Goal: Task Accomplishment & Management: Manage account settings

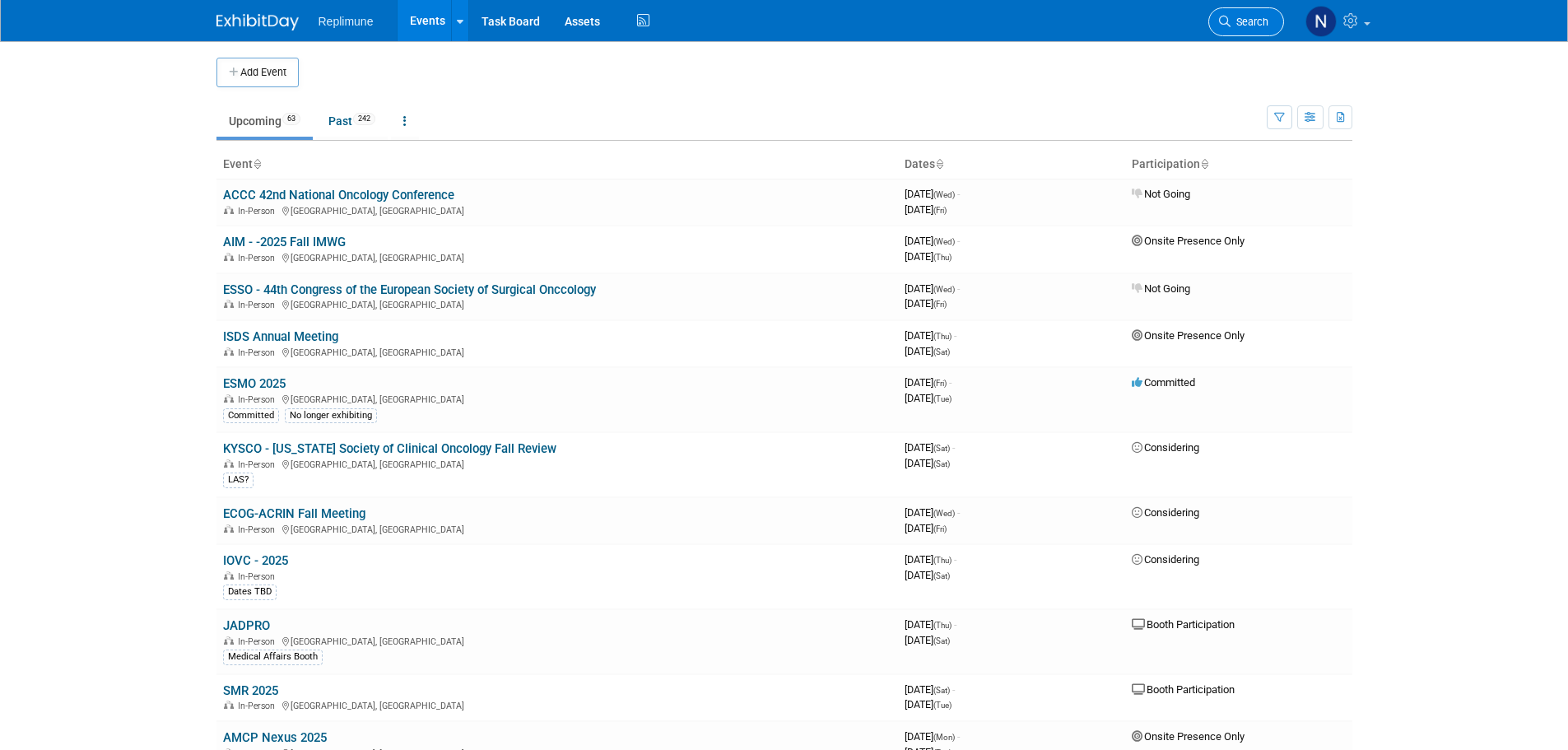
click at [1253, 24] on span "Search" at bounding box center [1249, 22] width 38 height 13
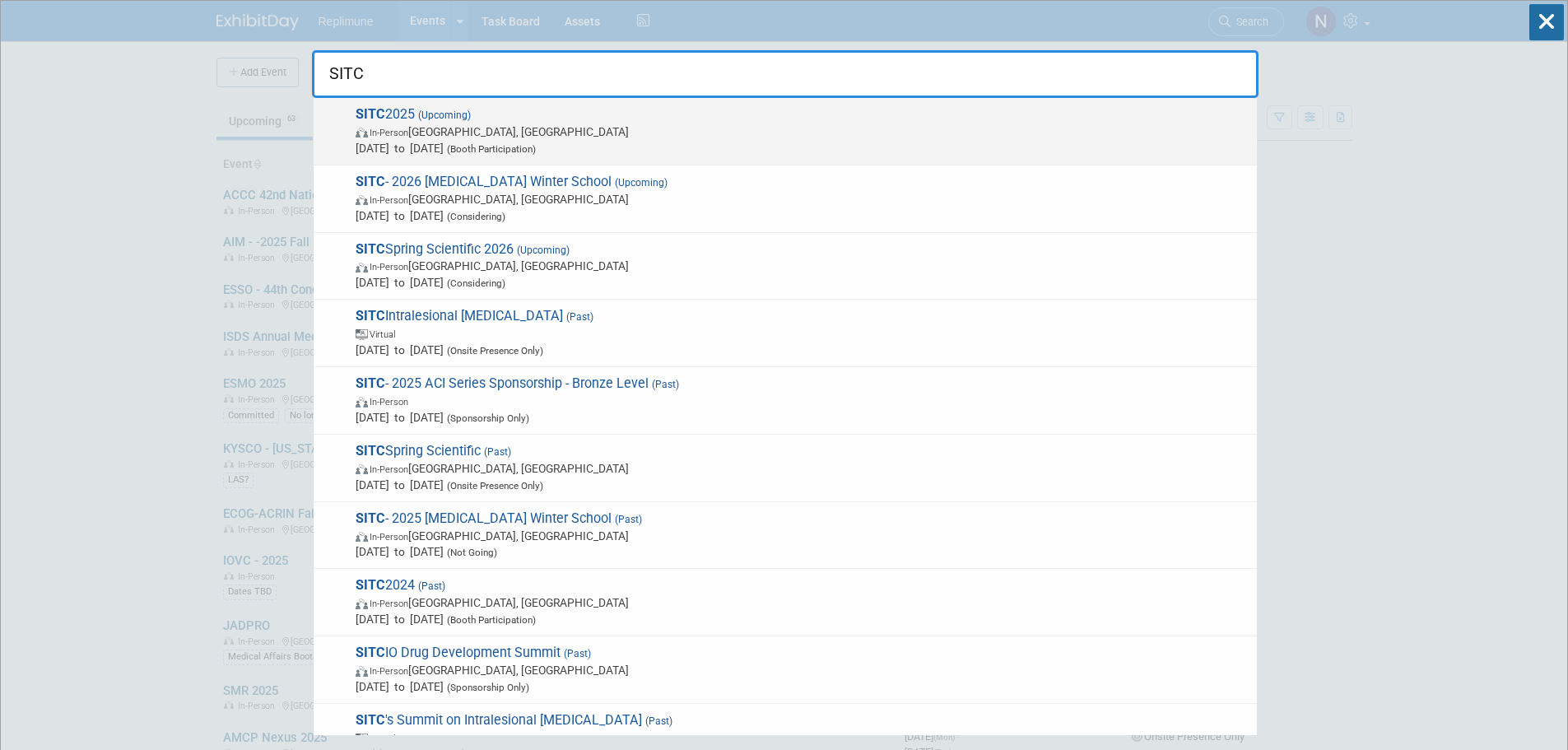
type input "SITC"
click at [366, 119] on strong "SITC" at bounding box center [370, 114] width 30 height 16
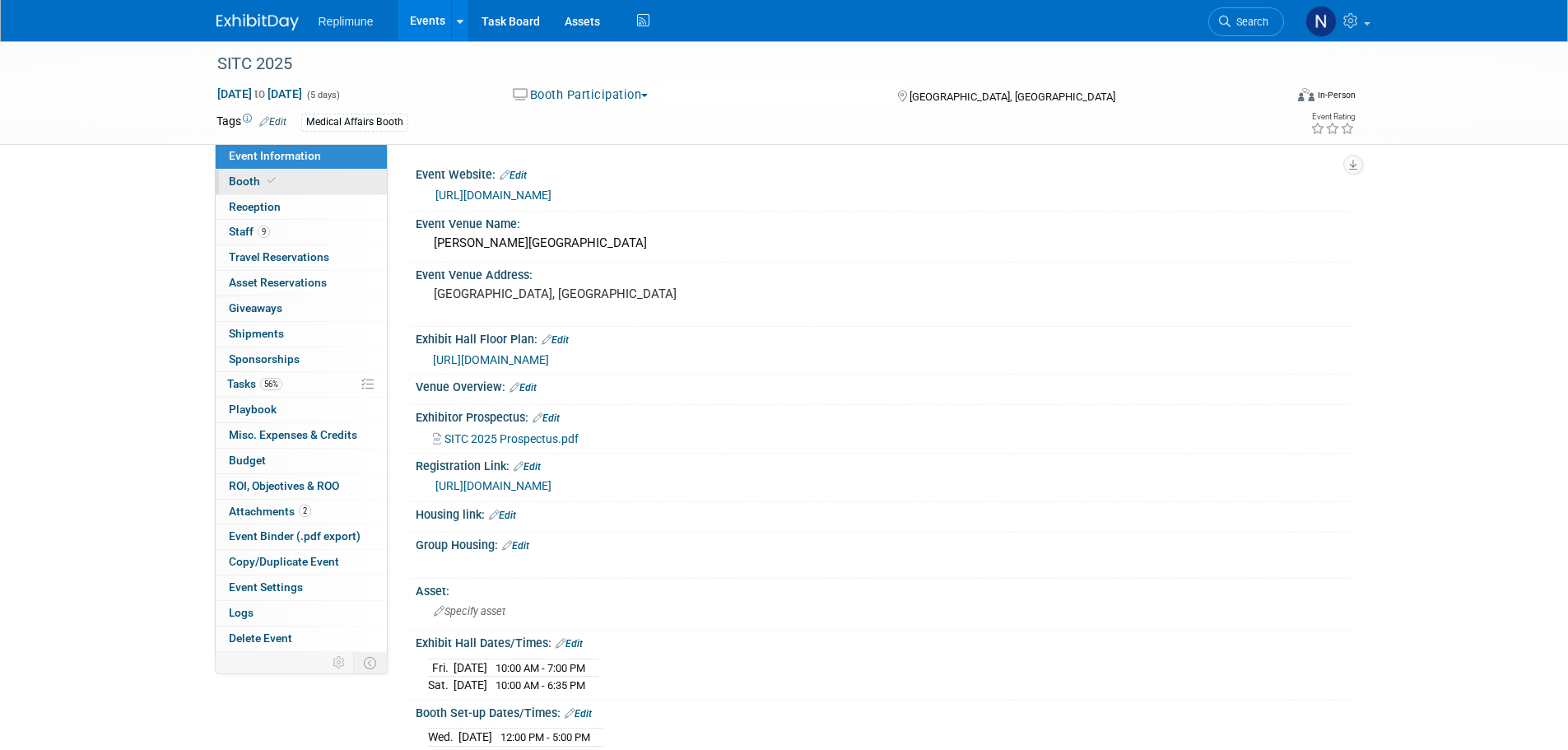
click at [227, 181] on link "Booth" at bounding box center [301, 181] width 171 height 24
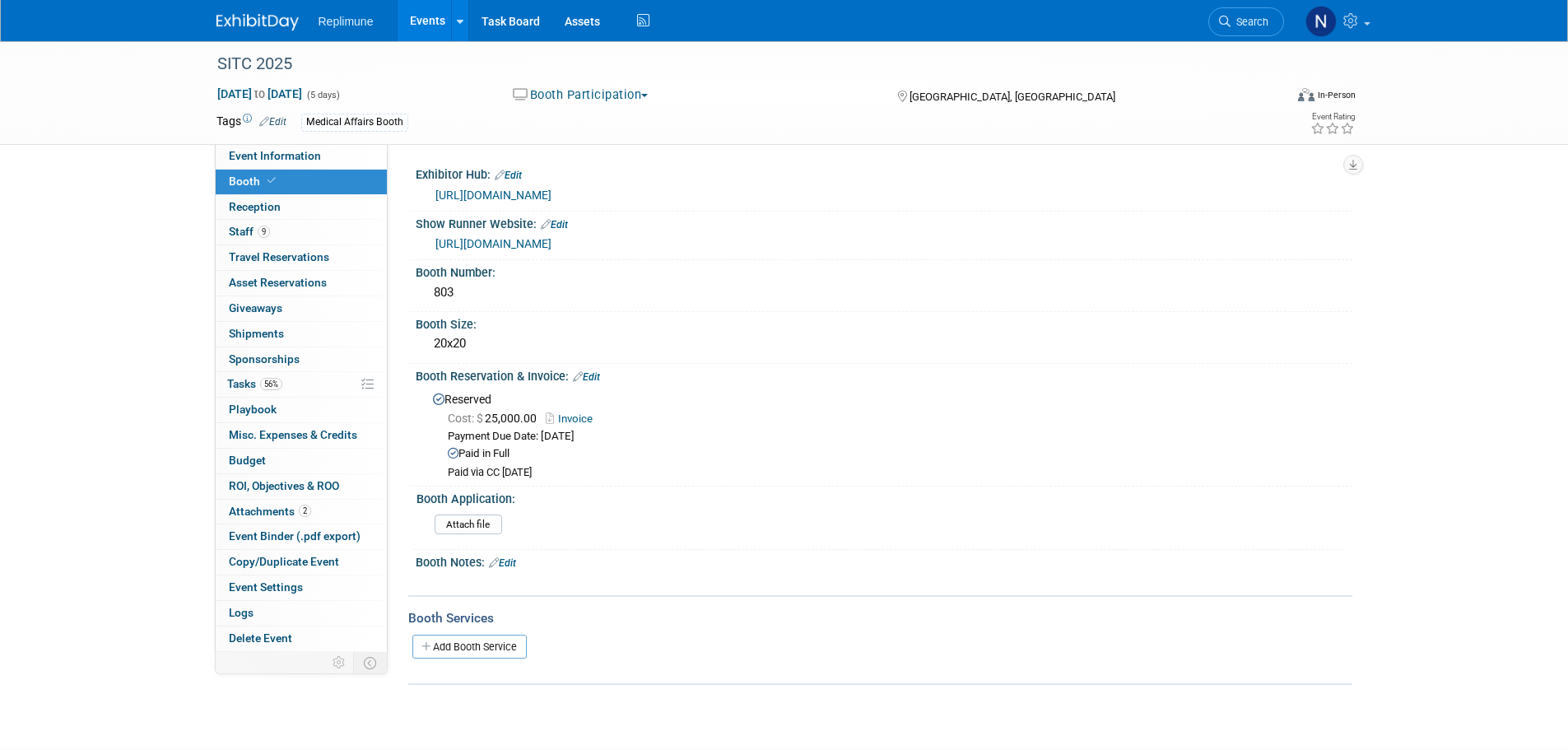
click at [552, 189] on link "[URL][DOMAIN_NAME]" at bounding box center [493, 195] width 116 height 13
click at [282, 154] on span "Event Information" at bounding box center [274, 156] width 92 height 13
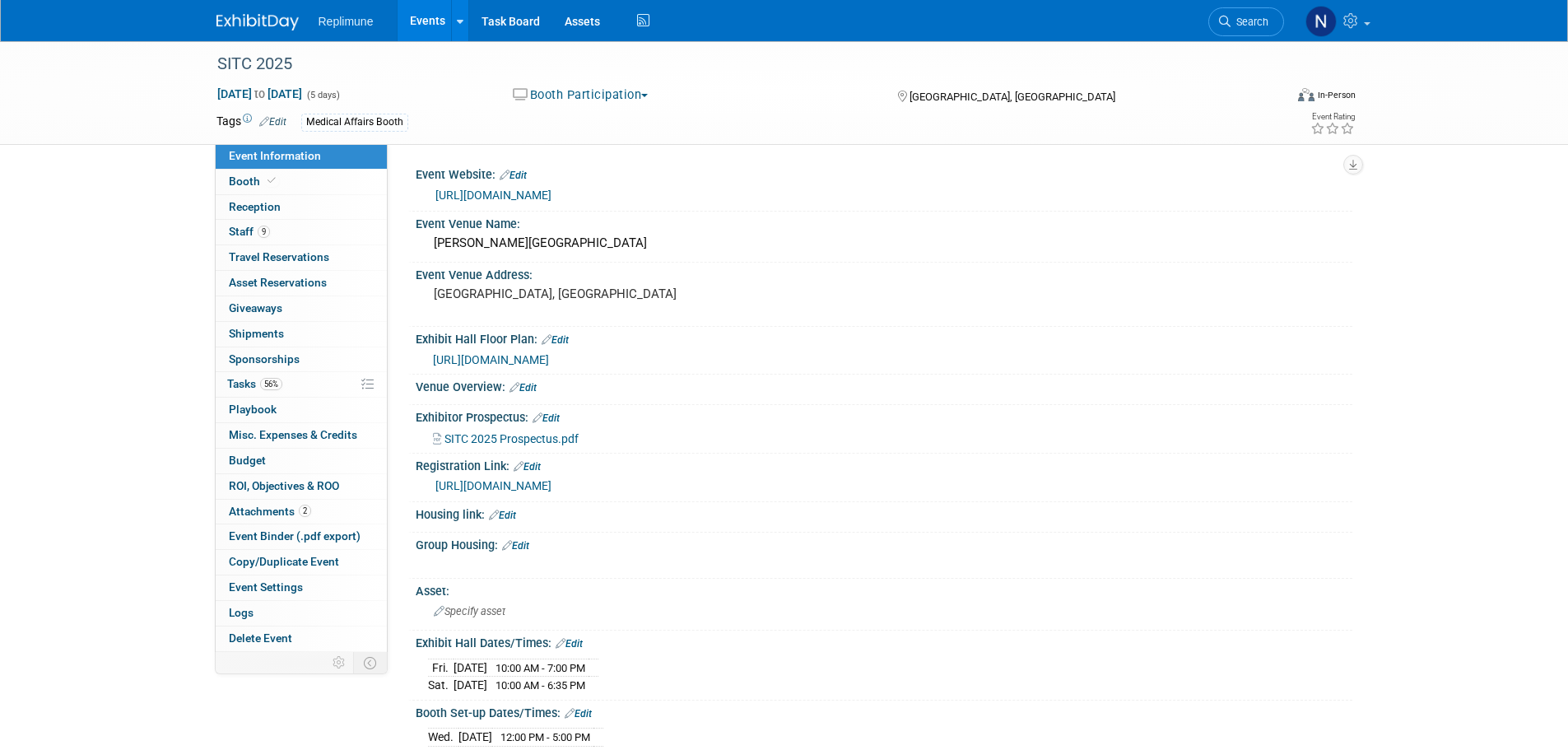
click at [461, 479] on link "https://www.mylibralounge.com/regeng/sitc2025/sitcex/en/company-overview/?lib_S…" at bounding box center [493, 486] width 116 height 13
click at [251, 181] on span "Booth" at bounding box center [254, 181] width 51 height 13
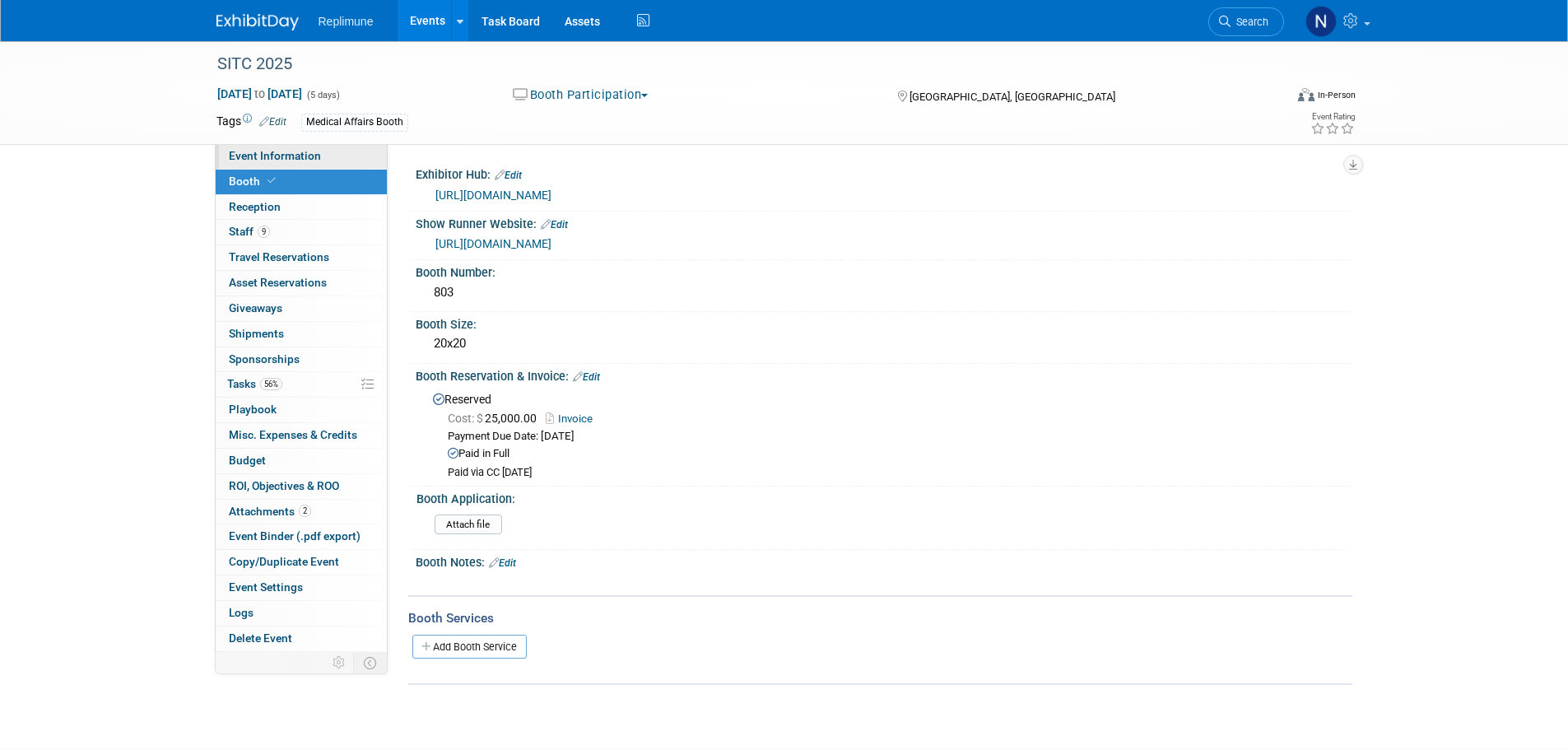
click at [283, 155] on span "Event Information" at bounding box center [274, 156] width 92 height 13
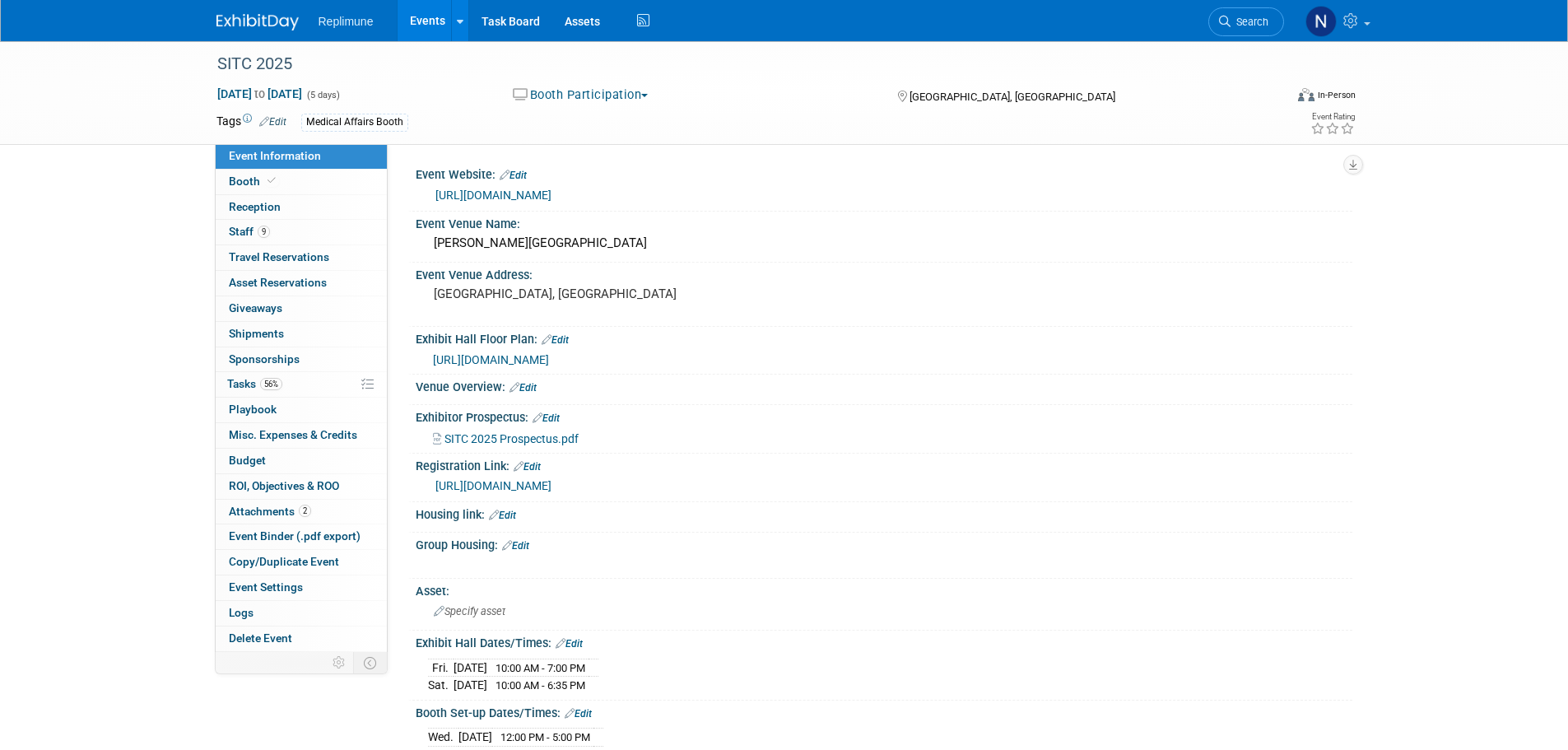
click at [542, 495] on div "https://www.mylibralounge.com/regeng/sitc2025/sitcex/en/company-overview/?lib_S…" at bounding box center [887, 486] width 904 height 19
click at [530, 462] on link "Edit" at bounding box center [527, 467] width 27 height 12
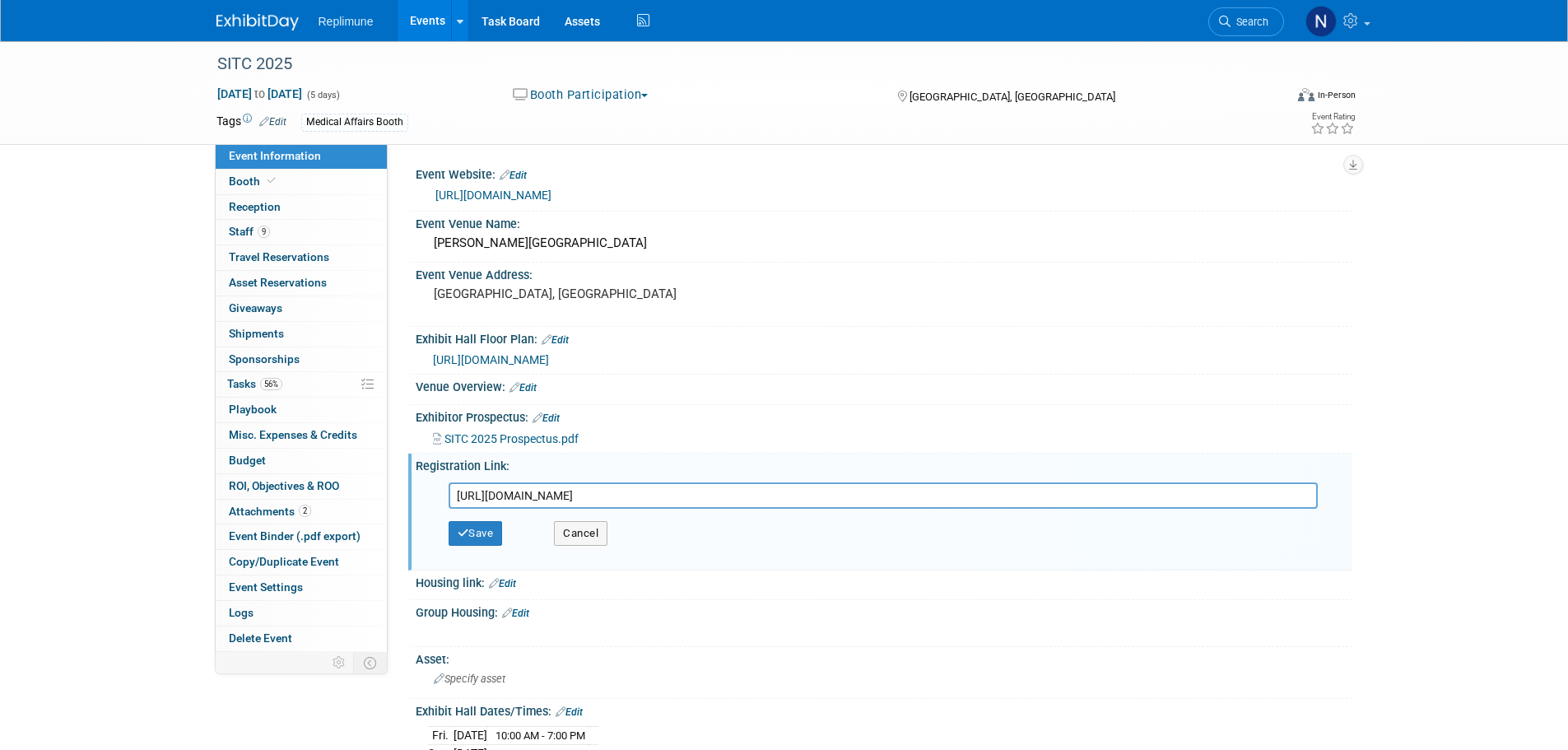
scroll to position [0, 120]
drag, startPoint x: 457, startPoint y: 496, endPoint x: 1411, endPoint y: 451, distance: 955.1
click at [1411, 451] on div "SITC 2025 Nov 5, 2025 to Nov 9, 2025 (5 days) Nov 5, 2025 to Nov 9, 2025 Booth …" at bounding box center [784, 759] width 1568 height 1436
type input "[URL][DOMAIN_NAME]"
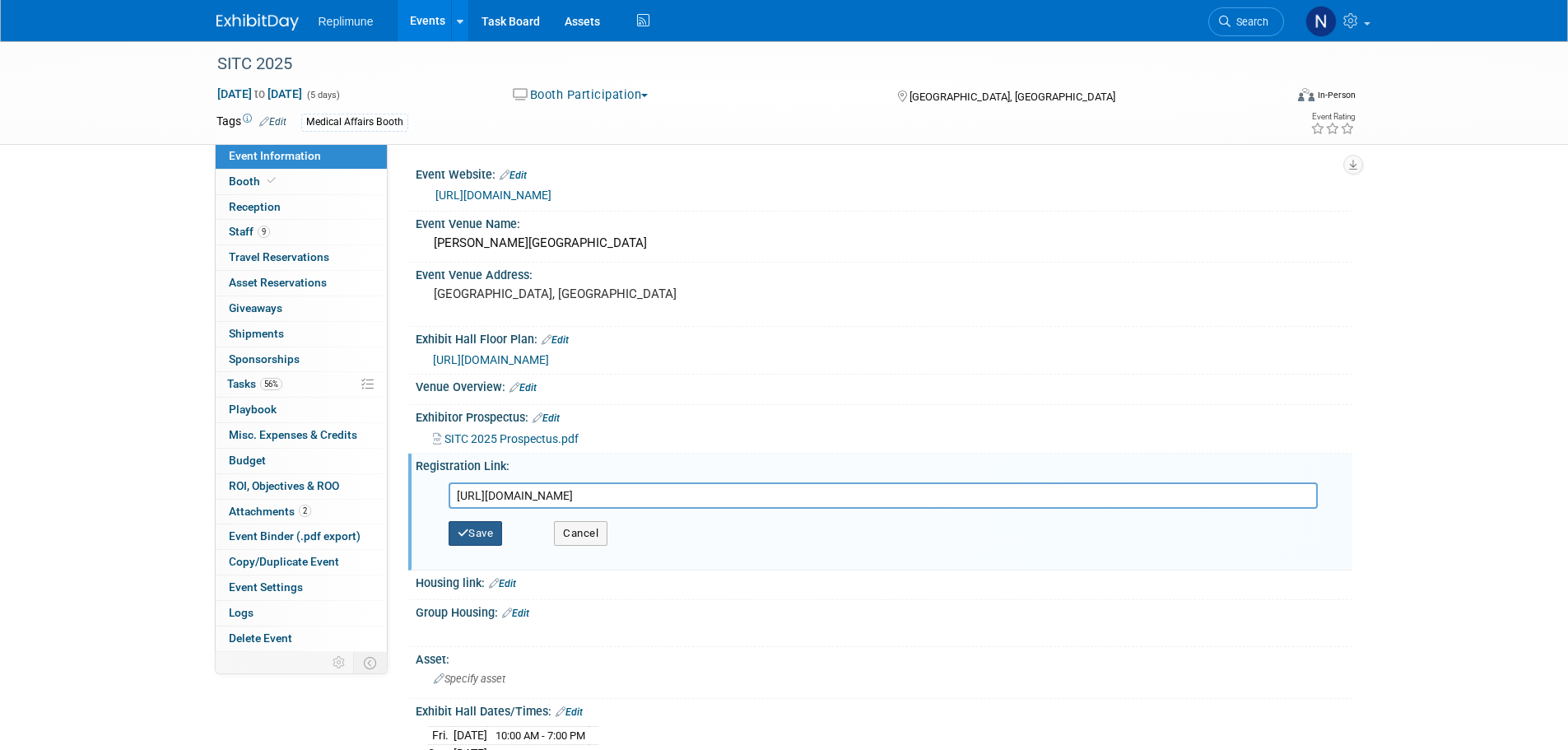
scroll to position [0, 0]
click at [487, 531] on button "Save" at bounding box center [476, 533] width 54 height 24
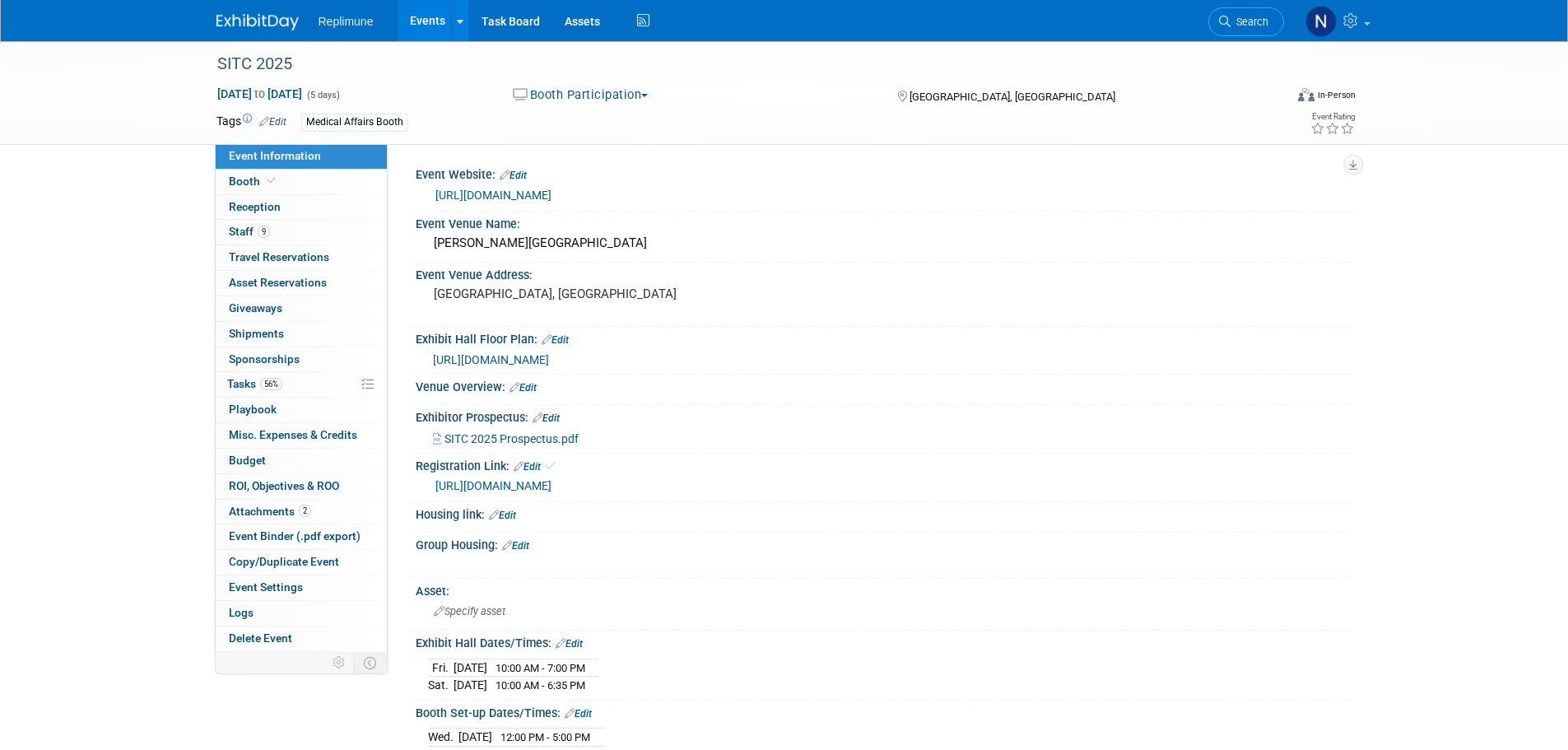
click at [484, 483] on link "[URL][DOMAIN_NAME]" at bounding box center [493, 486] width 116 height 13
click at [251, 180] on span "Booth" at bounding box center [254, 181] width 51 height 13
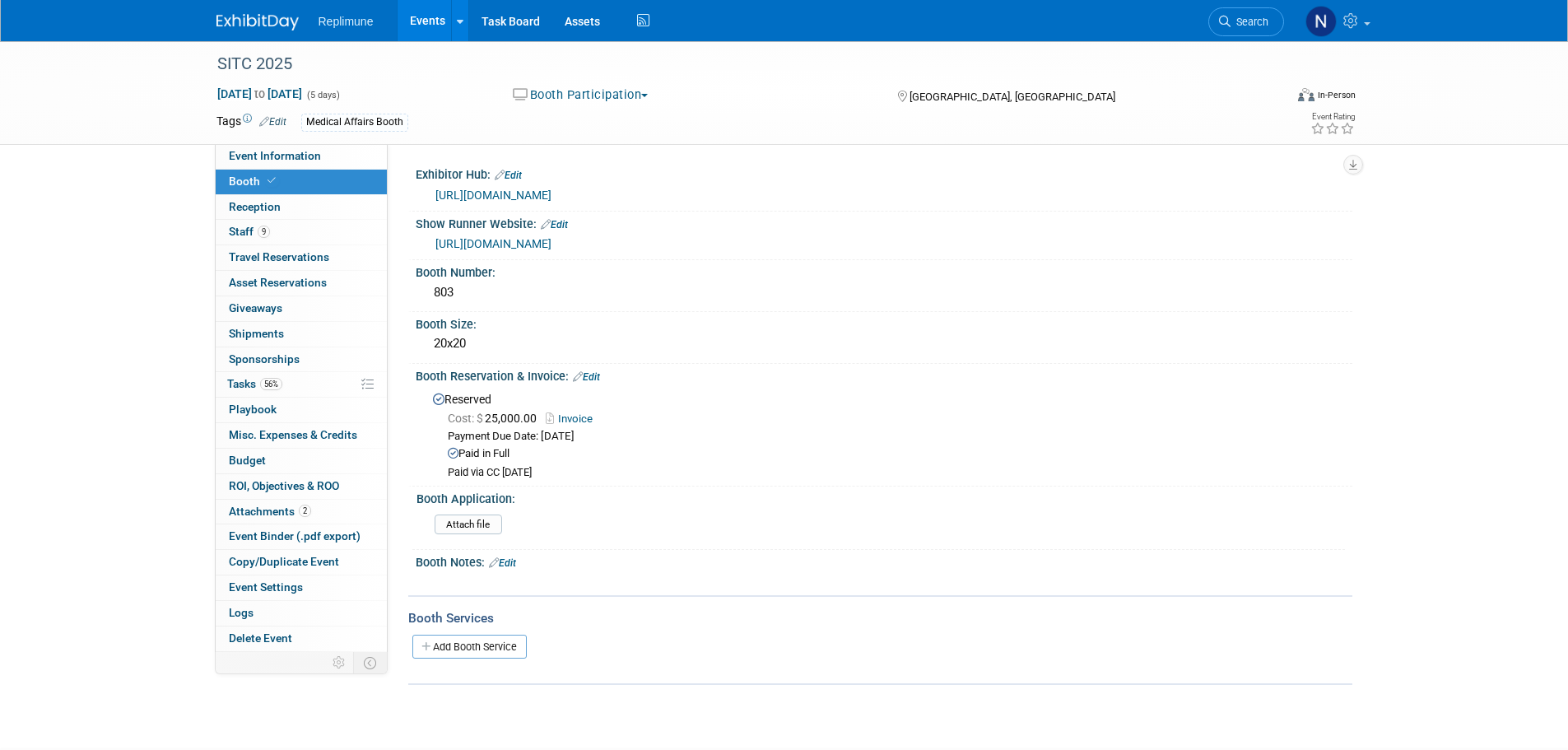
click at [552, 241] on link "[URL][DOMAIN_NAME]" at bounding box center [493, 244] width 116 height 13
click at [240, 379] on span "Tasks 56%" at bounding box center [254, 384] width 55 height 13
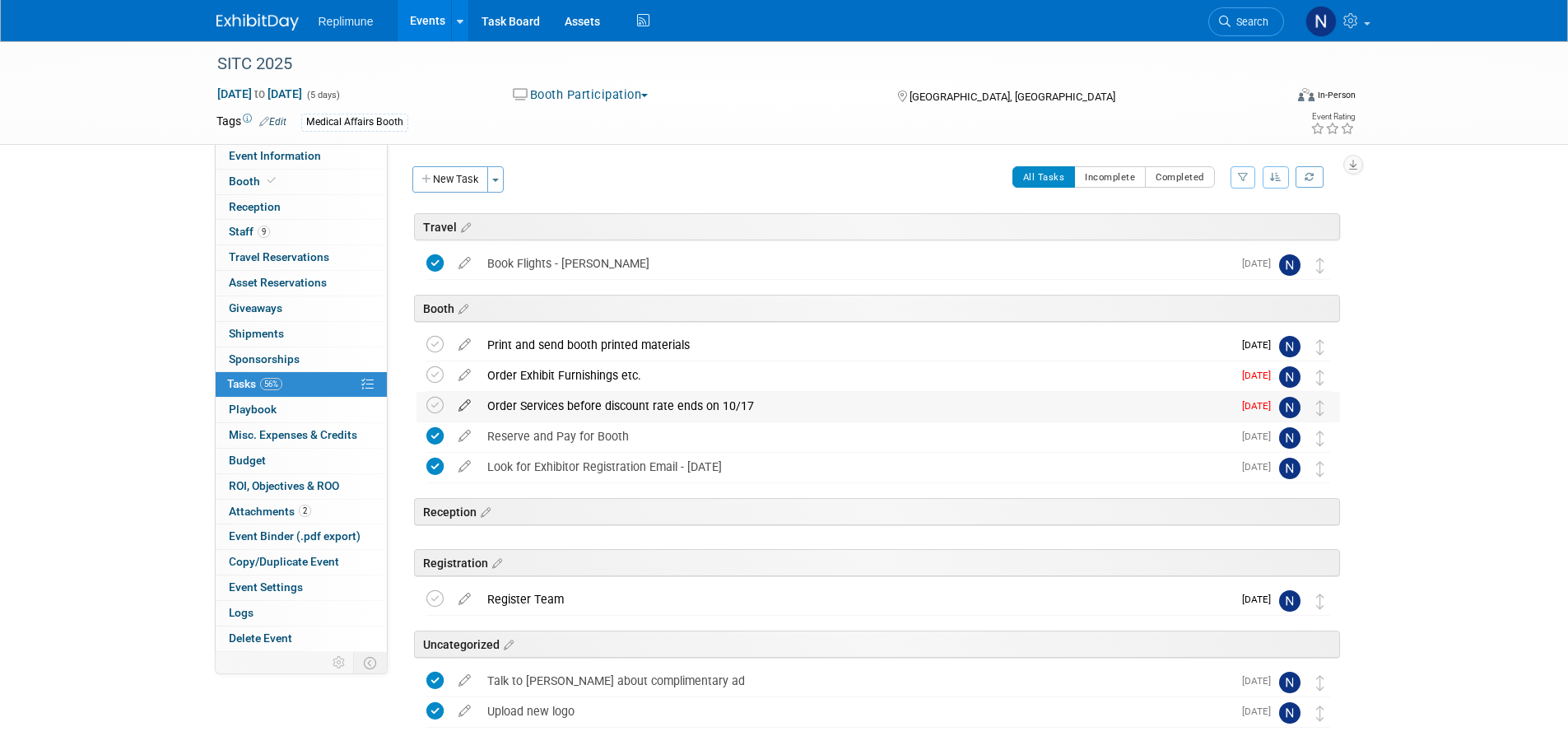
click at [464, 403] on icon at bounding box center [465, 402] width 29 height 20
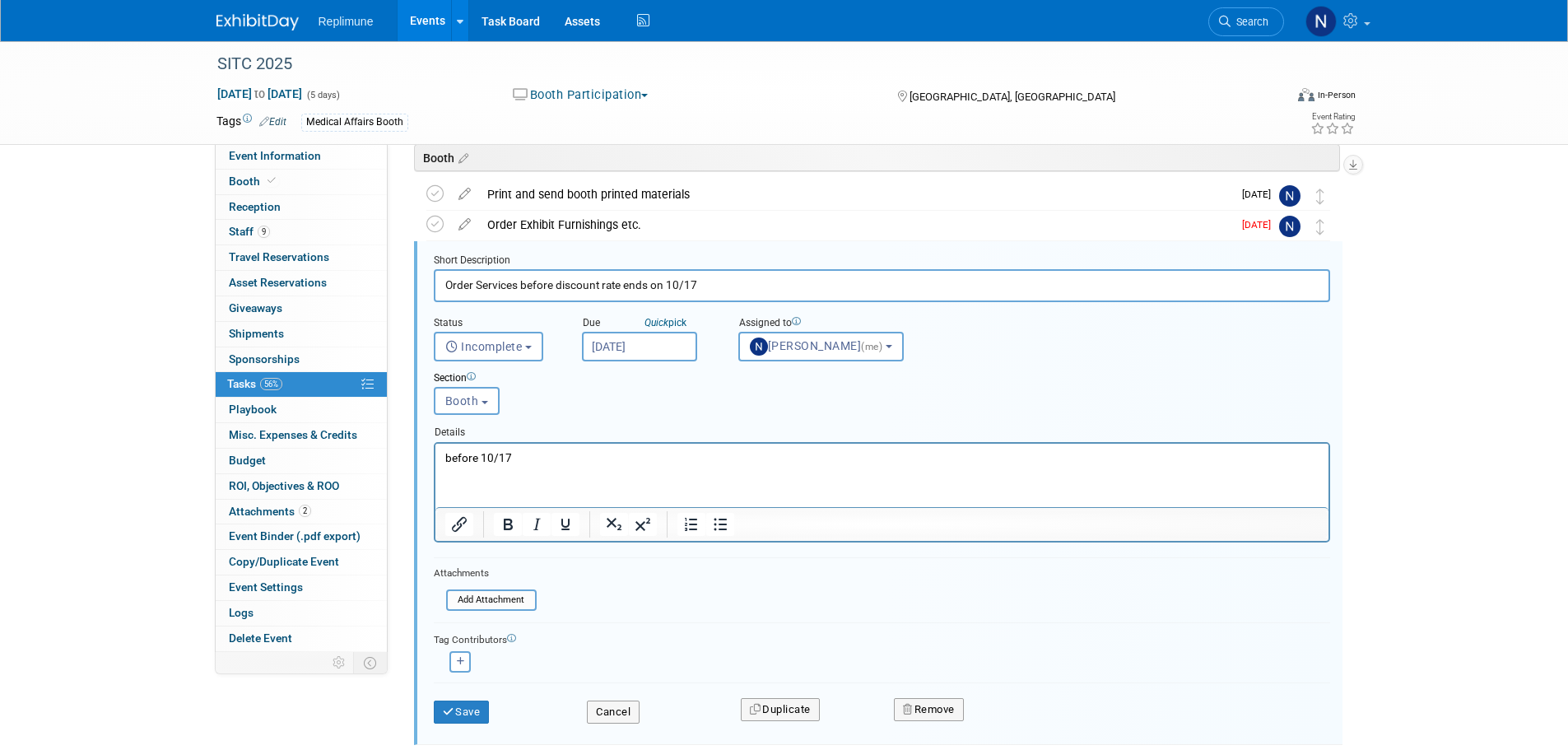
click at [477, 289] on input "Order Services before discount rate ends on 10/17" at bounding box center [881, 285] width 897 height 32
type input "Order Electrical Services before discount rate ends on 10/17"
click at [455, 711] on button "Save" at bounding box center [461, 711] width 56 height 23
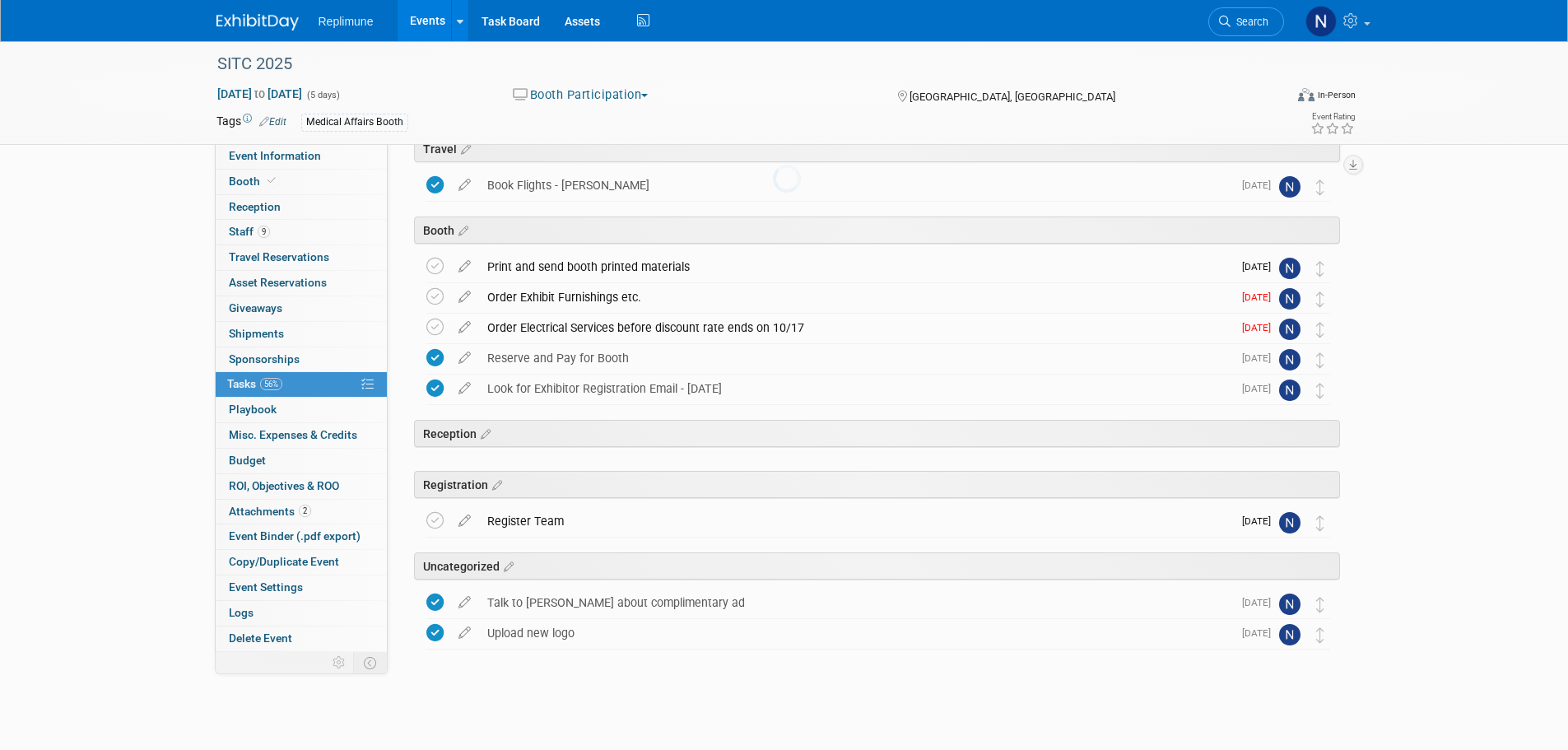
scroll to position [78, 0]
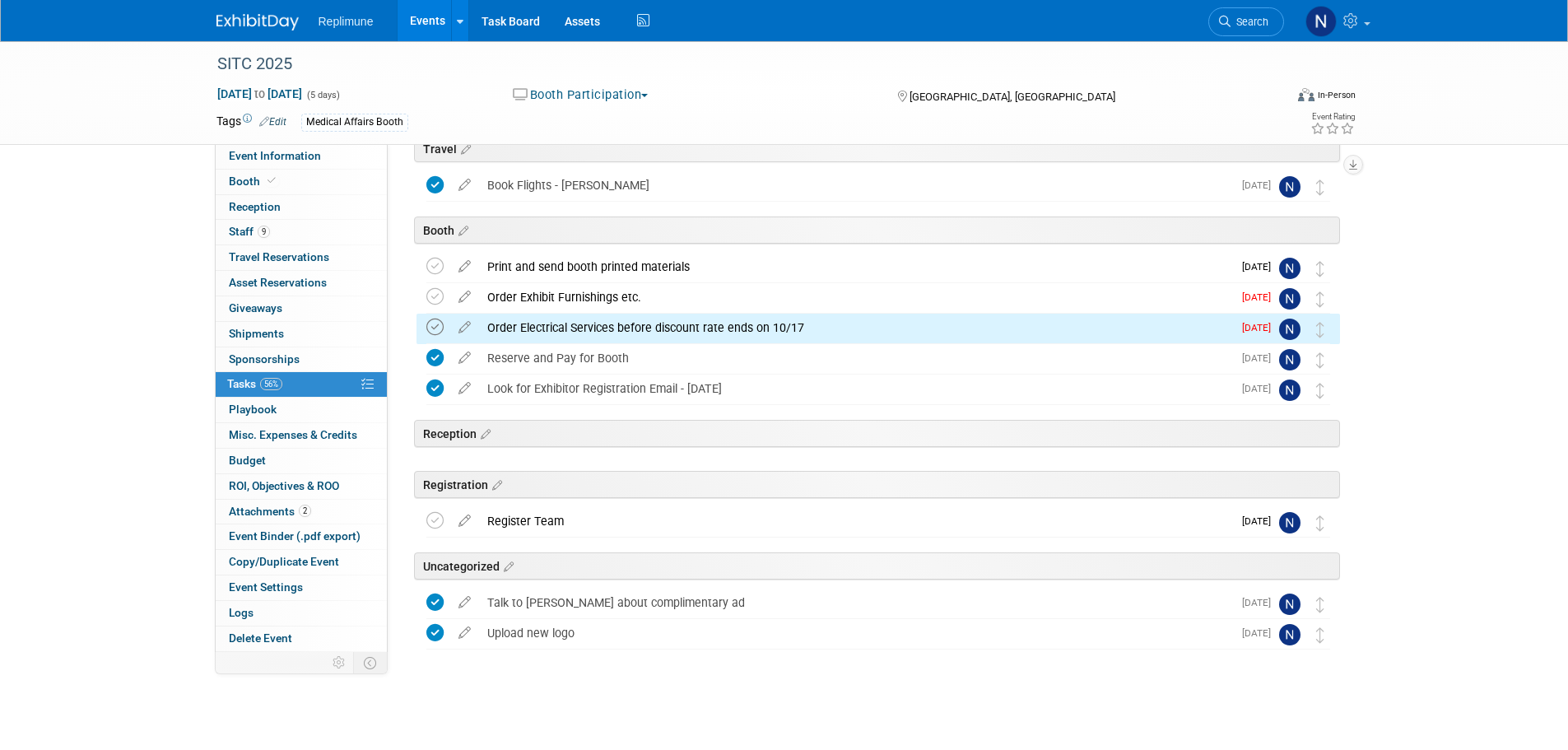
click at [432, 323] on icon at bounding box center [434, 327] width 17 height 17
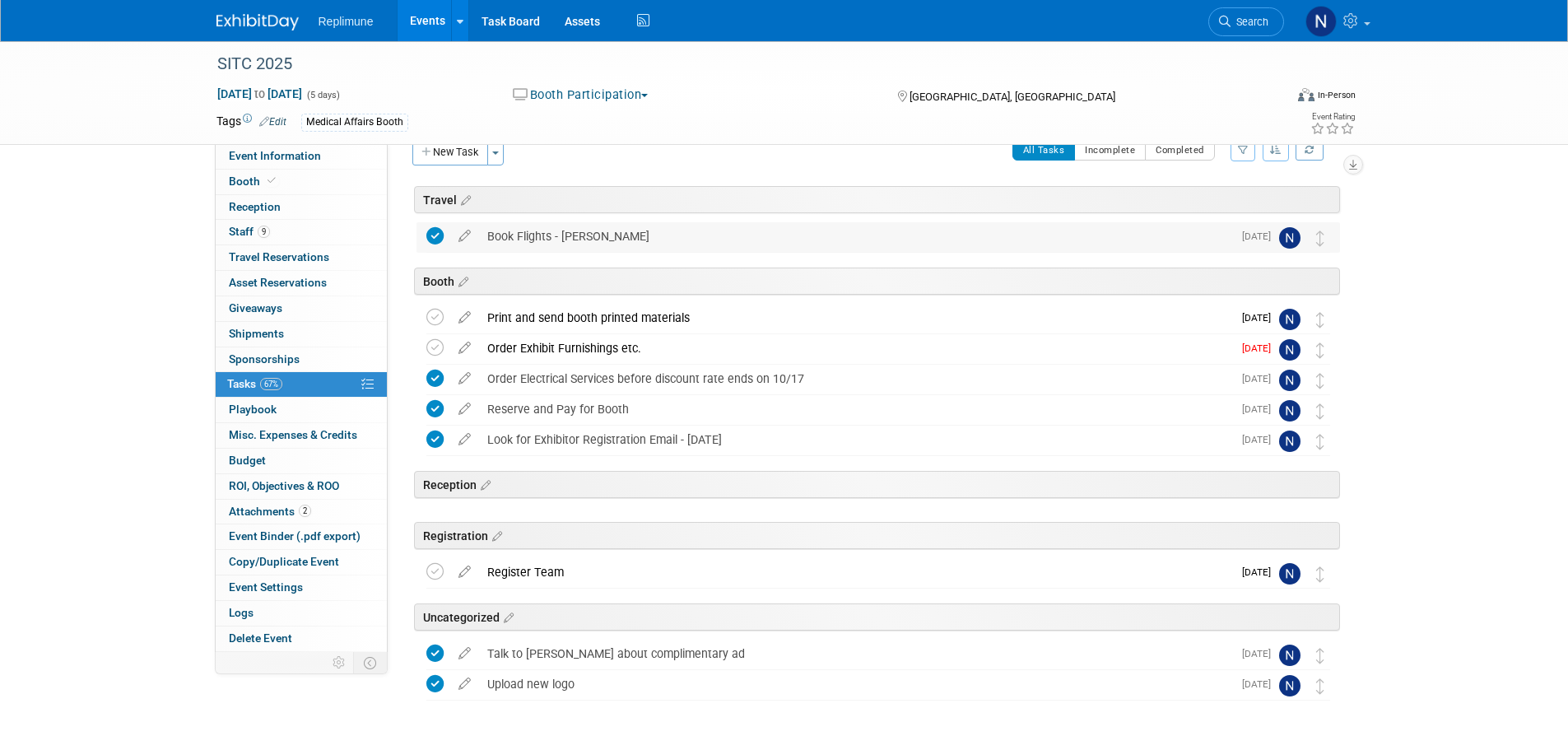
scroll to position [0, 0]
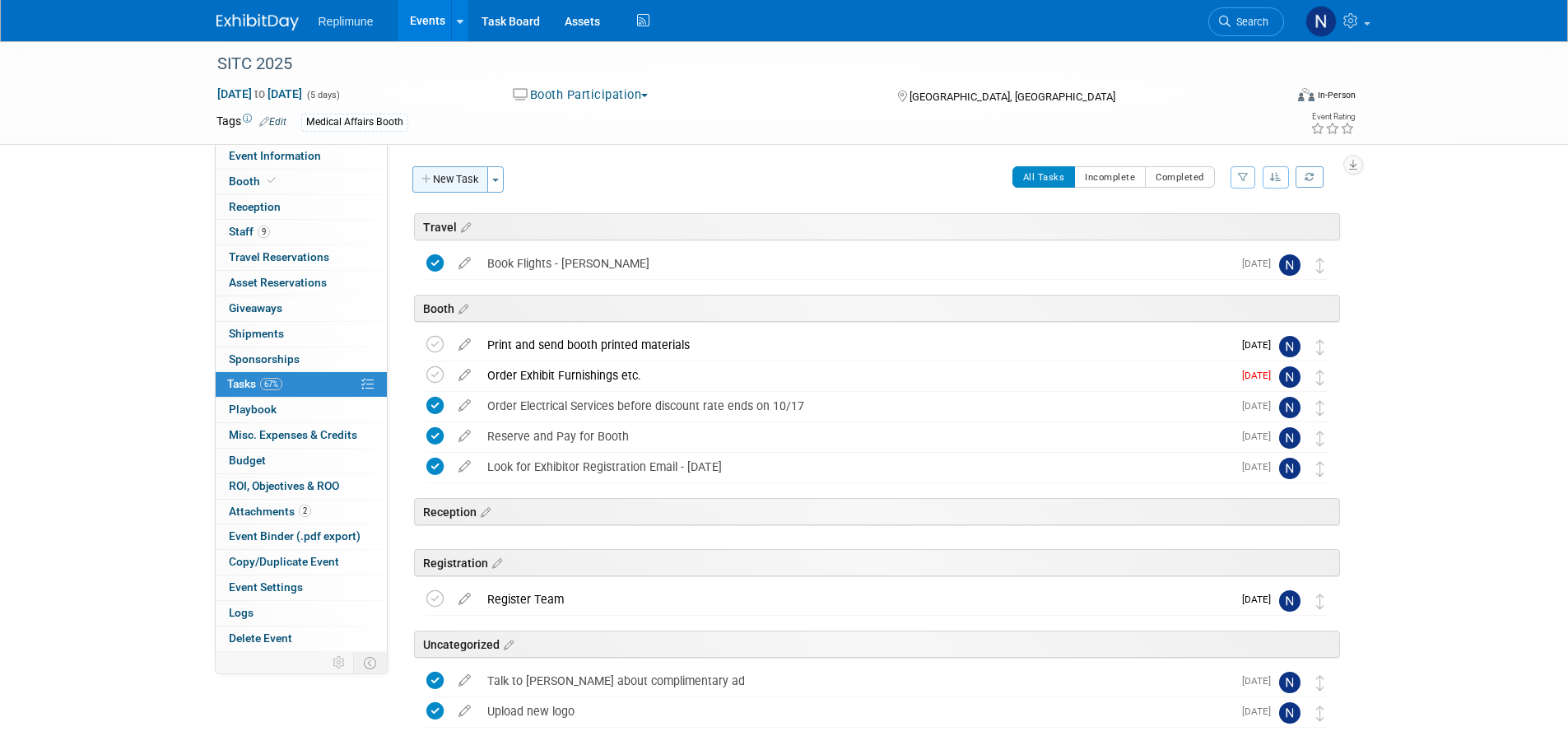
click at [442, 180] on button "New Task" at bounding box center [450, 179] width 76 height 26
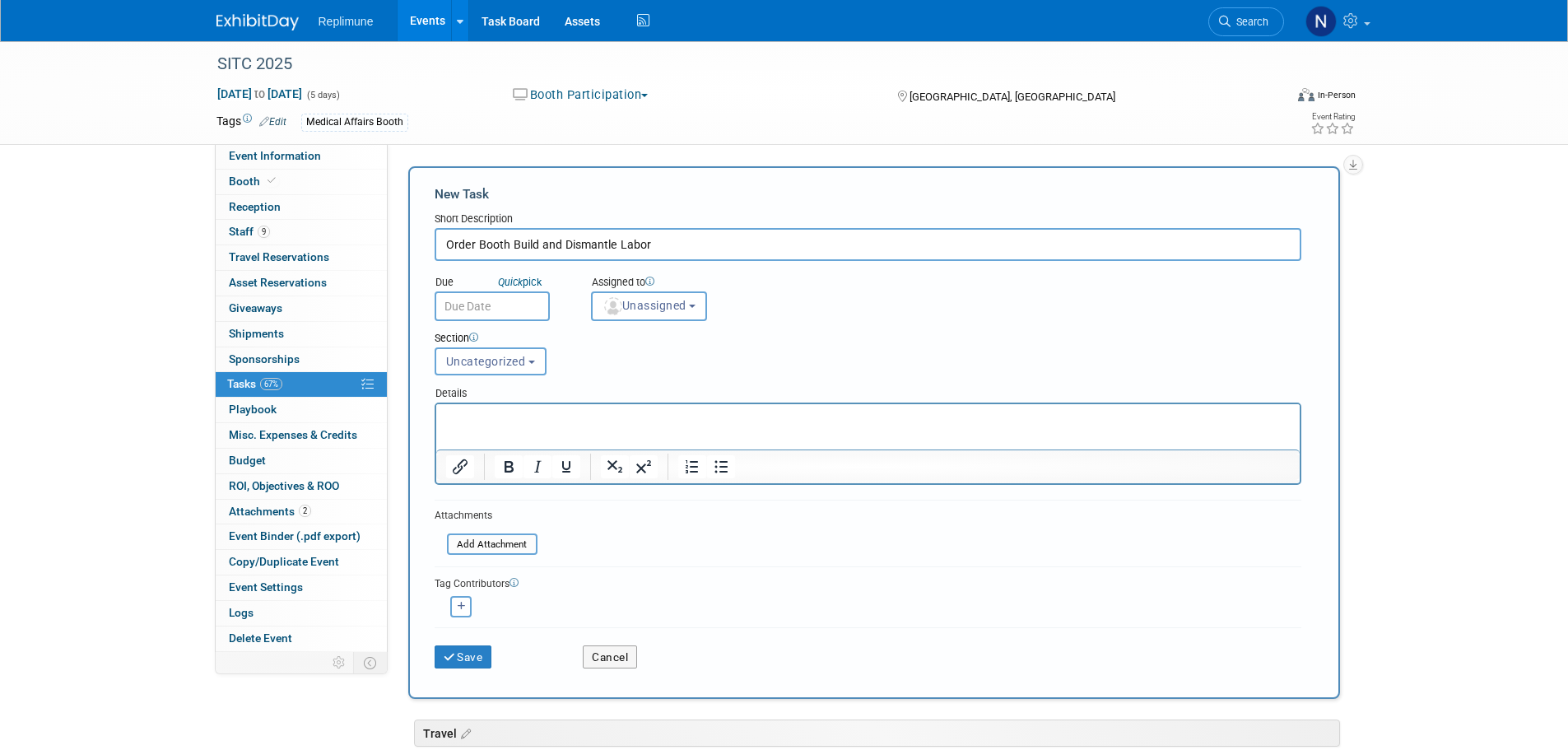
type input "Order Booth Build and Dismantle Labor"
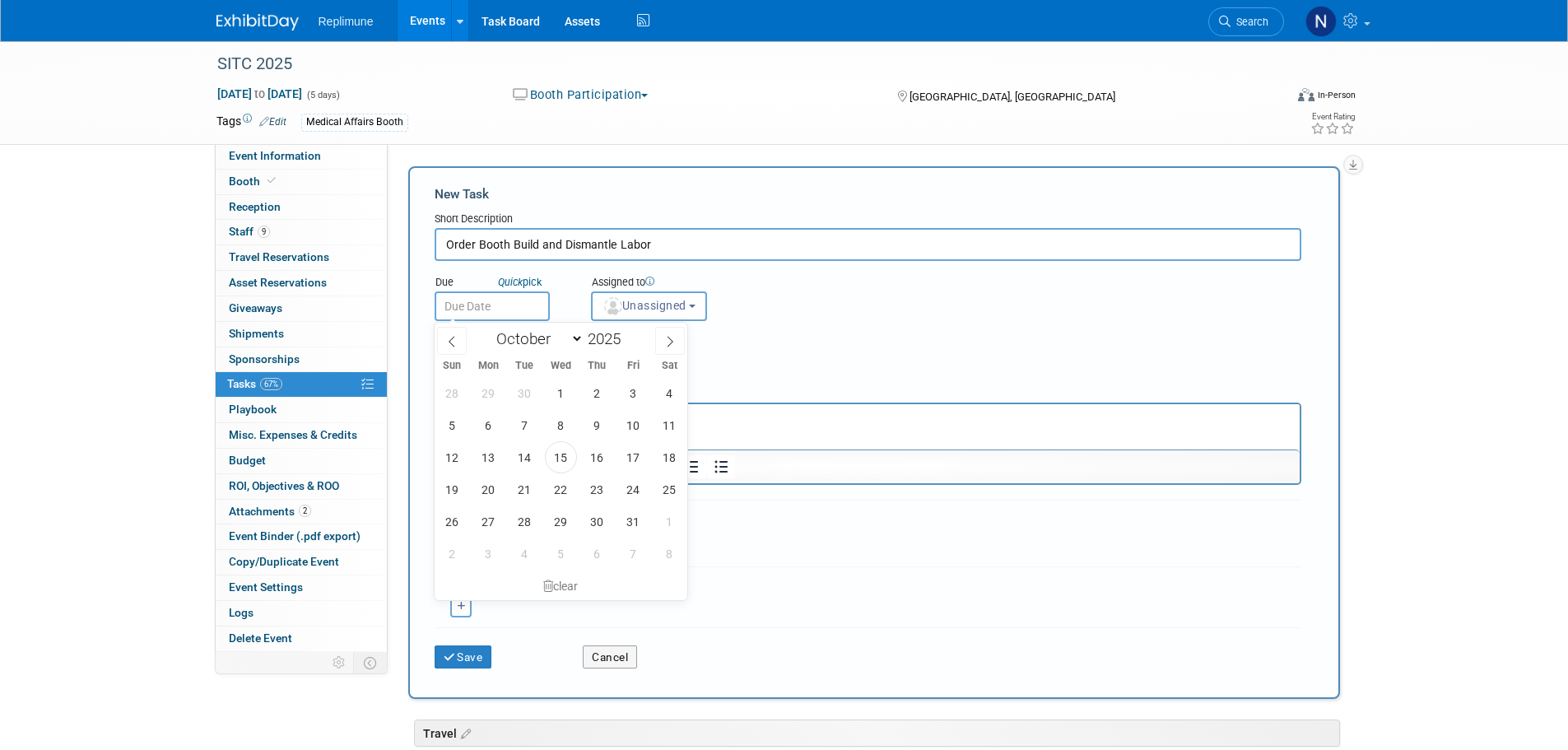
click at [454, 305] on input "text" at bounding box center [492, 305] width 116 height 30
click at [637, 455] on span "17" at bounding box center [633, 457] width 32 height 32
type input "Oct 17, 2025"
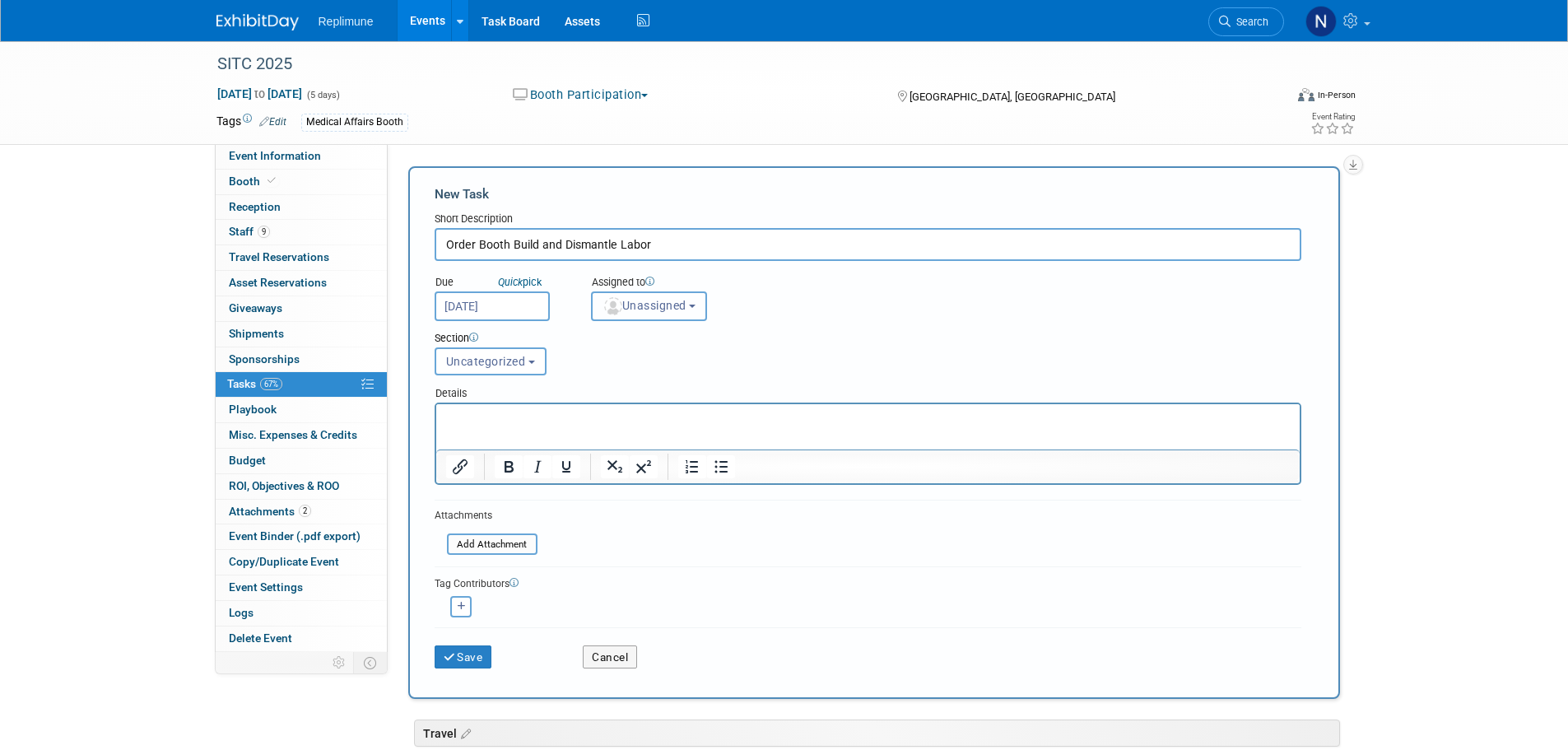
click at [651, 310] on span "Unassigned" at bounding box center [644, 305] width 84 height 13
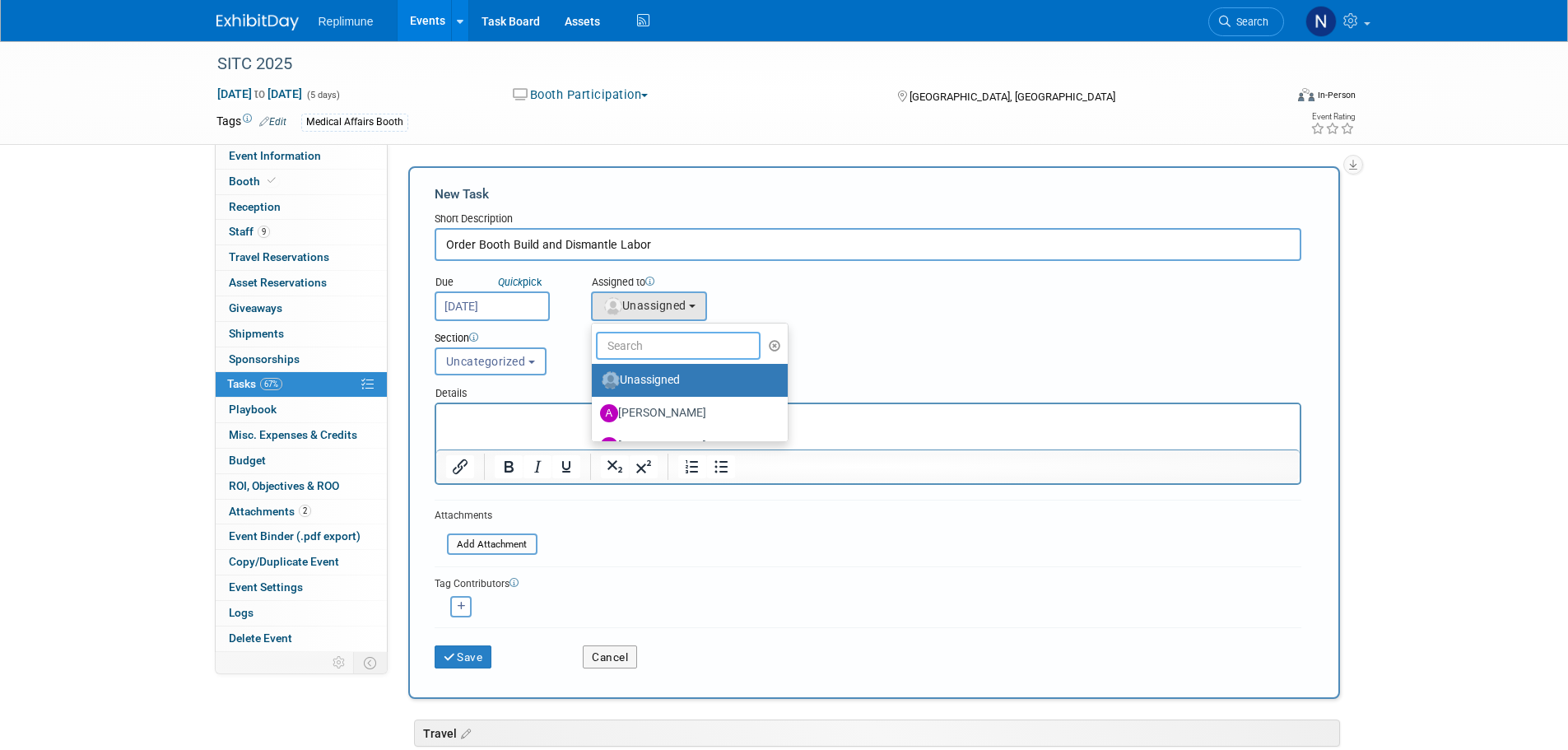
click at [644, 351] on input "text" at bounding box center [677, 345] width 164 height 28
type input "Nicole"
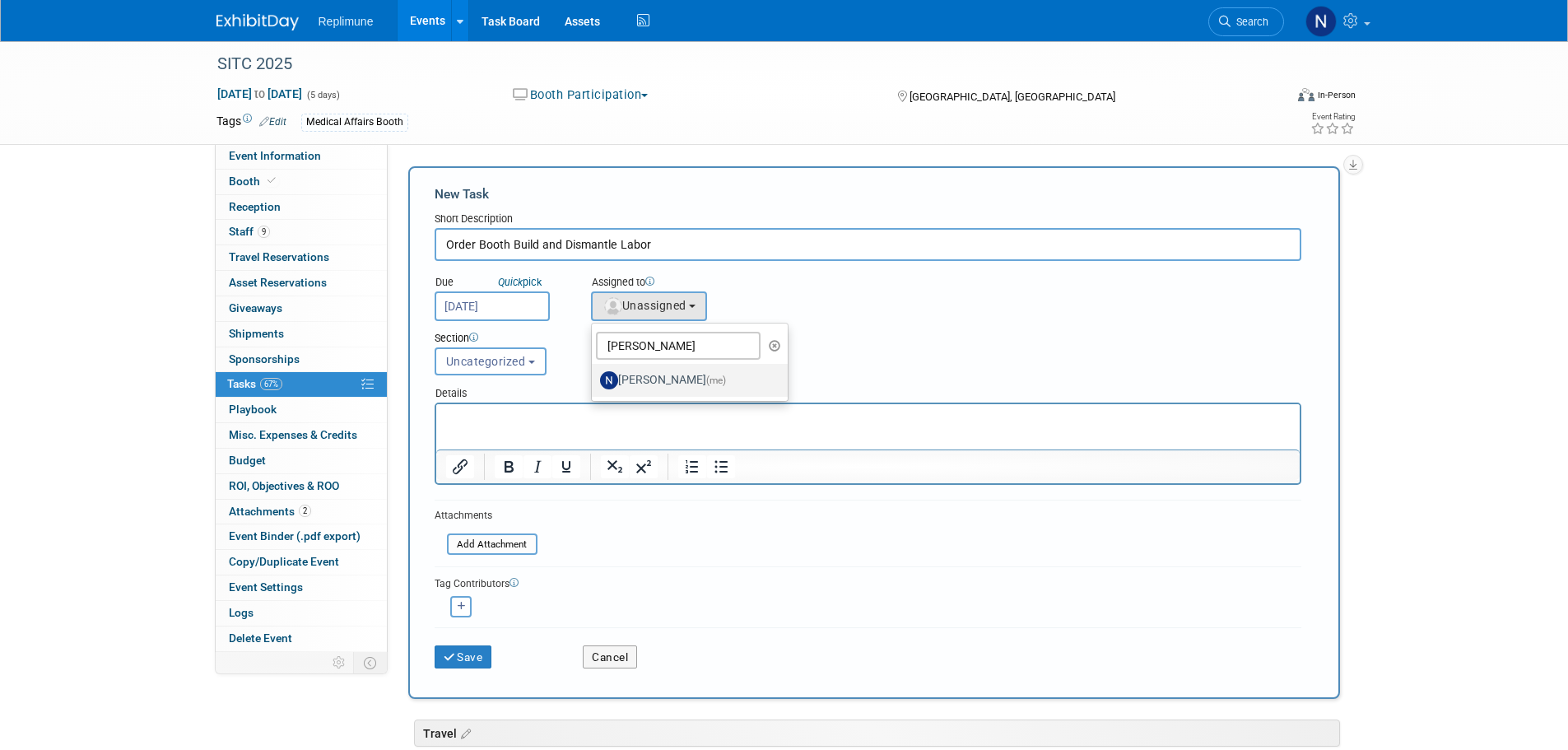
click at [675, 381] on label "Nicole Schaeffner (me)" at bounding box center [686, 380] width 172 height 26
click at [594, 381] on input "Nicole Schaeffner (me)" at bounding box center [589, 378] width 11 height 11
select select "ac887367-ed62-4216-a2e2-0a03cef3d40b"
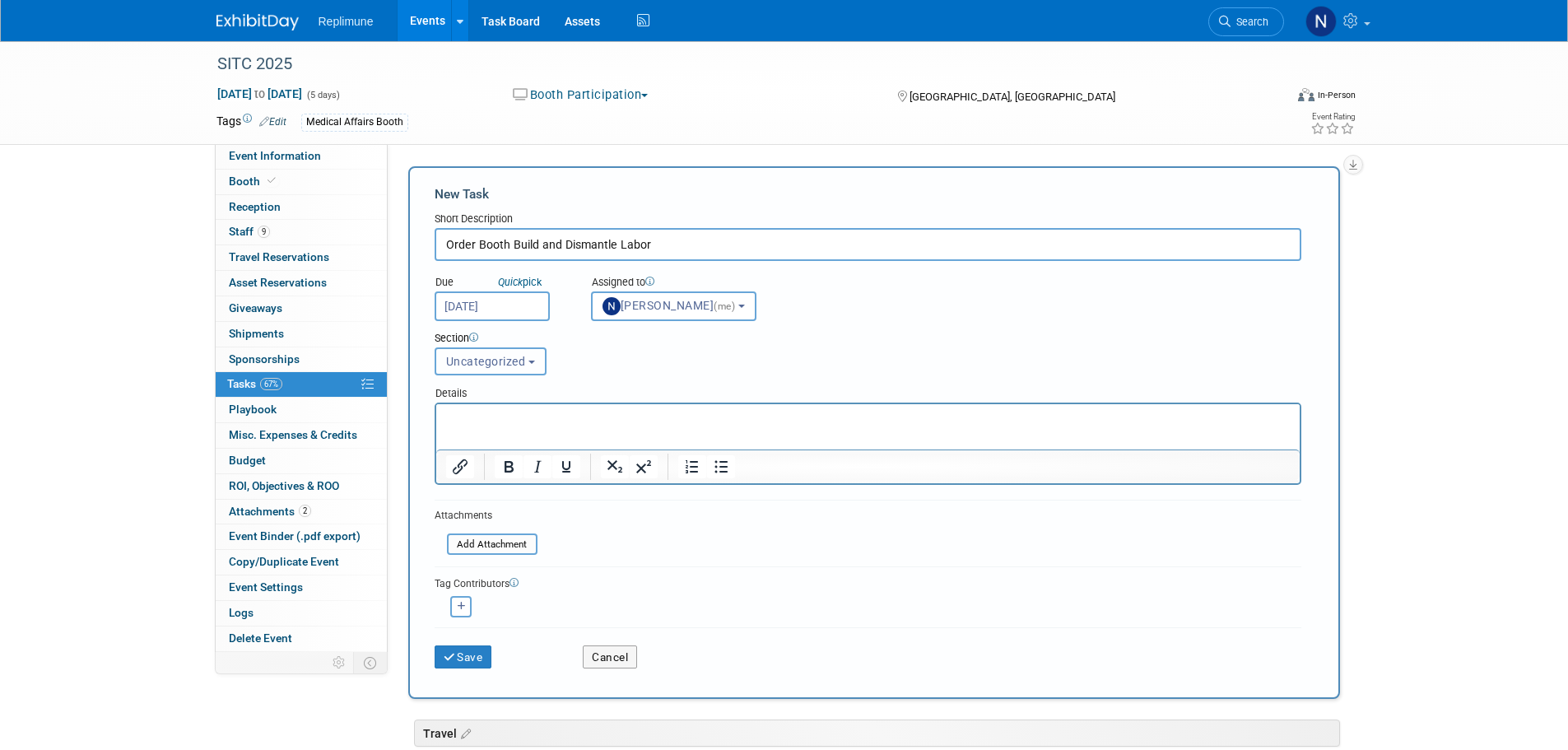
click at [488, 362] on span "Uncategorized" at bounding box center [486, 362] width 80 height 13
click at [459, 446] on label "Booth" at bounding box center [488, 451] width 90 height 21
click at [438, 447] on input "Booth" at bounding box center [432, 452] width 11 height 11
select select "11256683"
drag, startPoint x: 542, startPoint y: 421, endPoint x: 1000, endPoint y: 876, distance: 645.6
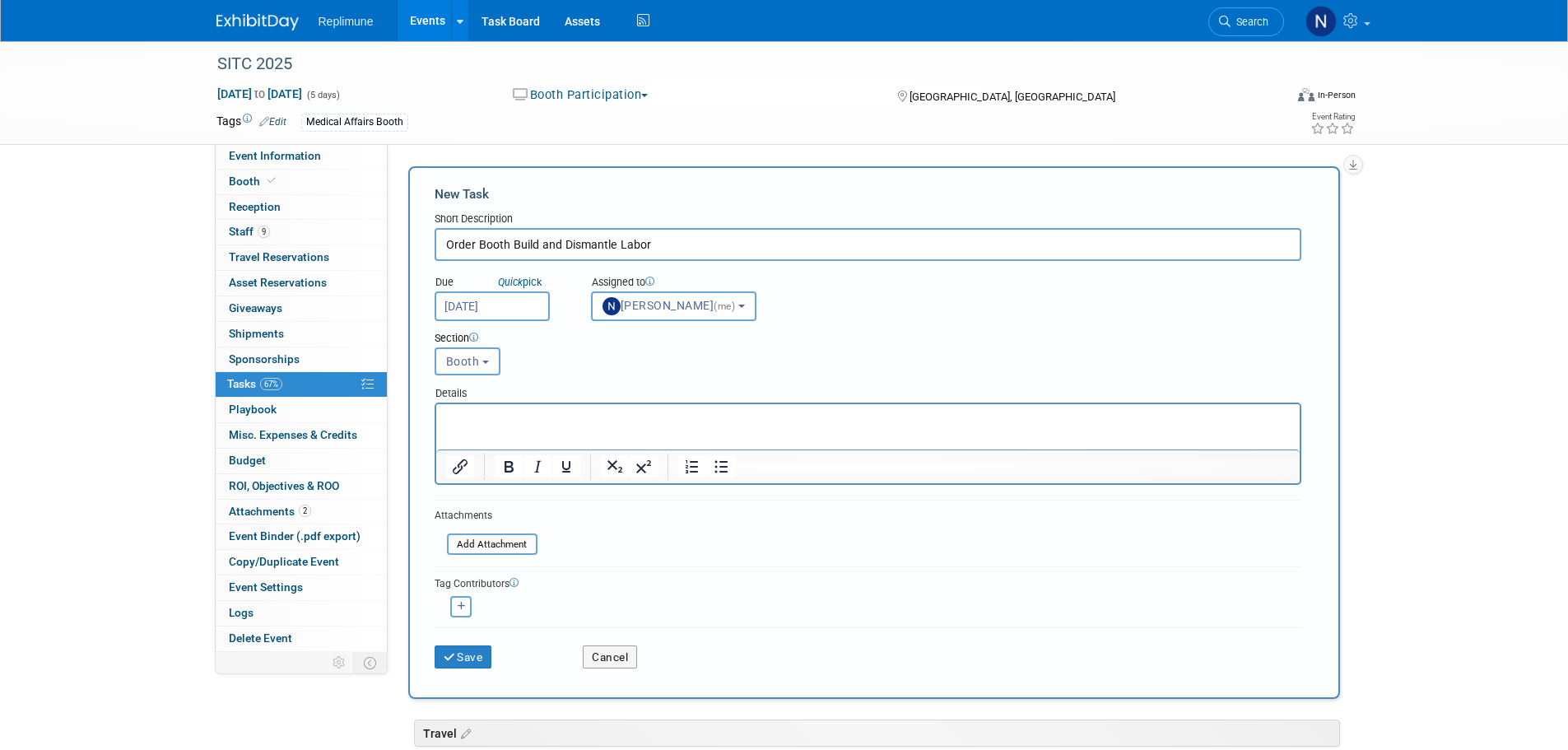
click at [542, 421] on p "Rich Text Area. Press ALT-0 for help." at bounding box center [867, 419] width 844 height 17
click at [487, 656] on button "Save" at bounding box center [463, 656] width 57 height 23
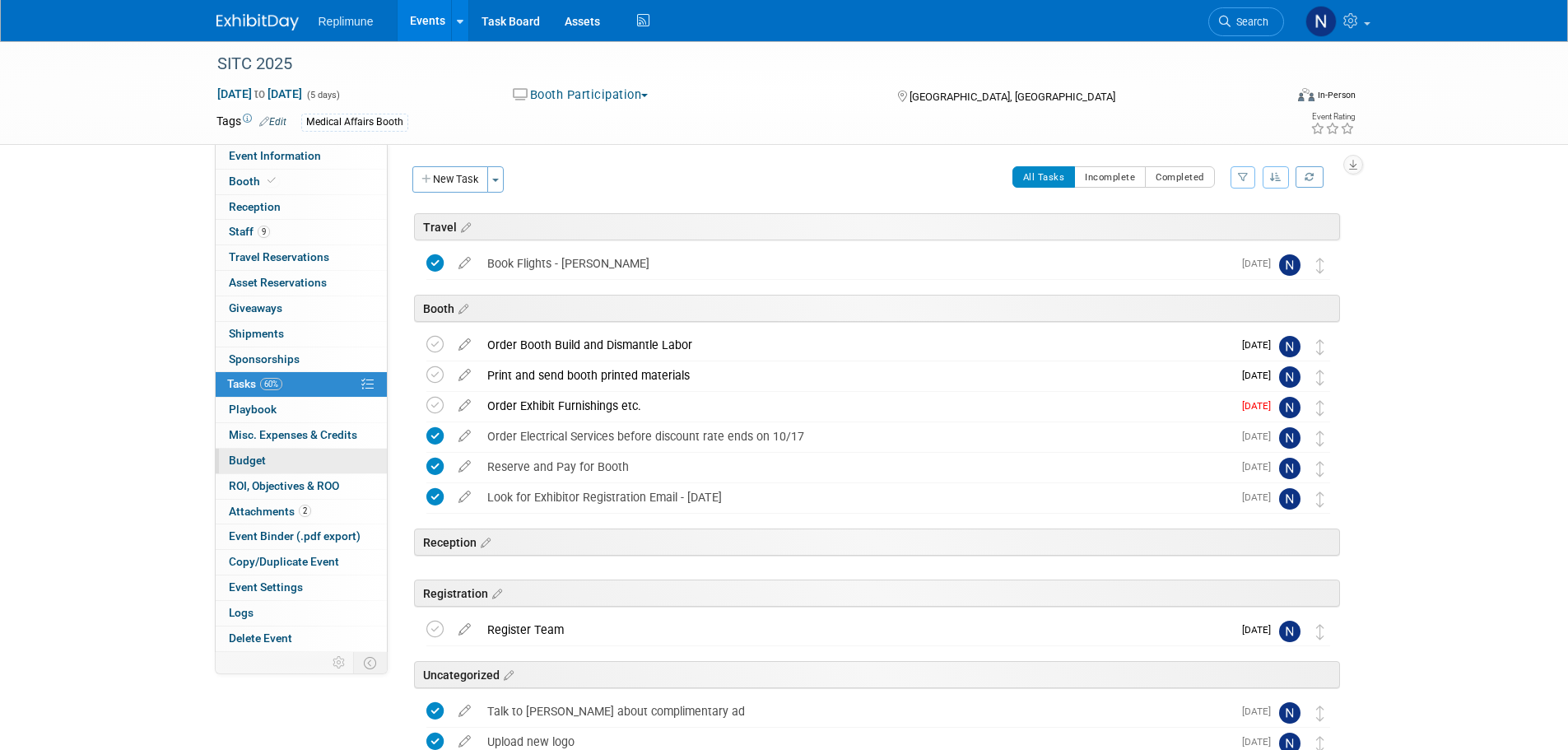
click at [252, 460] on span "Budget" at bounding box center [247, 461] width 37 height 13
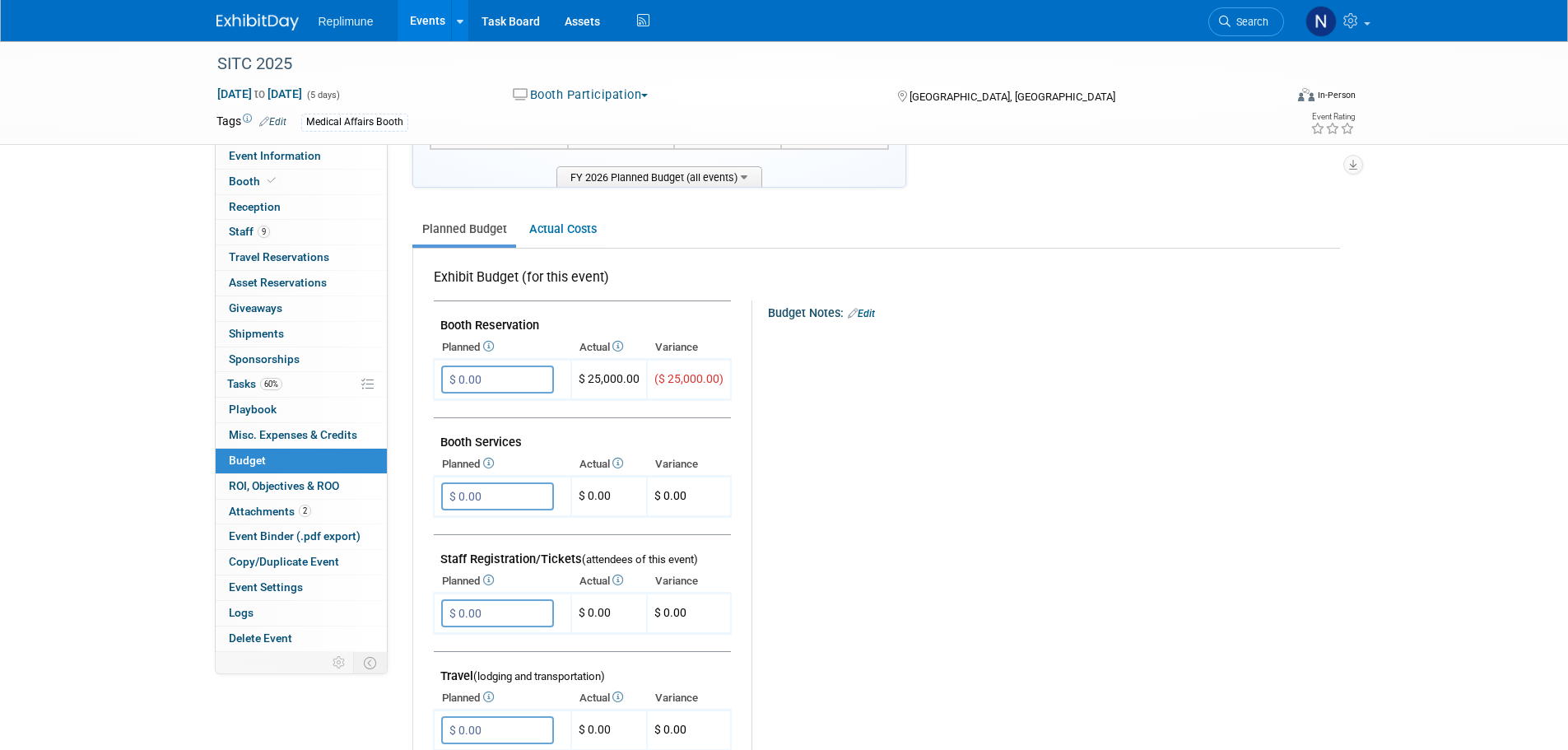
scroll to position [165, 0]
click at [504, 500] on input "$ 0.00" at bounding box center [498, 494] width 113 height 28
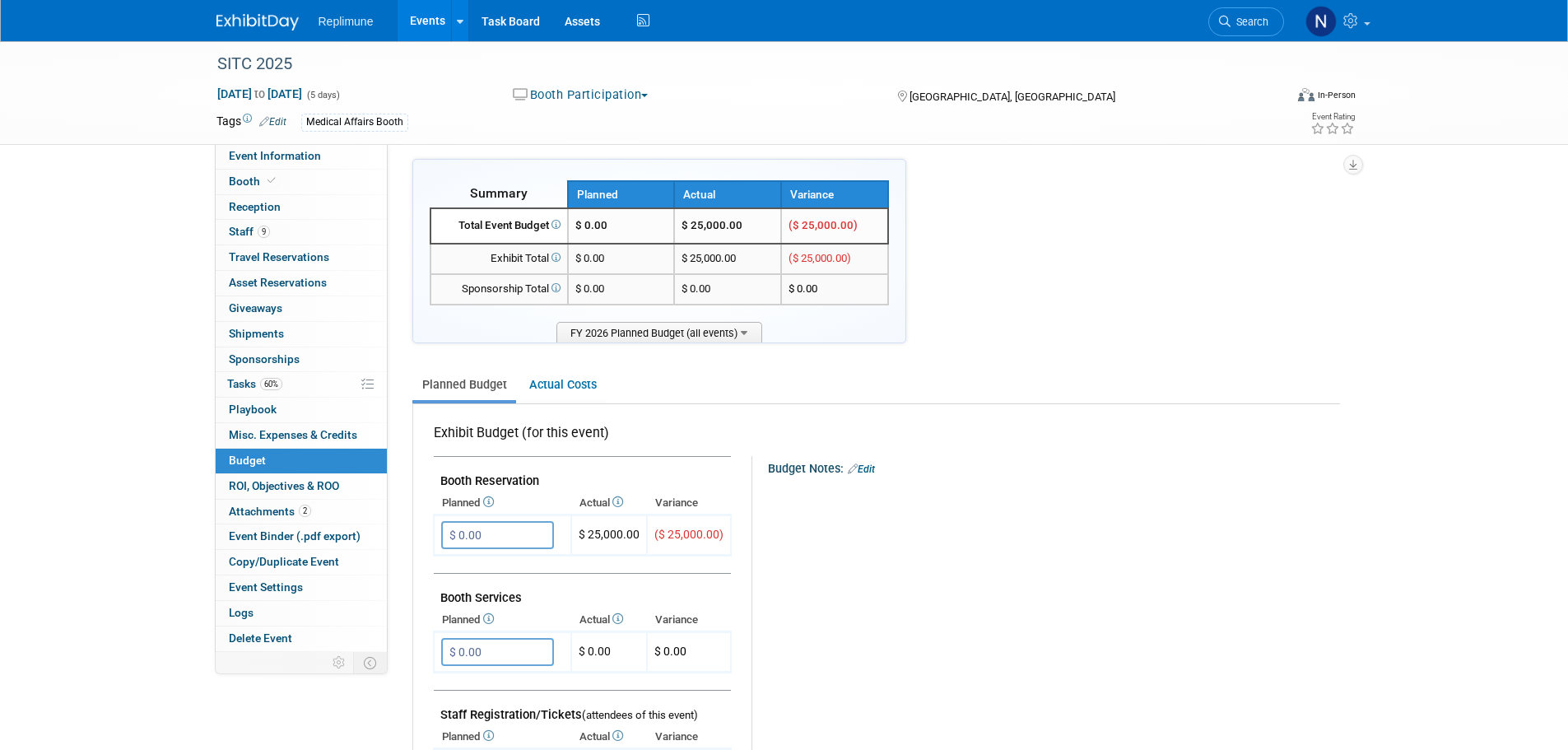
scroll to position [0, 0]
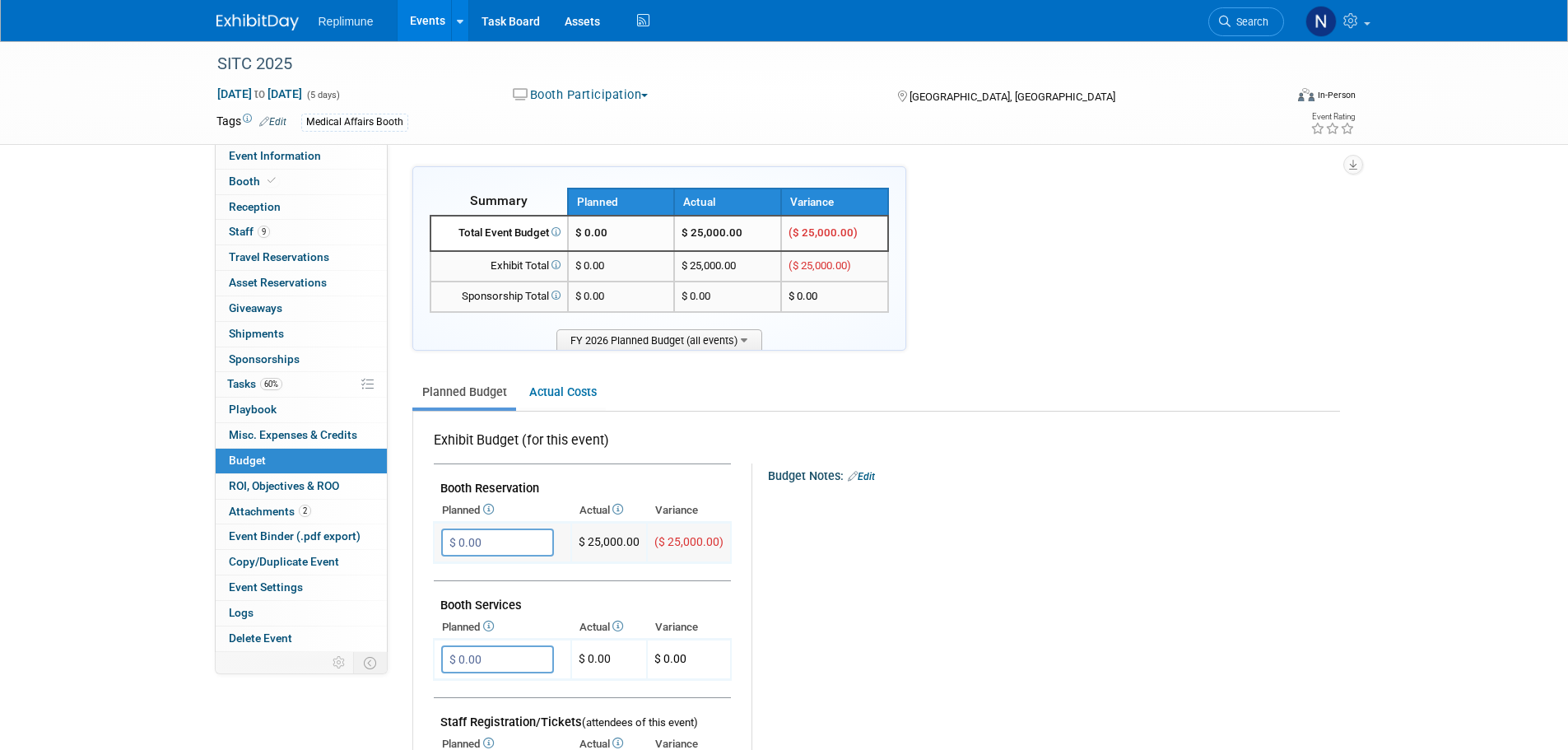
click at [492, 539] on input "$ 0.00" at bounding box center [498, 542] width 113 height 28
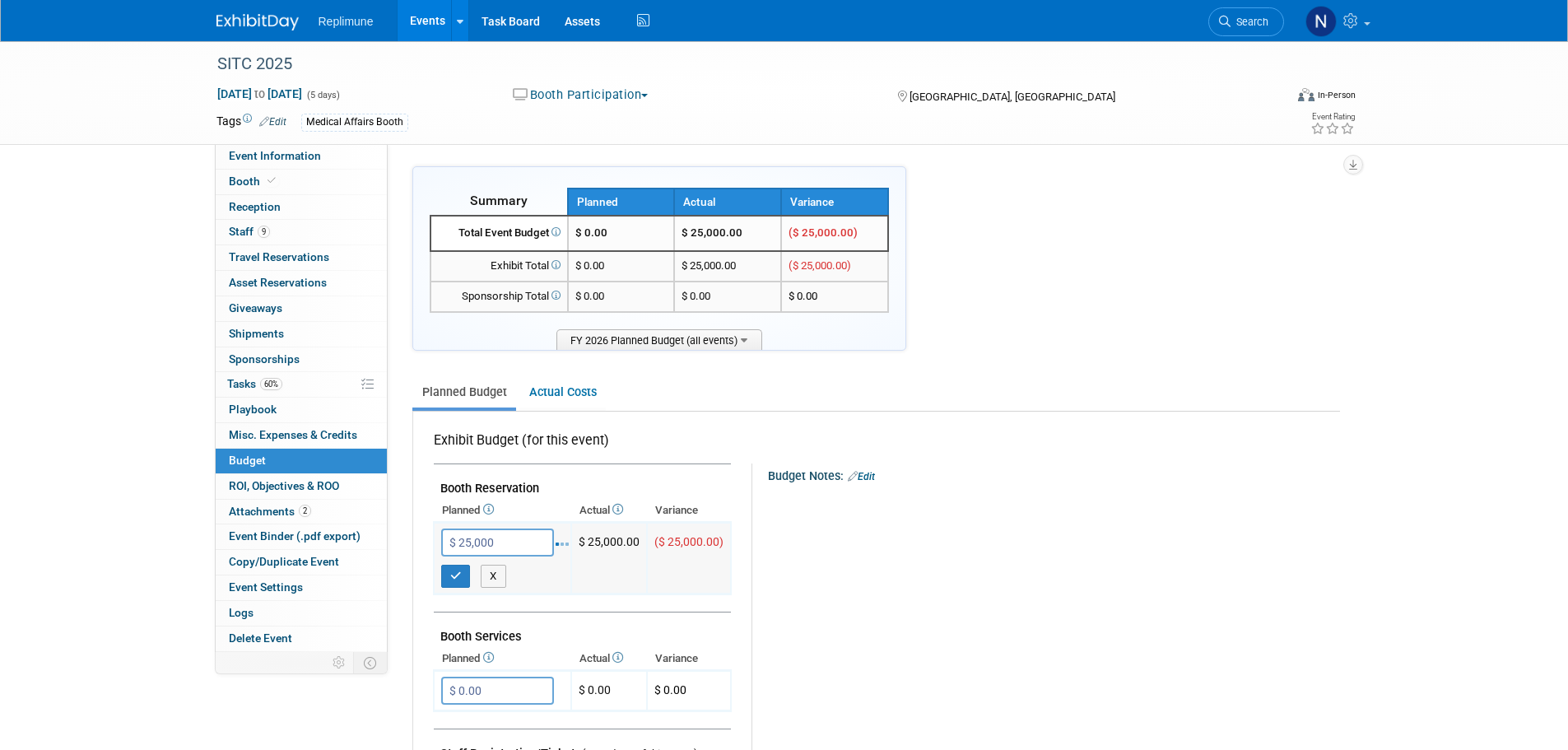
type input "$ 25,000.00"
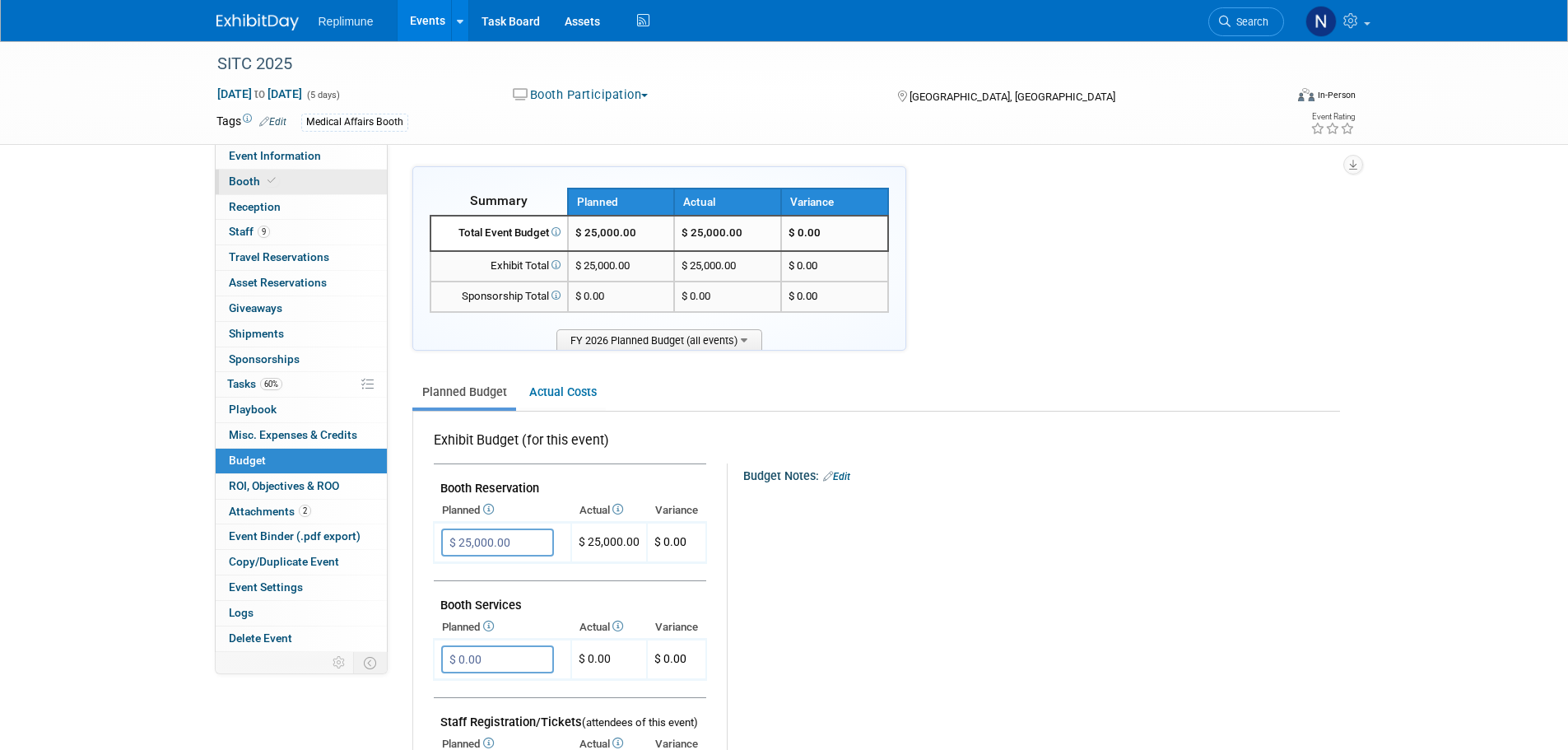
click at [248, 185] on span "Booth" at bounding box center [254, 181] width 51 height 13
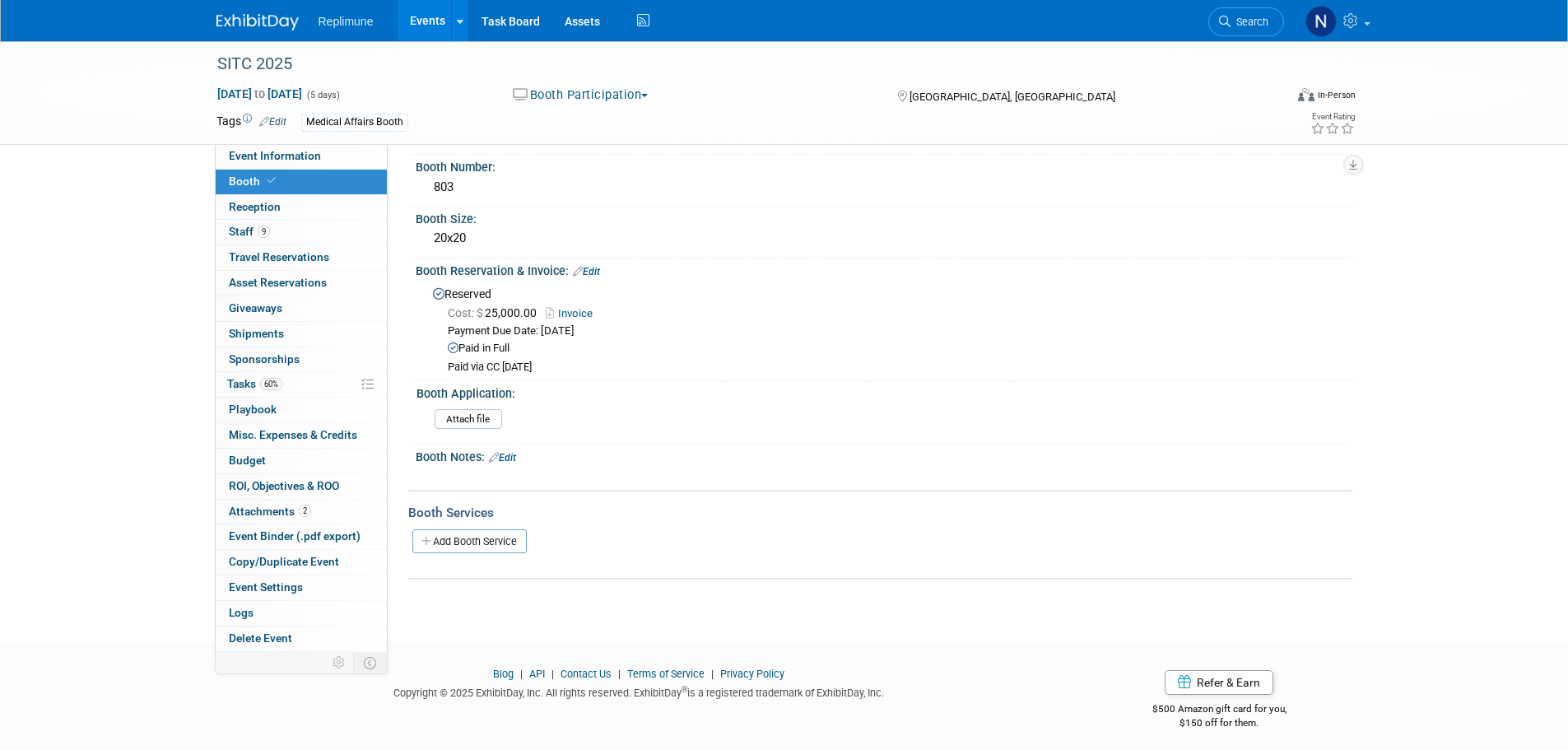
scroll to position [112, 0]
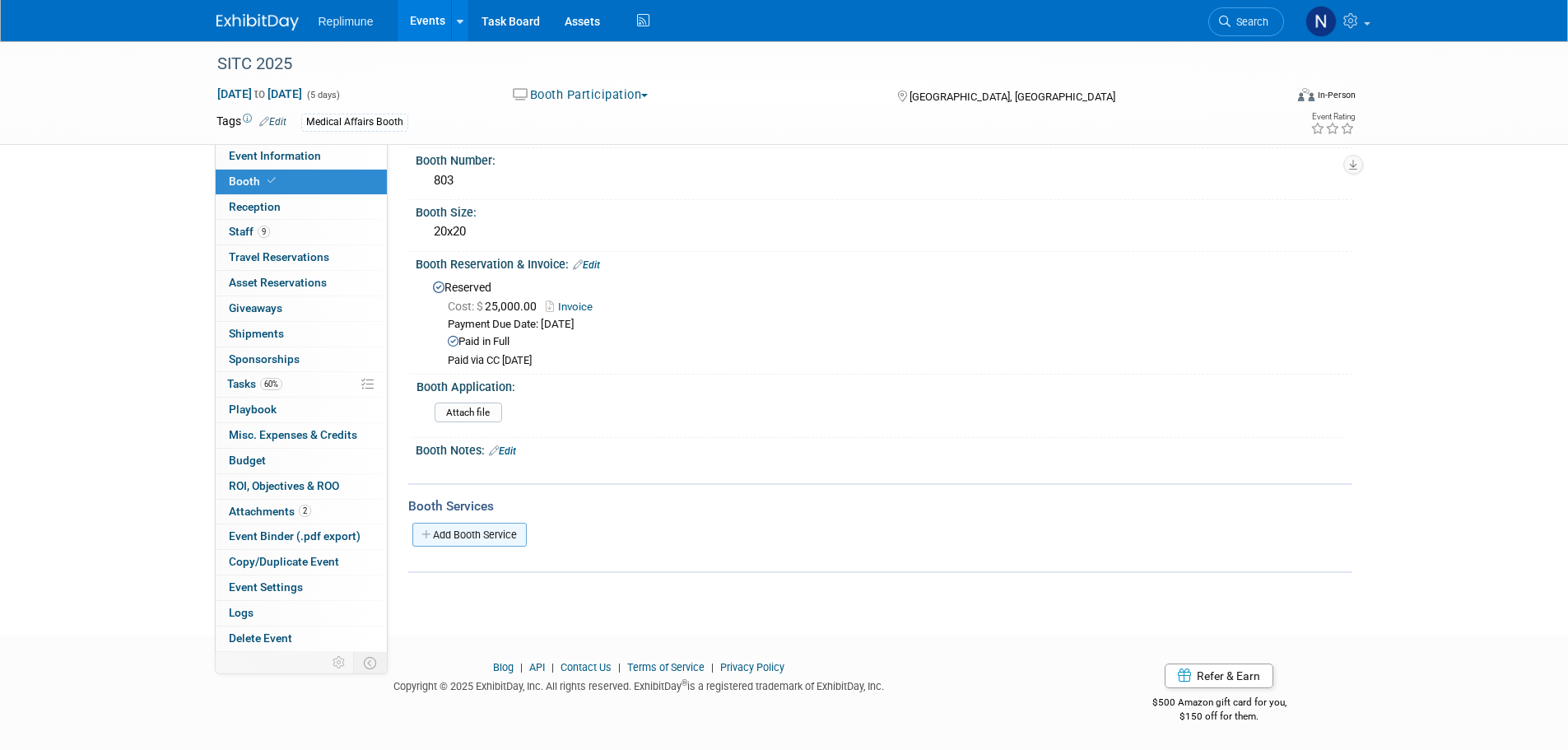
click at [503, 533] on link "Add Booth Service" at bounding box center [470, 535] width 115 height 24
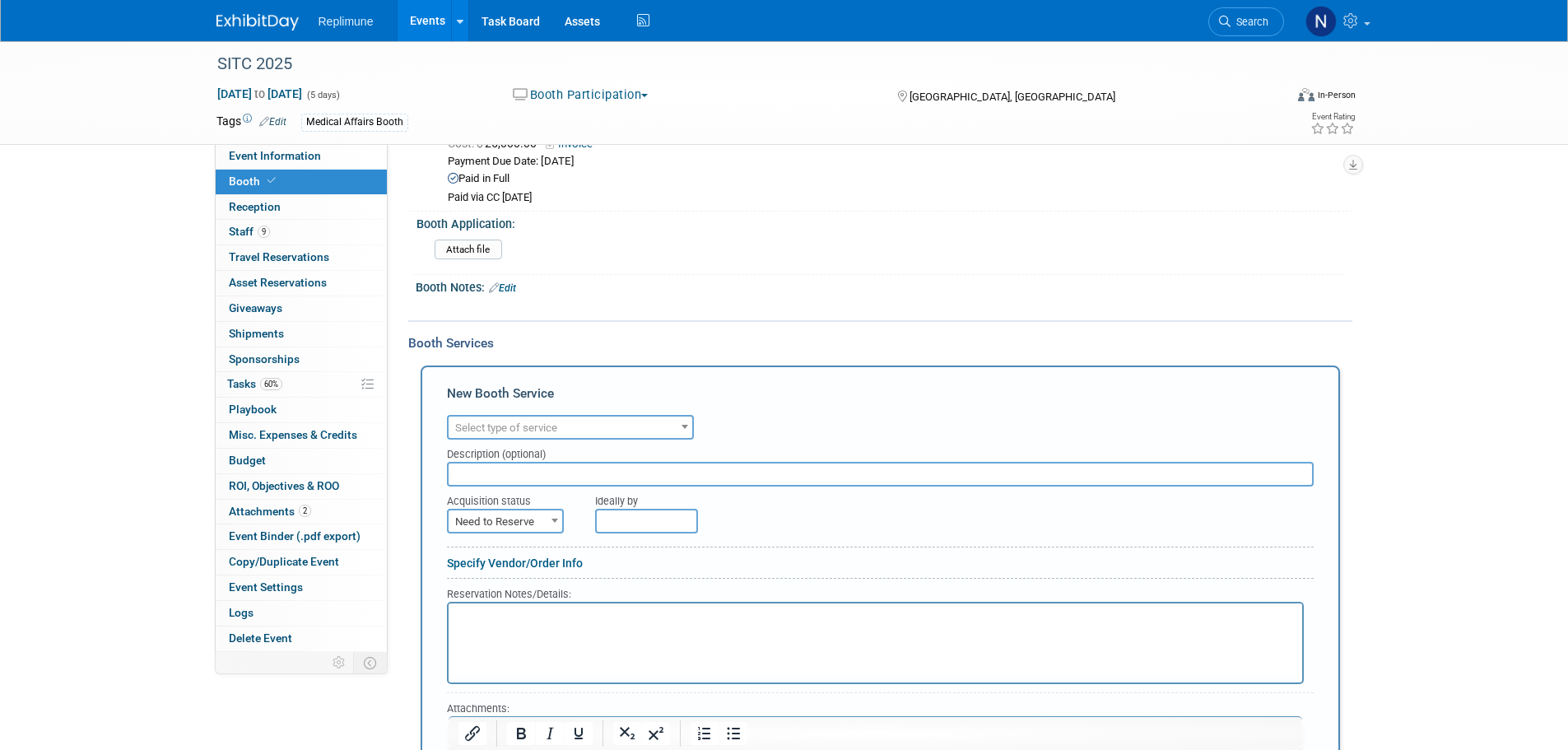
scroll to position [277, 0]
click at [551, 427] on span "Select type of service" at bounding box center [506, 426] width 102 height 13
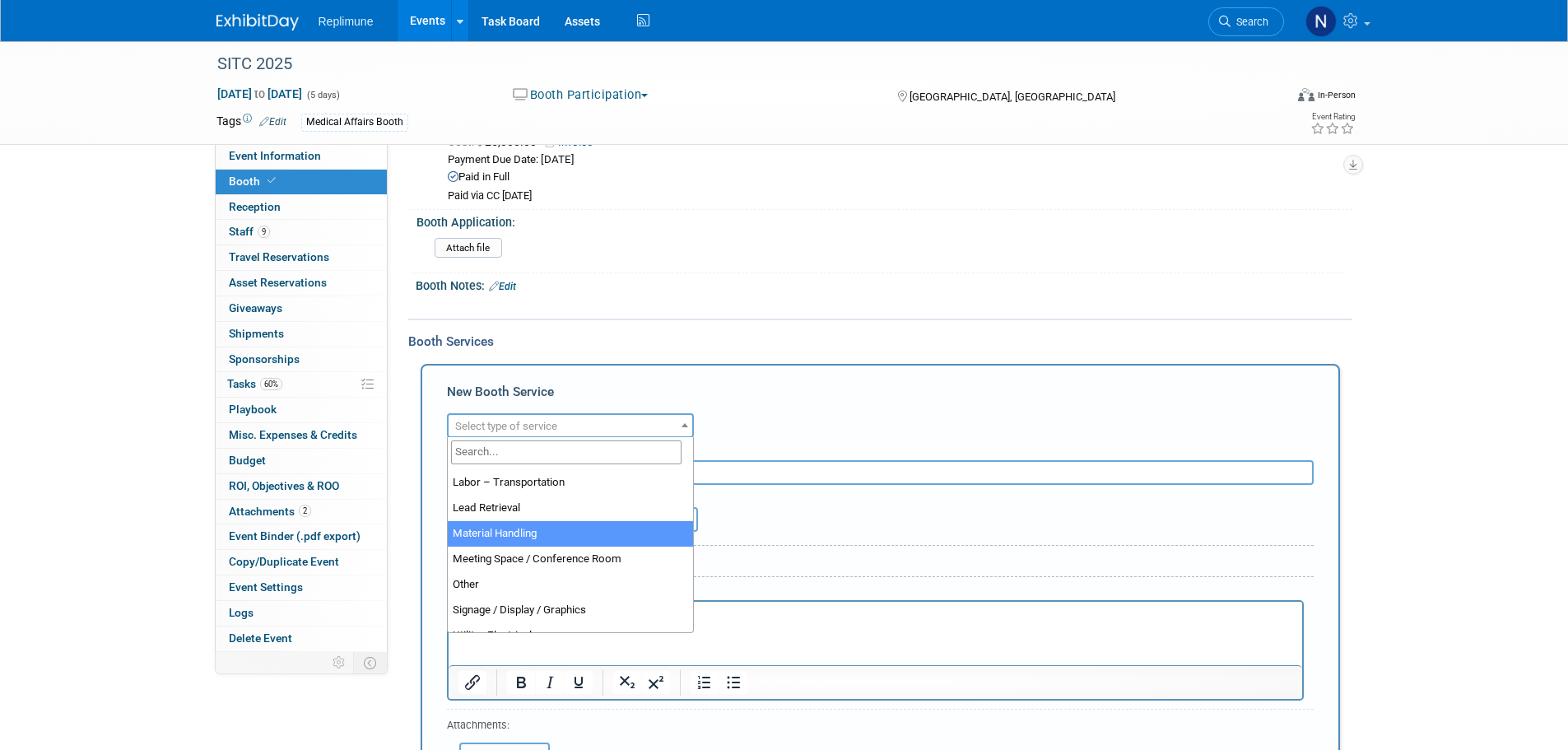
scroll to position [412, 0]
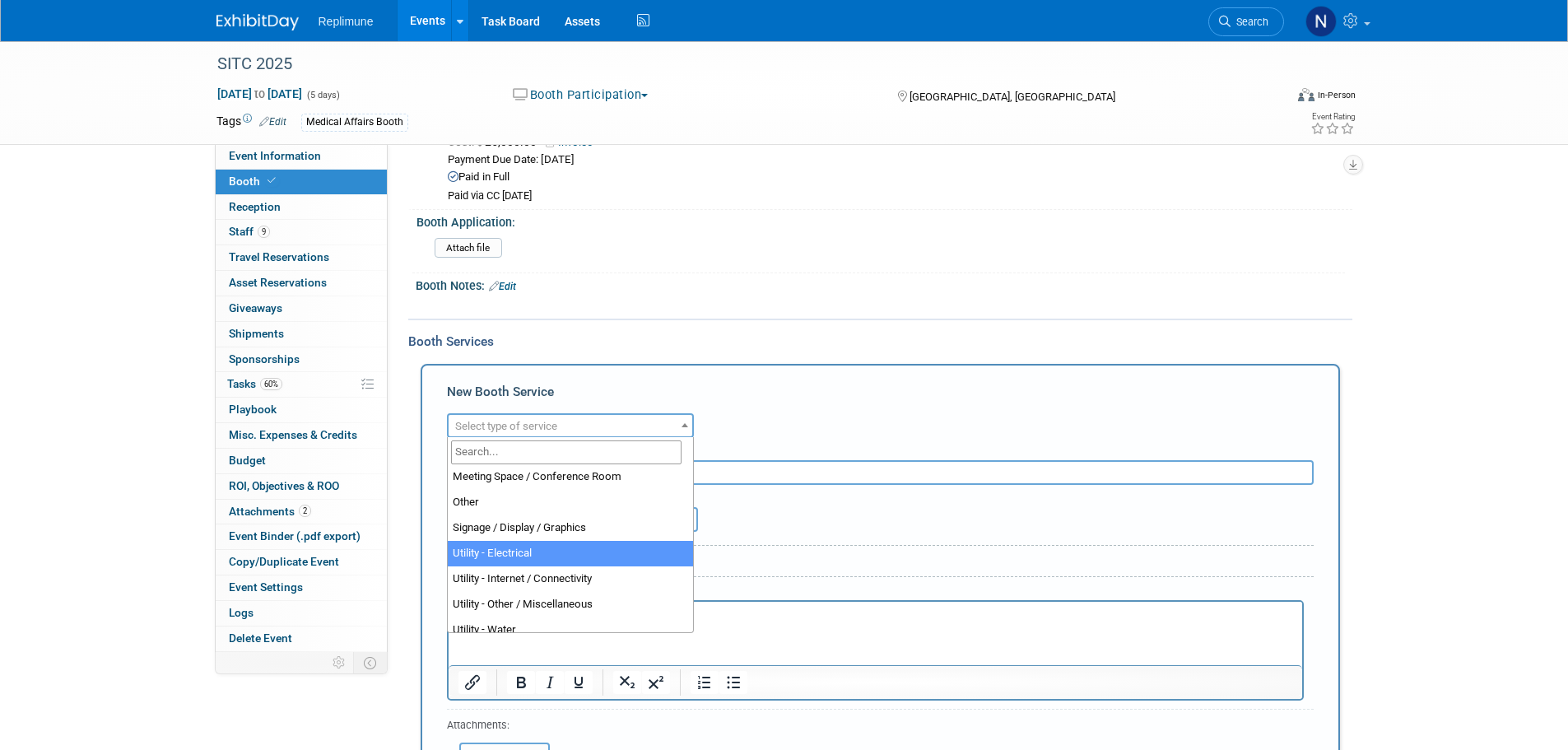
select select "8"
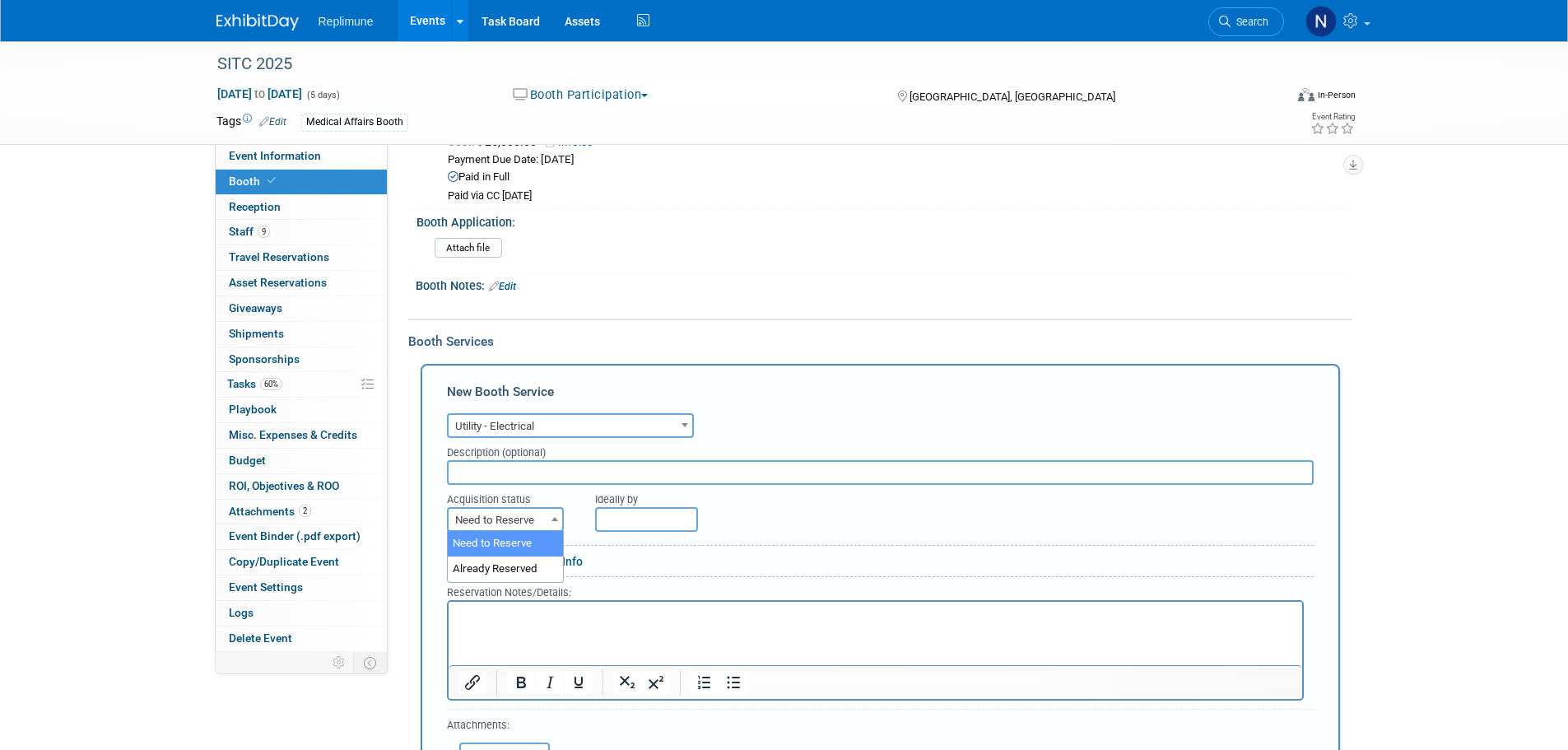
click at [491, 521] on span "Need to Reserve" at bounding box center [505, 520] width 114 height 23
select select "2"
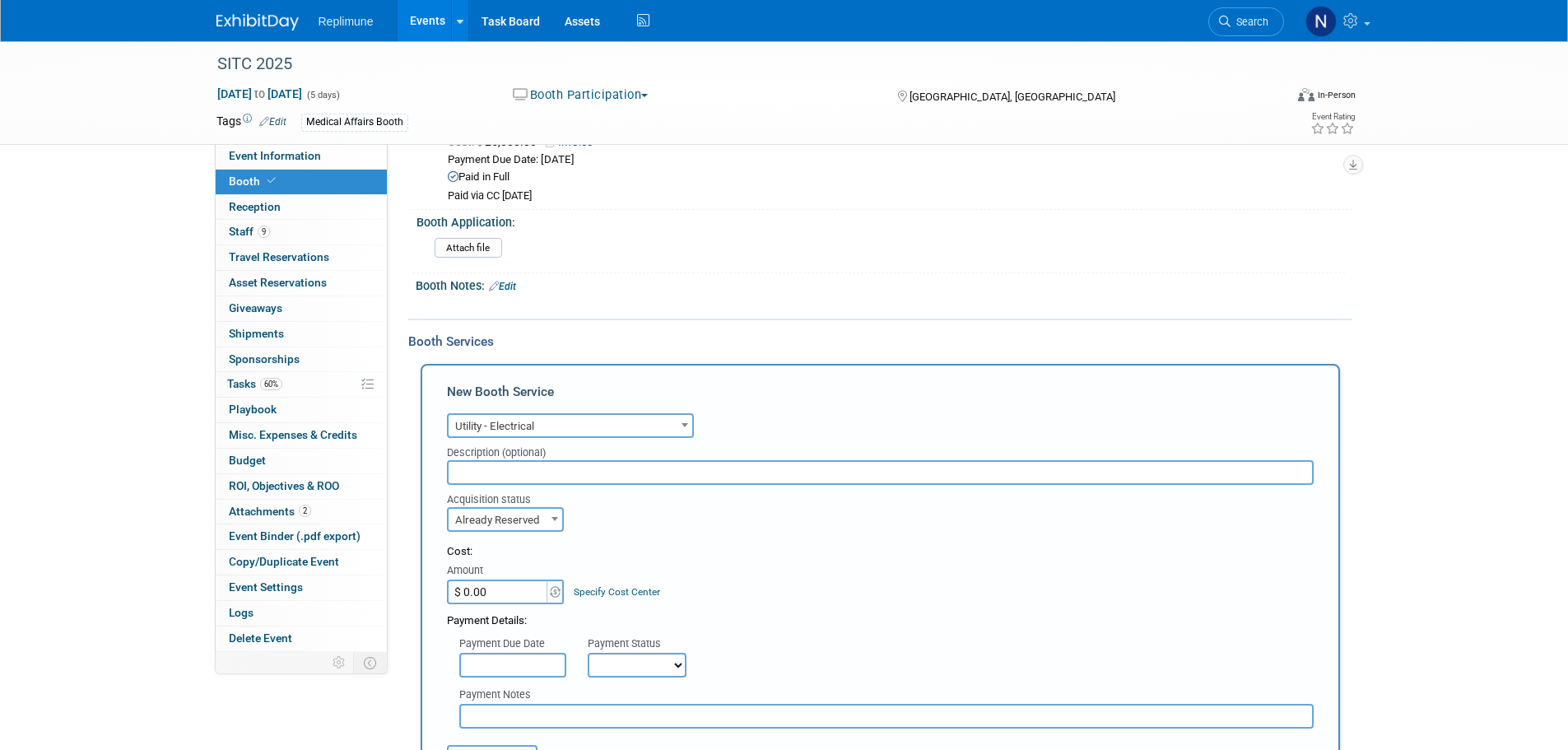
click at [488, 590] on input "$ 0.00" at bounding box center [498, 591] width 103 height 24
type input "$ 333.90"
click at [744, 558] on div "Cost:" at bounding box center [880, 552] width 866 height 16
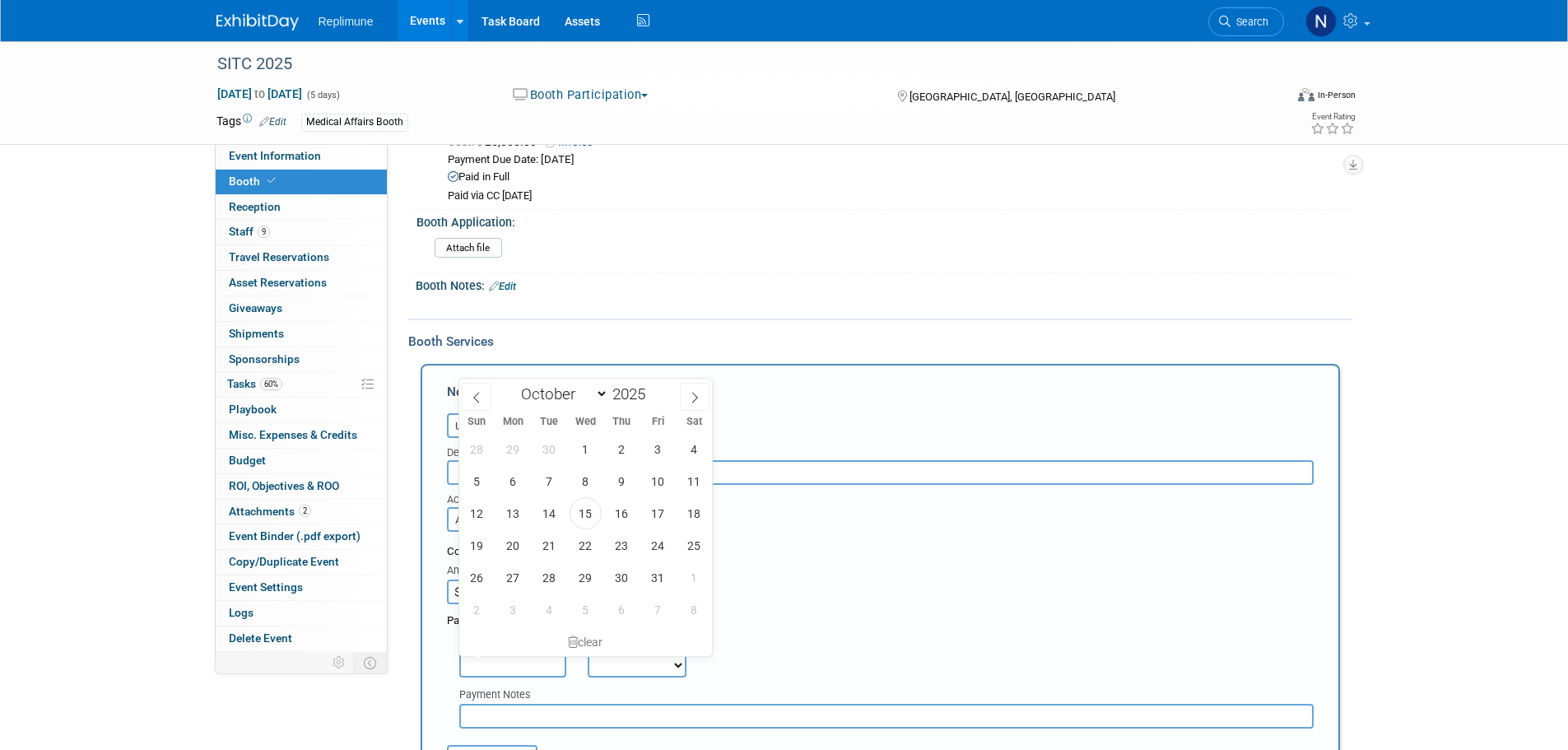
click at [488, 665] on input "text" at bounding box center [512, 665] width 107 height 24
click at [585, 508] on span "15" at bounding box center [585, 513] width 32 height 32
type input "Oct 15, 2025"
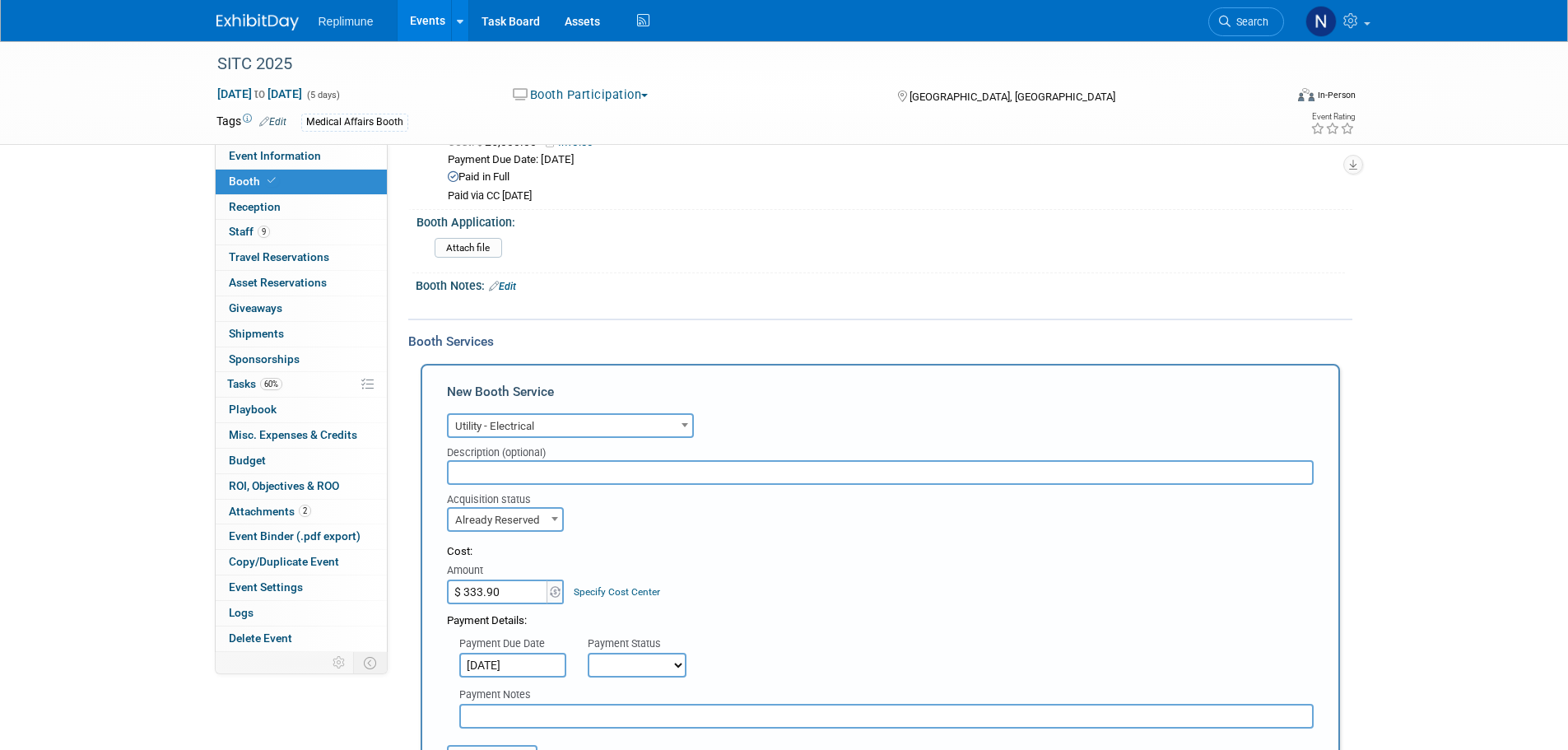
click at [629, 662] on select "Not Paid Yet Partially Paid Paid in Full" at bounding box center [637, 665] width 99 height 24
select select "1"
click at [588, 653] on select "Not Paid Yet Partially Paid Paid in Full" at bounding box center [637, 665] width 99 height 24
click at [817, 609] on div "Payment Details:" at bounding box center [880, 616] width 866 height 24
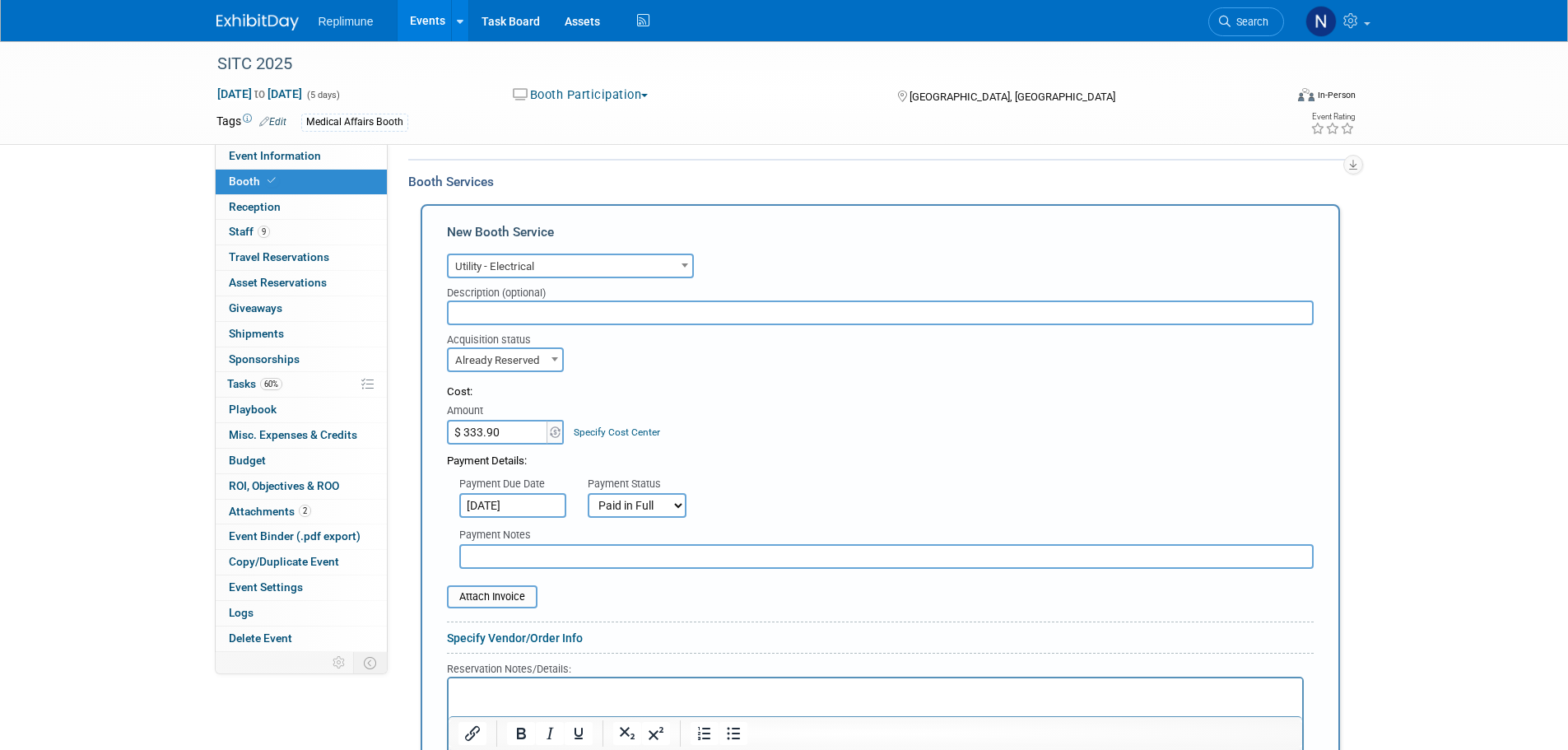
scroll to position [441, 0]
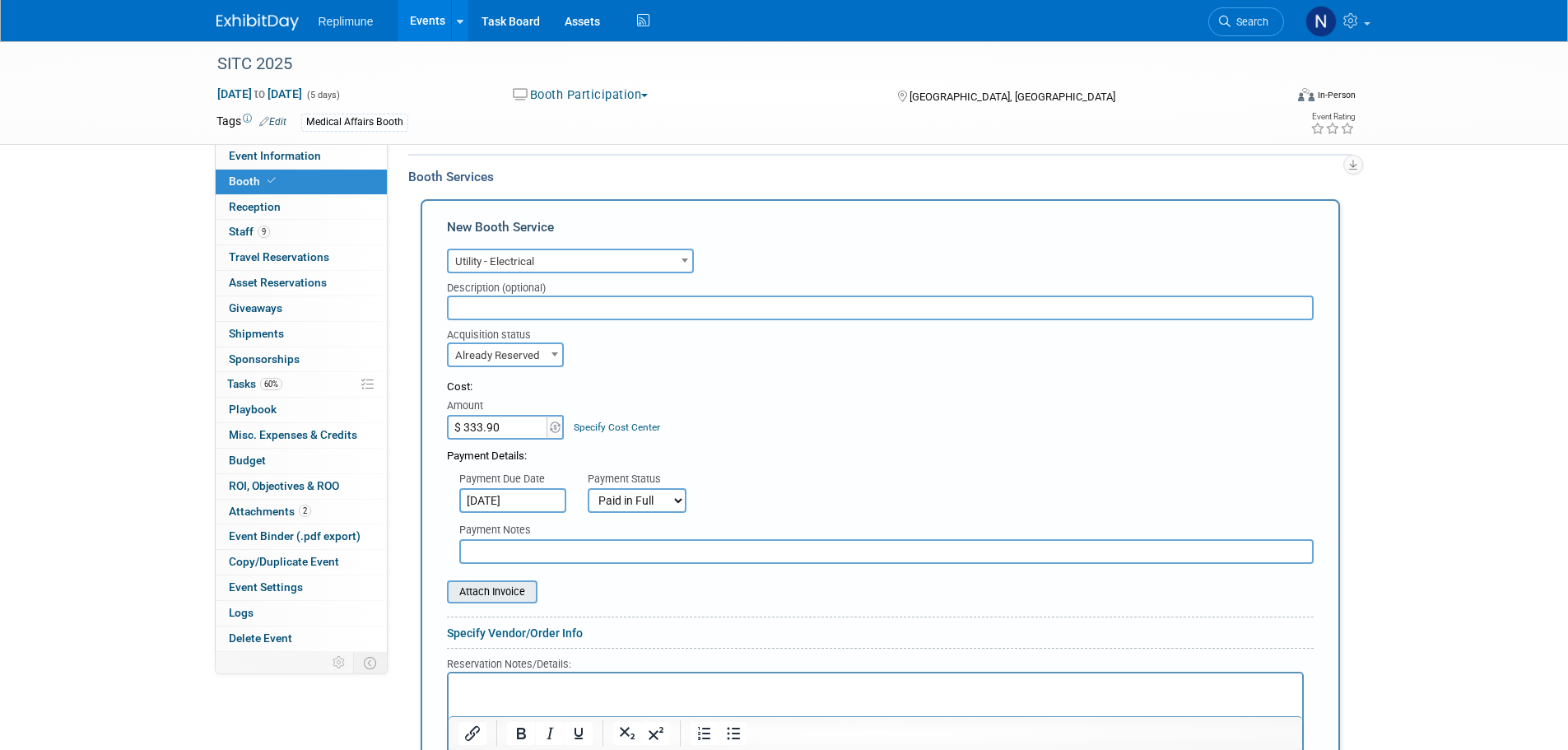
click at [470, 596] on input "file" at bounding box center [438, 591] width 196 height 19
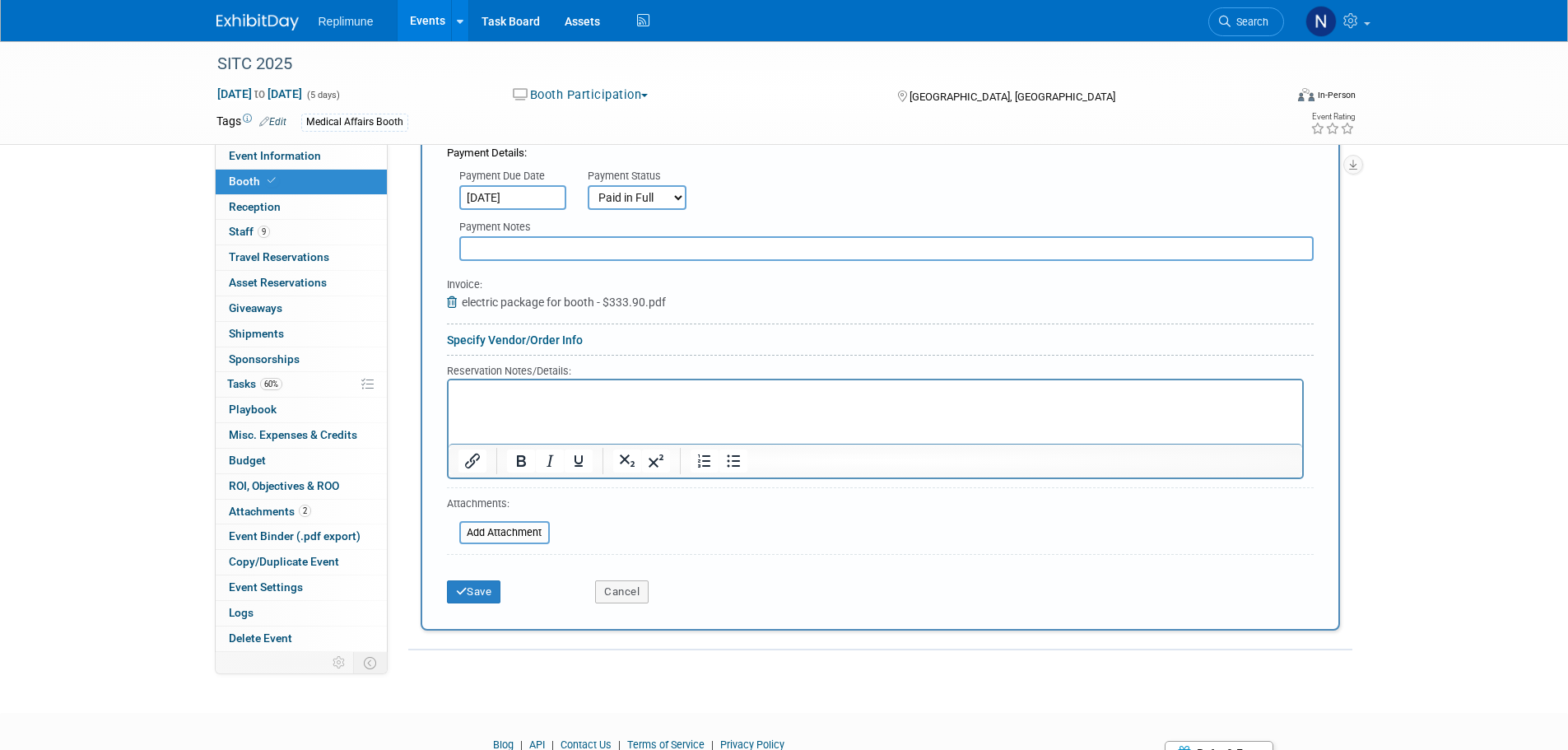
scroll to position [770, 0]
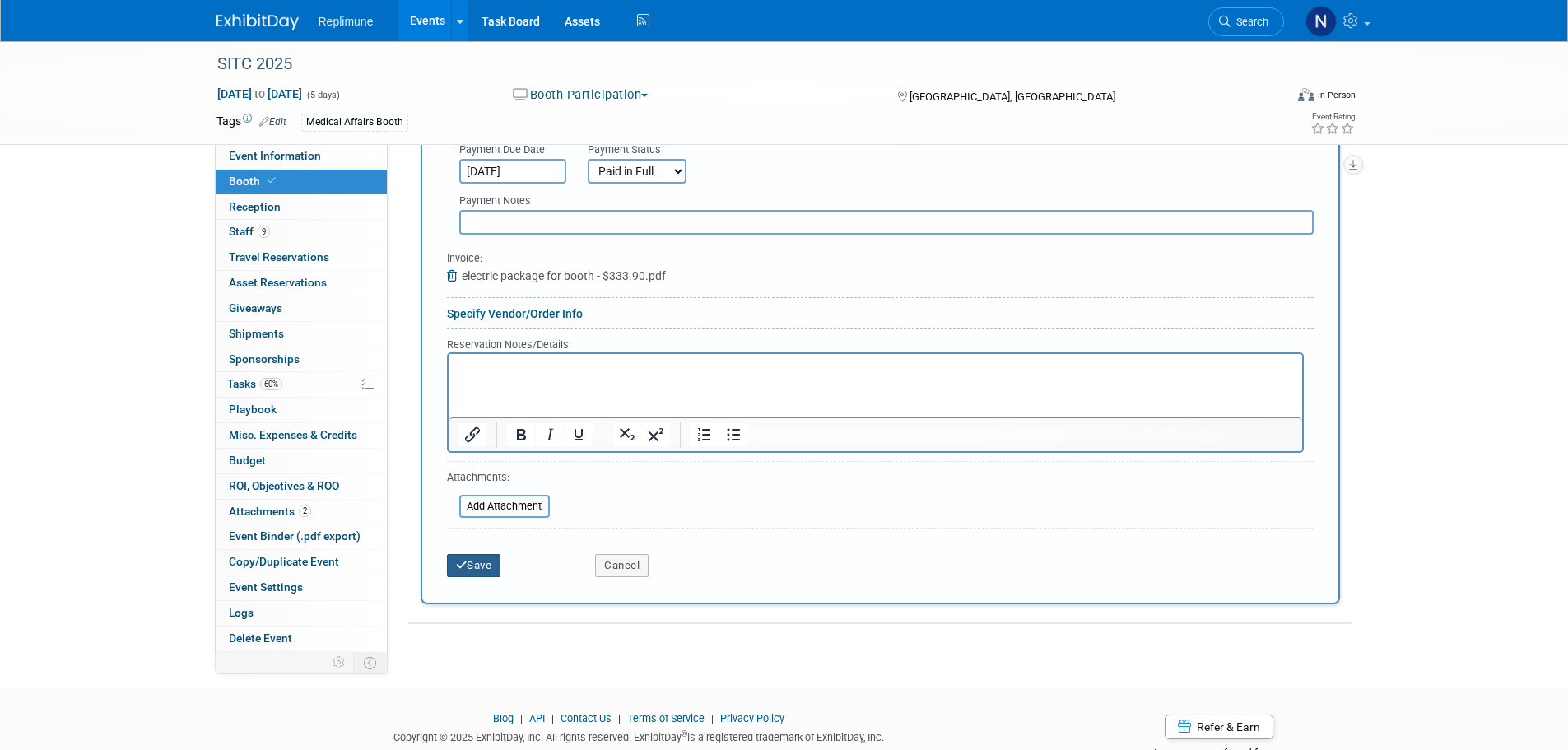
click at [480, 560] on button "Save" at bounding box center [474, 565] width 54 height 23
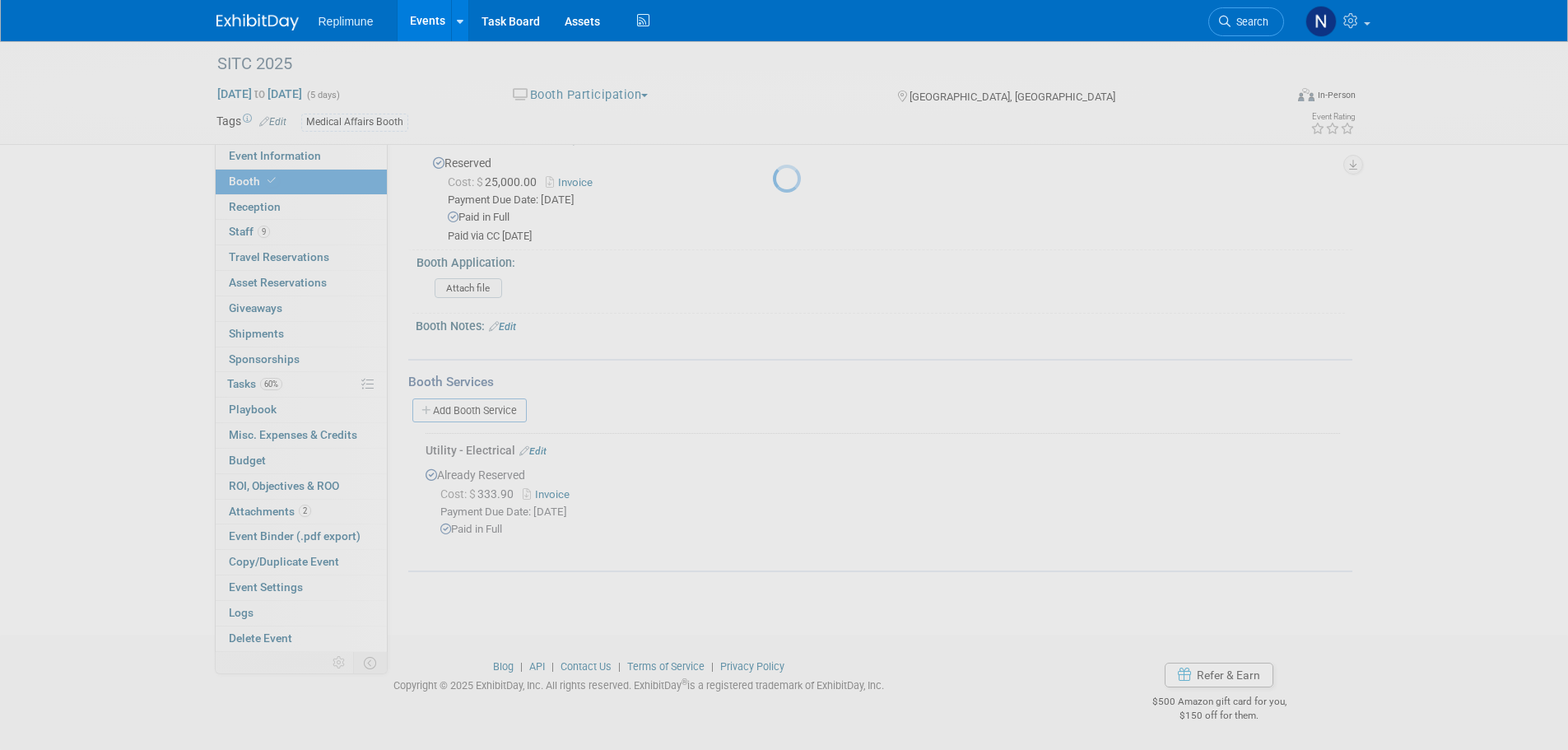
scroll to position [235, 0]
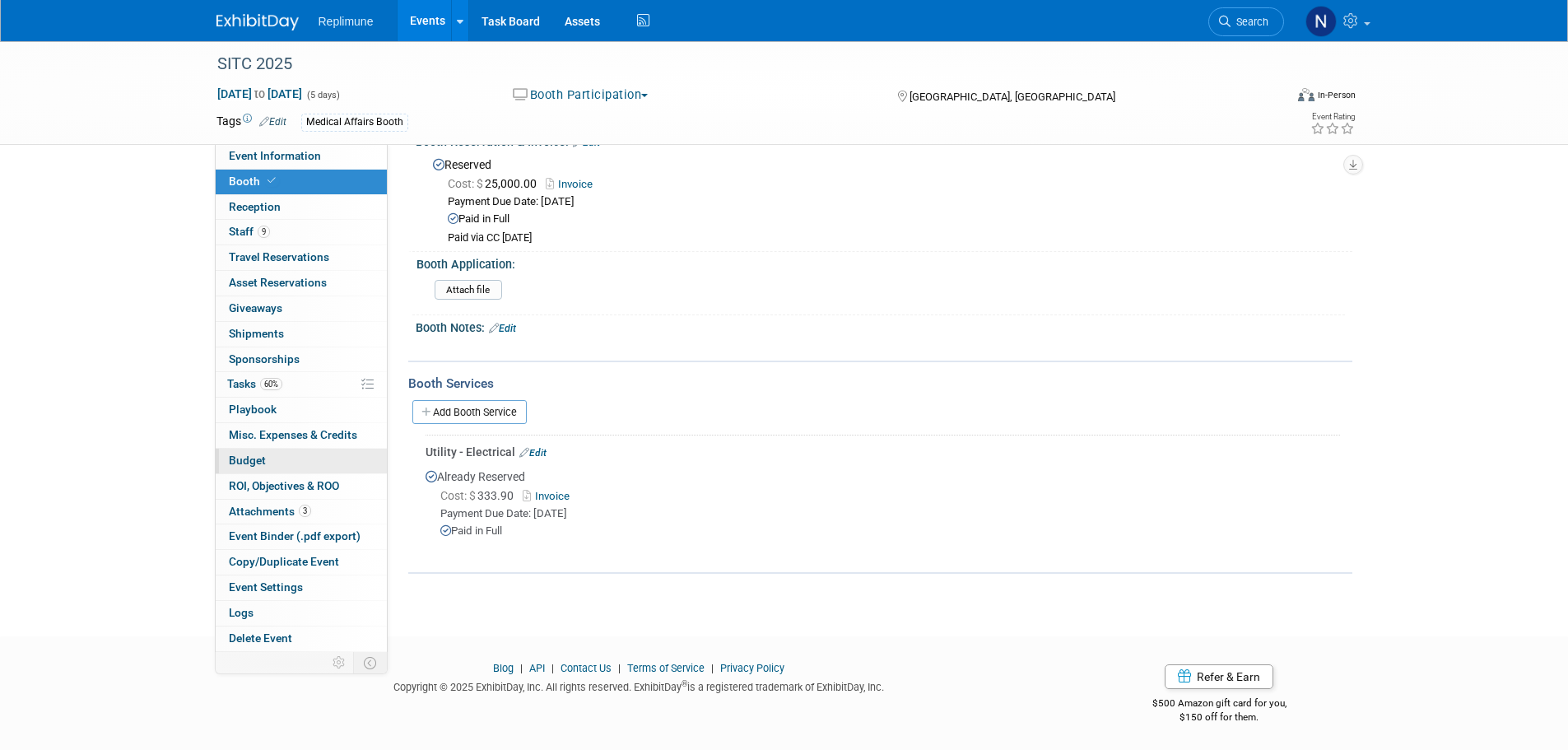
click at [261, 459] on span "Budget" at bounding box center [247, 461] width 37 height 13
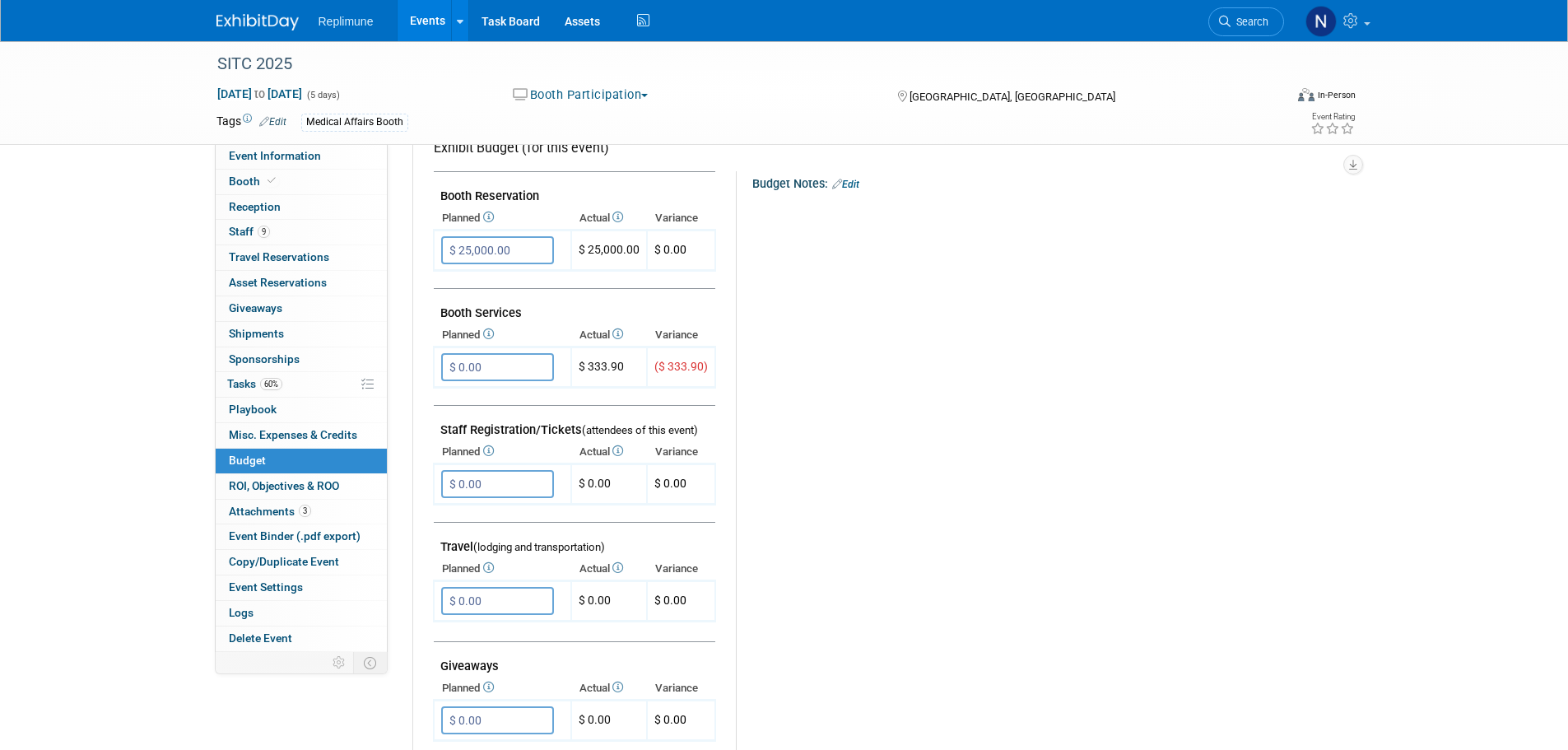
scroll to position [329, 0]
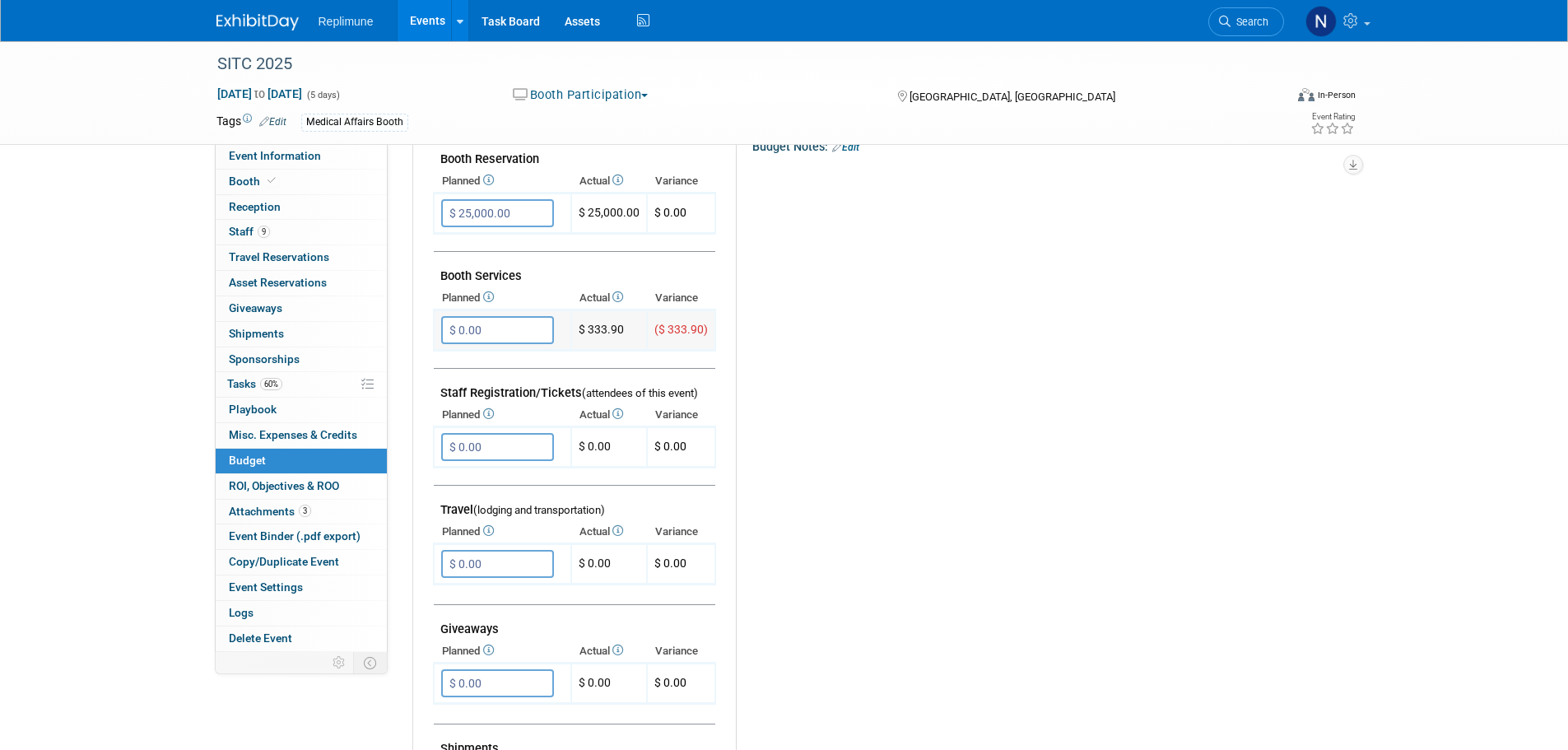
click at [491, 325] on input "$ 0.00" at bounding box center [498, 330] width 113 height 28
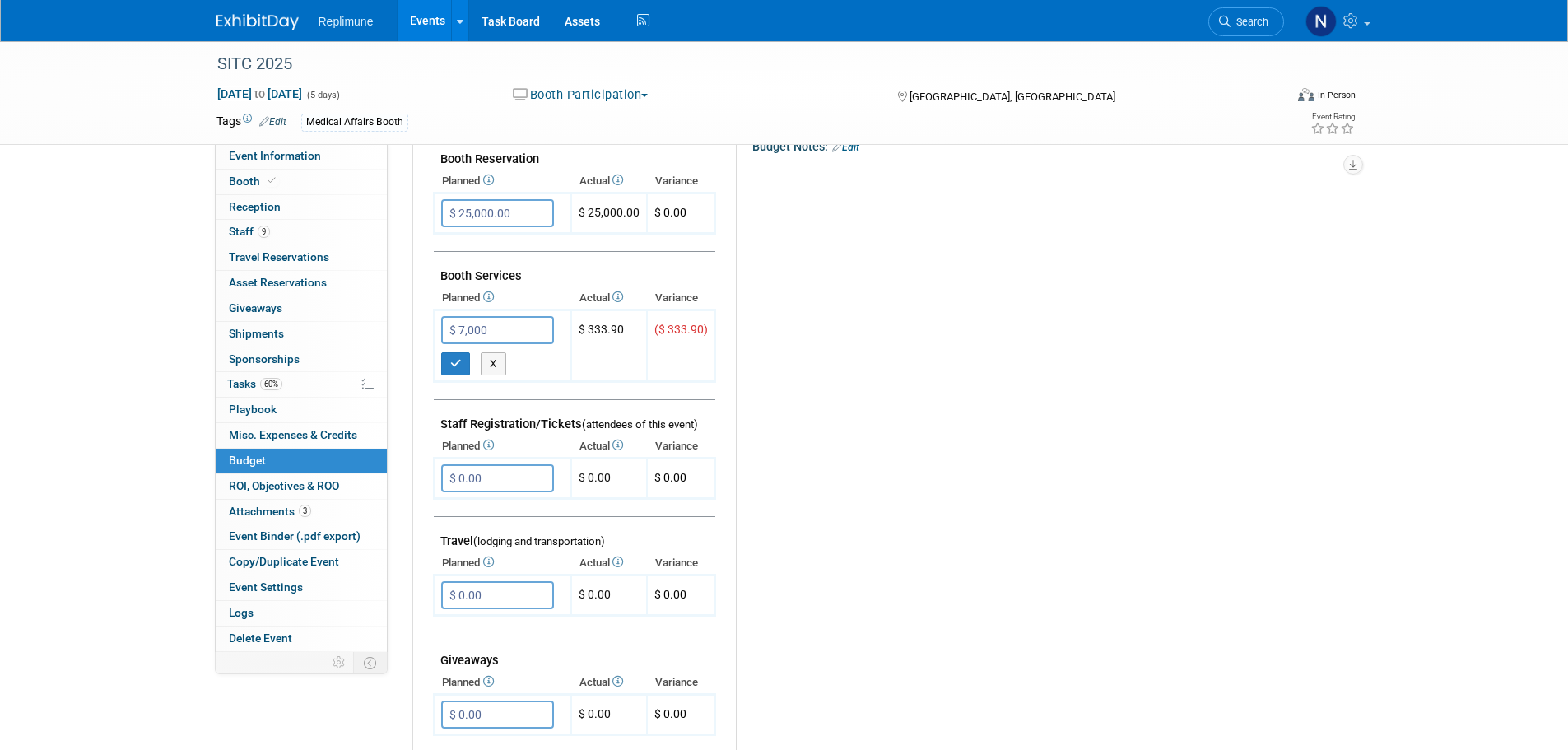
type input "$ 7,000.00"
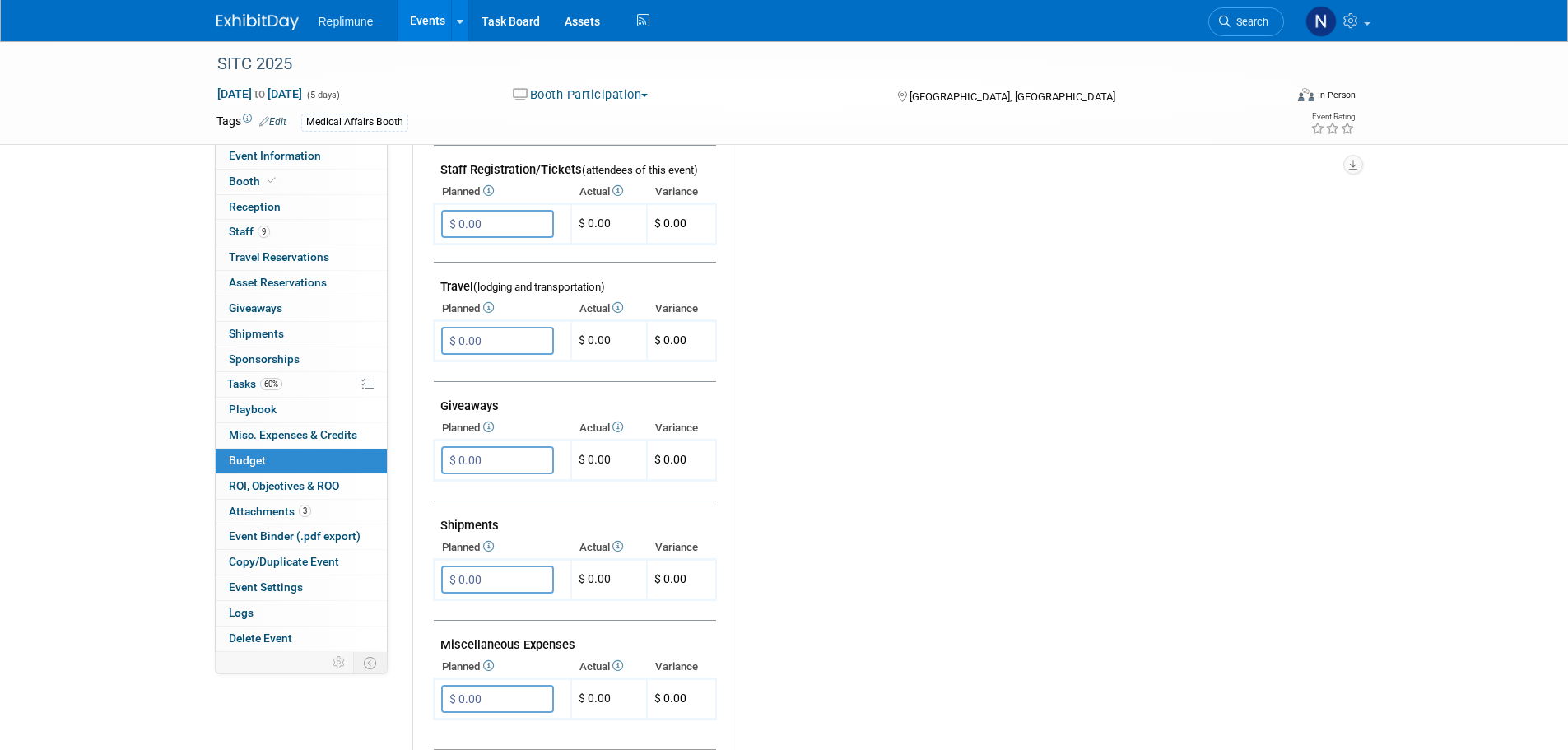
scroll to position [576, 0]
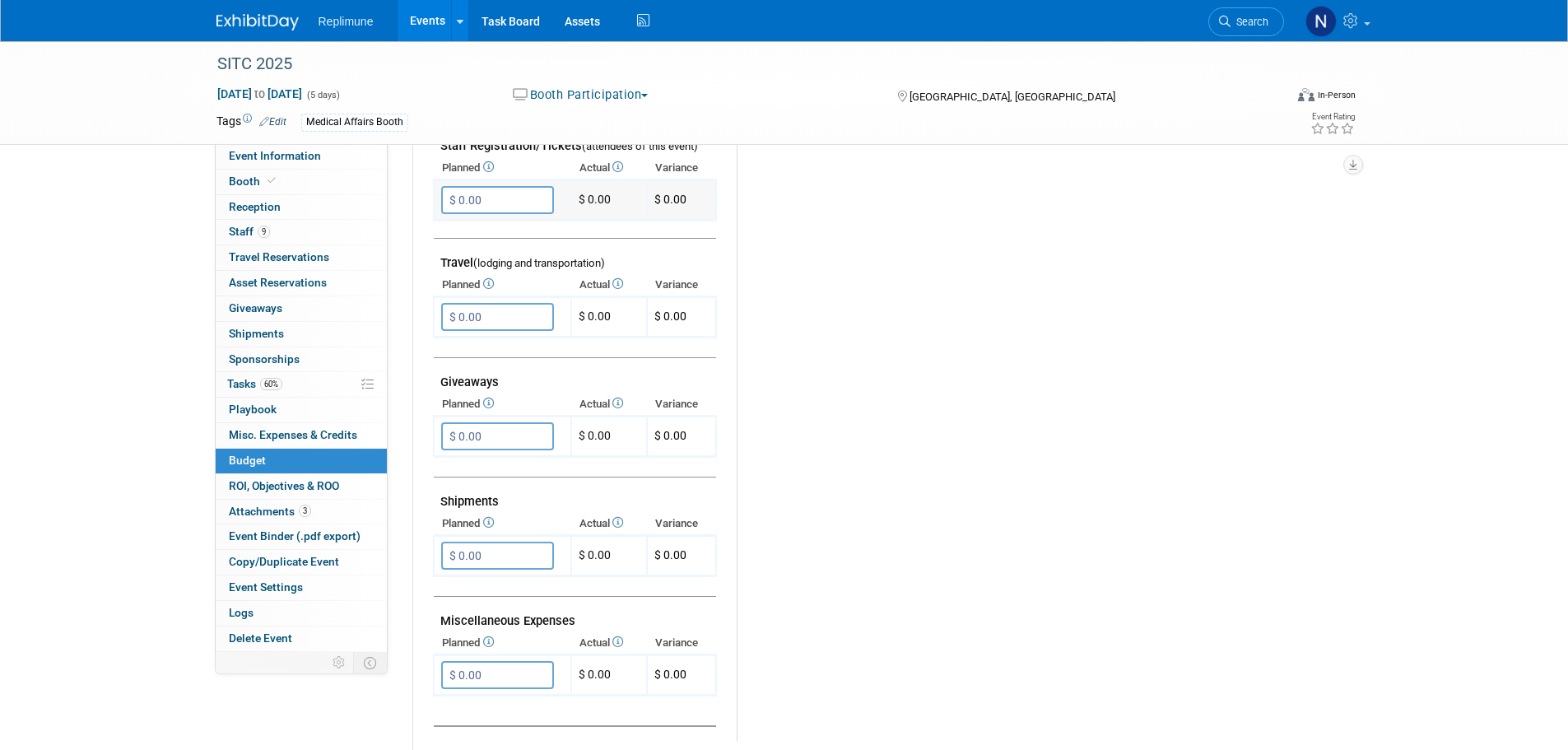
click at [498, 201] on input "$ 0.00" at bounding box center [498, 200] width 113 height 28
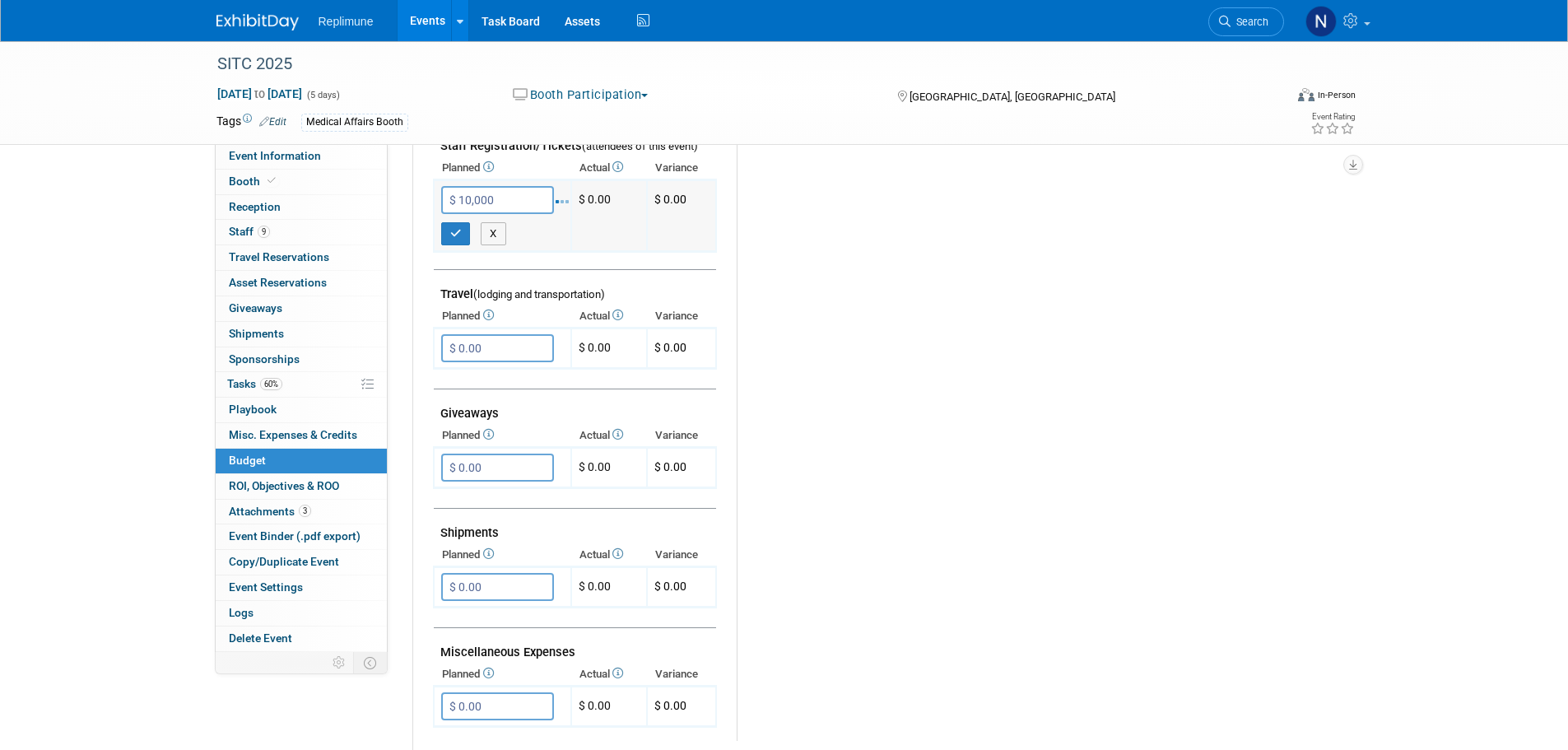
type input "$ 10,000.00"
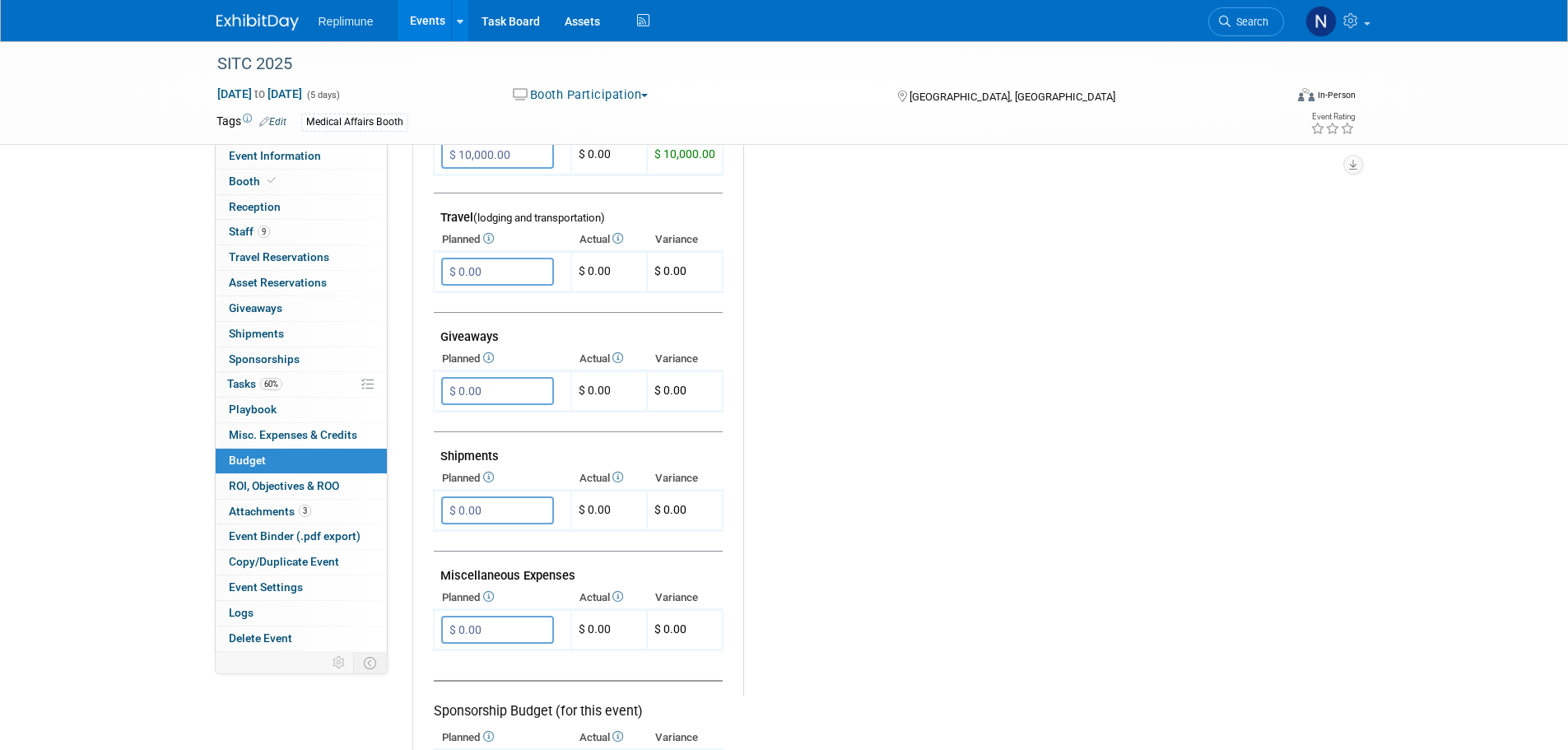
scroll to position [659, 0]
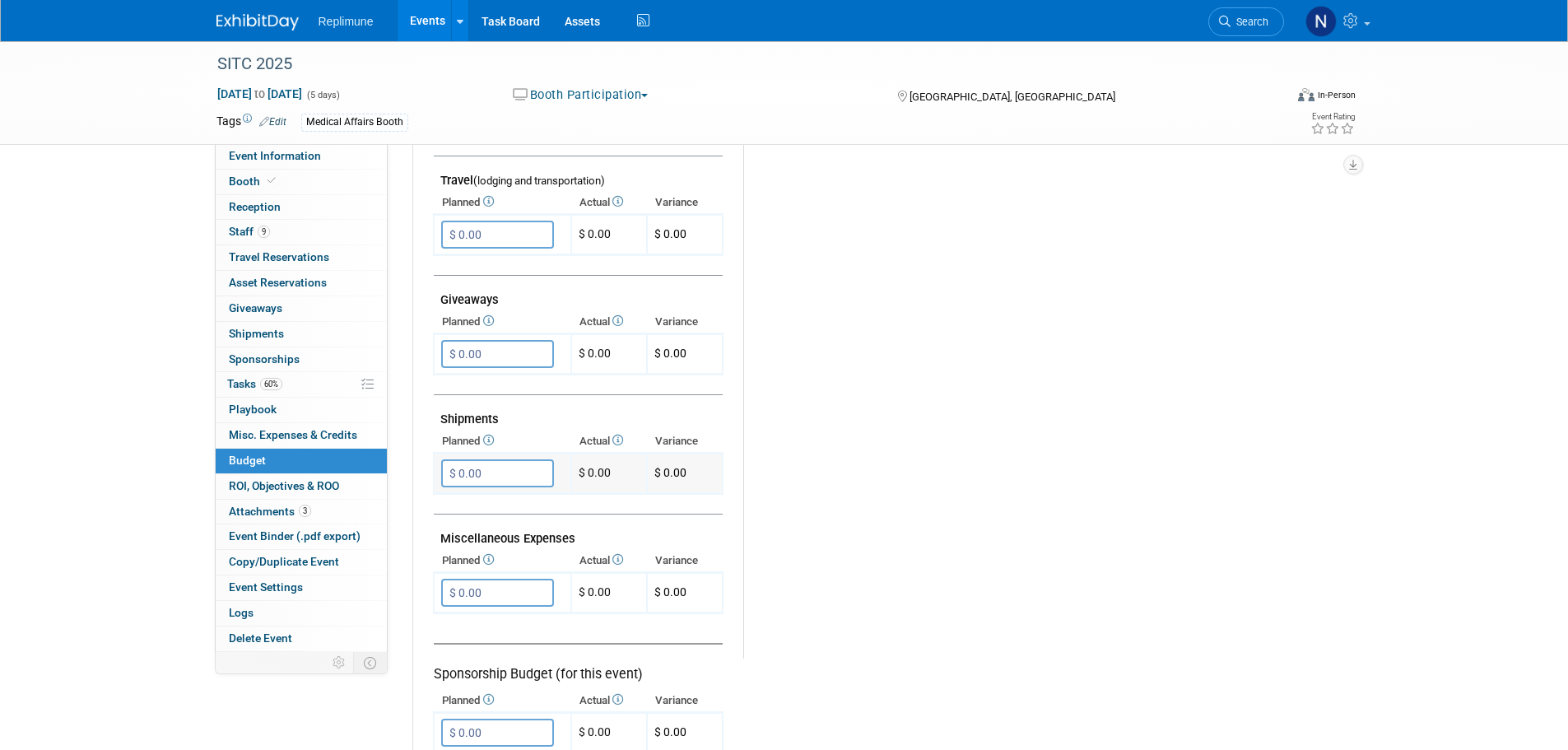
click at [471, 469] on input "$ 0.00" at bounding box center [498, 472] width 113 height 28
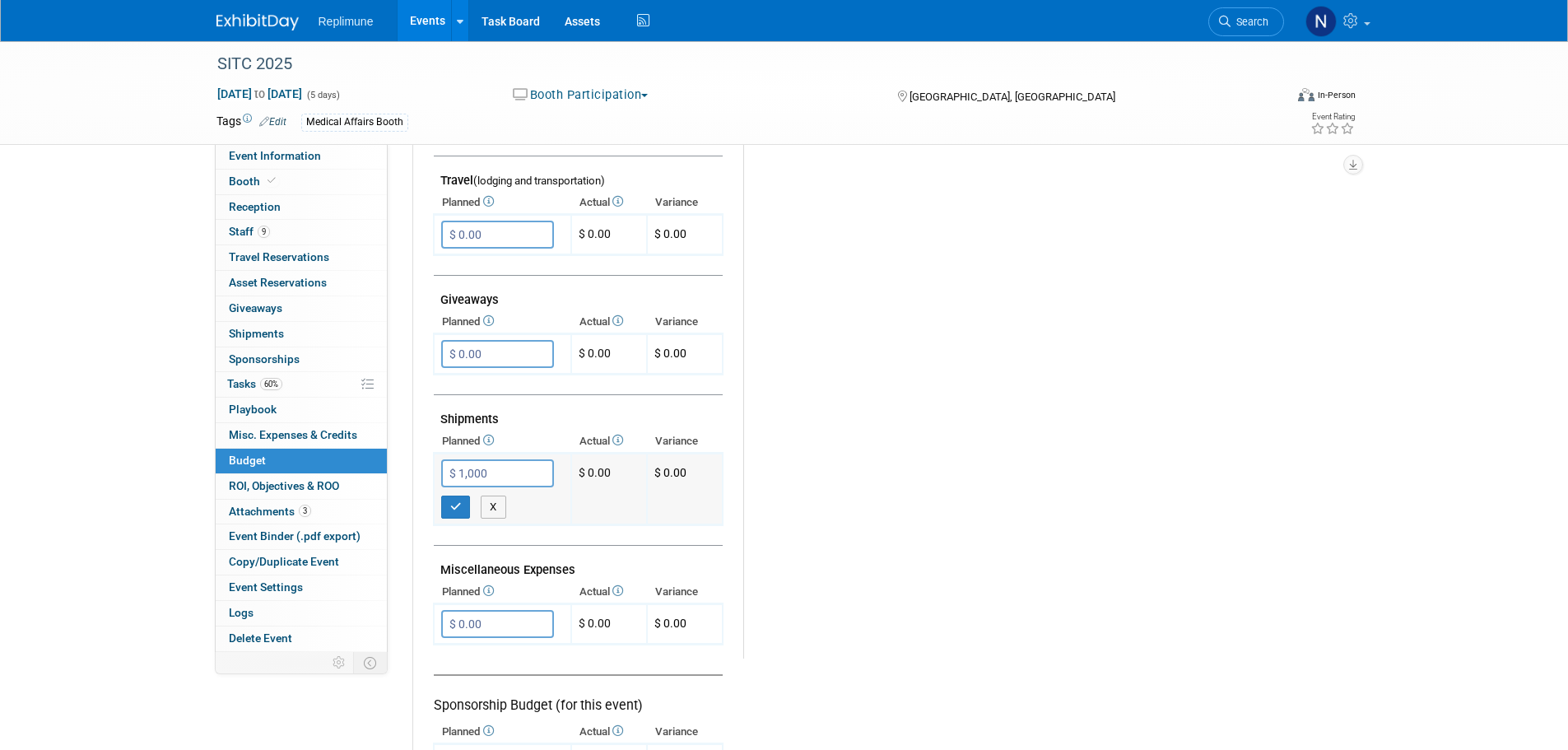
type input "$ 1,000.00"
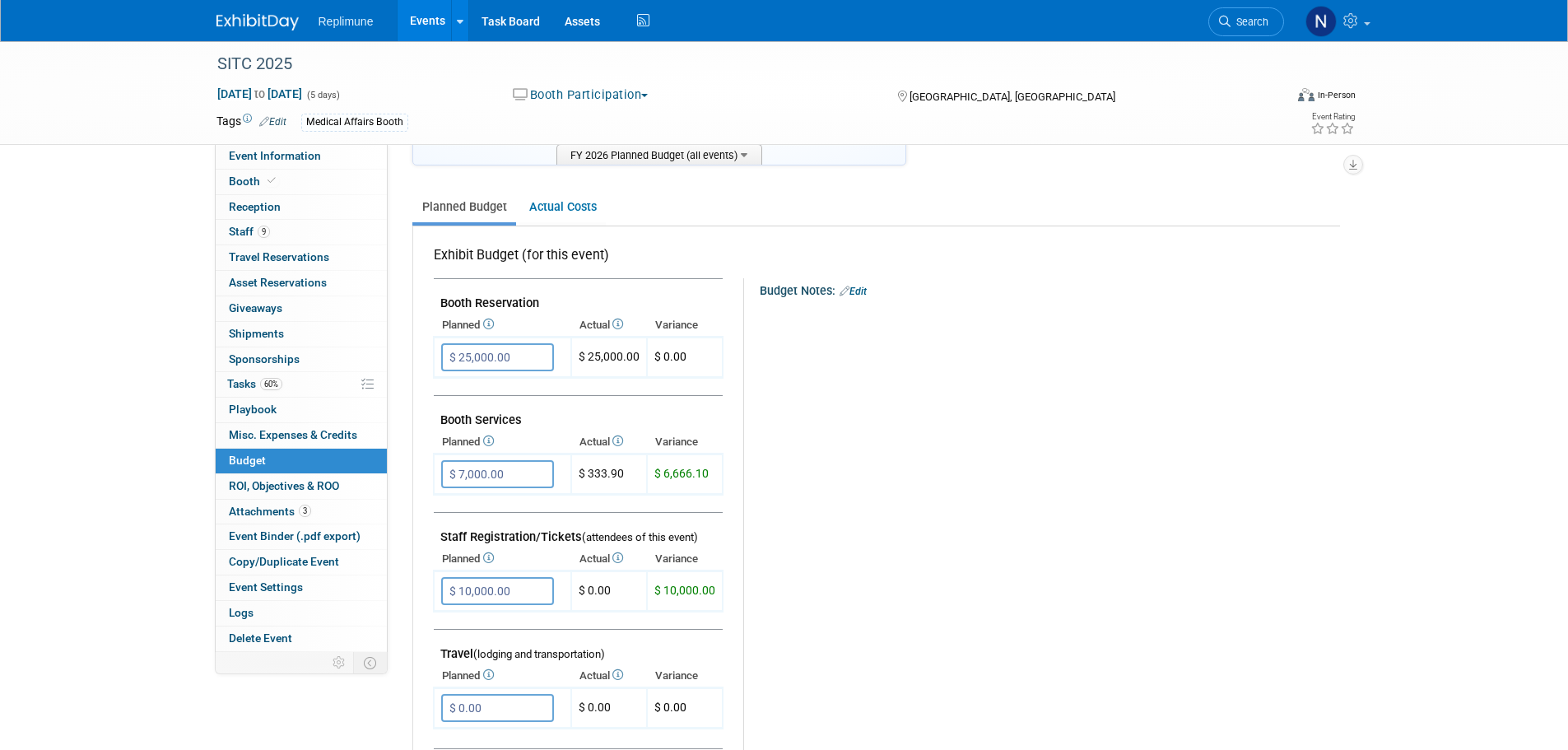
scroll to position [0, 0]
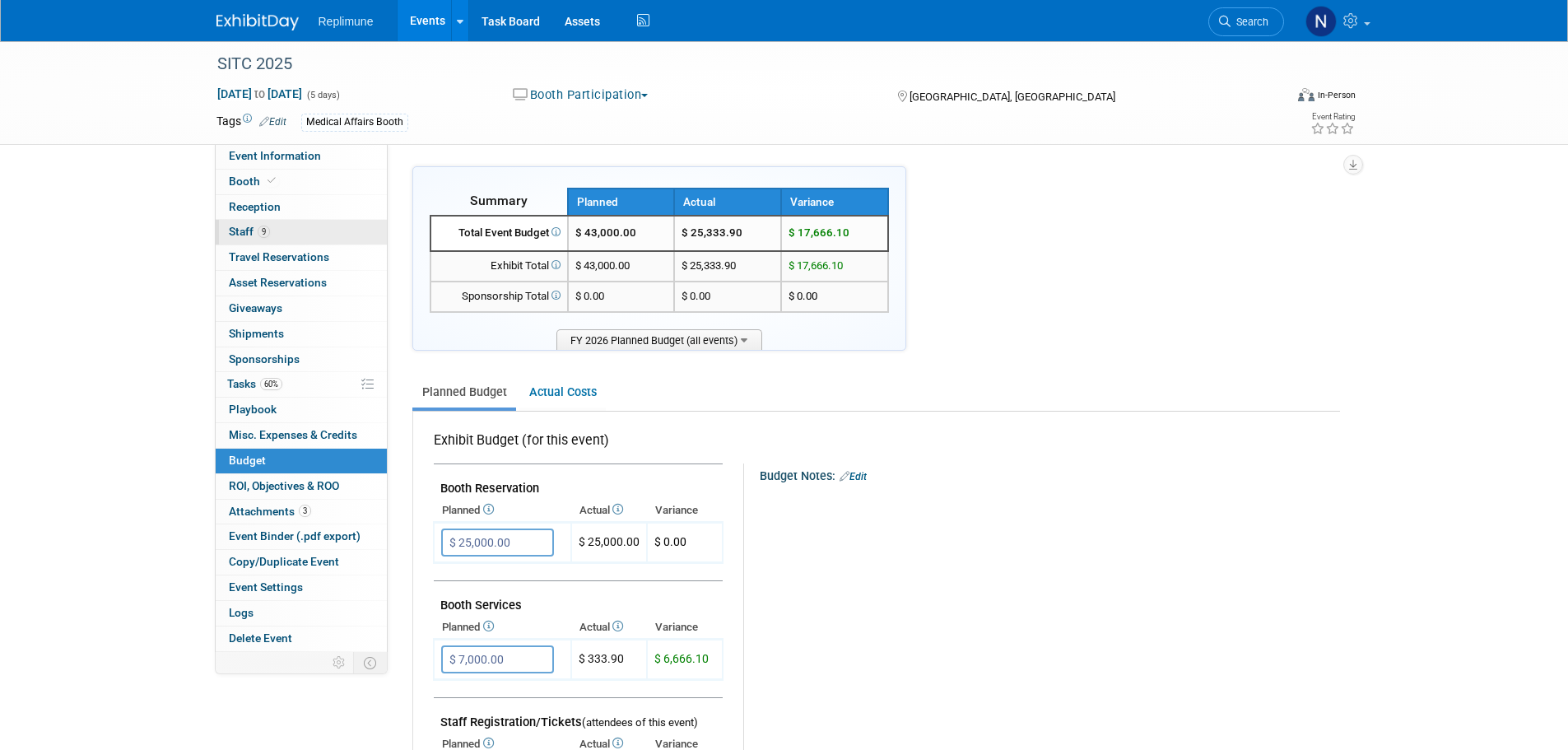
click at [240, 228] on span "Staff 9" at bounding box center [249, 231] width 41 height 13
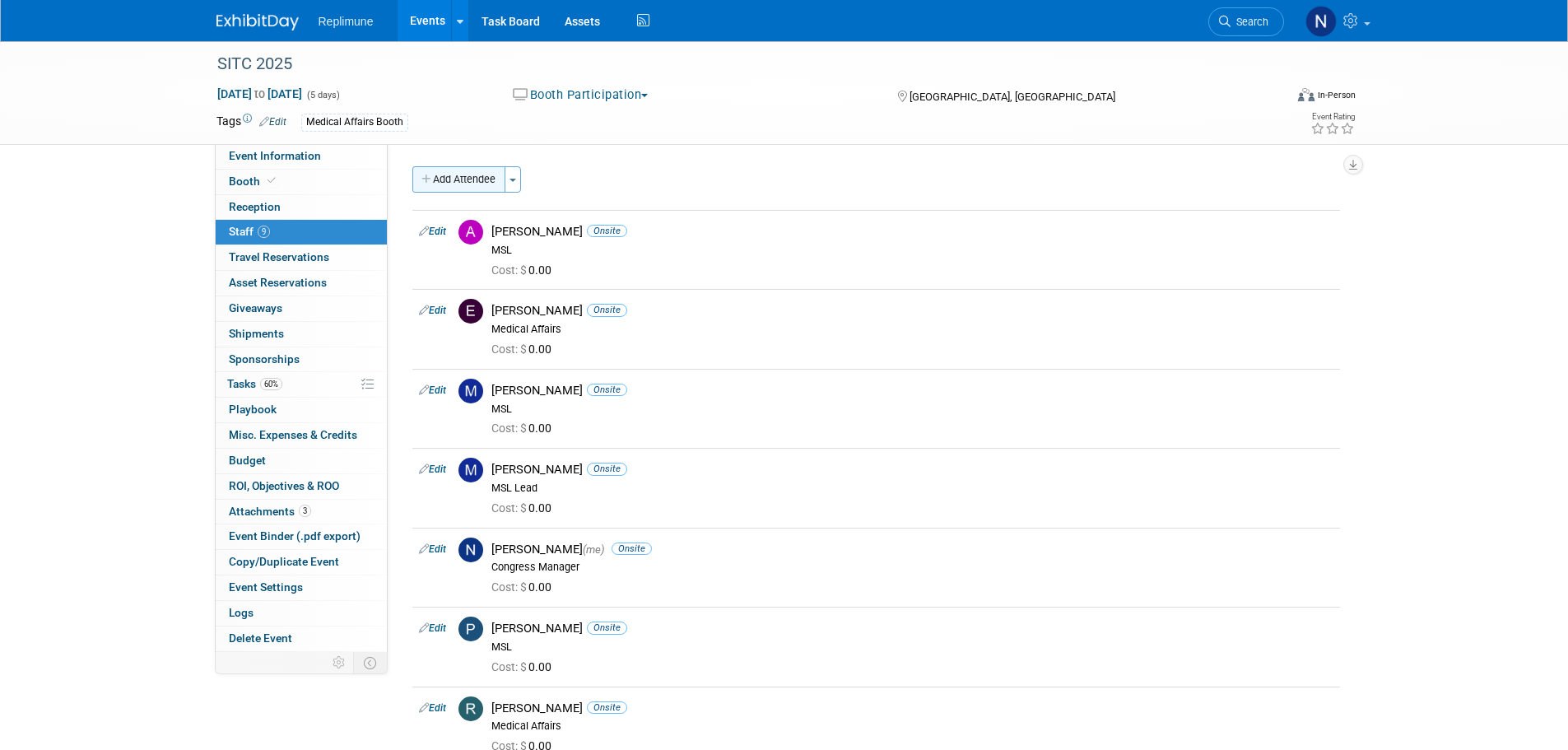
click at [458, 182] on button "Add Attendee" at bounding box center [459, 179] width 93 height 26
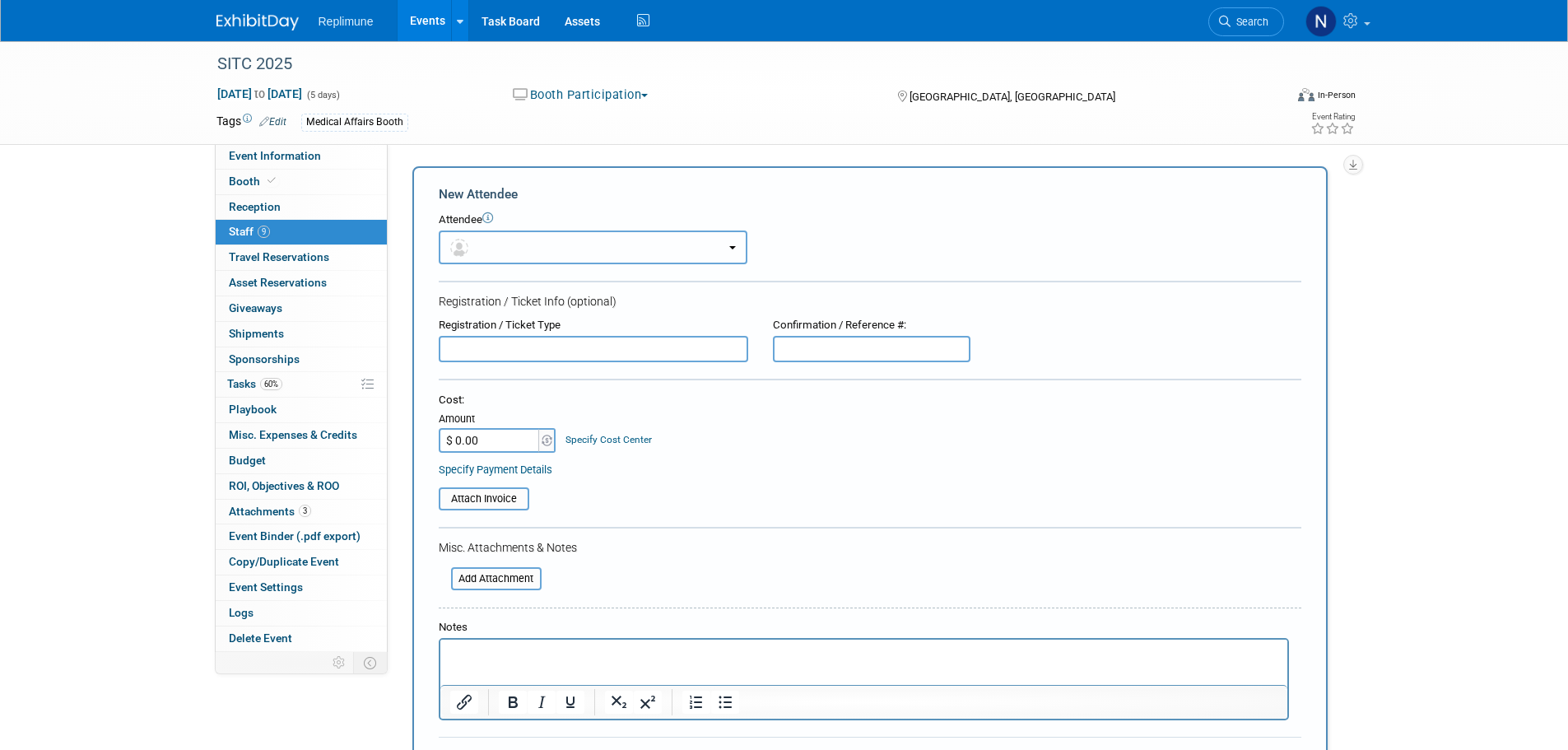
click at [515, 252] on button "button" at bounding box center [593, 247] width 309 height 34
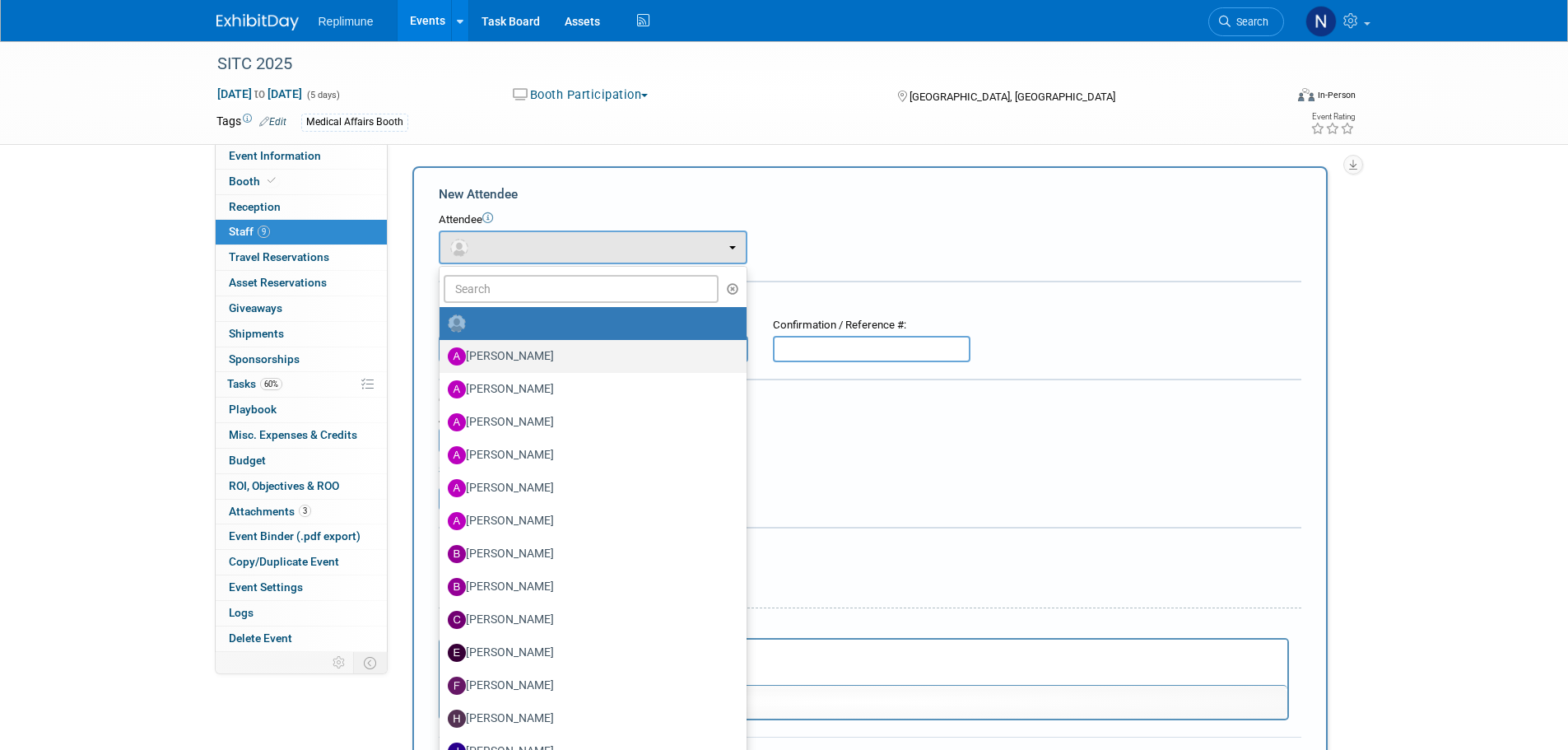
click at [515, 354] on label "[PERSON_NAME]" at bounding box center [589, 356] width 283 height 26
click at [442, 354] on input "[PERSON_NAME]" at bounding box center [436, 354] width 11 height 11
select select "8ae38553-668e-4dbd-b6f7-0b77e05b0a22"
select select "700"
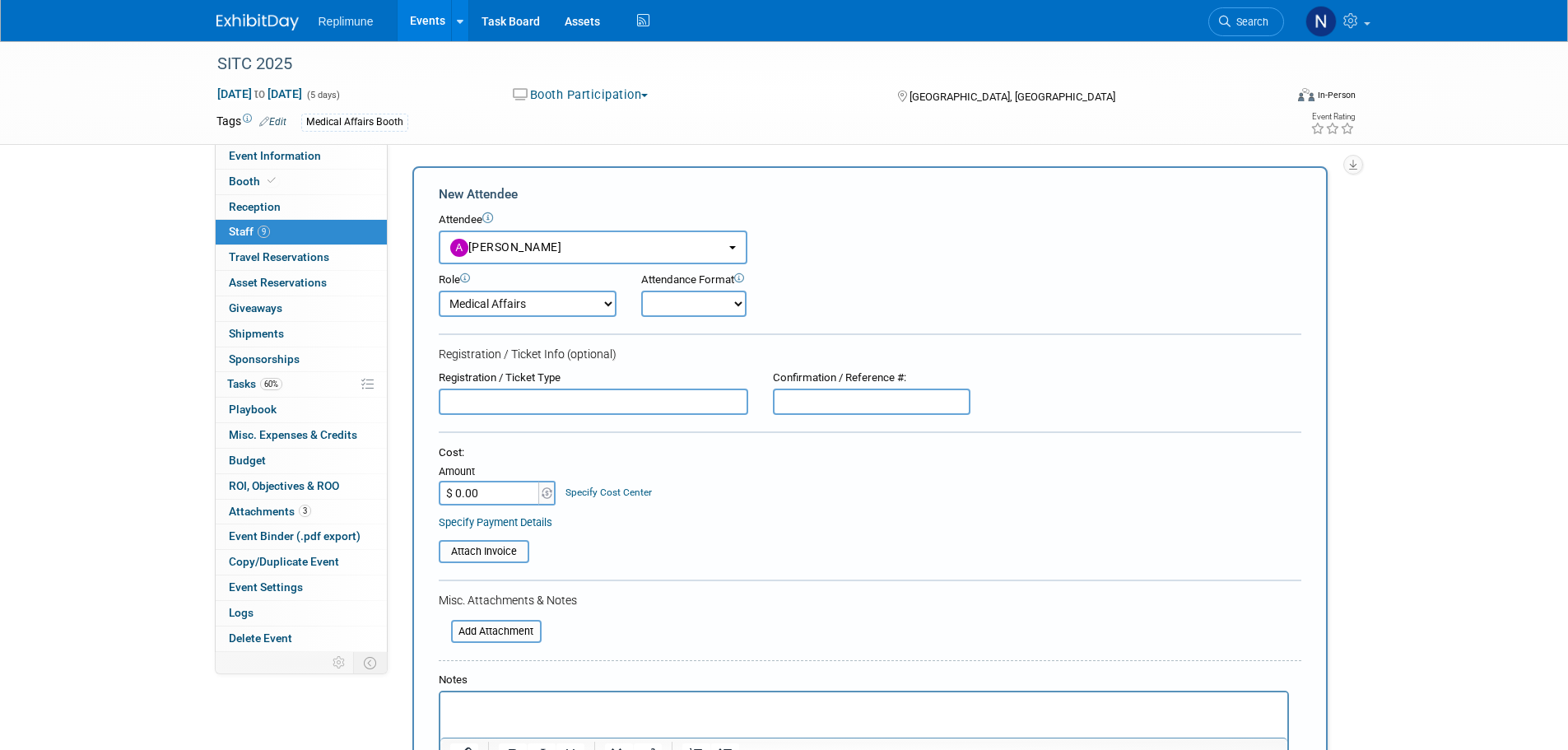
click at [692, 302] on select "Onsite Remote" at bounding box center [693, 303] width 105 height 26
select select "1"
click at [641, 290] on select "Onsite Remote" at bounding box center [693, 303] width 105 height 26
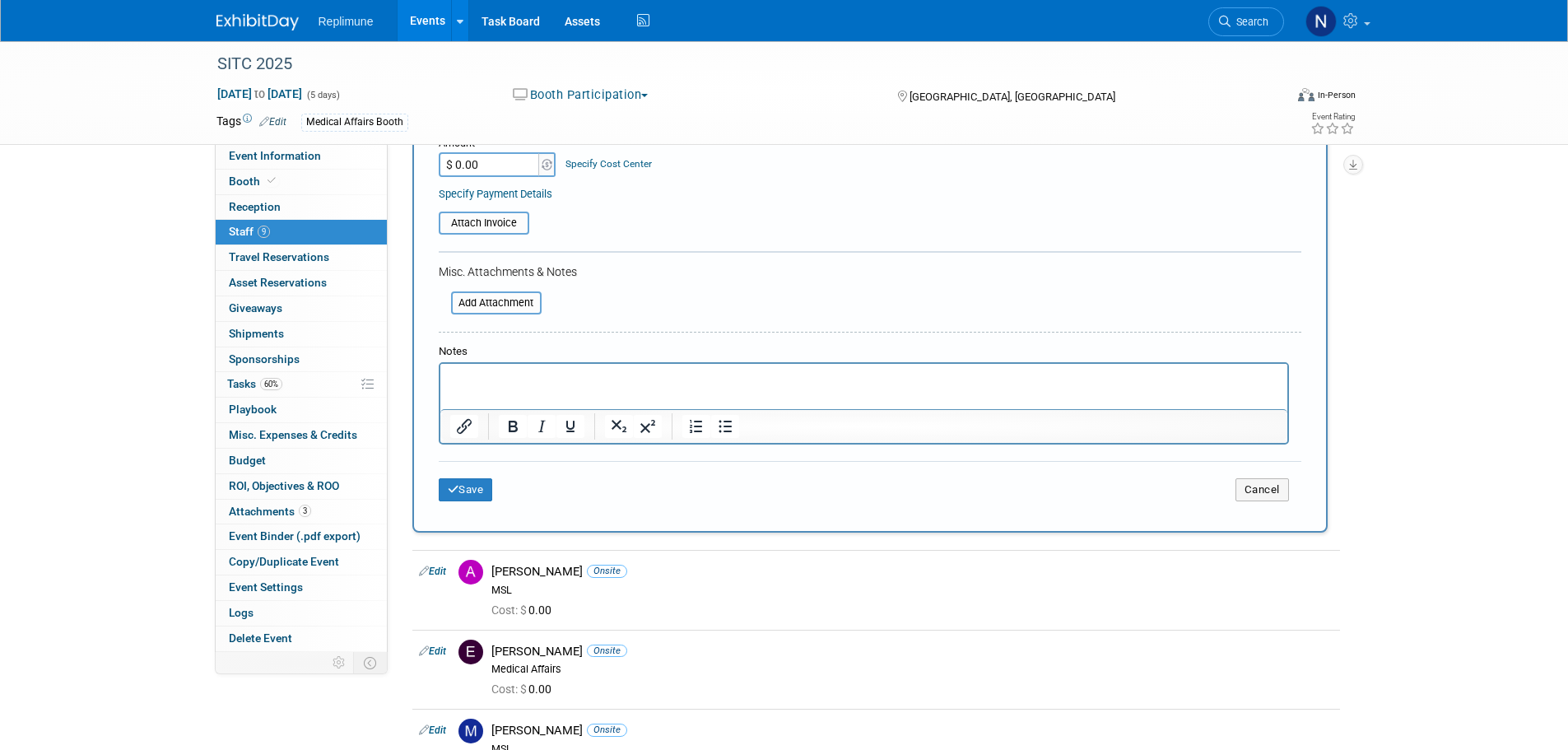
scroll to position [329, 0]
click at [482, 484] on button "Save" at bounding box center [466, 488] width 54 height 23
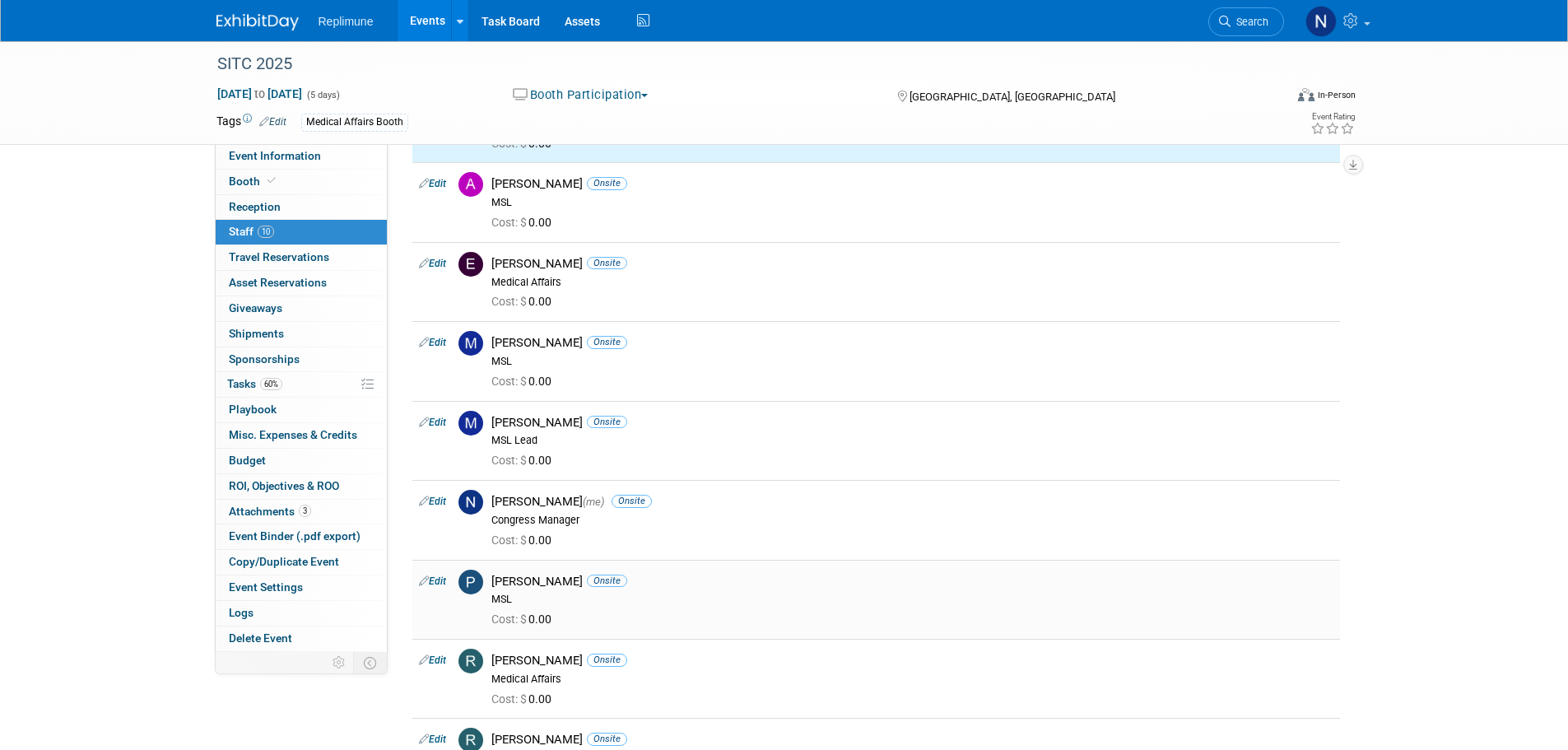
scroll to position [0, 0]
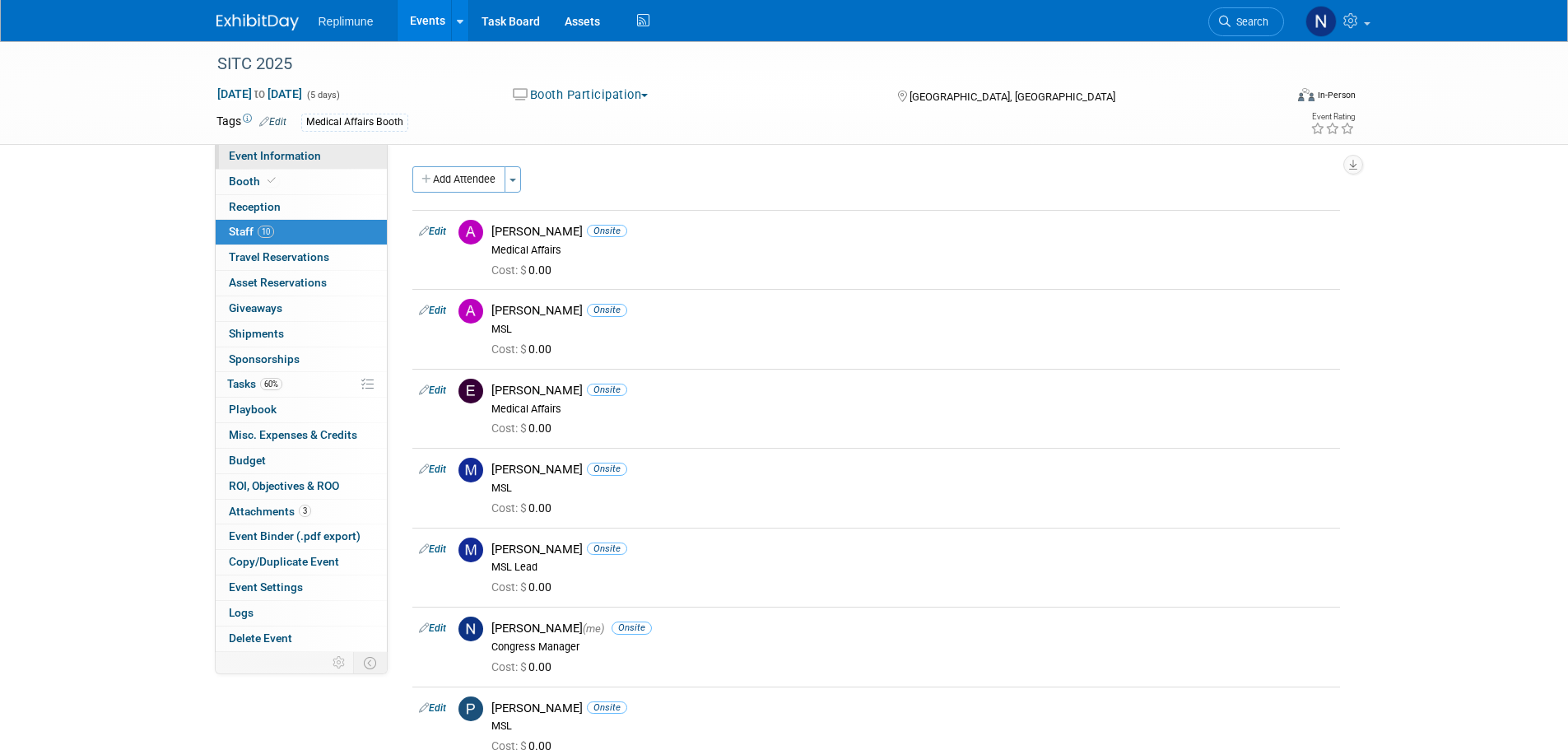
click at [250, 159] on span "Event Information" at bounding box center [274, 156] width 92 height 13
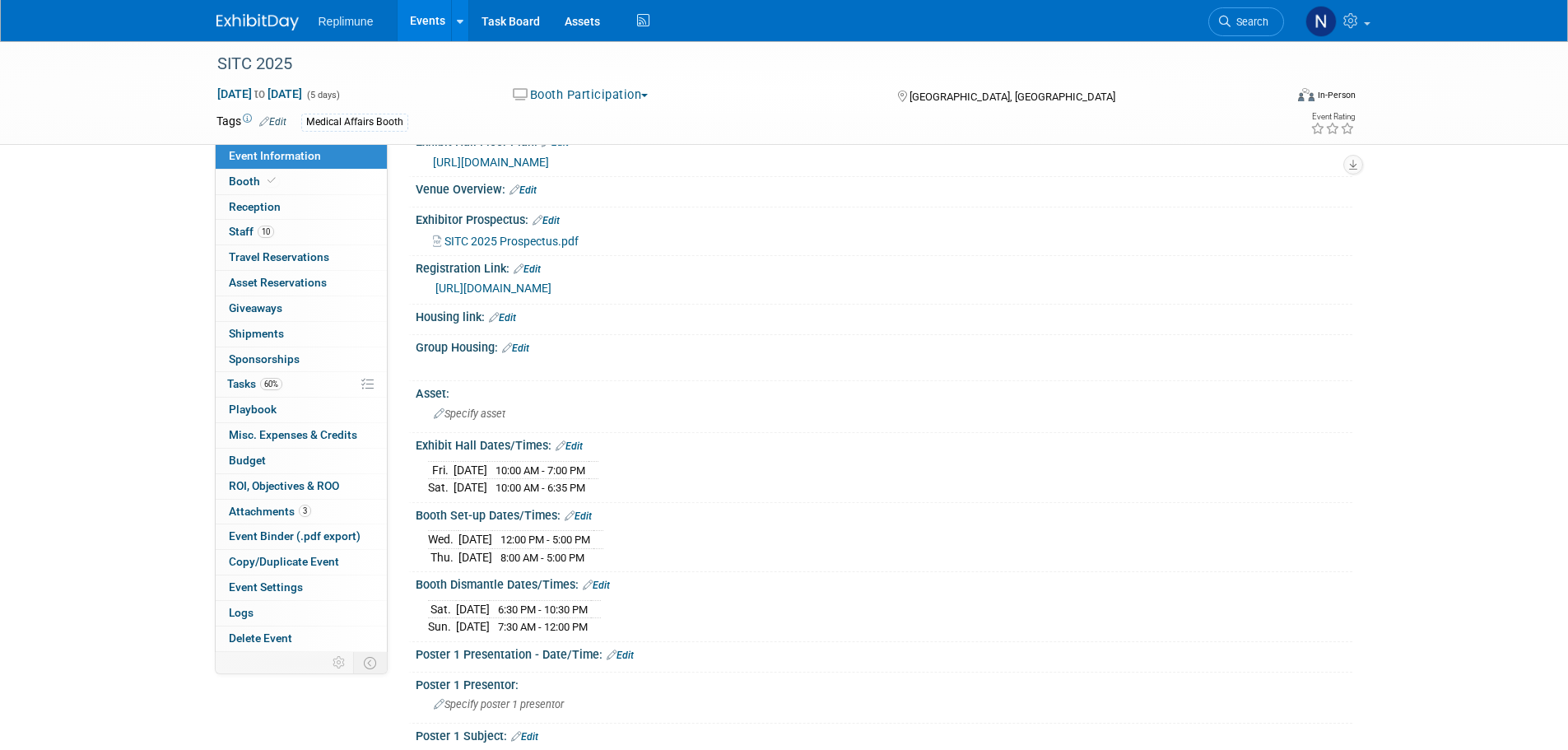
scroll to position [247, 0]
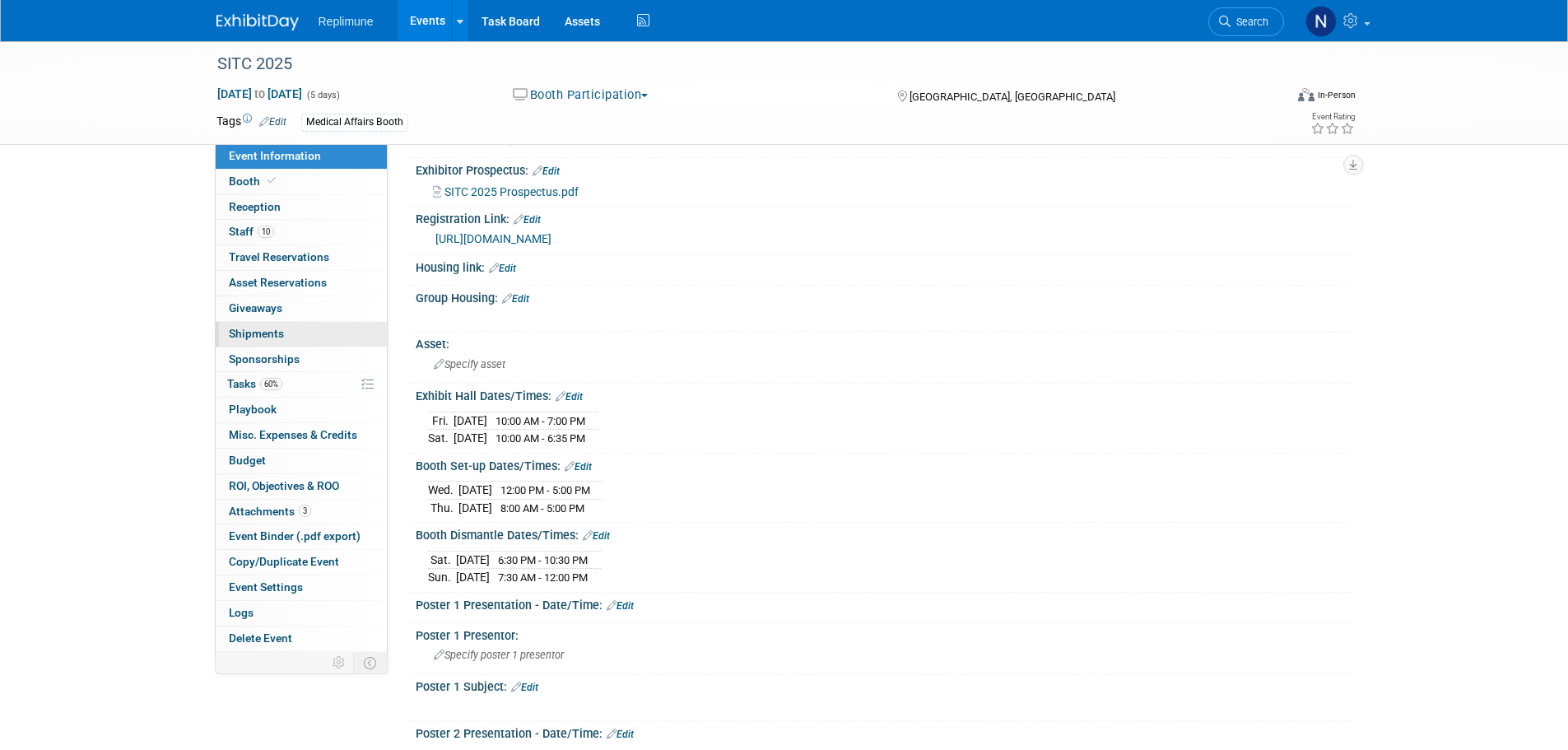
click at [267, 337] on span "Shipments 0" at bounding box center [256, 333] width 55 height 13
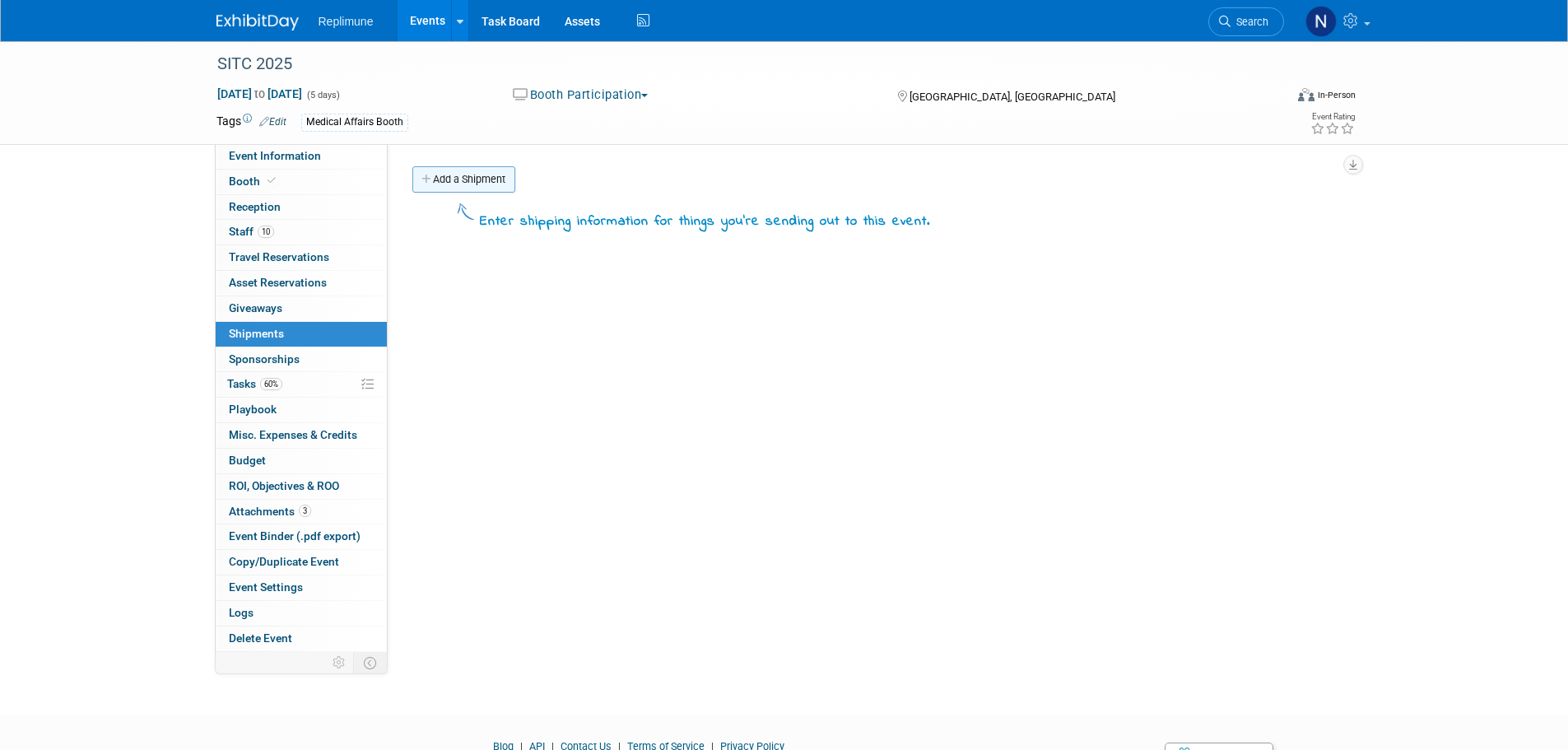
click at [465, 182] on link "Add a Shipment" at bounding box center [464, 179] width 103 height 26
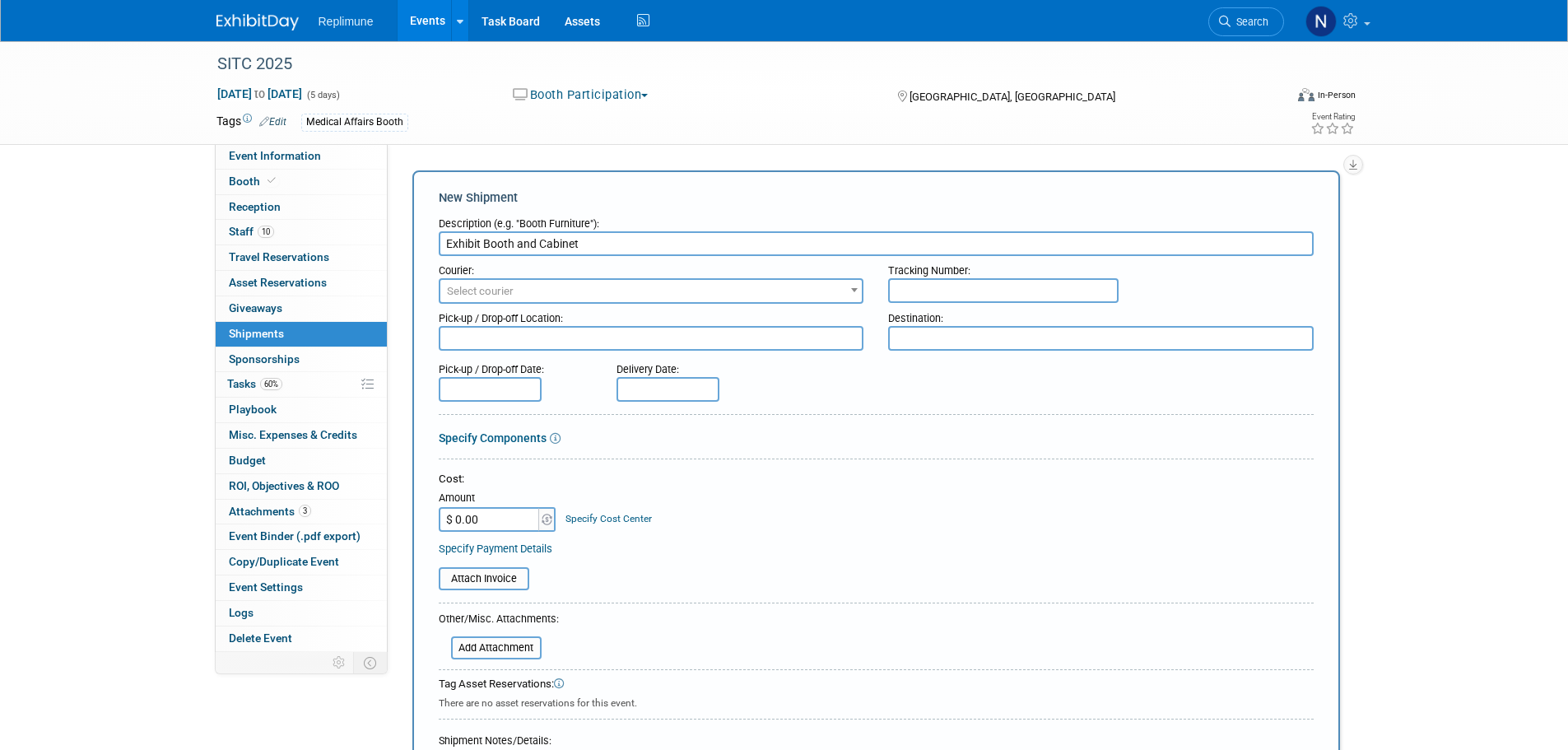
type input "Exhibit Booth and Cabinet"
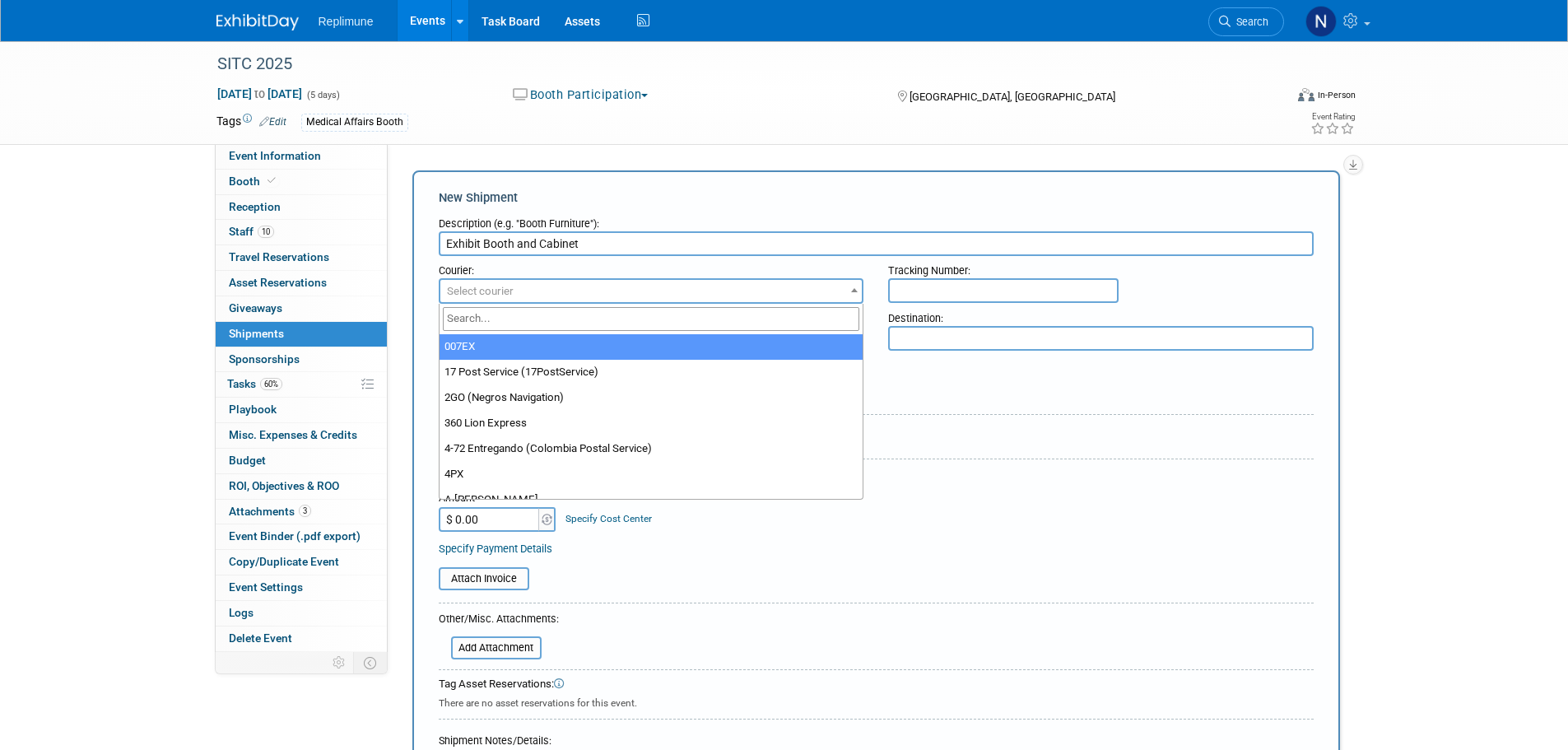
click at [536, 292] on span "Select courier" at bounding box center [651, 291] width 423 height 23
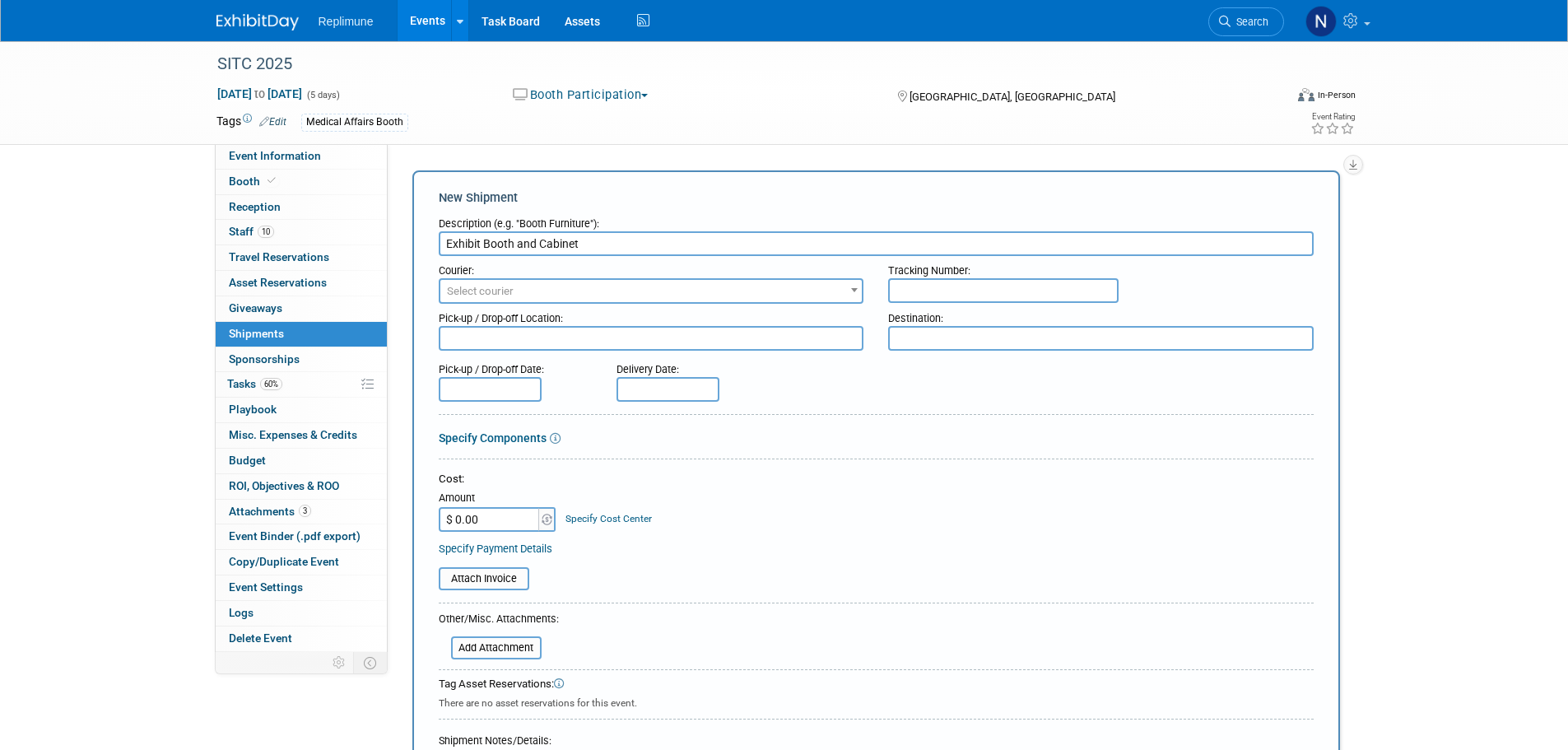
click at [492, 333] on textarea at bounding box center [651, 337] width 425 height 24
type textarea "JADPRO Live - DC"
type textarea "S"
type textarea "Heritage Advance Warehouse - Elkridge MD"
click at [515, 386] on input "text" at bounding box center [490, 389] width 103 height 24
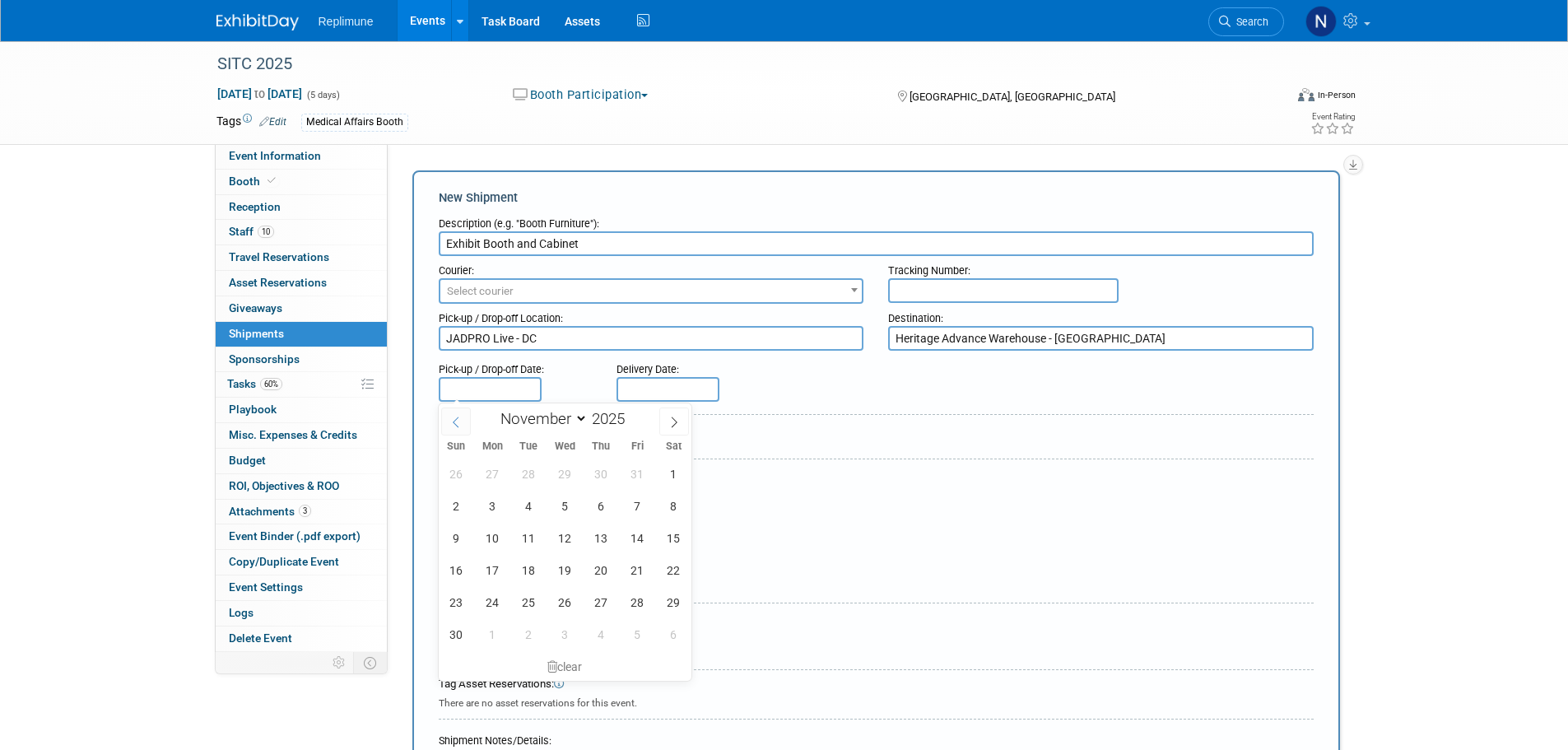
click at [461, 428] on span at bounding box center [455, 421] width 30 height 28
select select "9"
click at [668, 572] on span "25" at bounding box center [674, 570] width 32 height 32
type input "Oct 25, 2025"
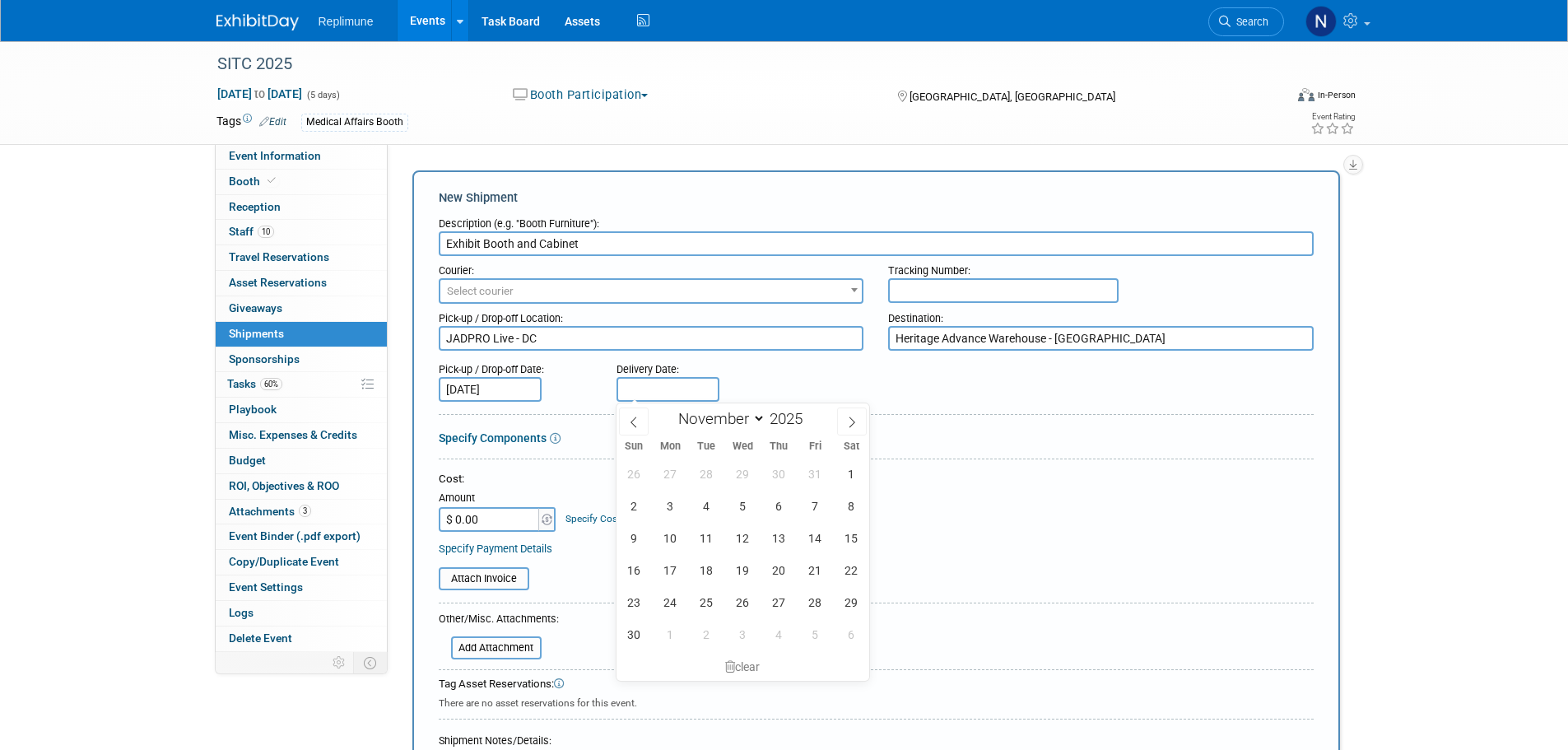
click at [676, 389] on input "text" at bounding box center [668, 389] width 103 height 24
click at [639, 425] on span at bounding box center [633, 421] width 30 height 28
select select "9"
click at [741, 595] on span "29" at bounding box center [743, 602] width 32 height 32
type input "Oct 29, 2025"
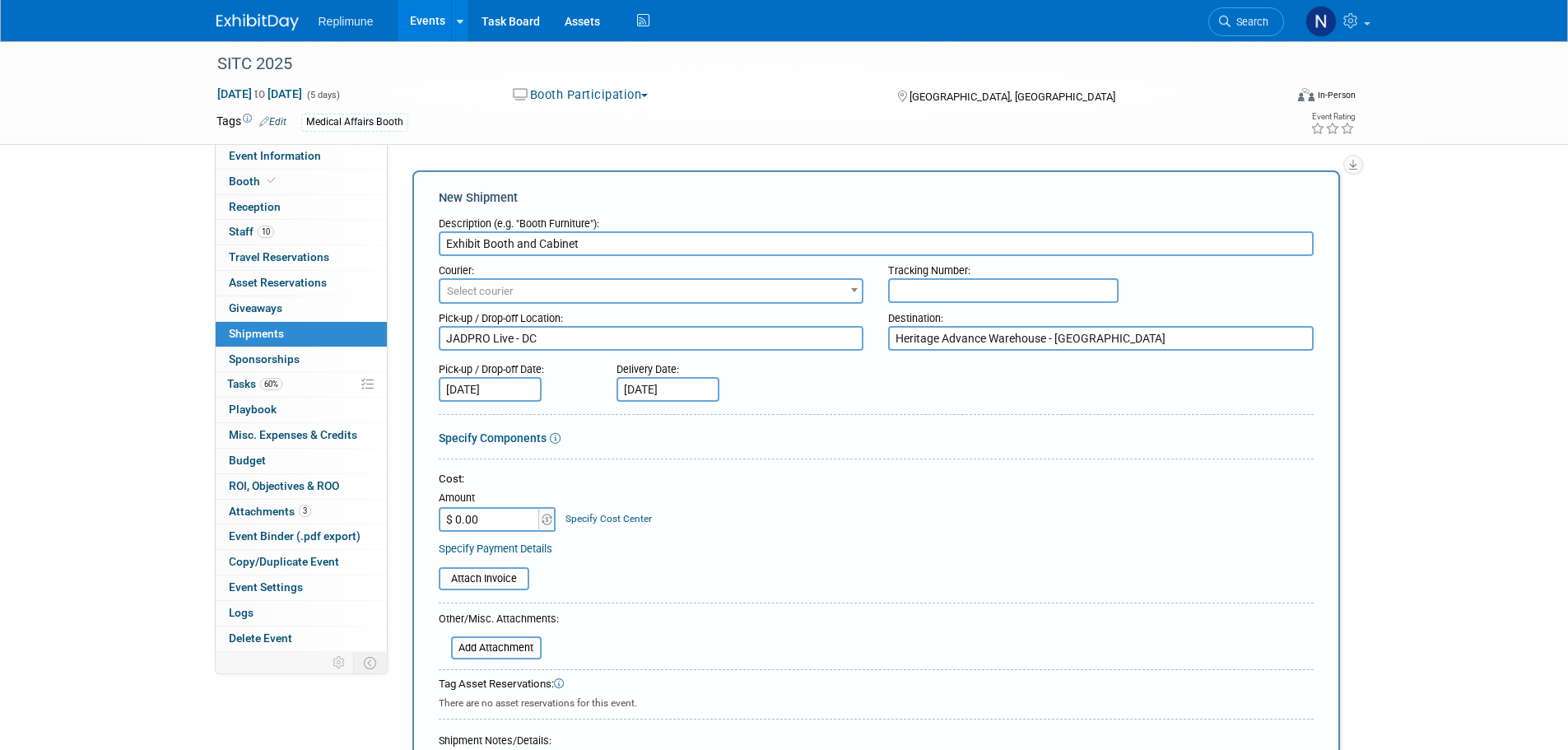
click at [898, 483] on div "Cost:" at bounding box center [876, 479] width 875 height 16
drag, startPoint x: 563, startPoint y: 337, endPoint x: 344, endPoint y: 337, distance: 219.0
click at [345, 337] on div "Event Information Event Info Booth Booth Reception Reception 10 Staff 10 Staff …" at bounding box center [784, 474] width 1161 height 866
type textarea "SITC"
click at [990, 344] on textarea "Heritage Advance Warehouse - Elkridge MD" at bounding box center [1101, 337] width 425 height 24
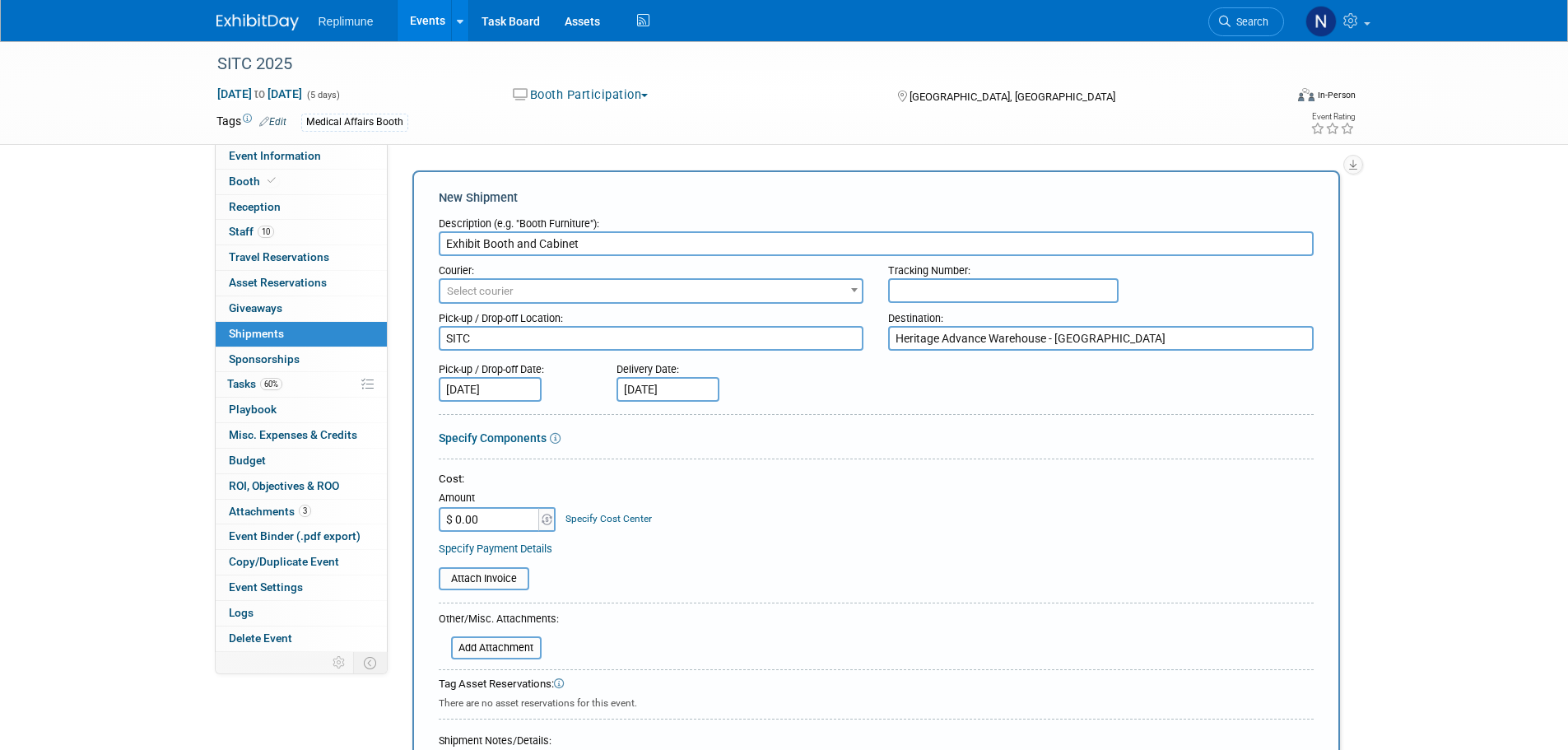
drag, startPoint x: 1134, startPoint y: 337, endPoint x: 827, endPoint y: 335, distance: 307.0
click at [827, 335] on div "Pick-up / Drop-off Location: SITC Destination: Heritage Advance Warehouse - Elk…" at bounding box center [876, 327] width 899 height 47
type textarea "Condit"
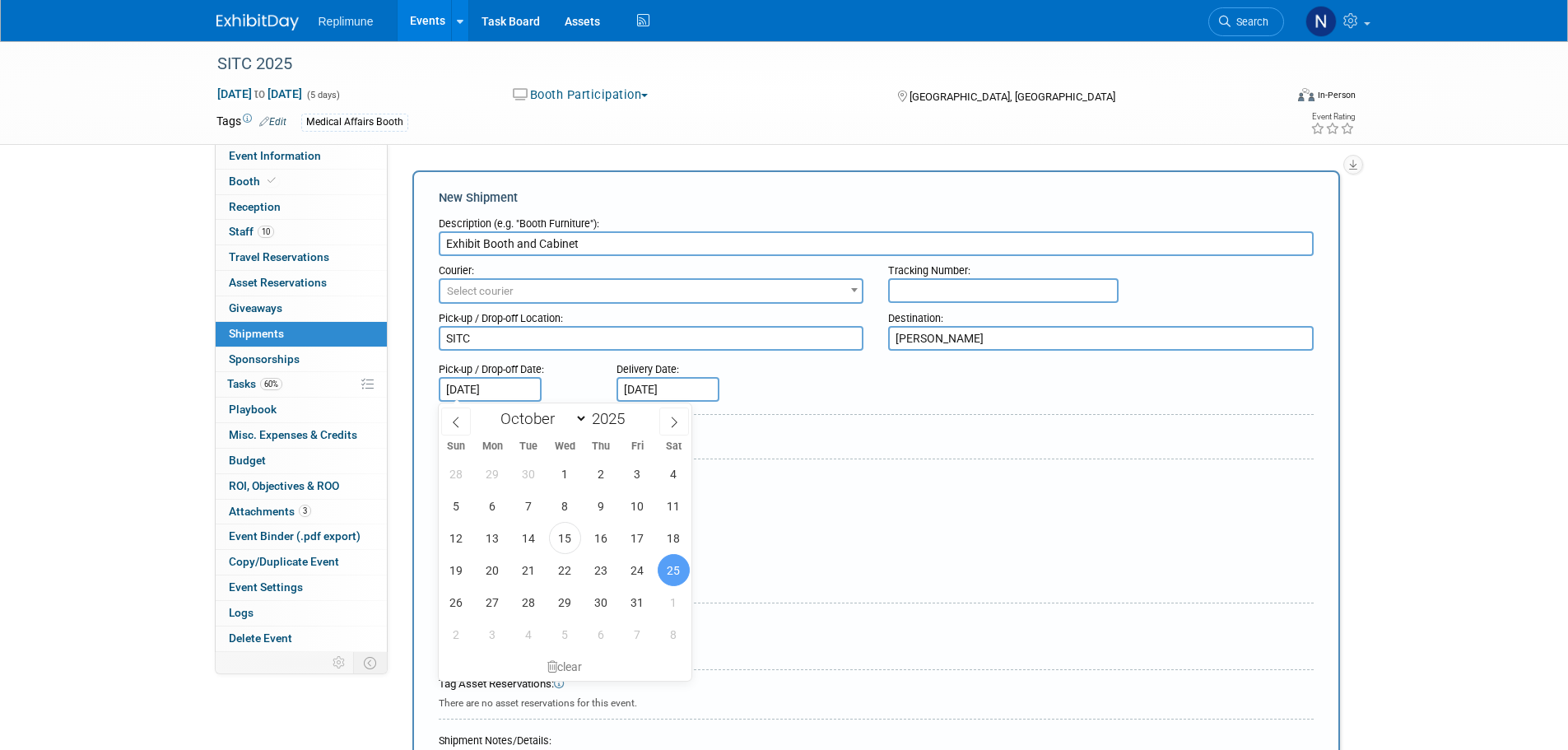
click at [478, 380] on input "Oct 25, 2025" at bounding box center [490, 389] width 103 height 24
click at [663, 422] on span at bounding box center [674, 421] width 30 height 28
select select "10"
click at [464, 537] on span "9" at bounding box center [456, 538] width 32 height 32
type input "[DATE]"
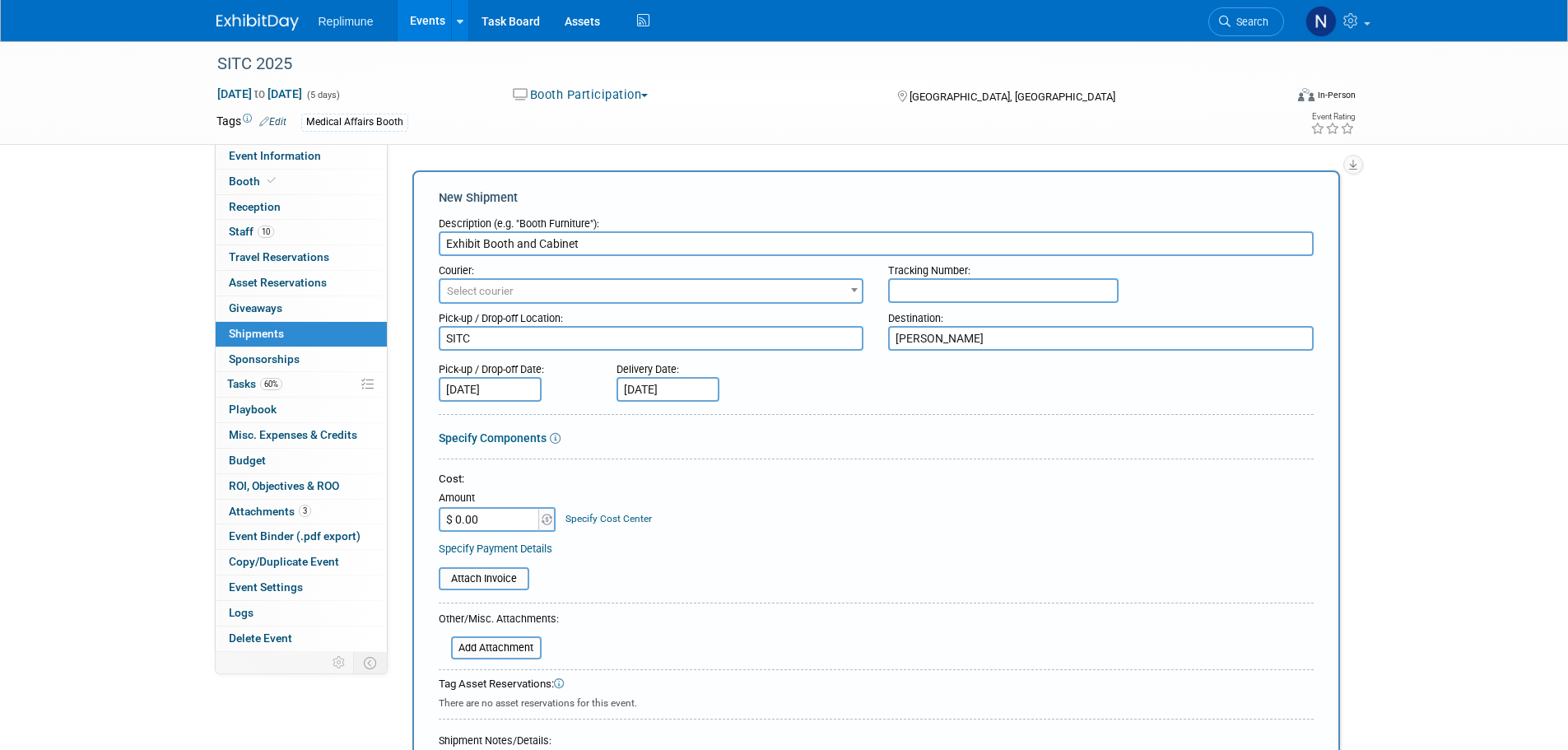
click at [654, 388] on input "Oct 29, 2025" at bounding box center [668, 389] width 103 height 24
click at [848, 418] on icon at bounding box center [852, 423] width 12 height 12
select select "10"
click at [666, 571] on span "17" at bounding box center [671, 570] width 32 height 32
type input "Nov 17, 2025"
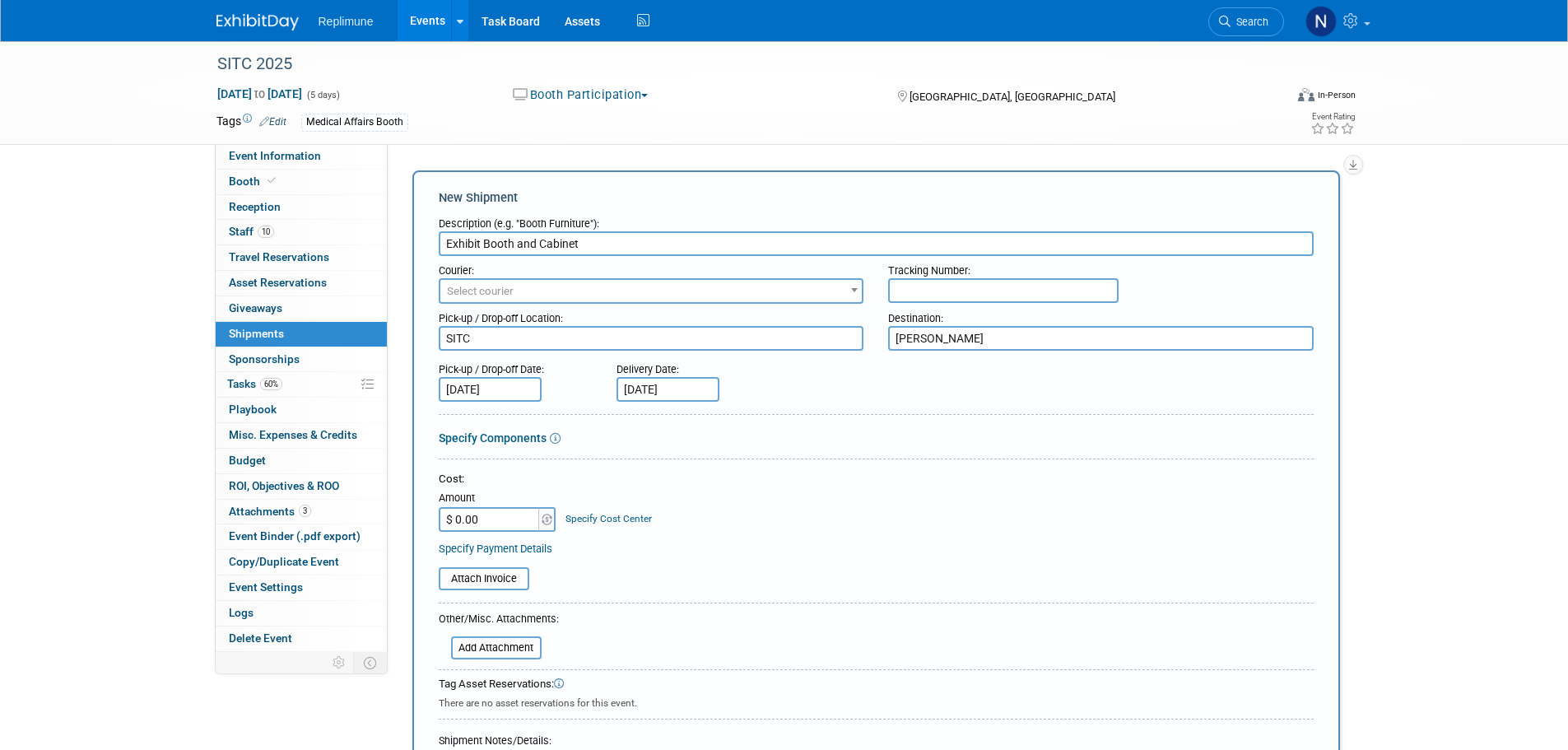
click at [524, 520] on input "$ 0.00" at bounding box center [490, 519] width 103 height 24
type input "$ 1,180.00"
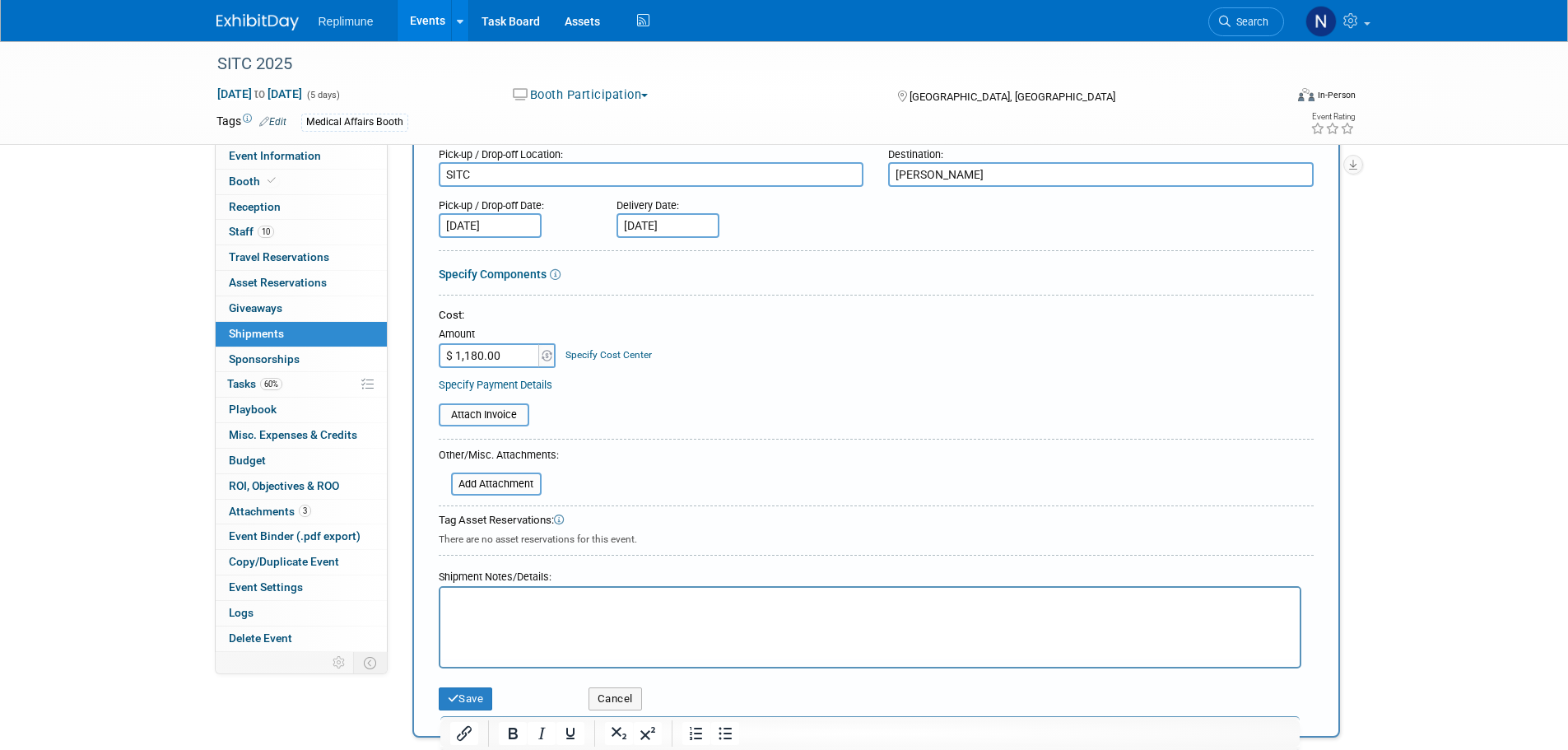
scroll to position [165, 0]
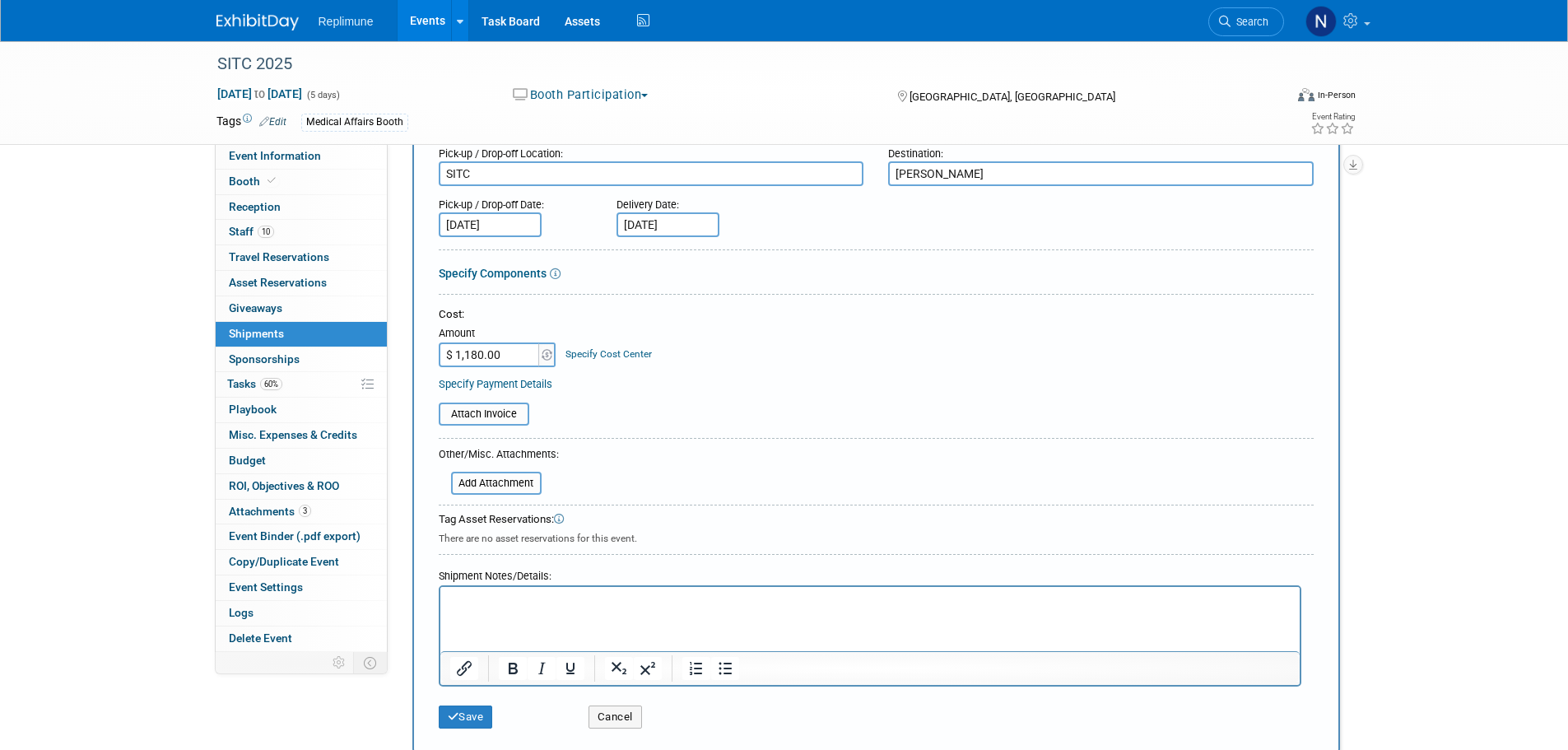
click at [649, 596] on p "Rich Text Area. Press ALT-0 for help." at bounding box center [870, 602] width 840 height 17
click at [472, 715] on button "Save" at bounding box center [466, 716] width 54 height 23
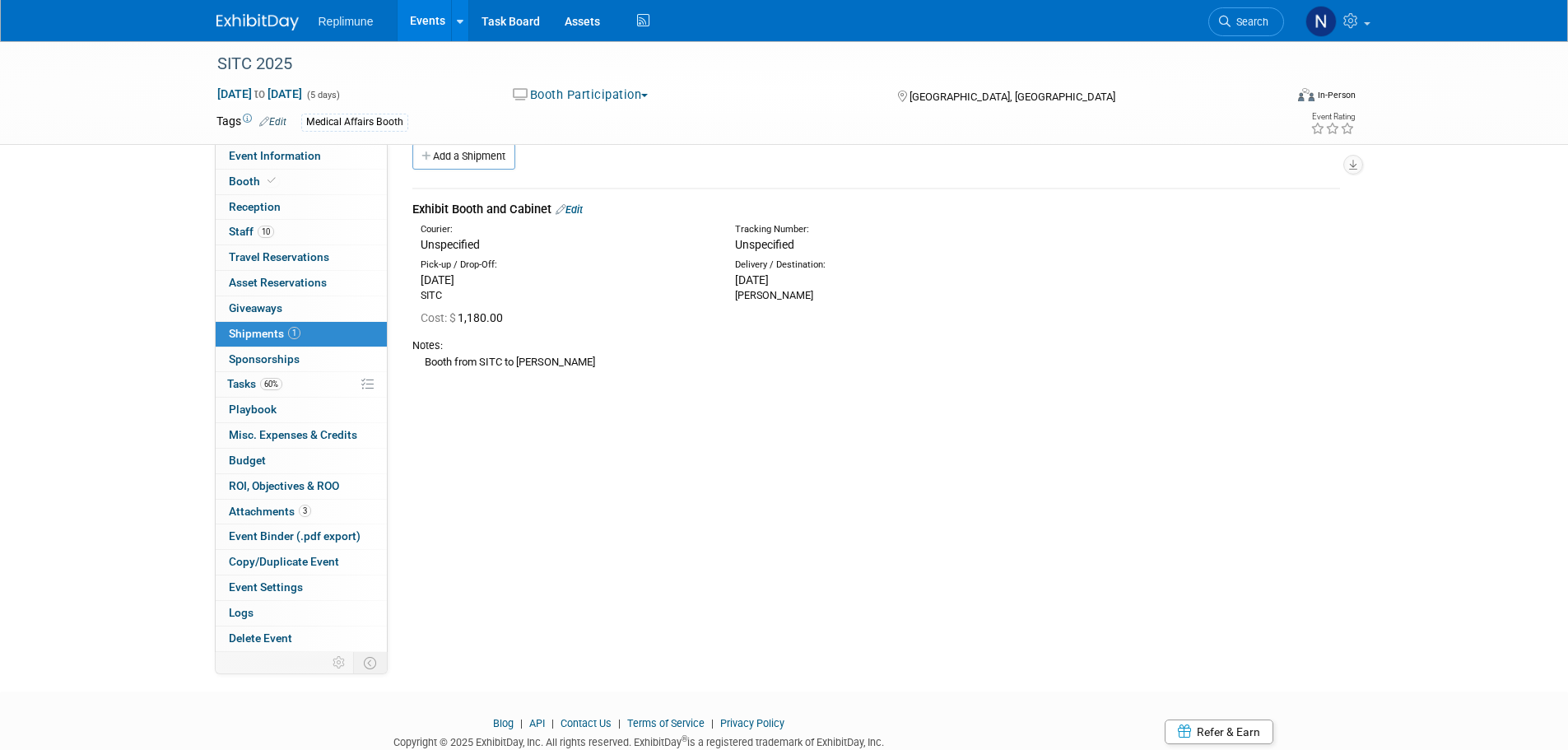
scroll to position [0, 0]
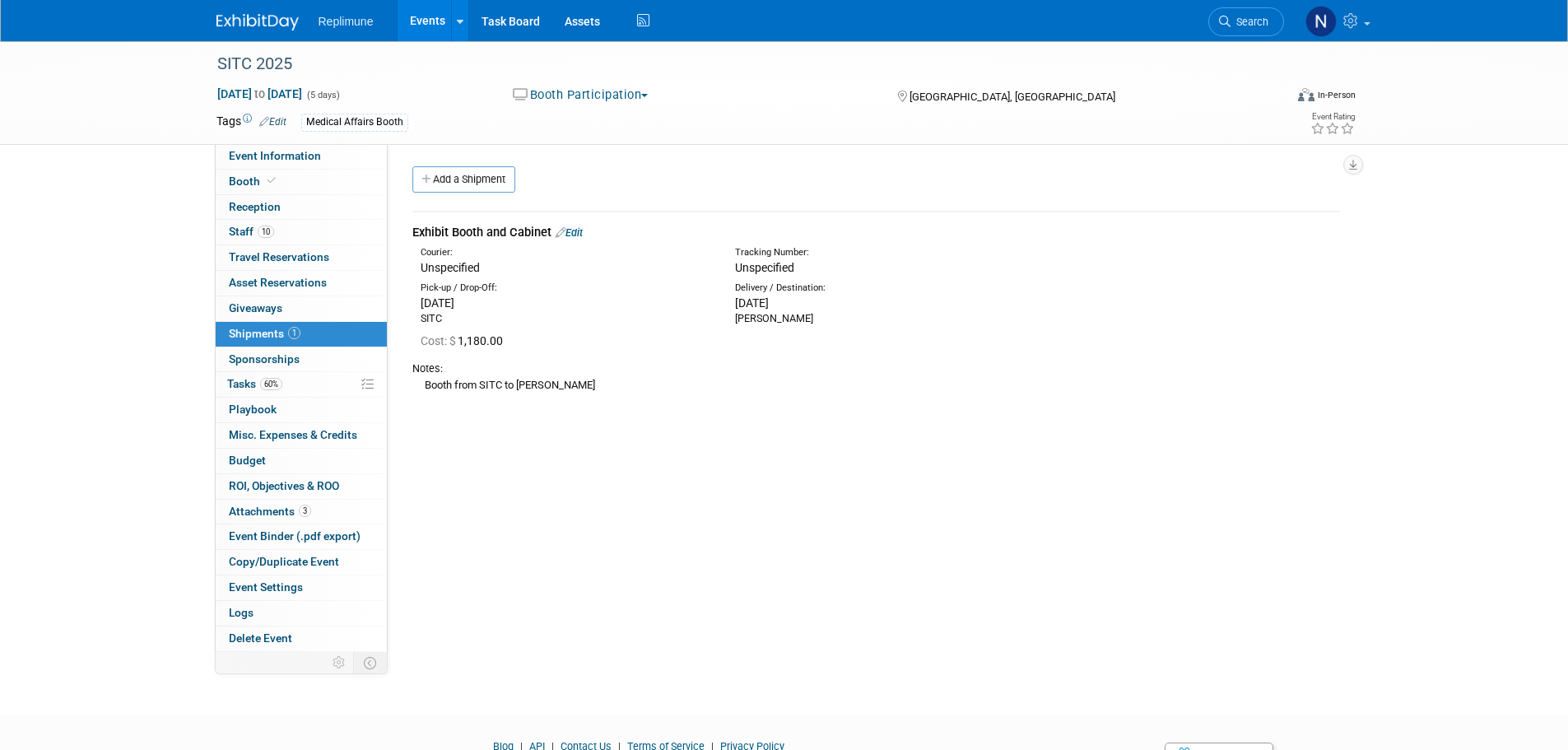
click at [419, 16] on link "Events" at bounding box center [427, 20] width 60 height 41
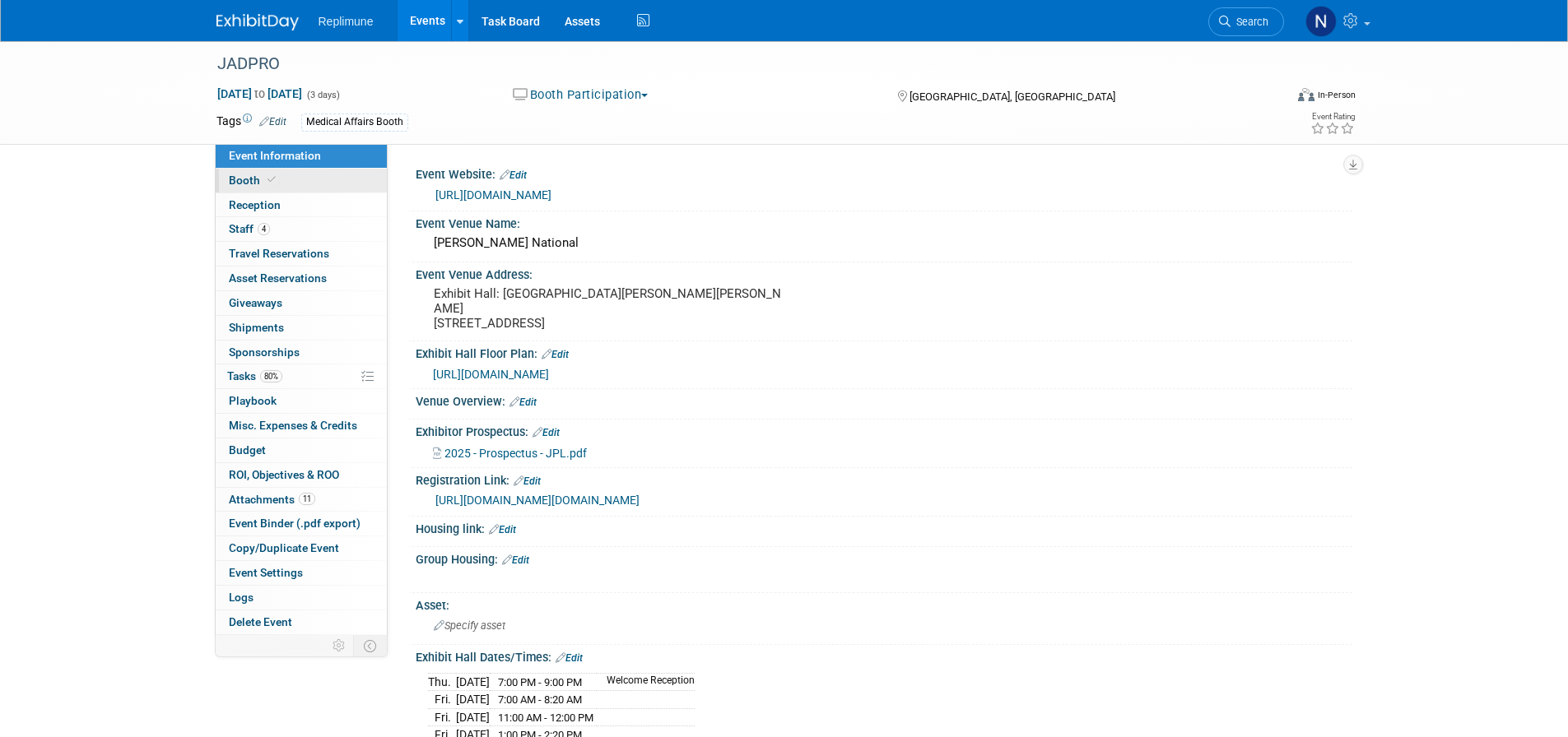
click at [245, 175] on span "Booth" at bounding box center [254, 180] width 51 height 13
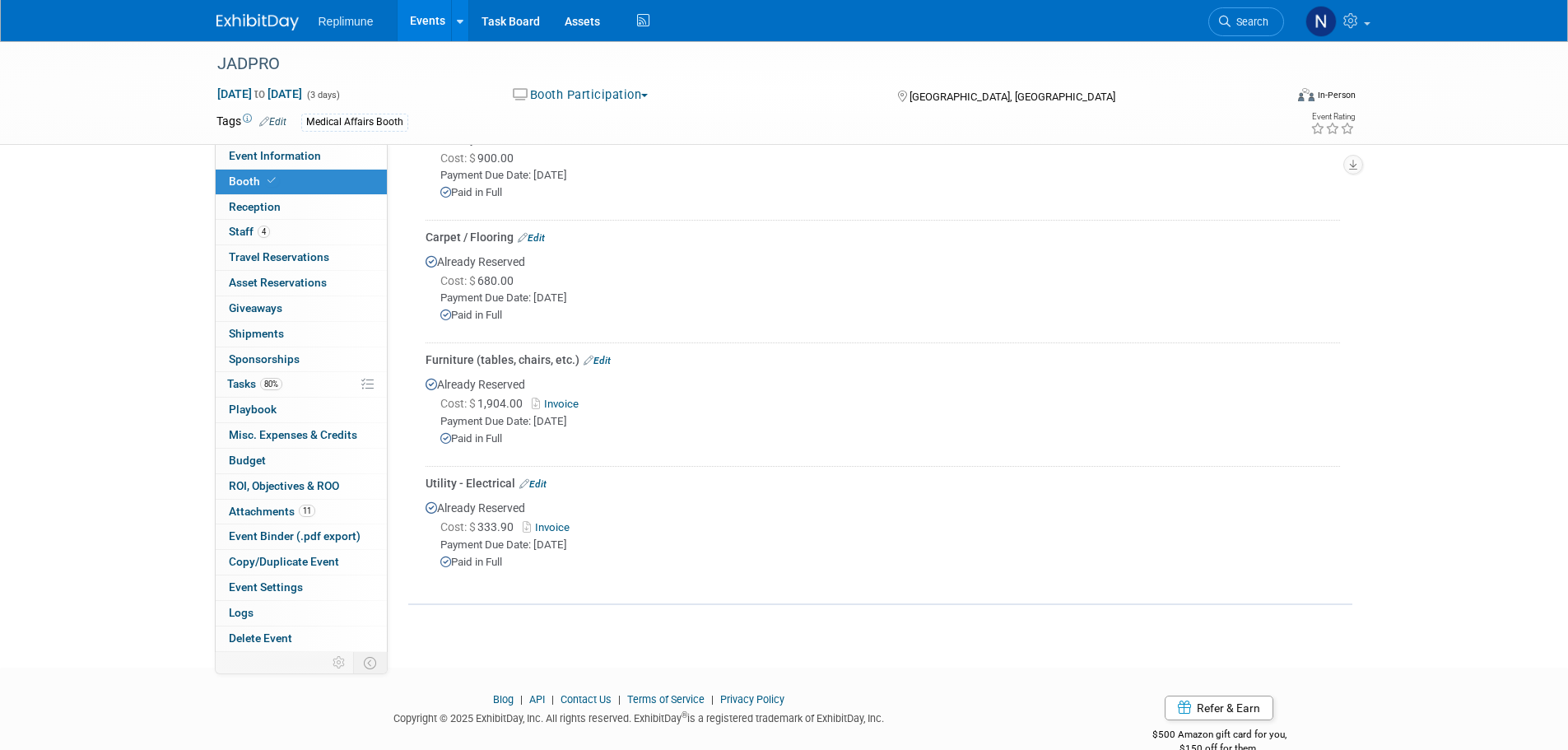
scroll to position [329, 0]
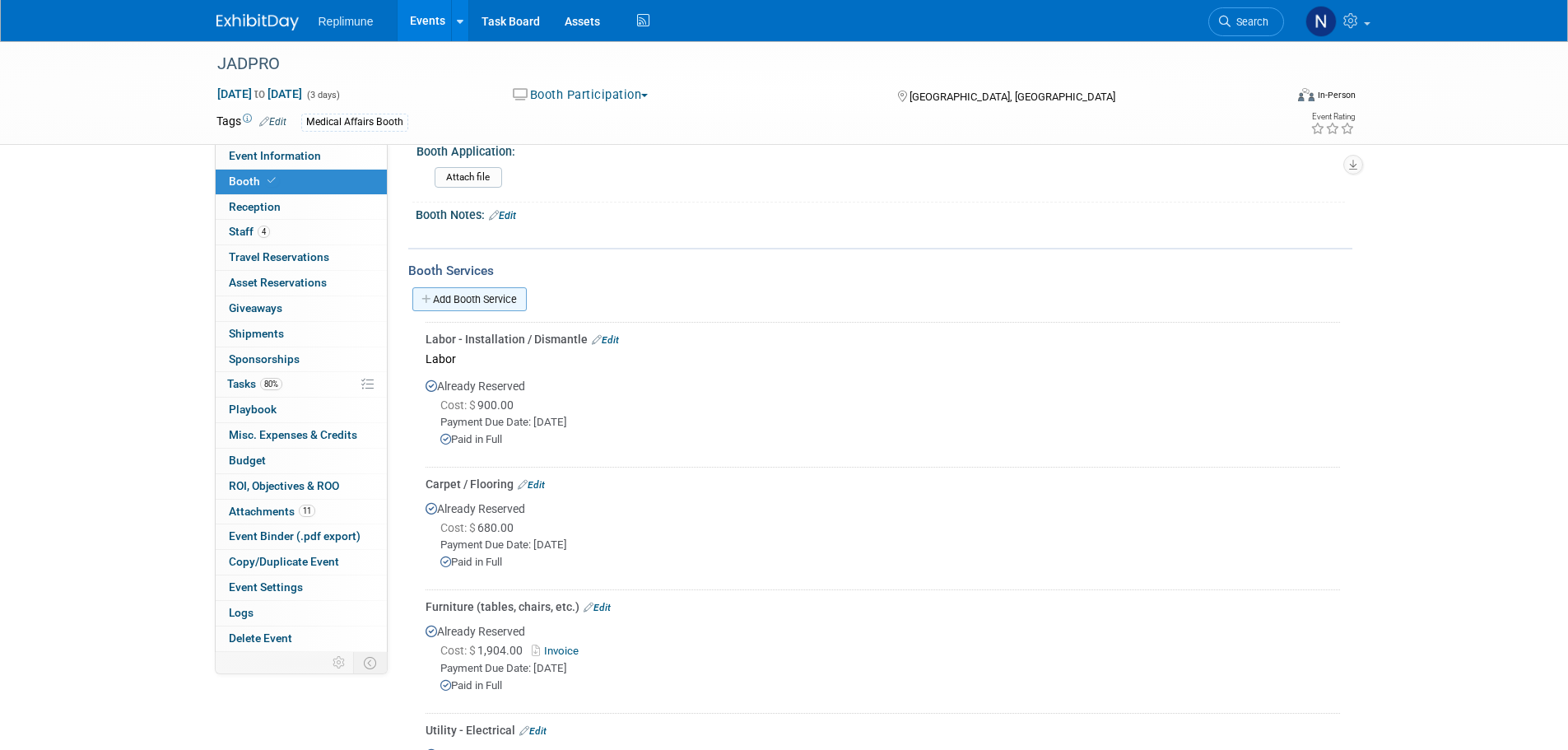
click at [496, 294] on link "Add Booth Service" at bounding box center [470, 299] width 115 height 24
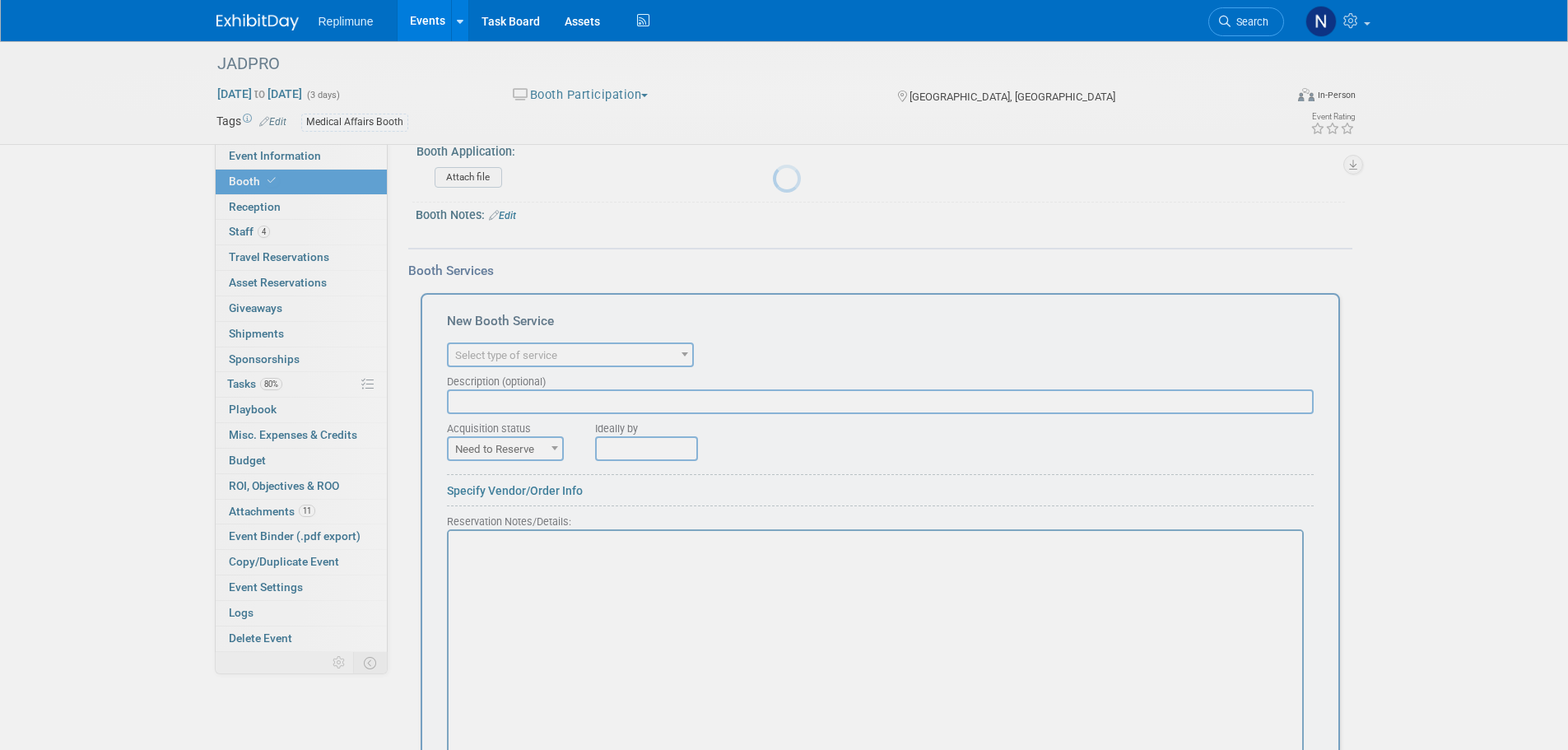
scroll to position [0, 0]
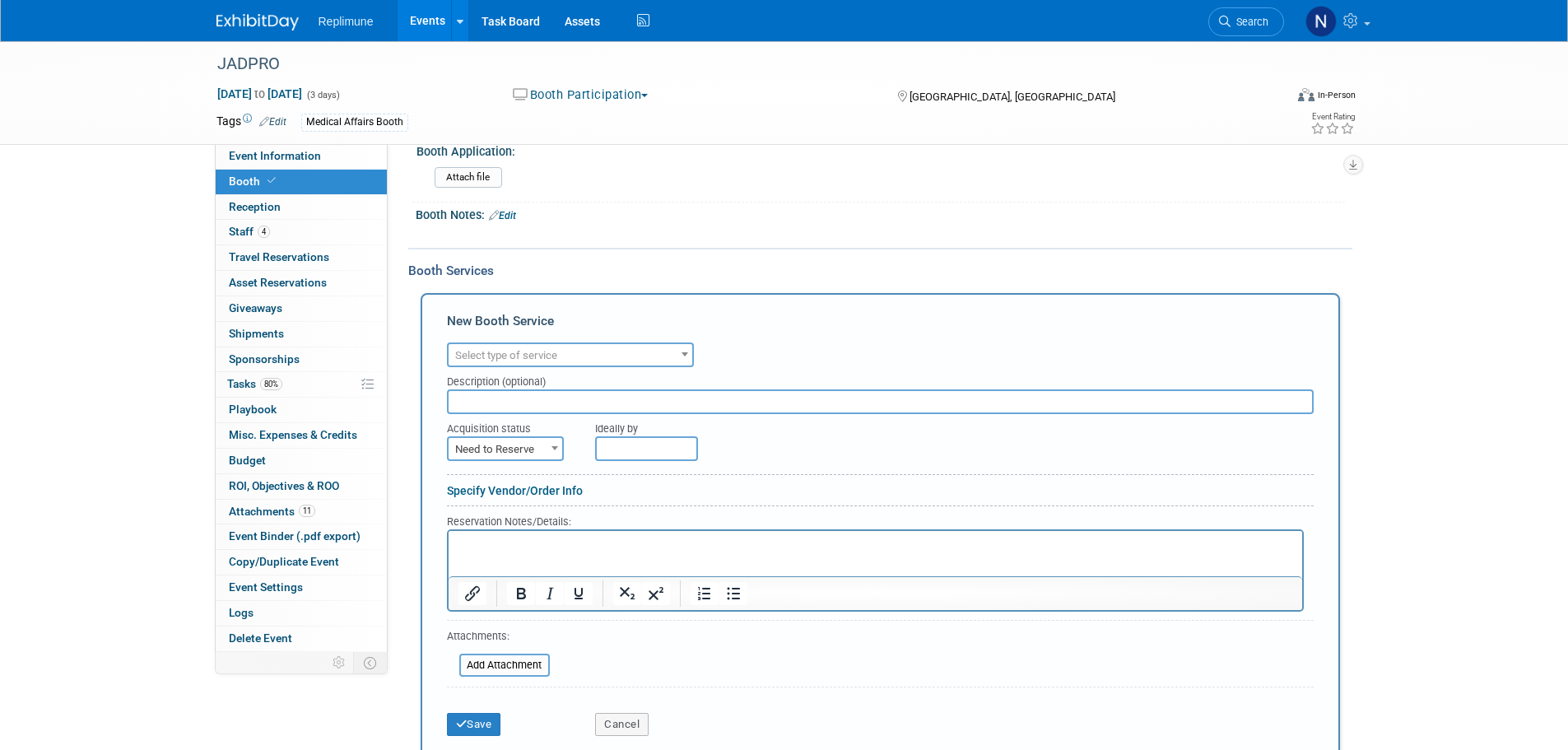
click at [531, 350] on span "Select type of service" at bounding box center [506, 355] width 102 height 13
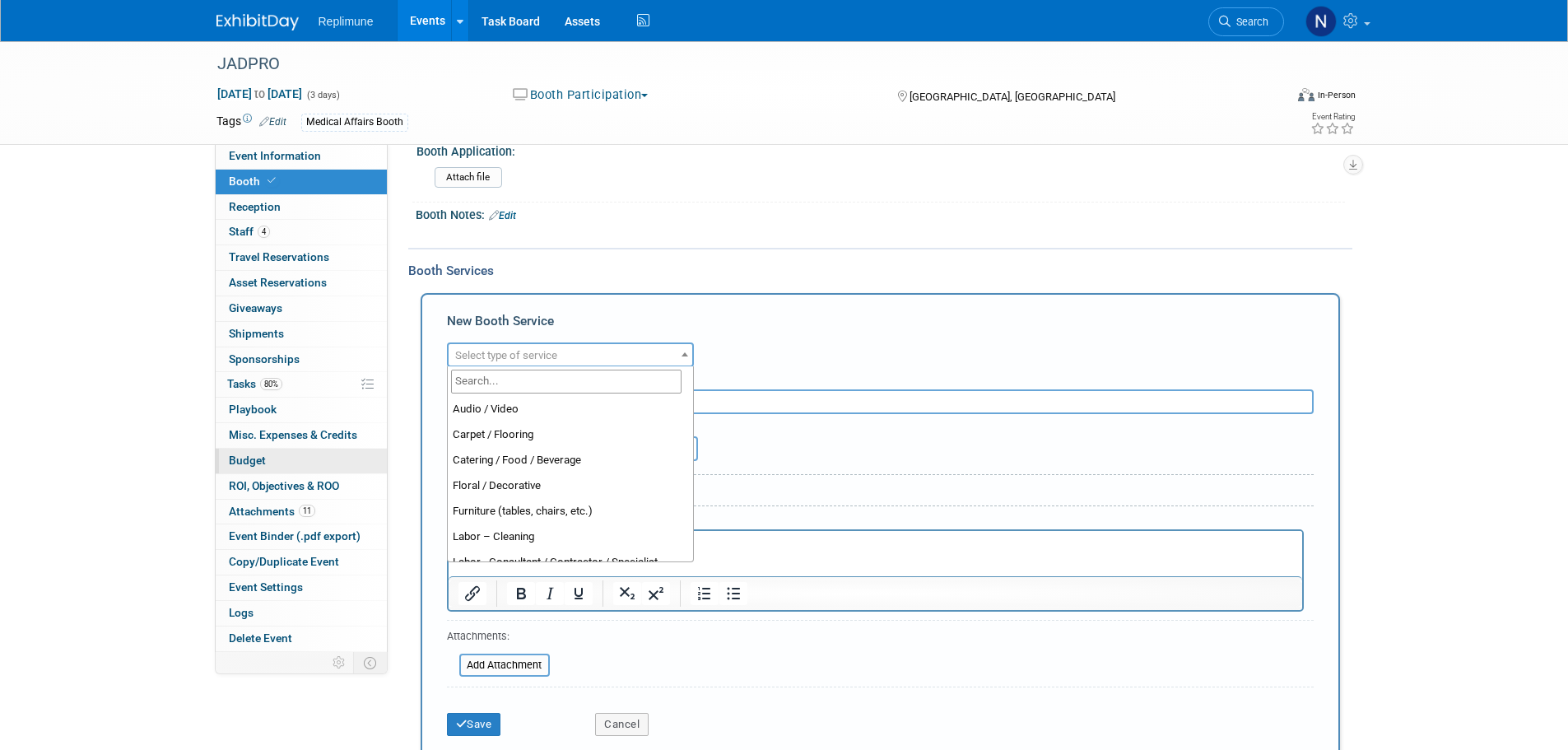
click at [242, 457] on span "Budget" at bounding box center [247, 461] width 37 height 13
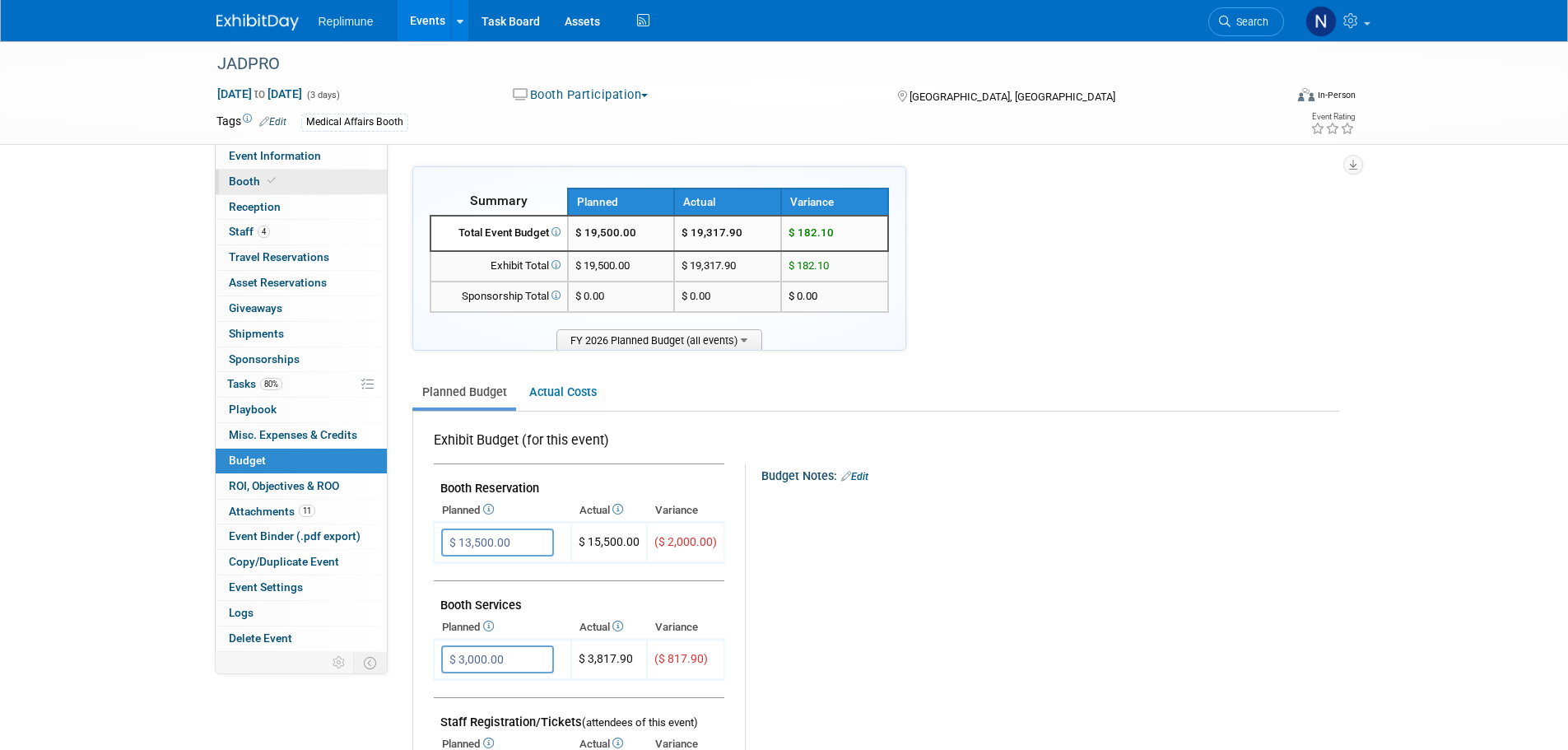
click at [247, 180] on span "Booth" at bounding box center [254, 181] width 51 height 13
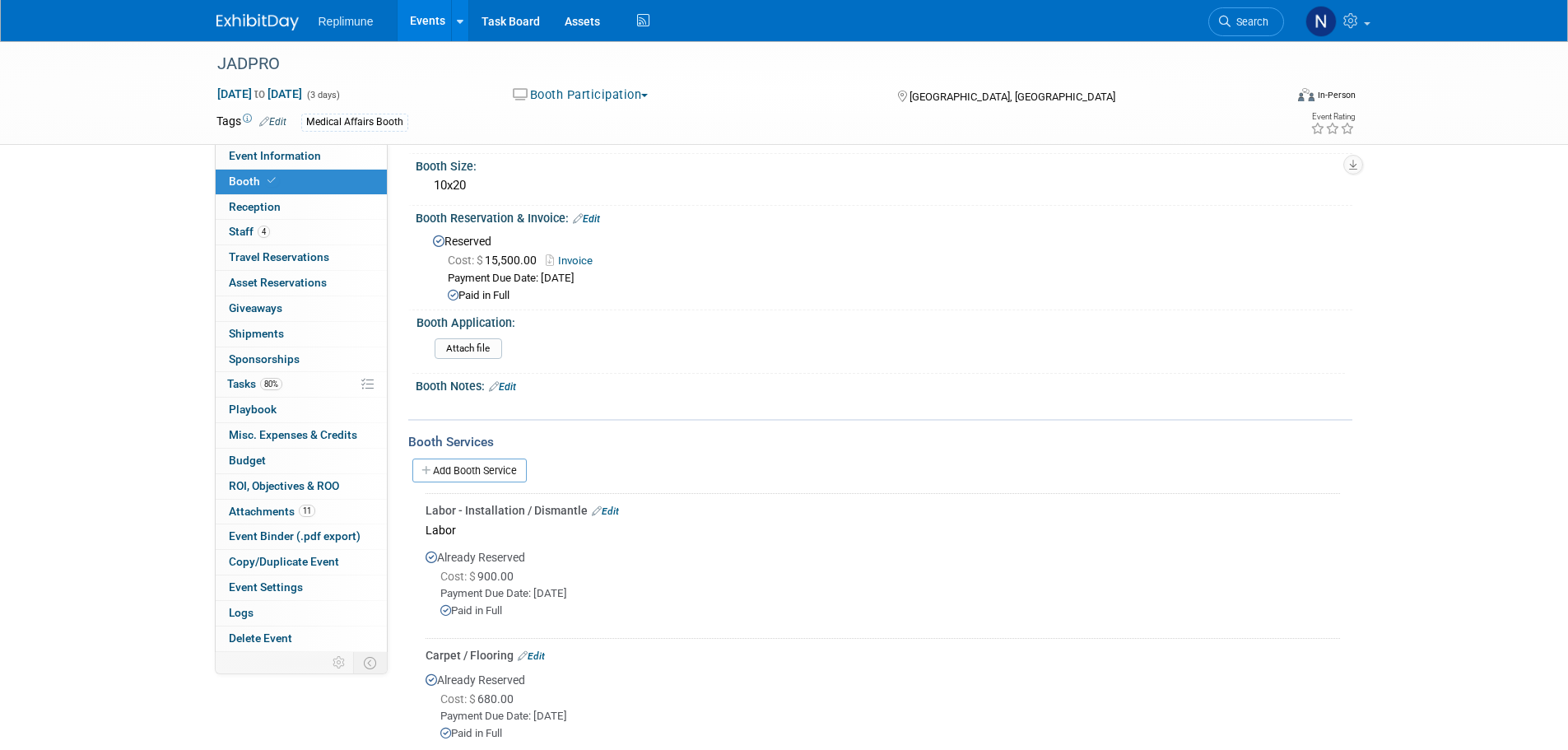
scroll to position [165, 0]
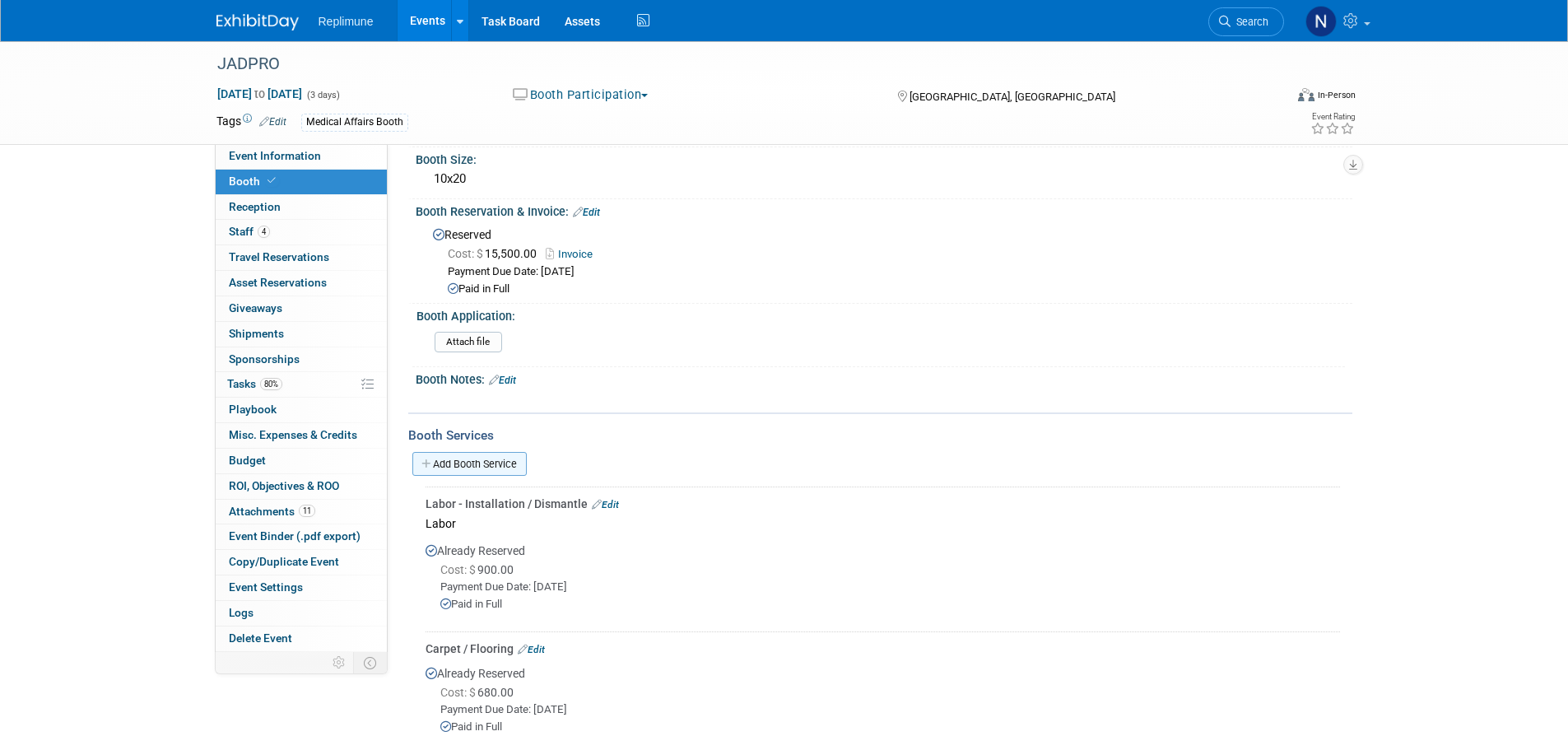
click at [488, 464] on link "Add Booth Service" at bounding box center [470, 464] width 115 height 24
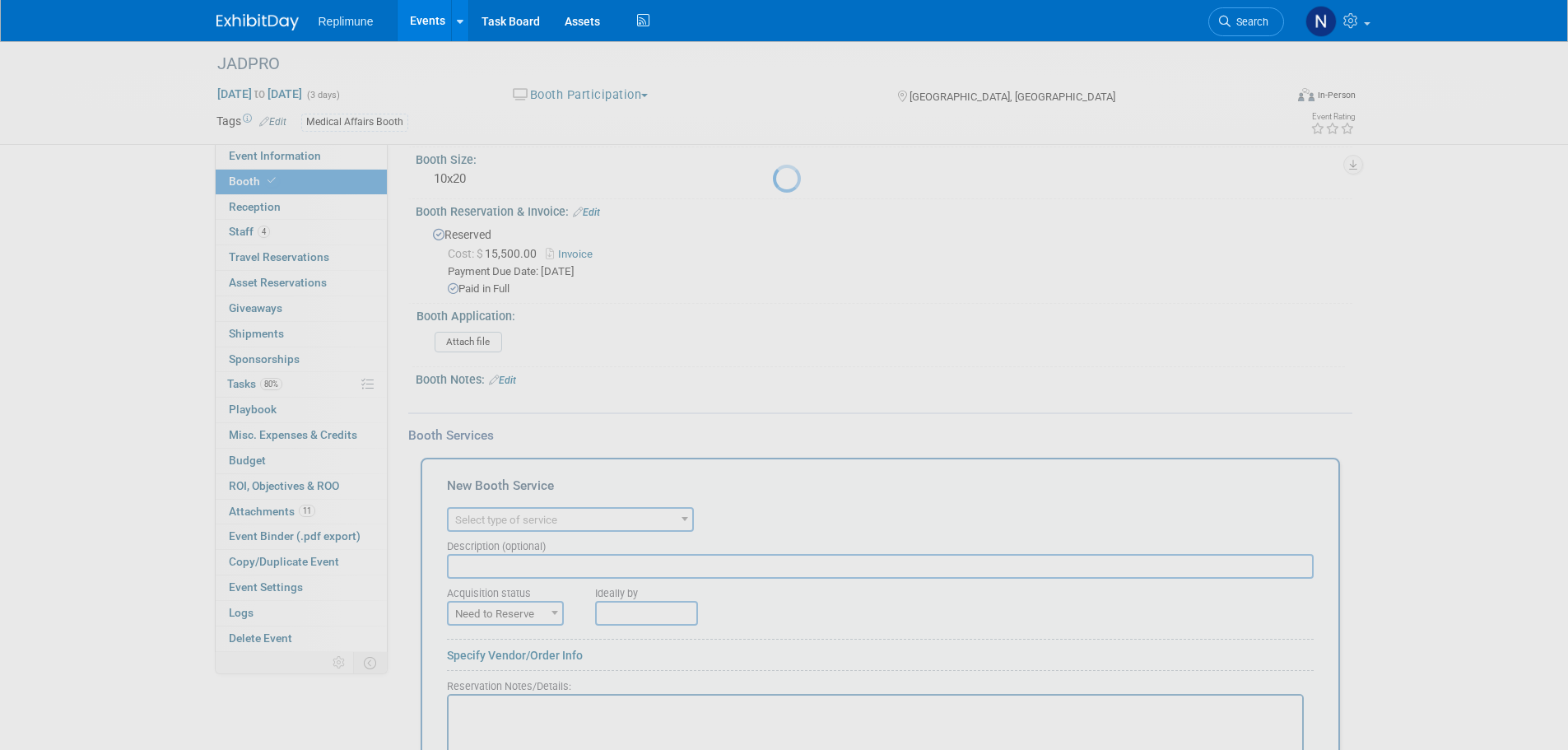
scroll to position [0, 0]
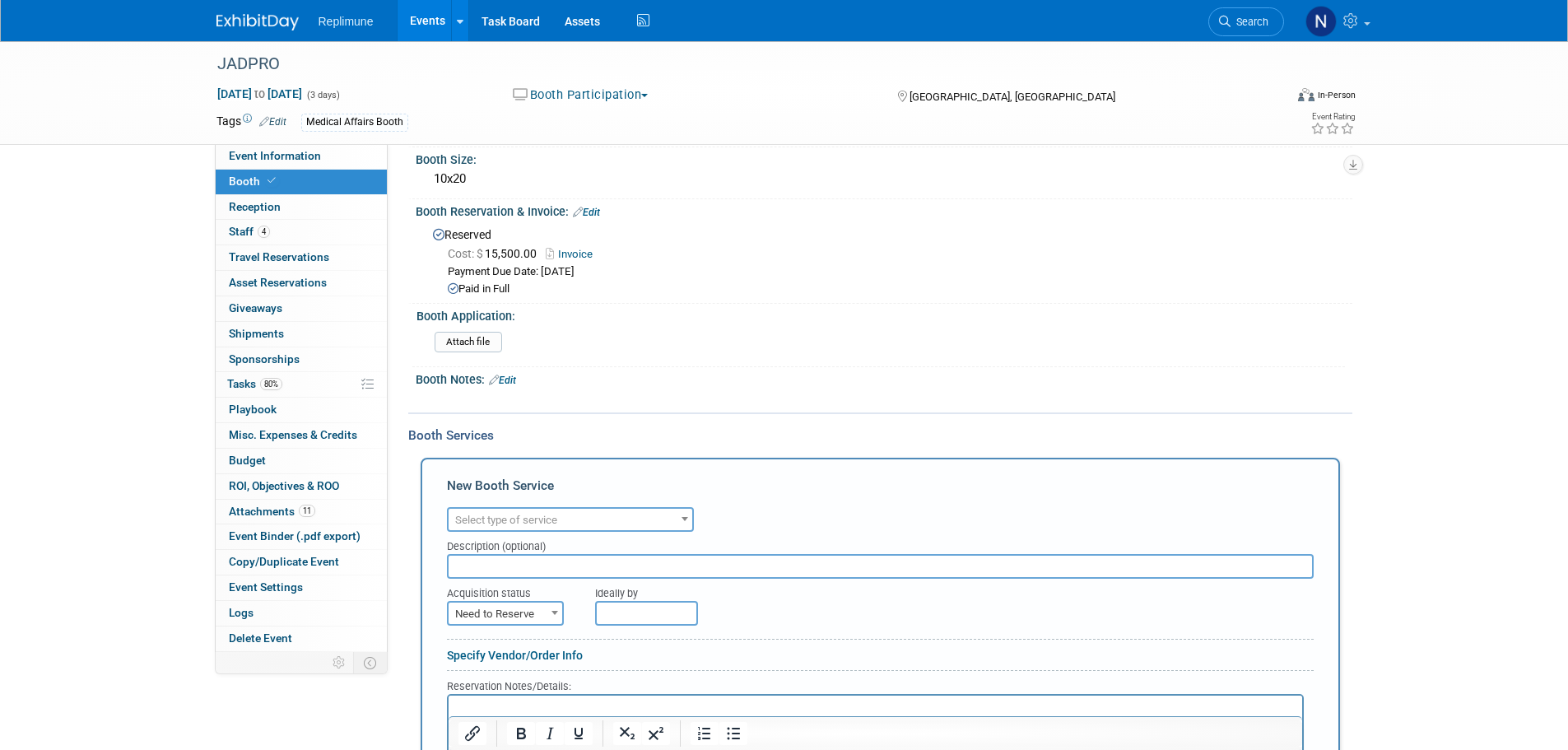
click at [524, 517] on span "Select type of service" at bounding box center [506, 520] width 102 height 13
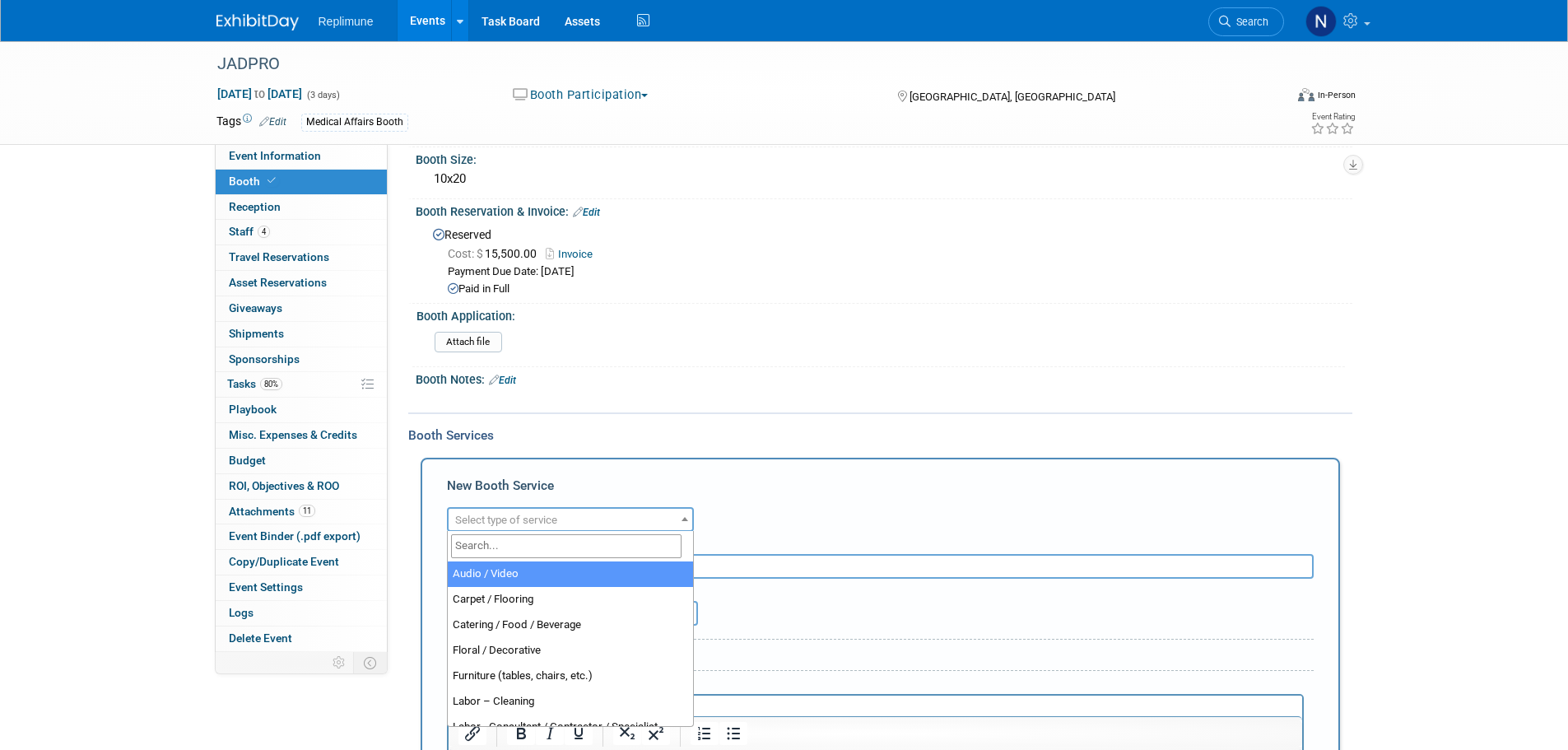
click at [493, 540] on input "search" at bounding box center [566, 546] width 230 height 24
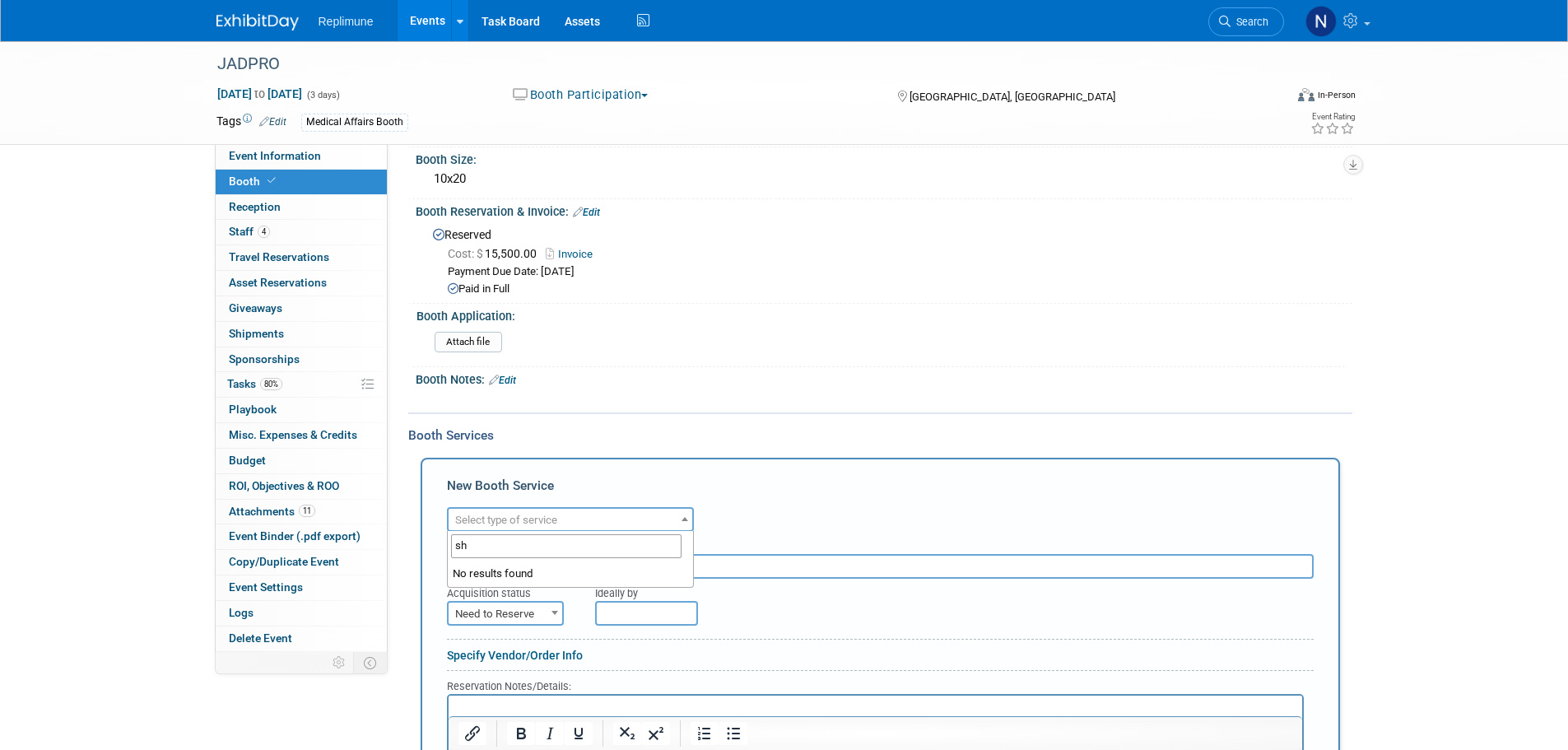
type input "s"
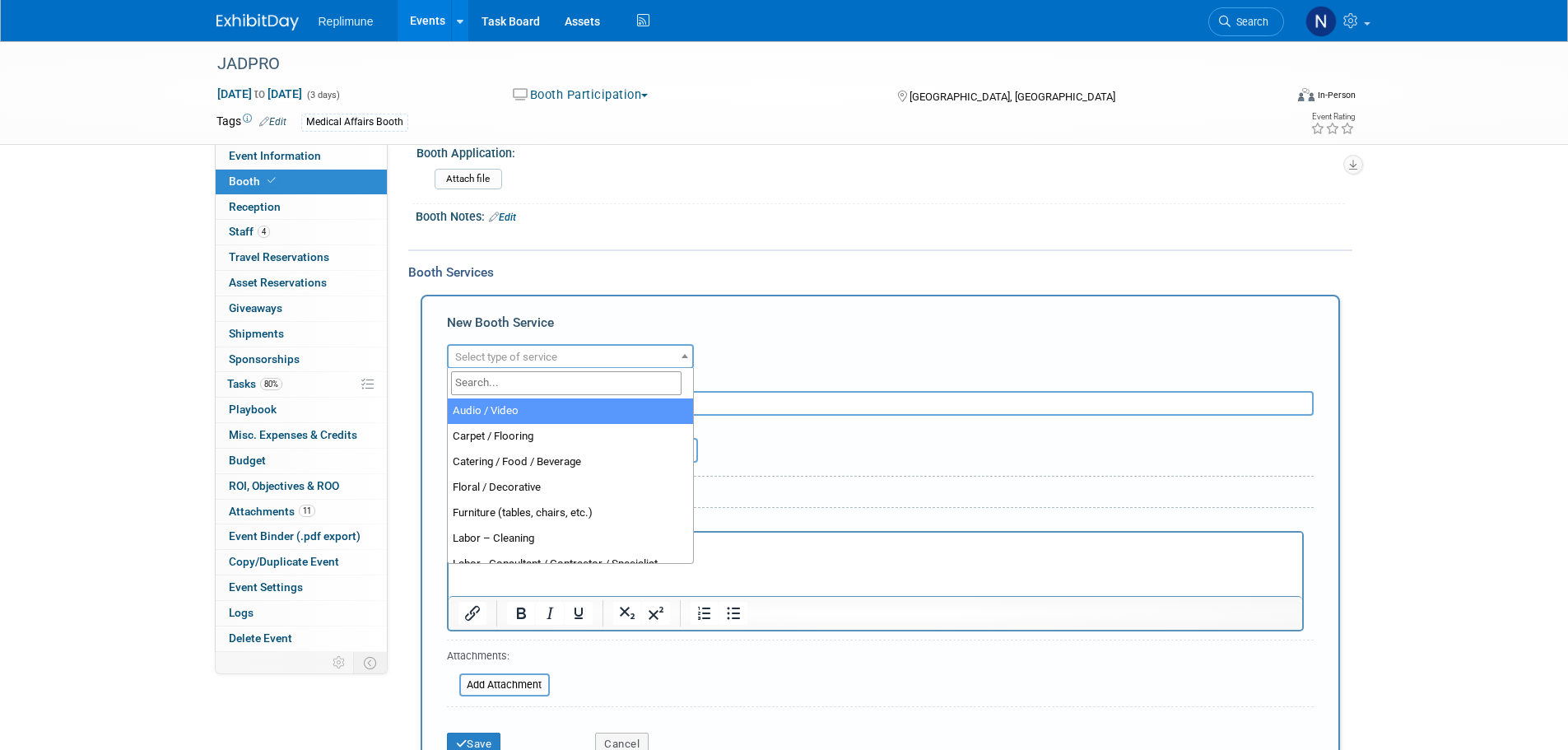
scroll to position [329, 0]
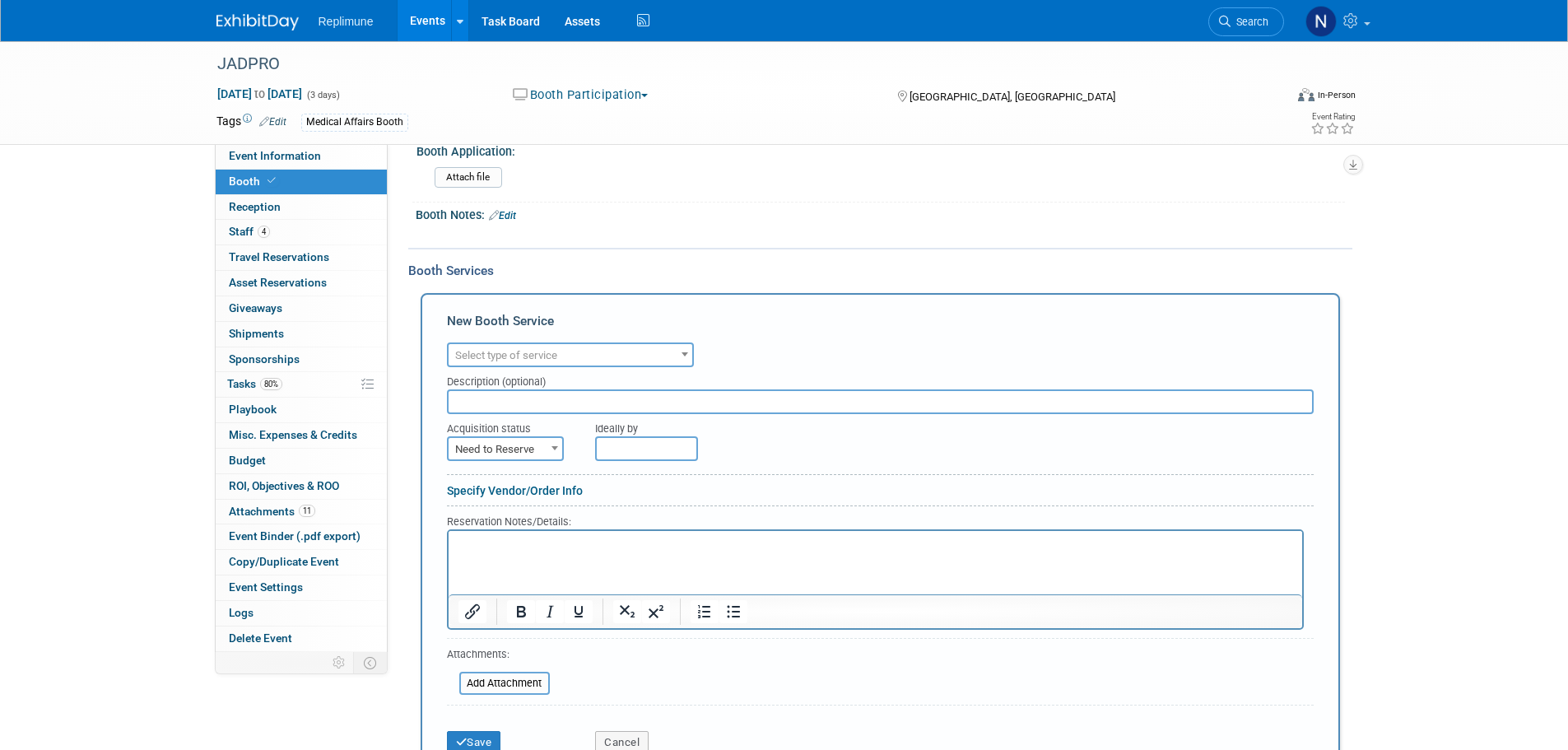
click at [687, 315] on div "New Booth Service" at bounding box center [880, 325] width 866 height 26
click at [272, 434] on span "Misc. Expenses & Credits 0" at bounding box center [293, 434] width 128 height 13
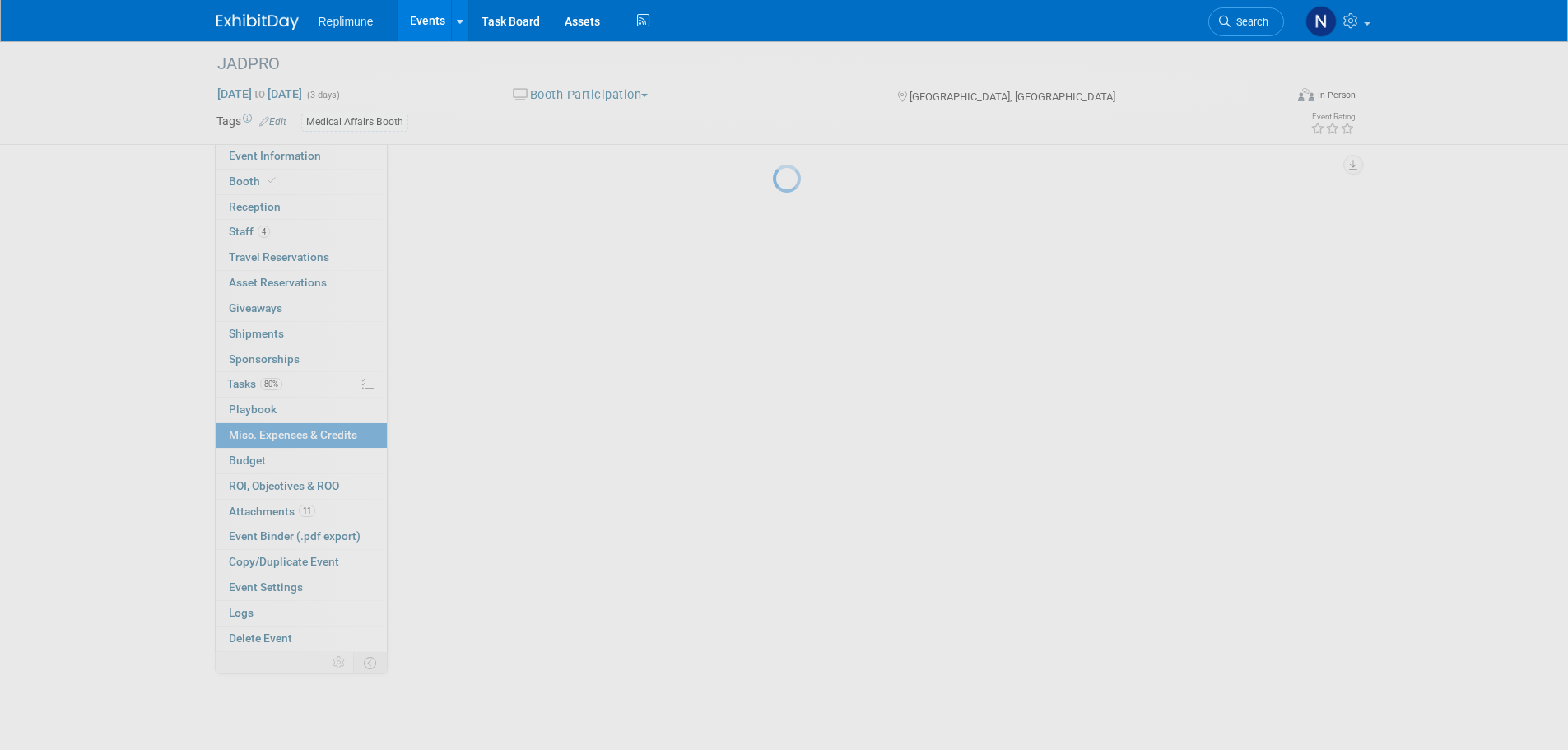
scroll to position [0, 0]
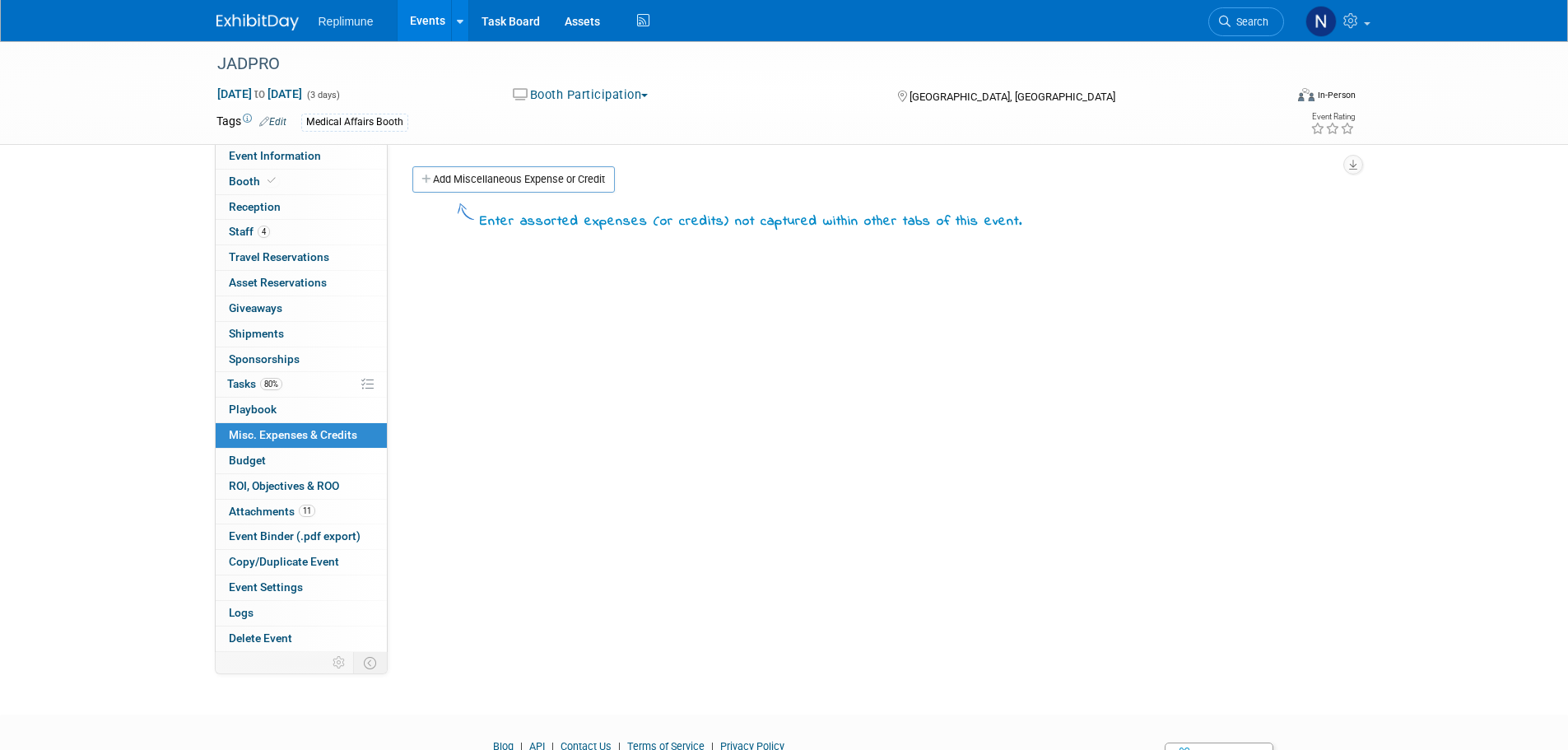
click at [569, 176] on link "Add Miscellaneous Expense or Credit" at bounding box center [514, 179] width 202 height 26
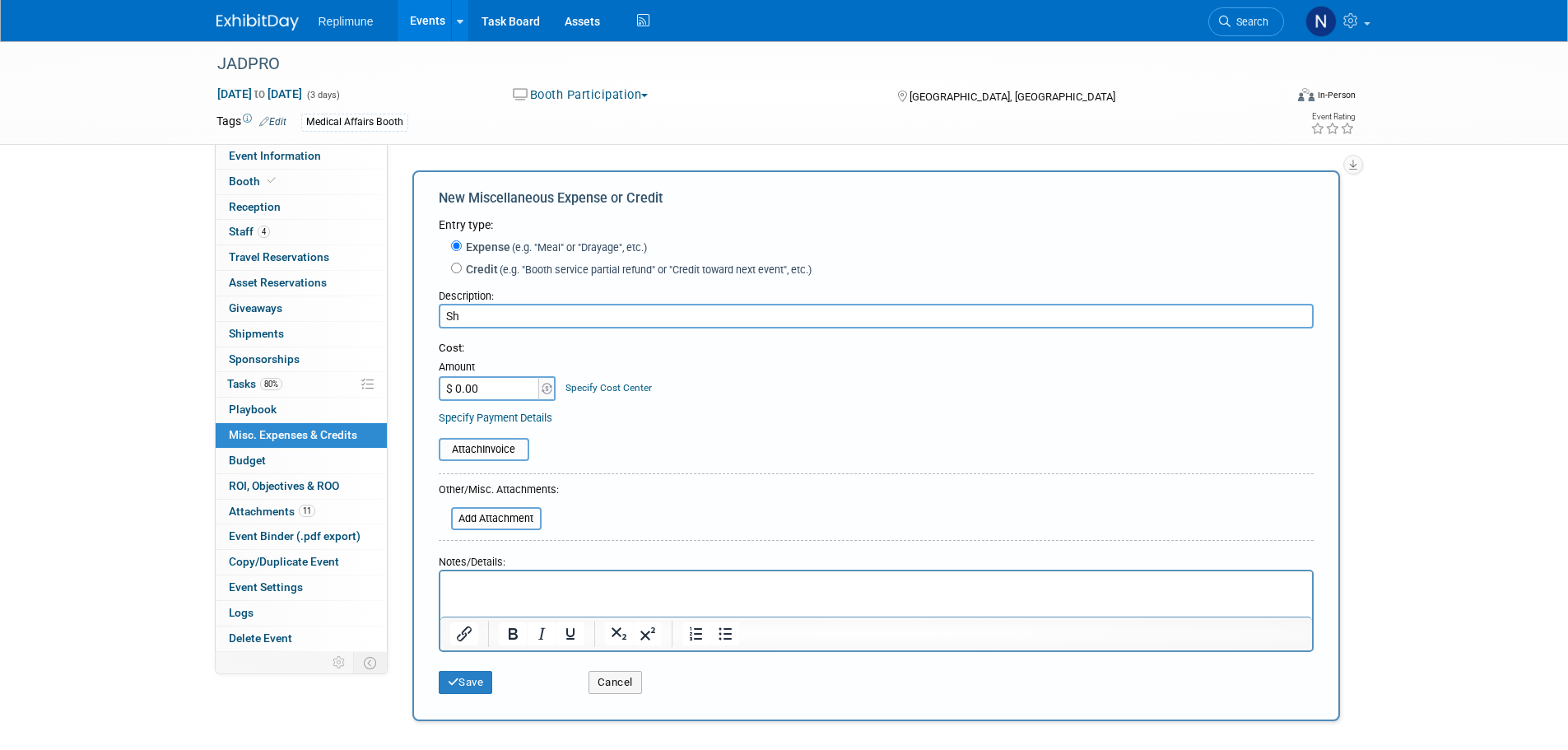
type input "S"
click at [247, 175] on span "Booth" at bounding box center [254, 181] width 51 height 13
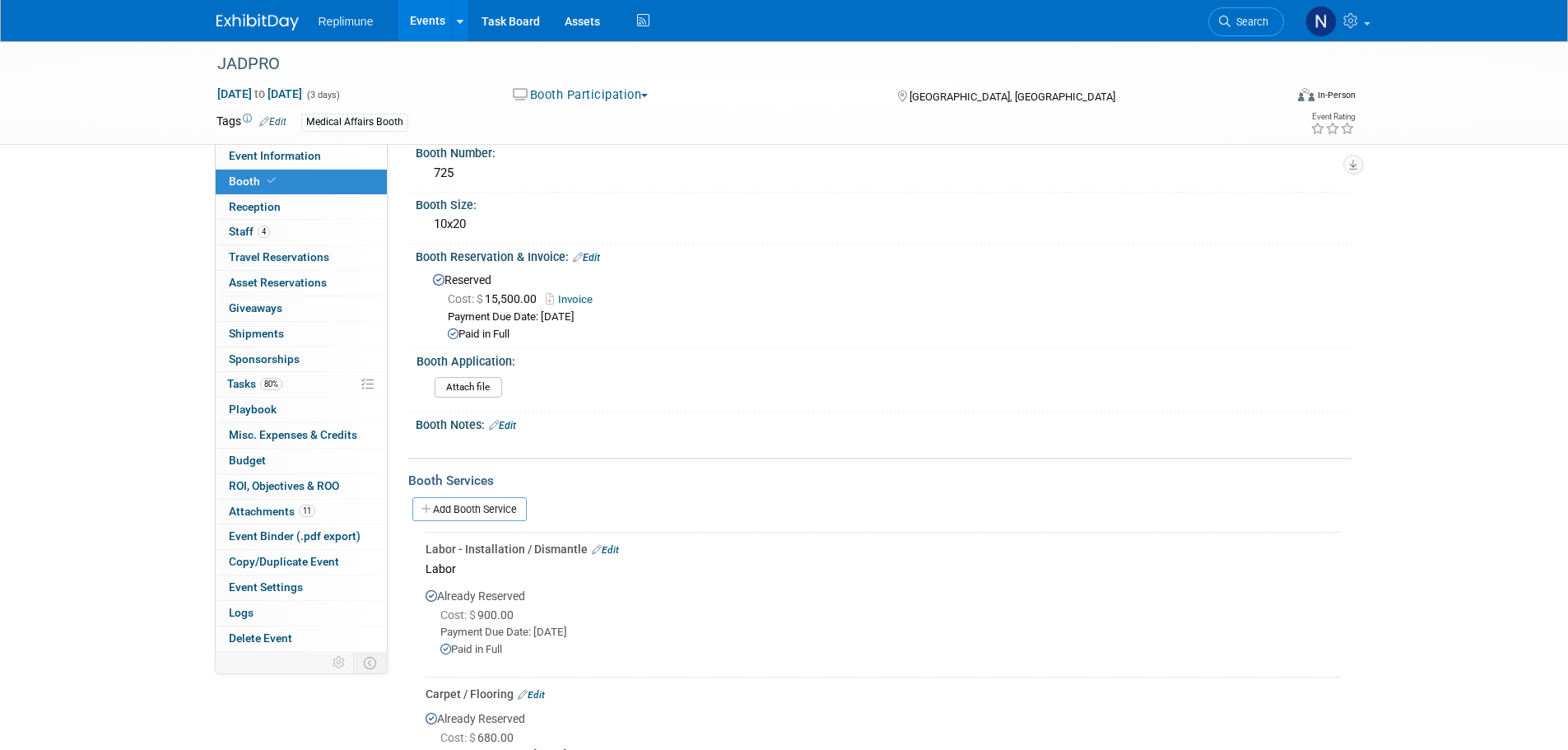
scroll to position [165, 0]
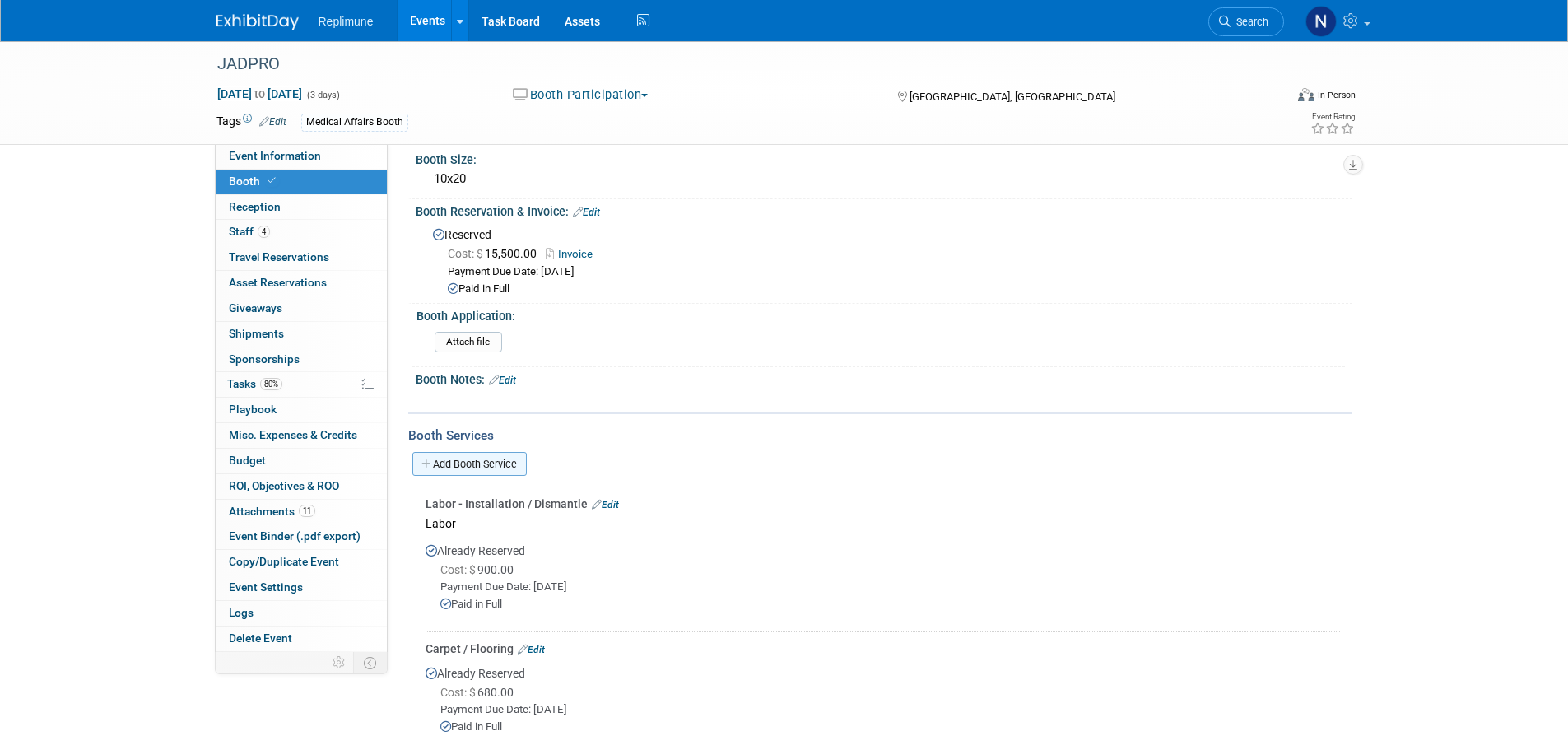
click at [491, 463] on link "Add Booth Service" at bounding box center [470, 464] width 115 height 24
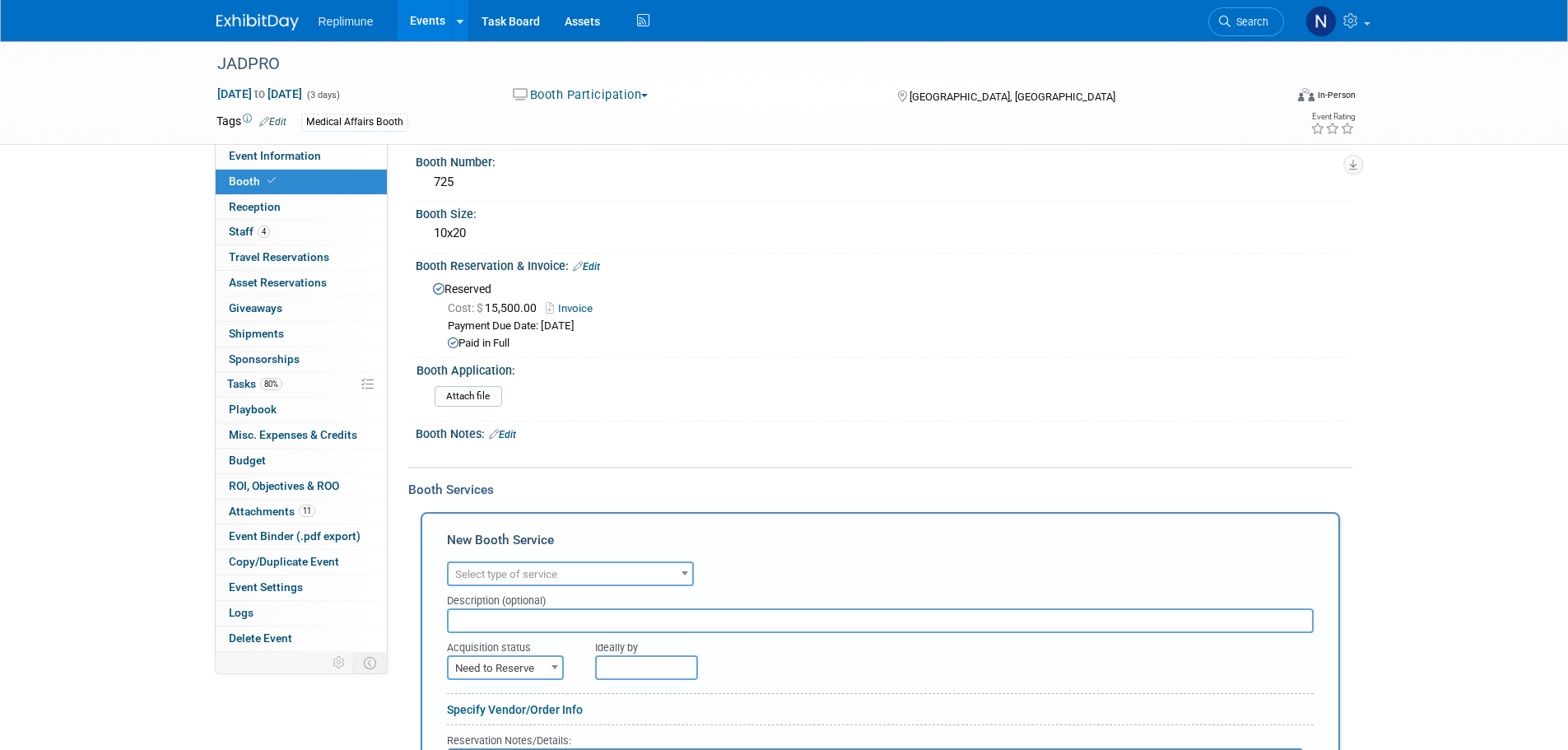
scroll to position [329, 0]
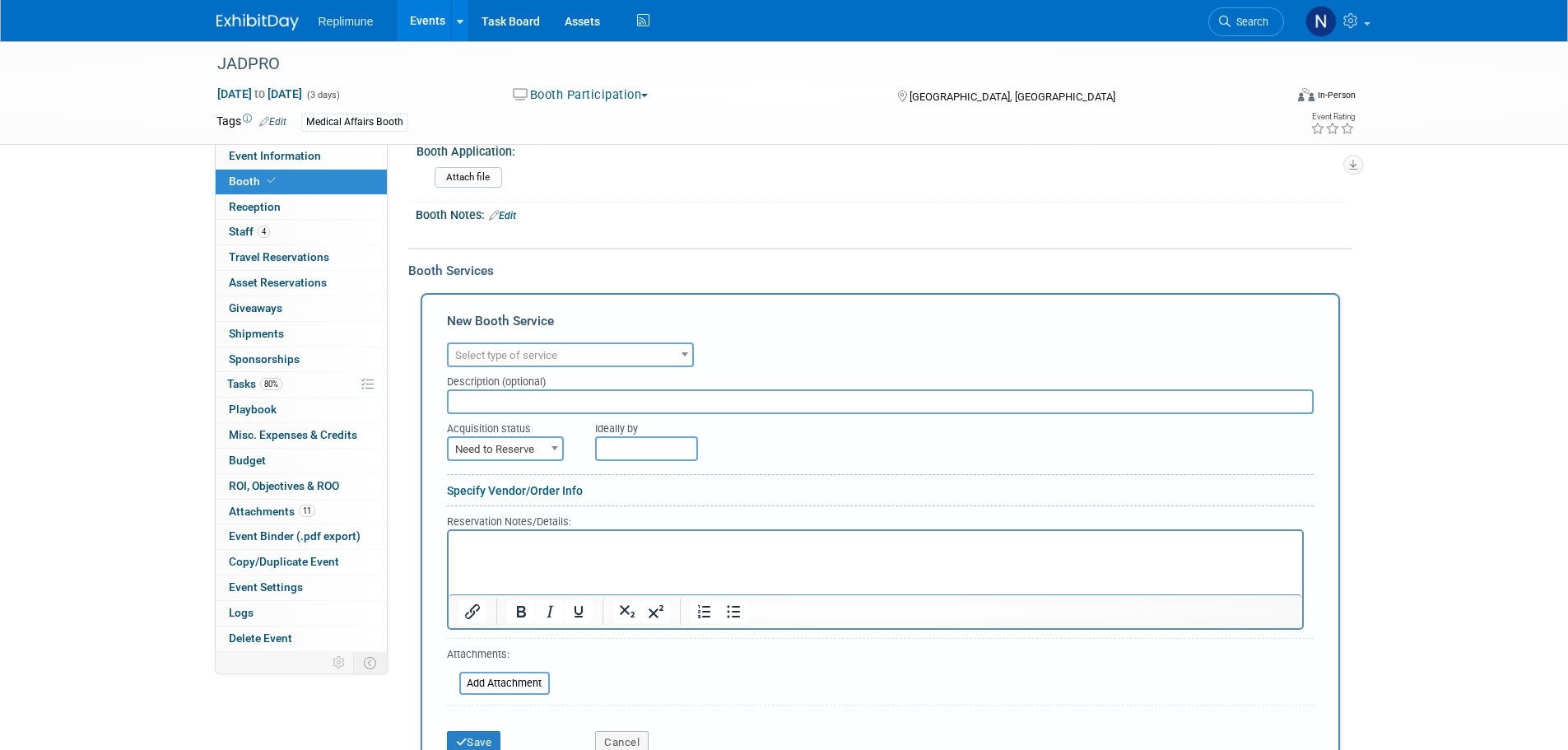
click at [568, 353] on span "Select type of service" at bounding box center [570, 355] width 244 height 23
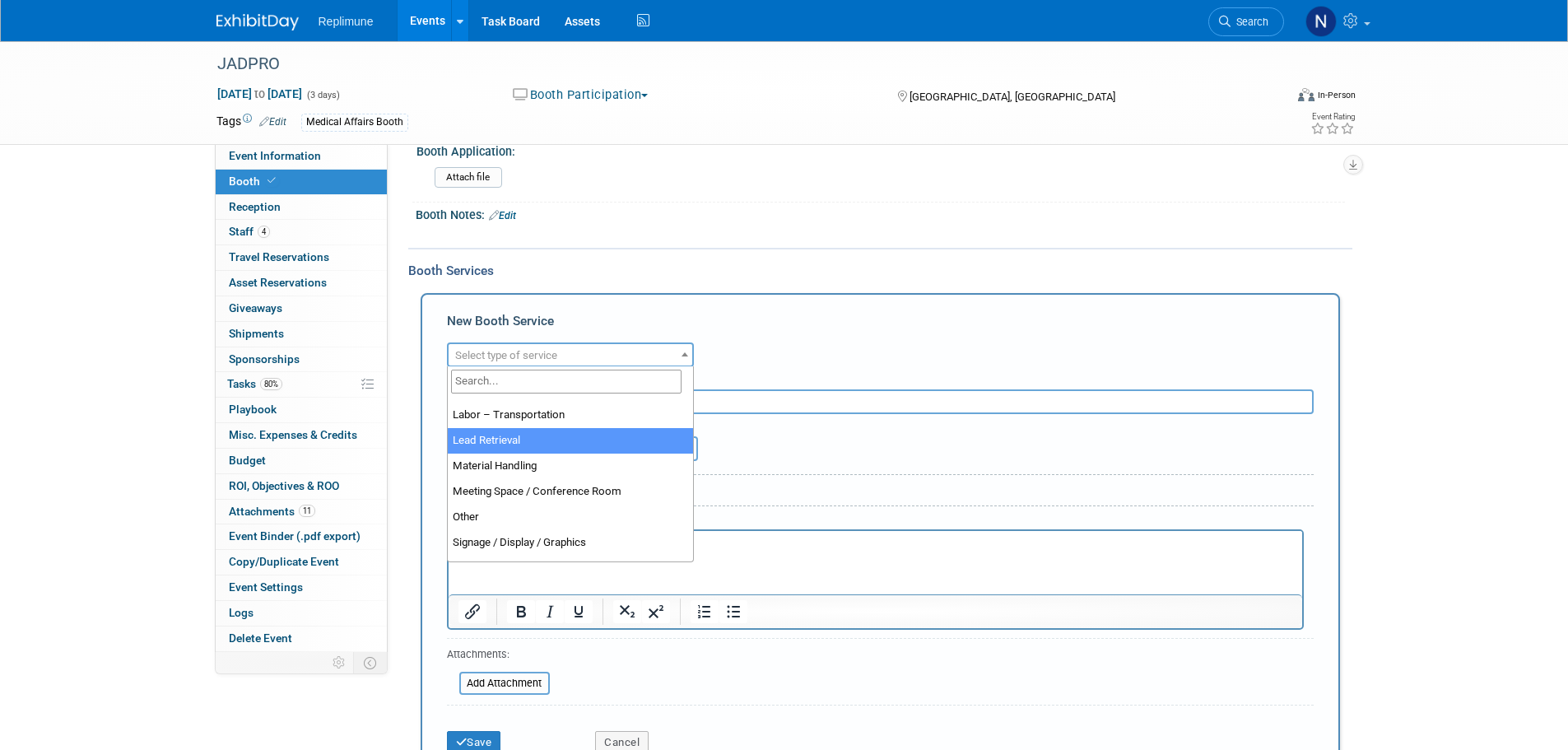
scroll to position [297, 0]
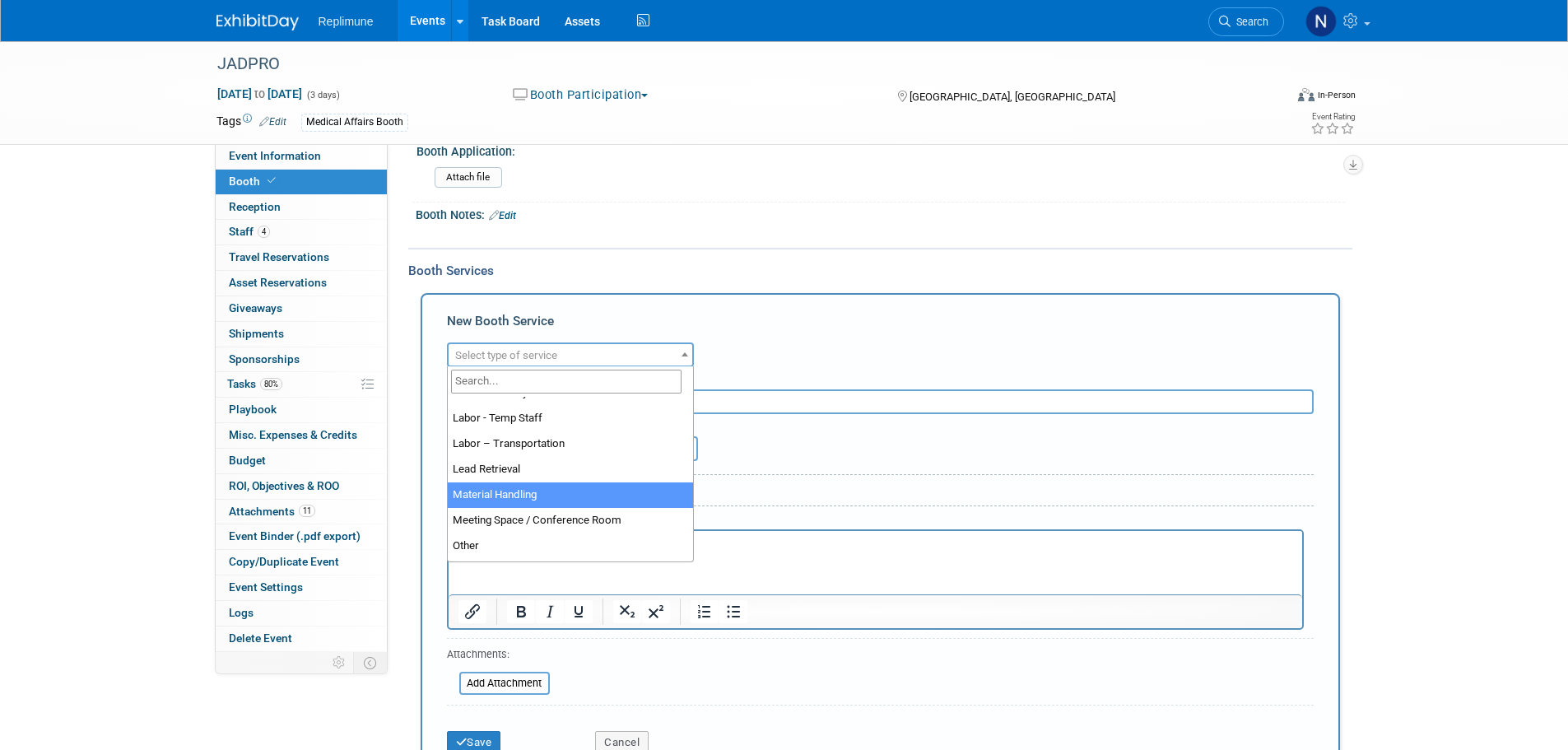
select select "10"
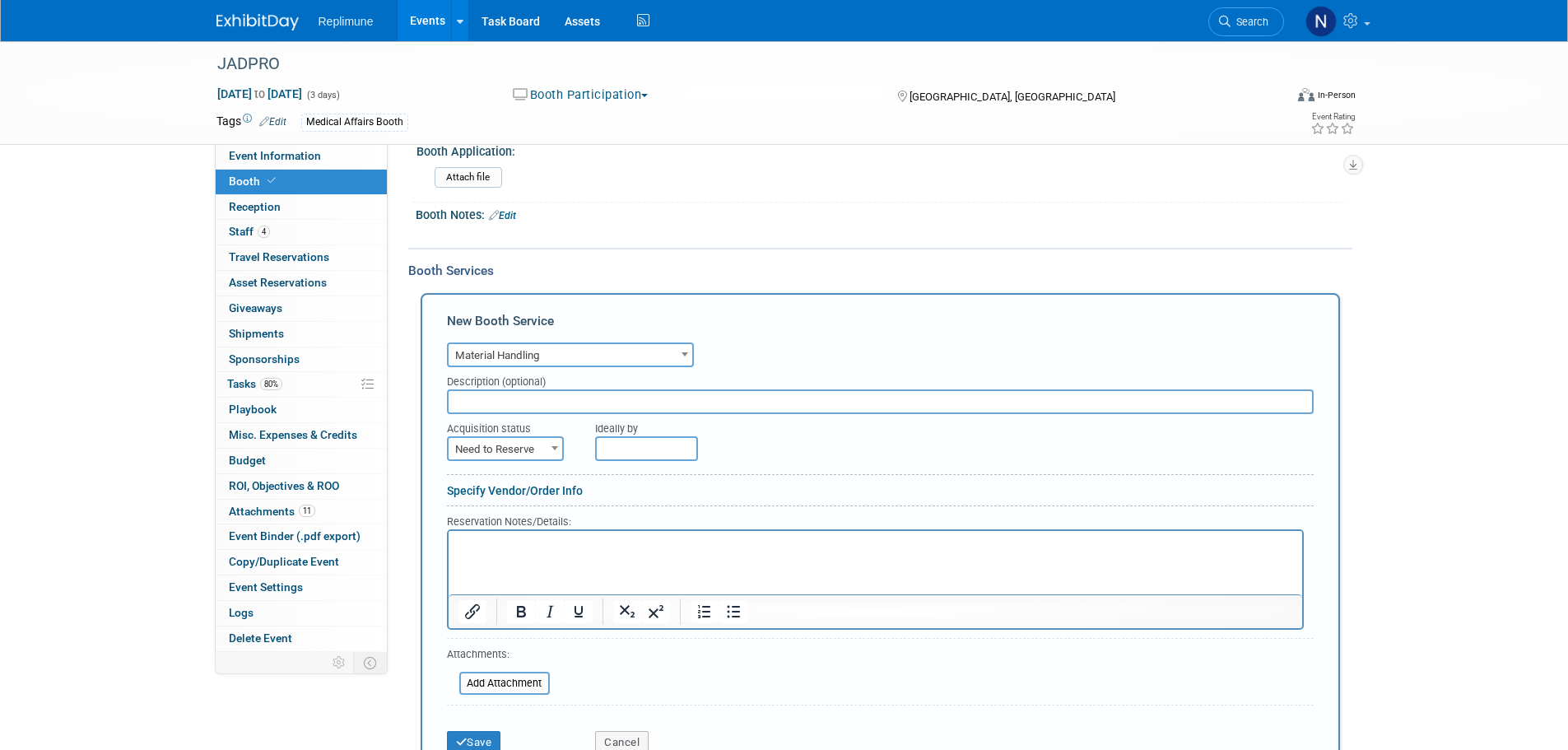
click at [532, 402] on input "text" at bounding box center [880, 402] width 866 height 24
type input "Shipping"
click at [507, 451] on span "Need to Reserve" at bounding box center [505, 449] width 114 height 23
select select "2"
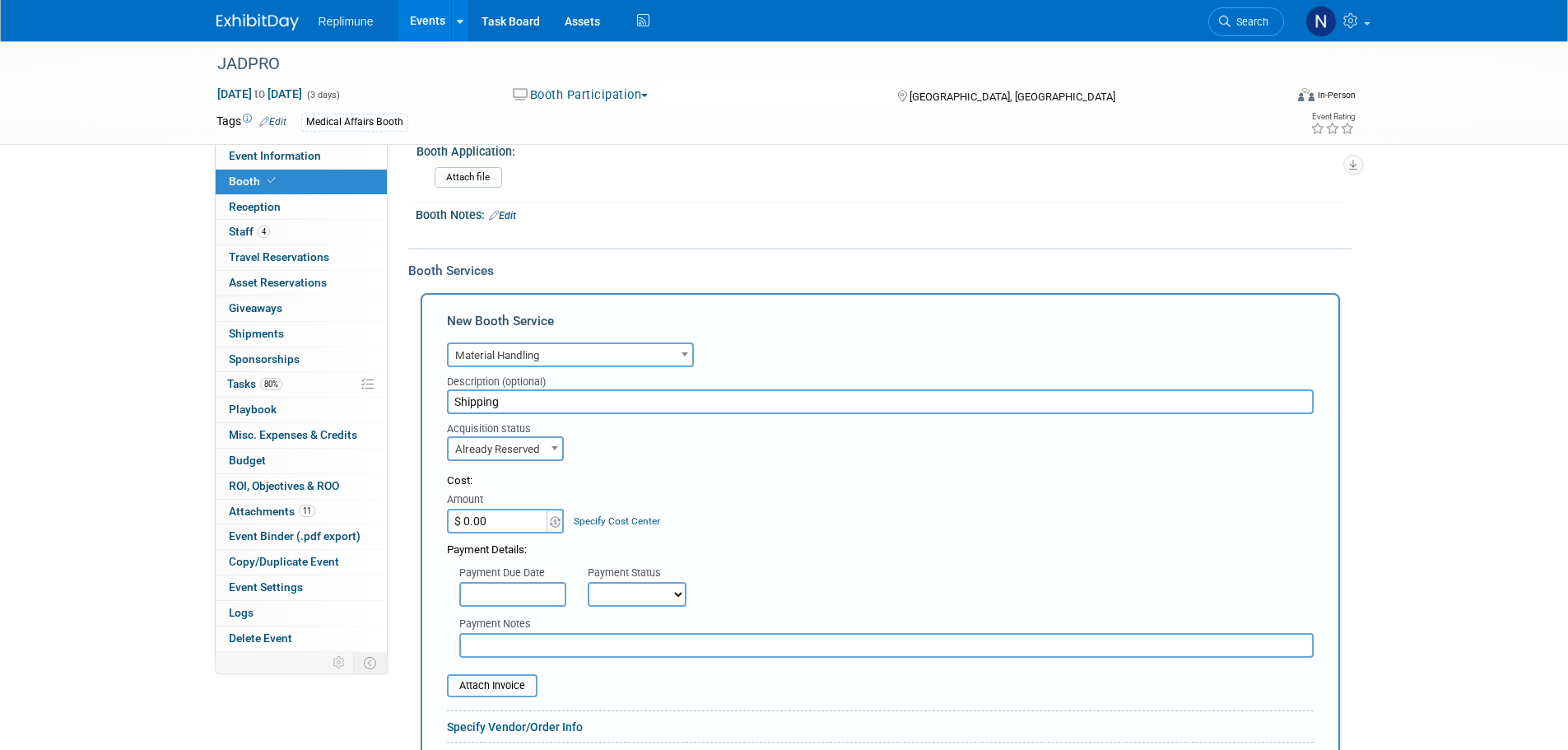
click at [498, 517] on input "$ 0.00" at bounding box center [498, 521] width 103 height 24
type input "$ 1,886.54"
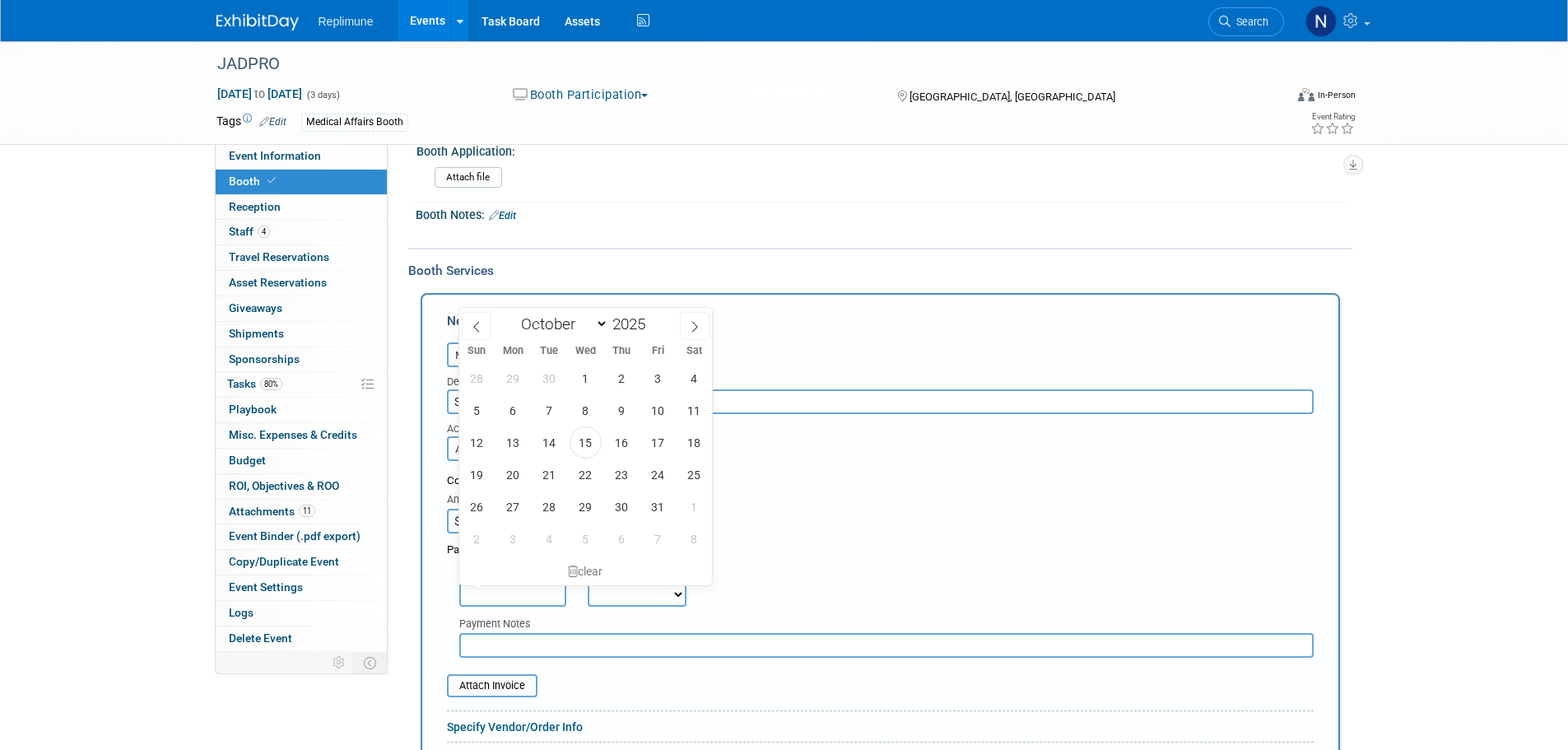
click at [520, 593] on input "text" at bounding box center [512, 594] width 107 height 24
click at [657, 442] on span "17" at bounding box center [658, 442] width 32 height 32
type input "Oct 17, 2025"
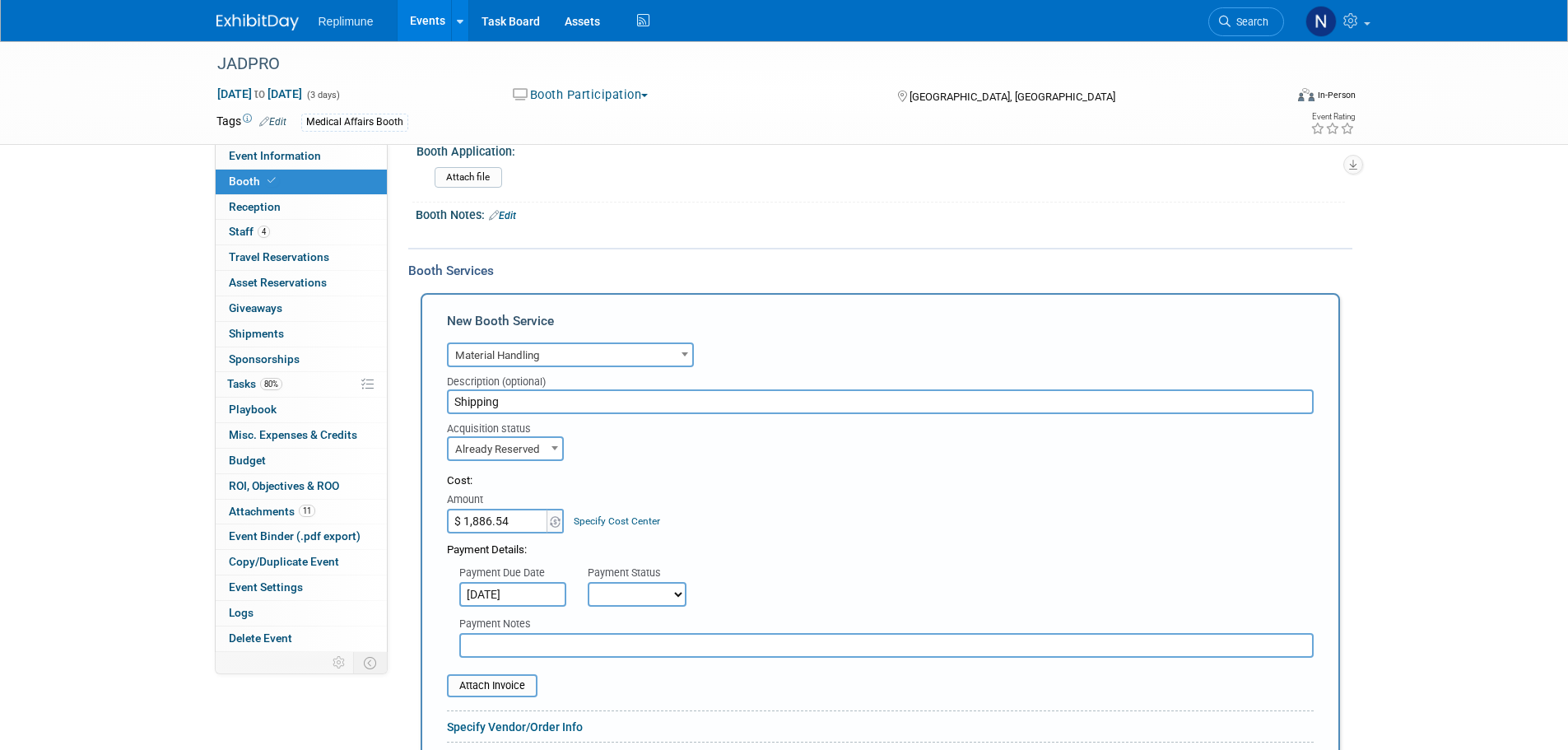
click at [629, 592] on select "Not Paid Yet Partially Paid Paid in Full" at bounding box center [637, 594] width 99 height 24
select select "1"
click at [588, 582] on select "Not Paid Yet Partially Paid Paid in Full" at bounding box center [637, 594] width 99 height 24
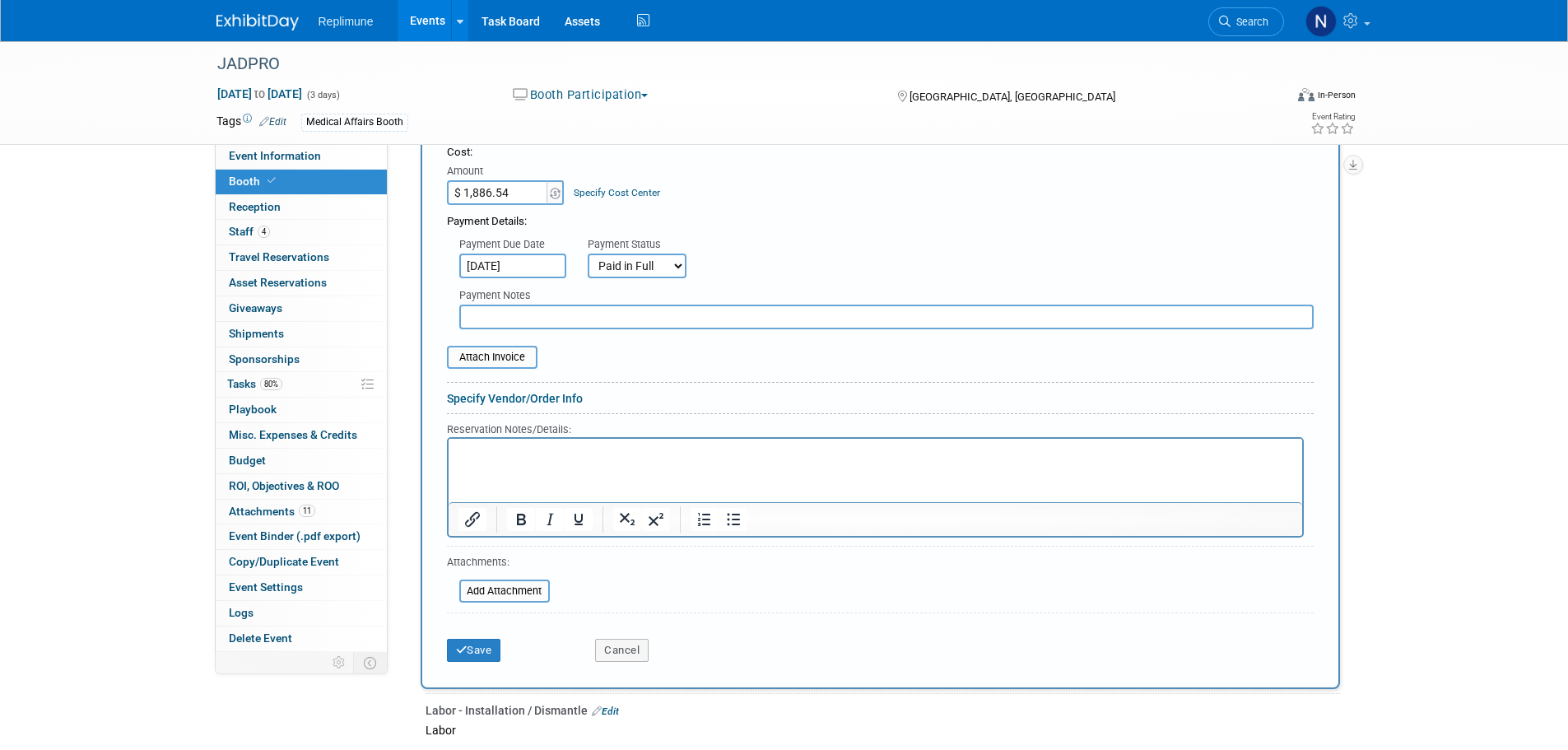
scroll to position [659, 0]
click at [488, 653] on button "Save" at bounding box center [474, 649] width 54 height 23
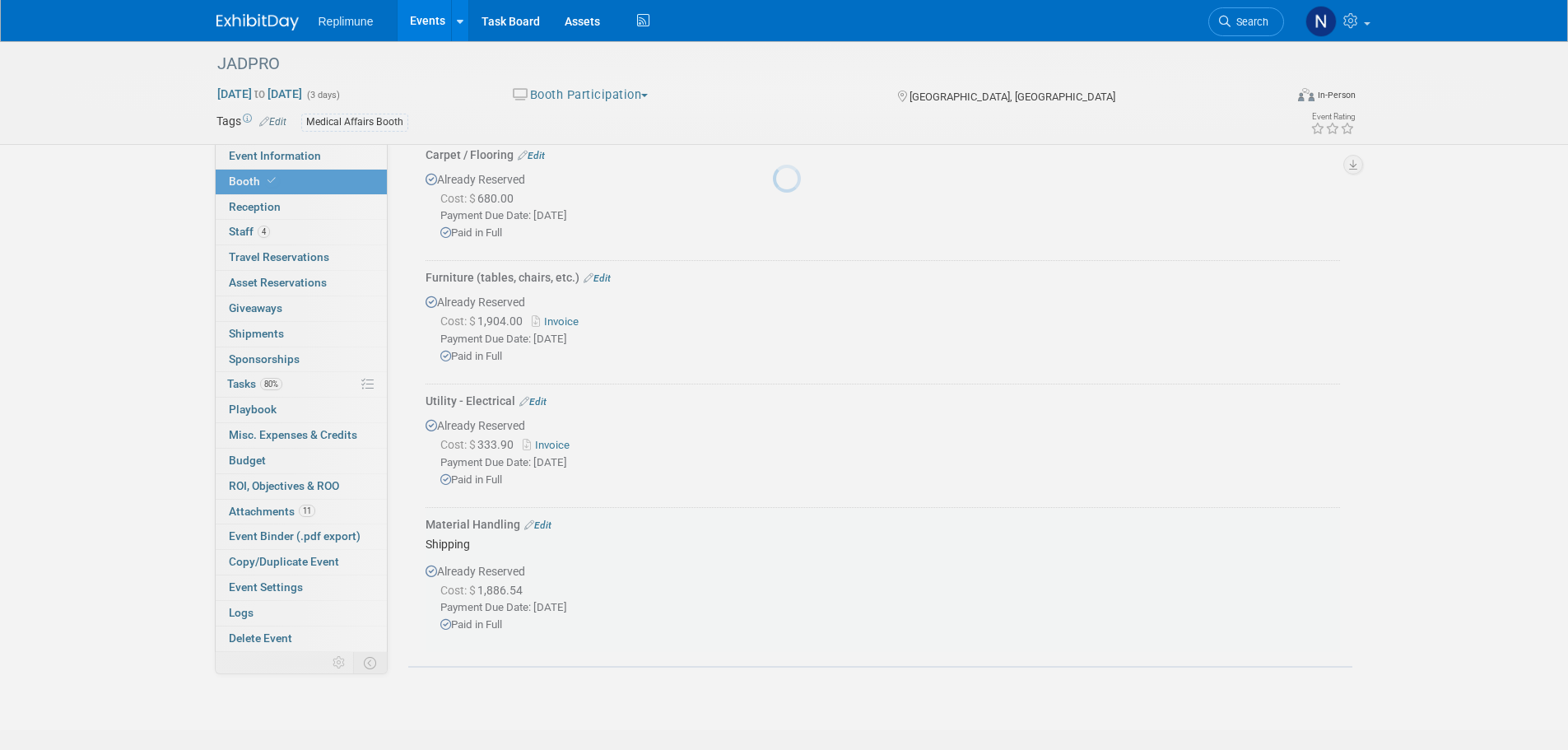
scroll to position [752, 0]
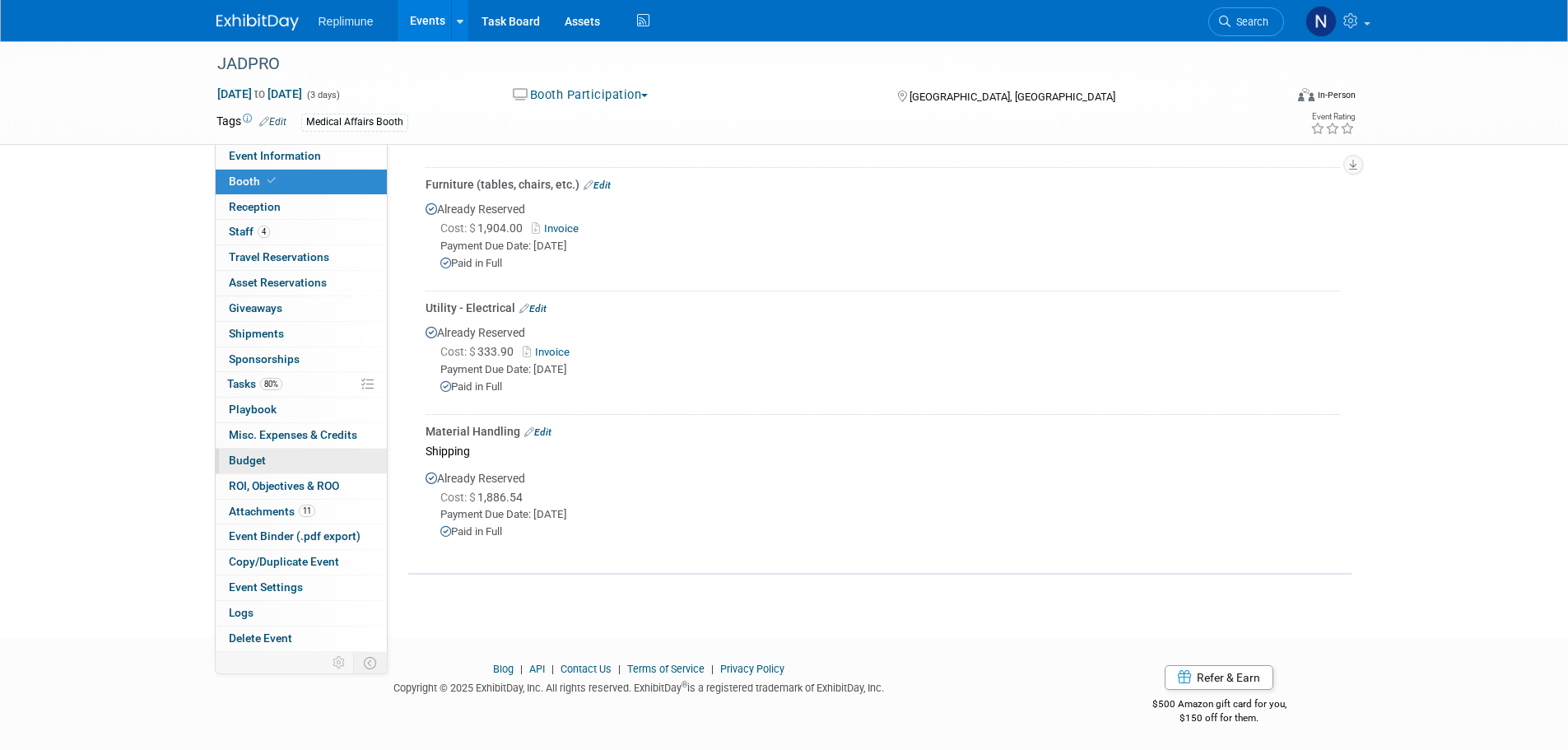
click at [254, 461] on span "Budget" at bounding box center [247, 461] width 37 height 13
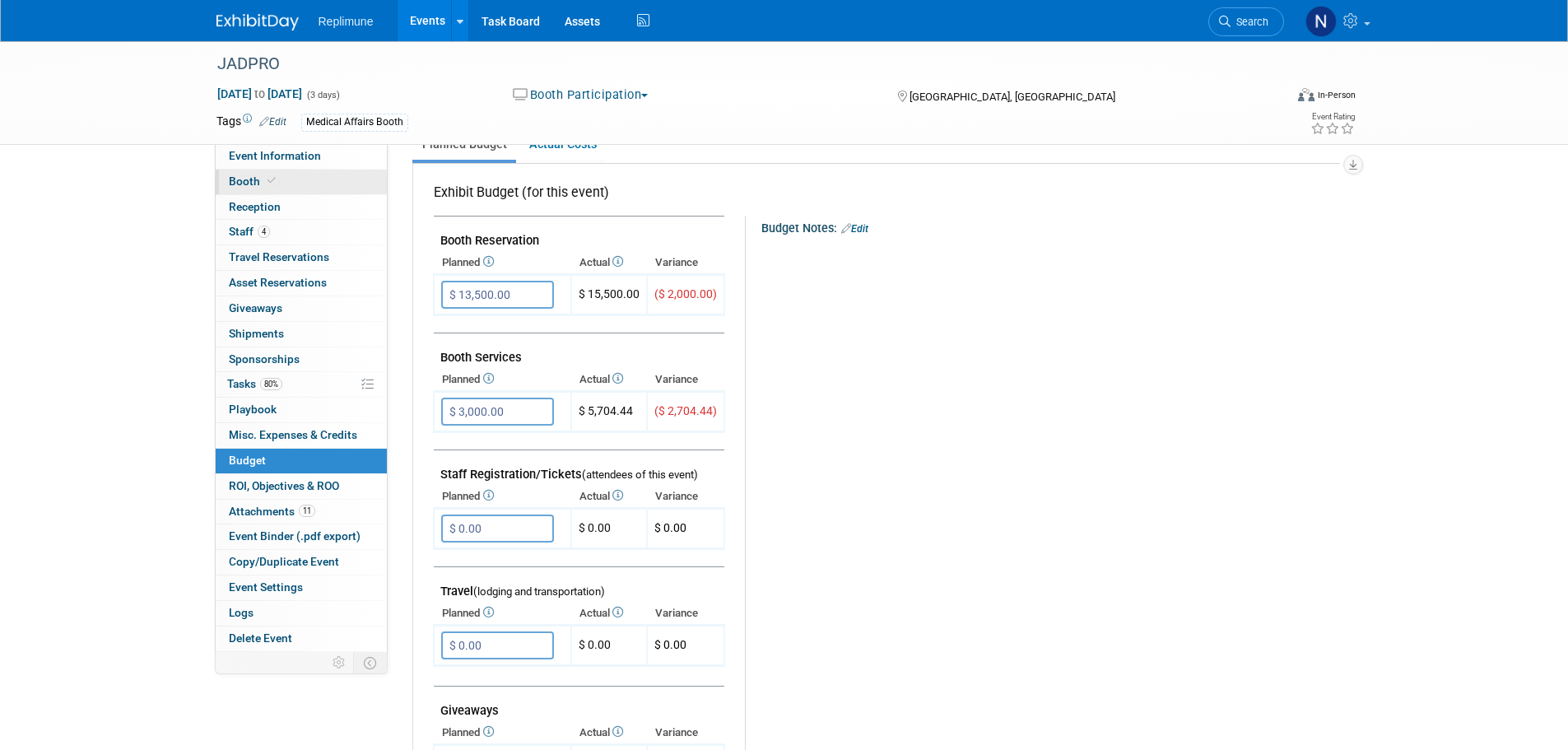
scroll to position [247, 0]
click at [251, 177] on span "Booth" at bounding box center [254, 181] width 51 height 13
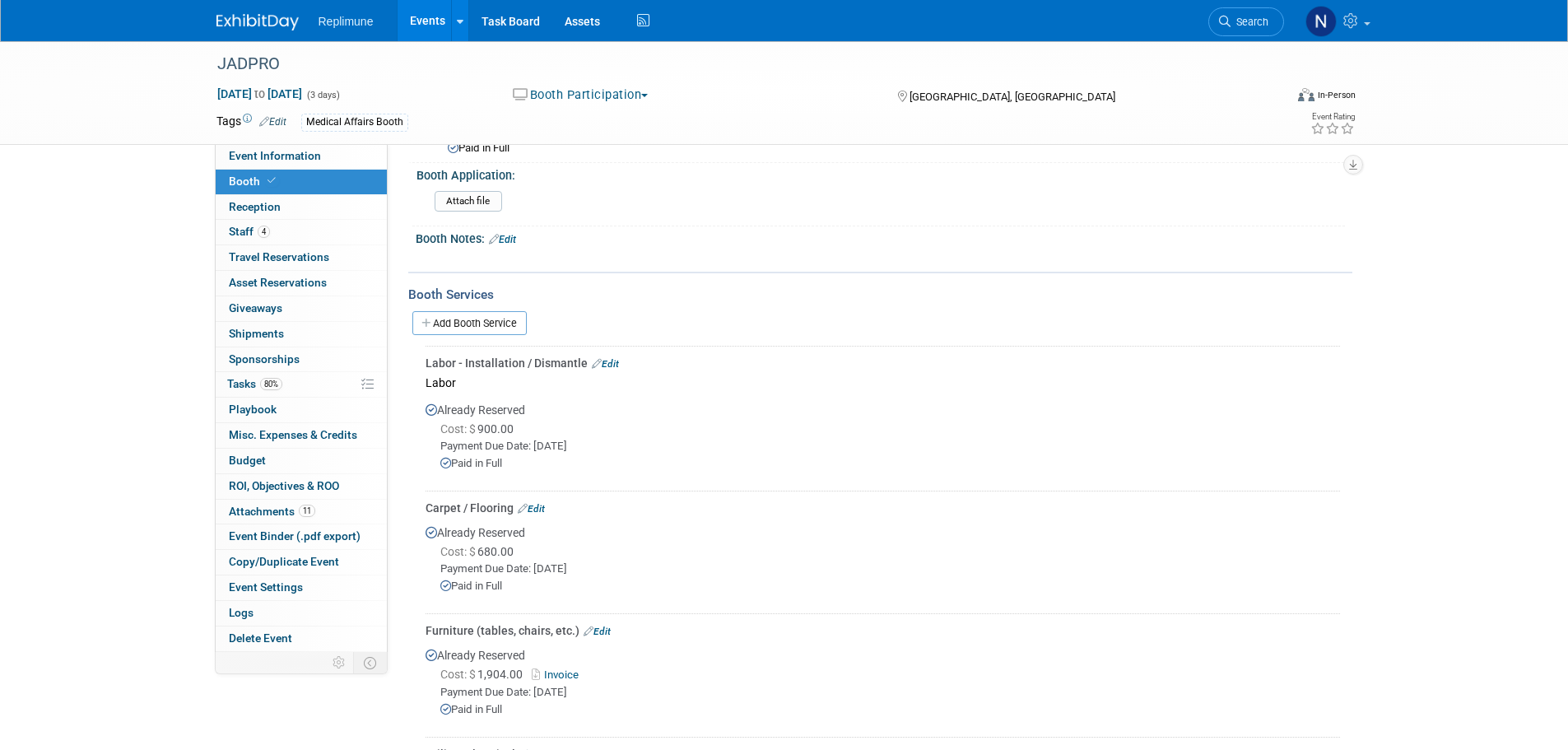
scroll to position [329, 0]
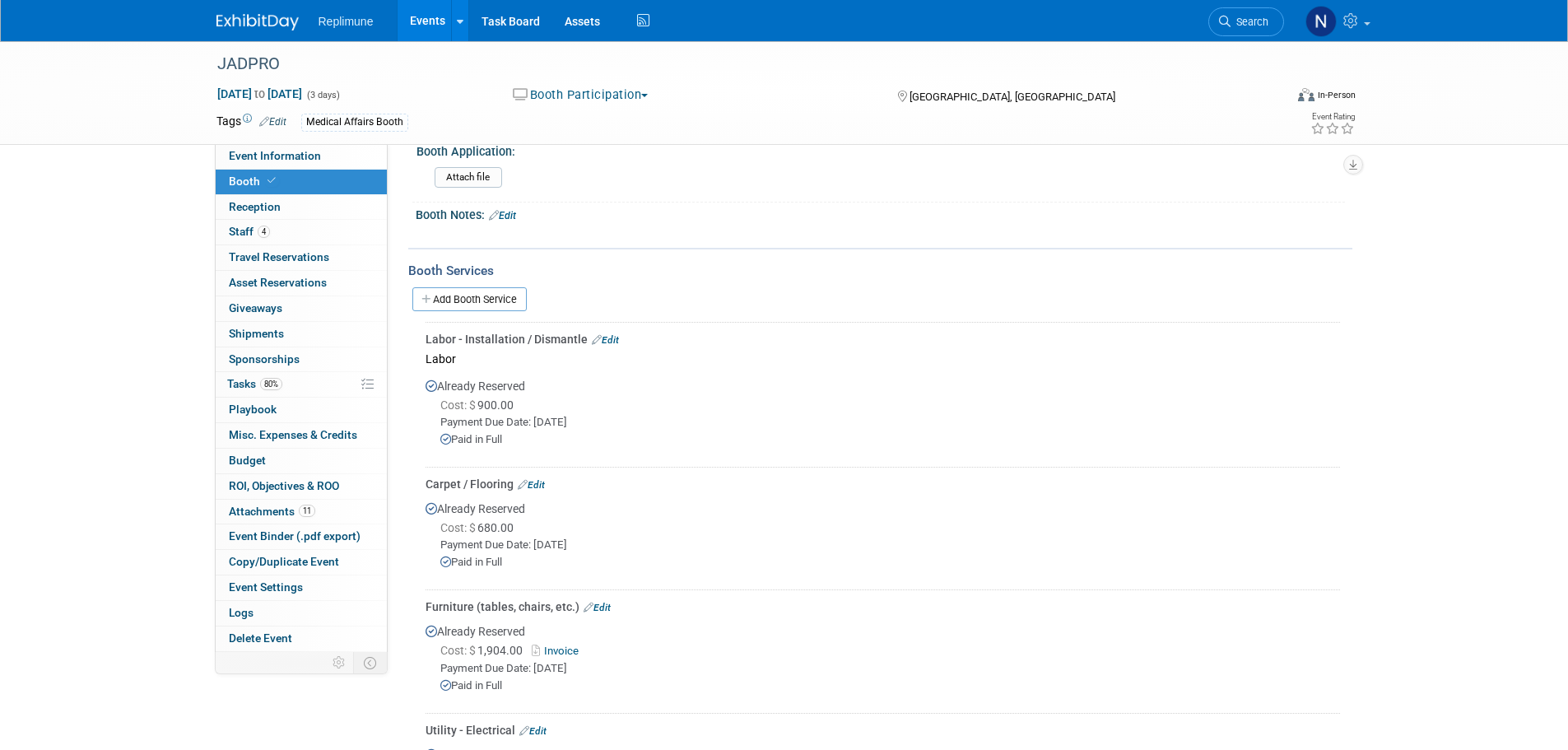
click at [608, 334] on link "Edit" at bounding box center [606, 340] width 27 height 12
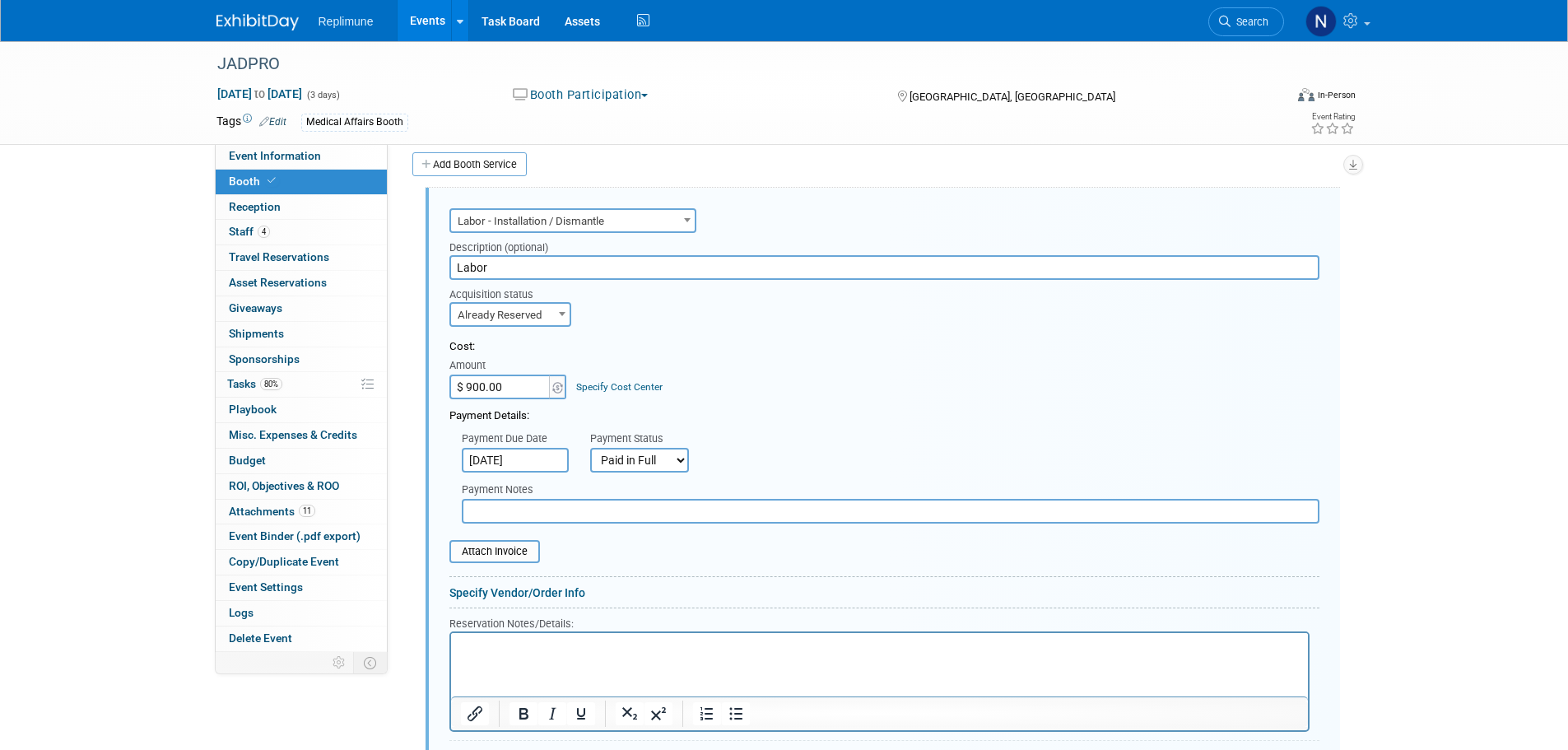
scroll to position [711, 0]
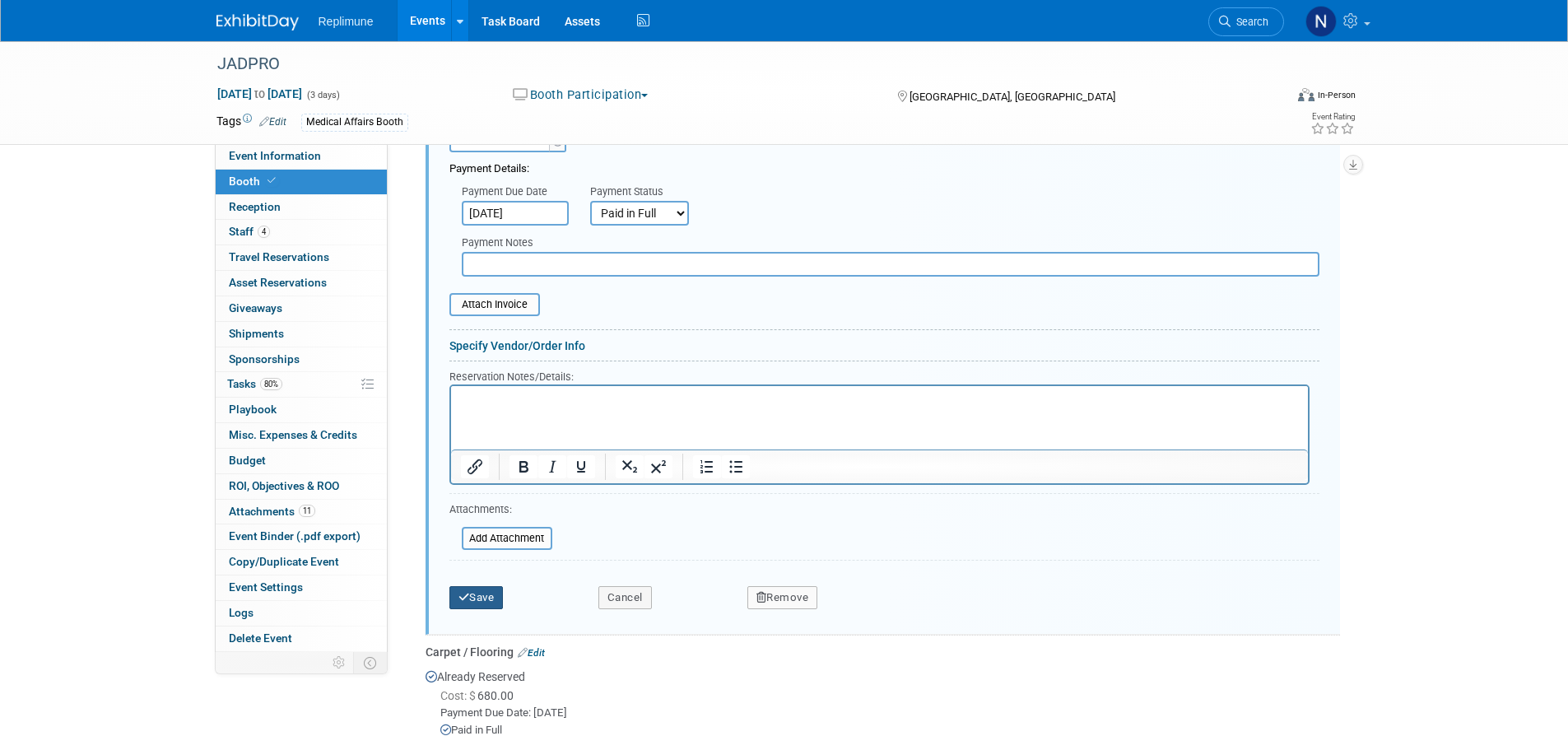
click at [470, 592] on button "Save" at bounding box center [477, 597] width 54 height 23
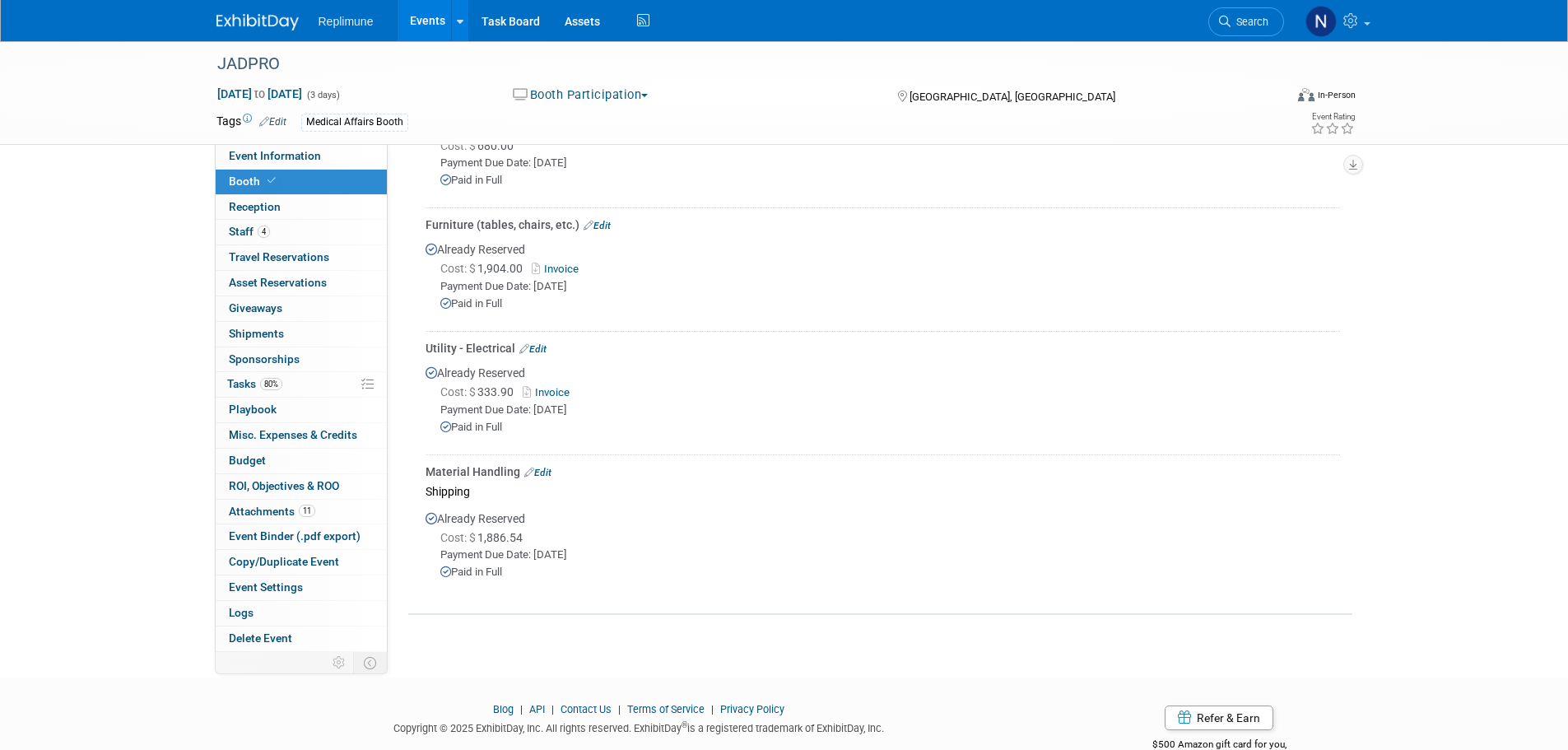
click at [542, 467] on link "Edit" at bounding box center [538, 472] width 27 height 12
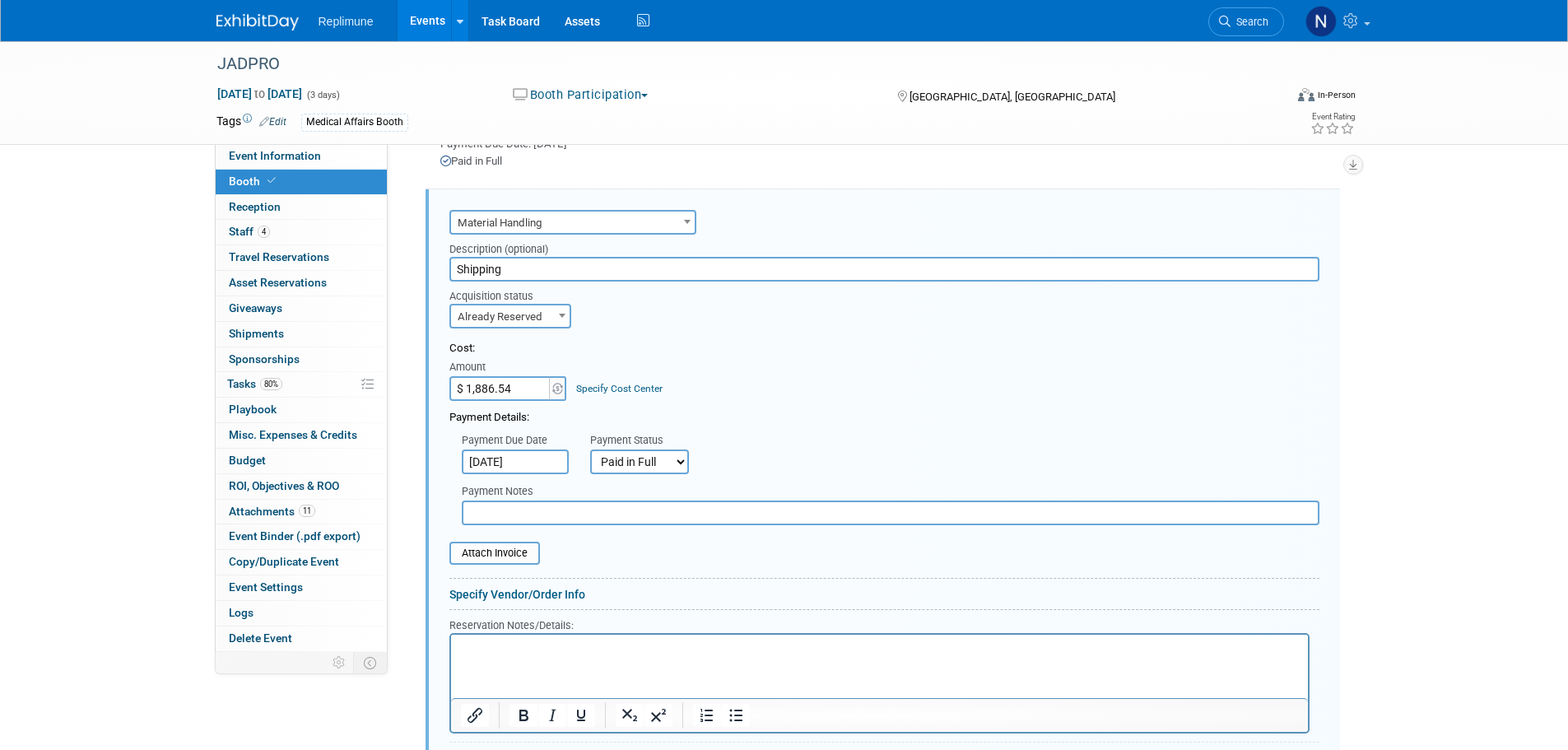
scroll to position [1303, 0]
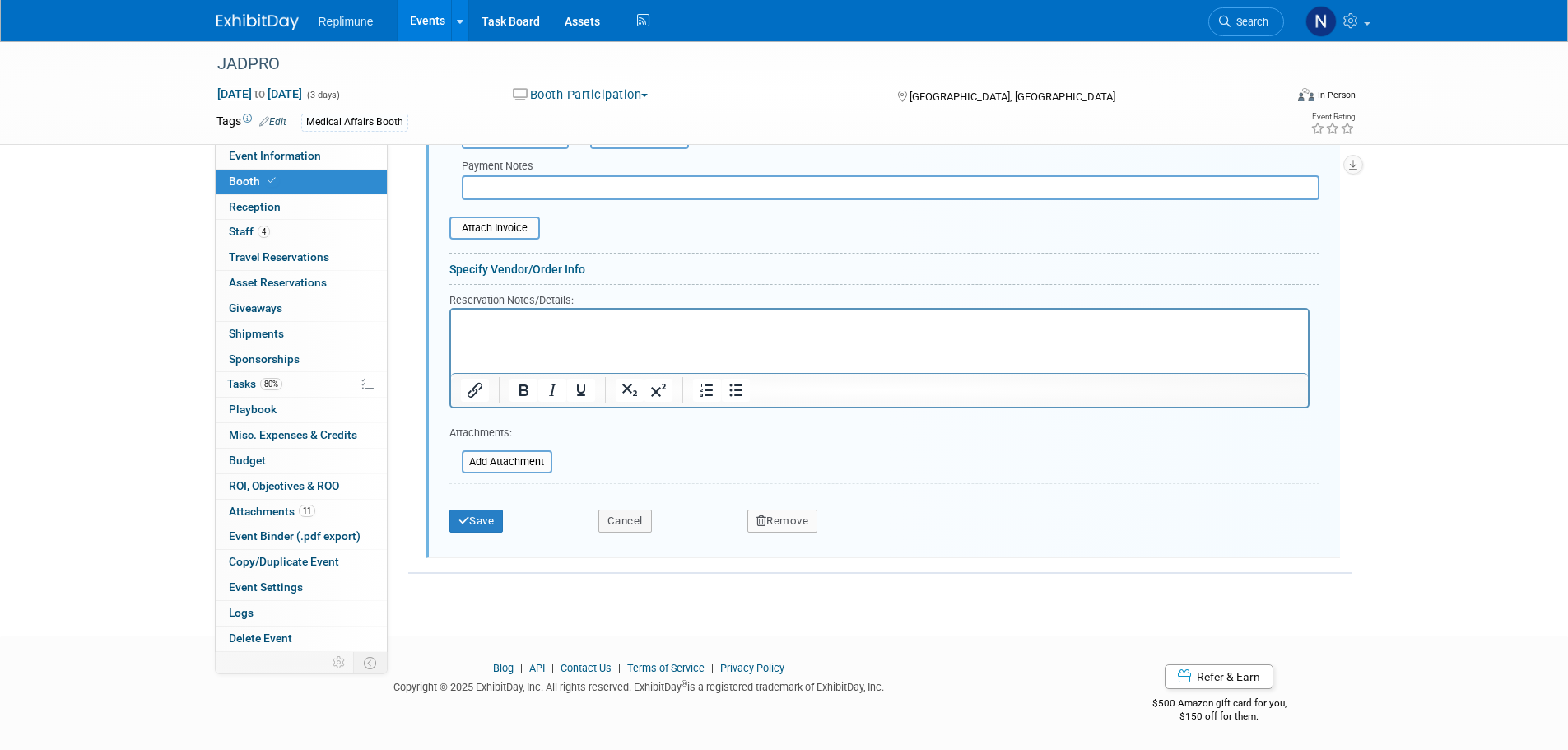
click at [771, 515] on button "Remove" at bounding box center [783, 521] width 71 height 23
click at [878, 533] on link "Yes" at bounding box center [874, 534] width 48 height 26
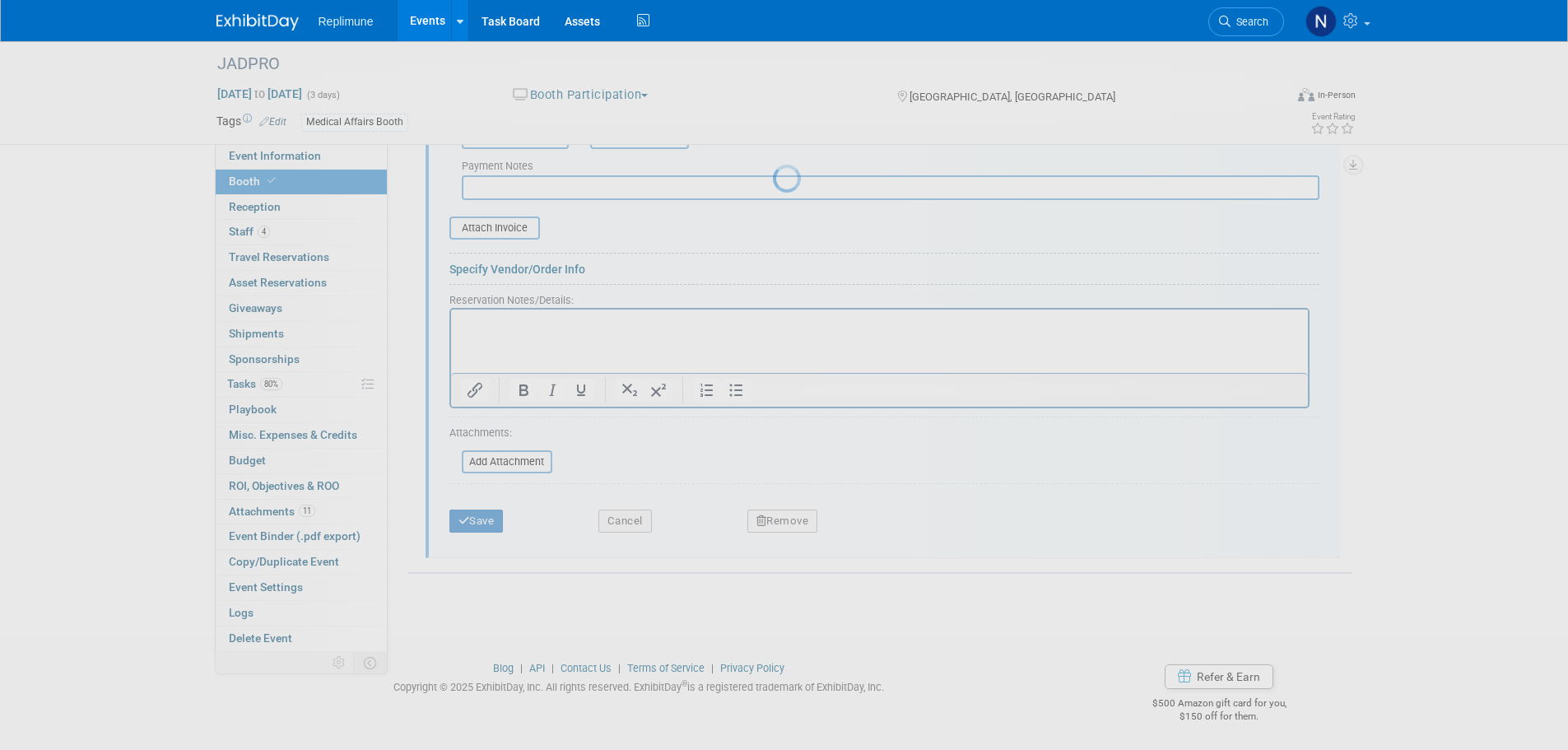
scroll to position [607, 0]
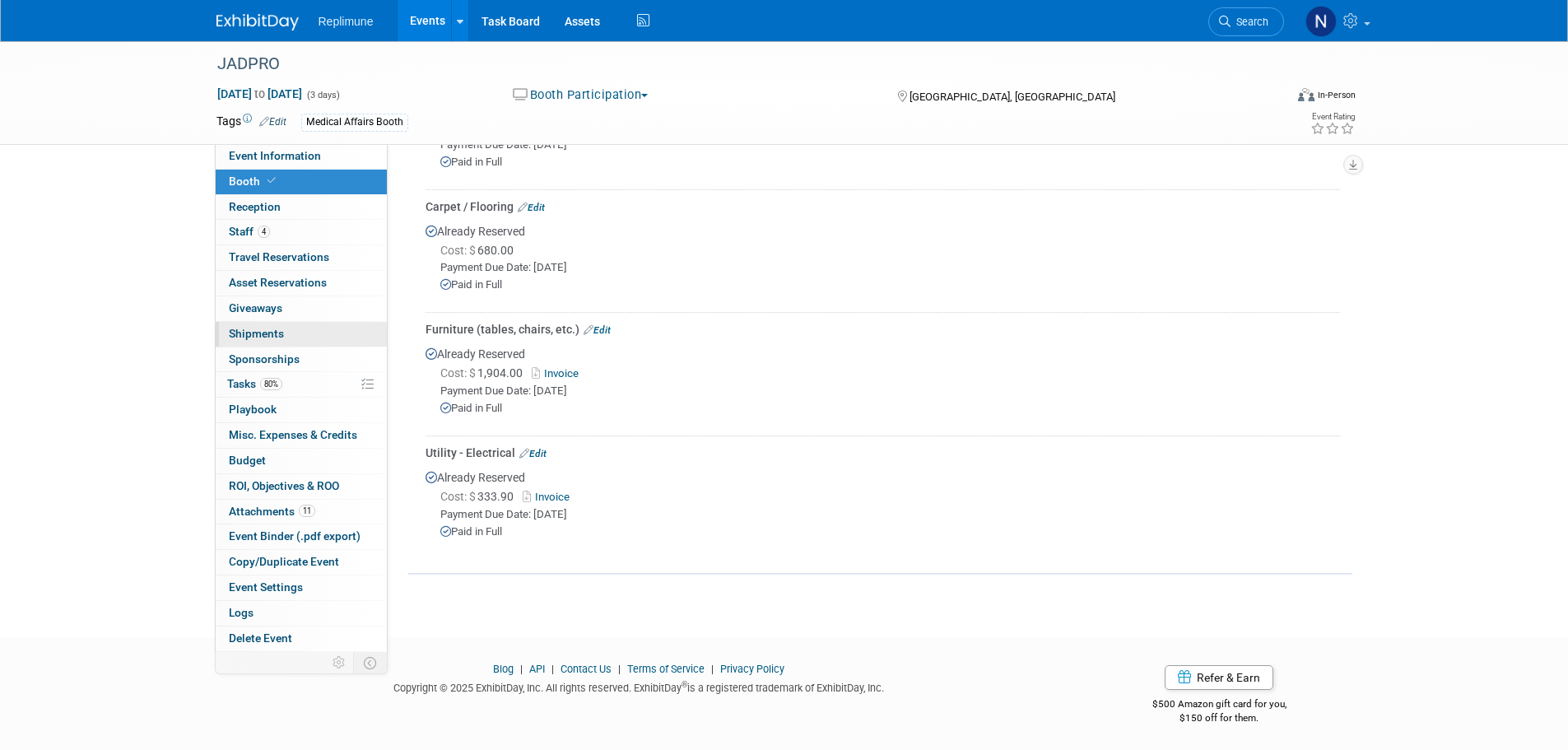
click at [261, 335] on span "Shipments 0" at bounding box center [256, 333] width 55 height 13
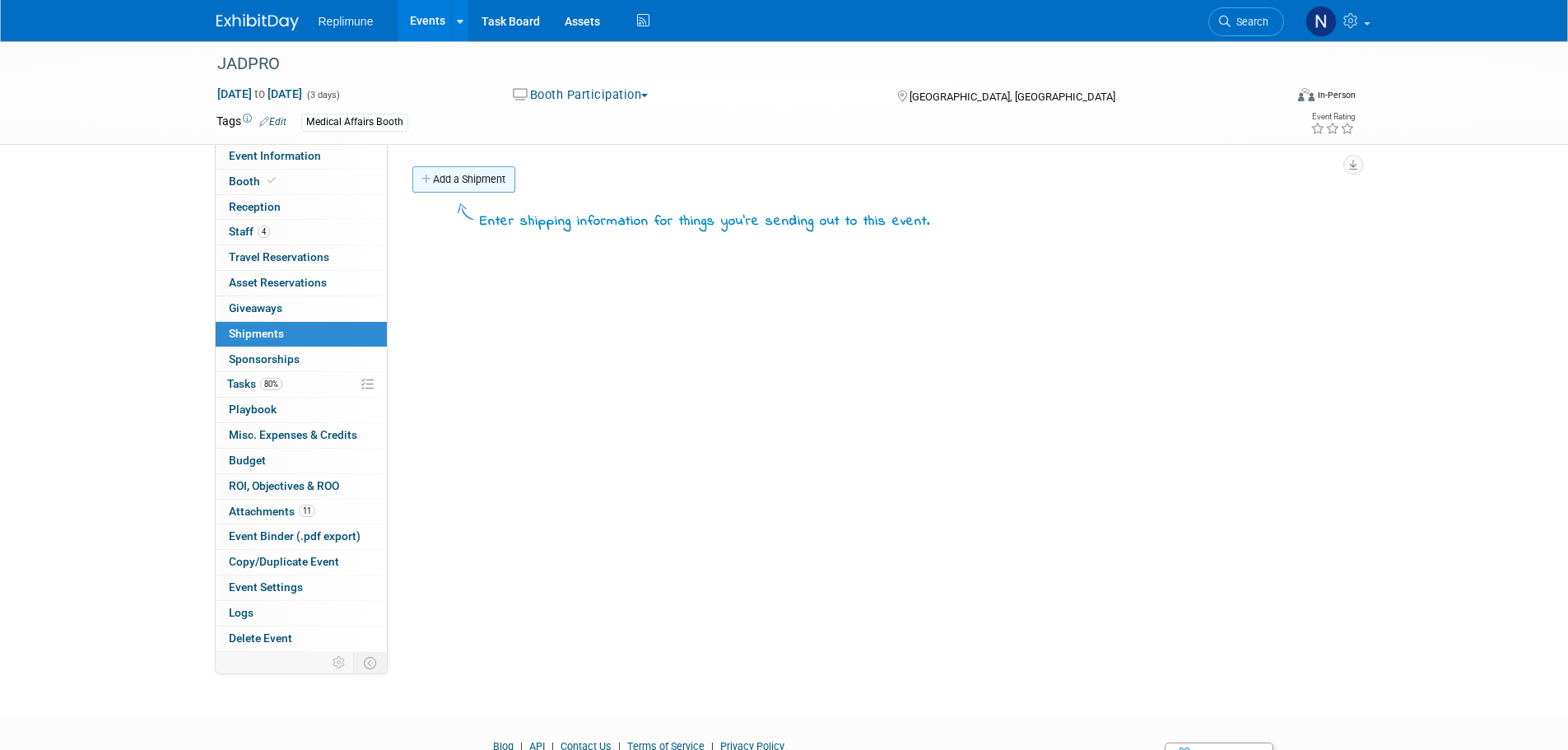
click at [466, 175] on link "Add a Shipment" at bounding box center [464, 179] width 103 height 26
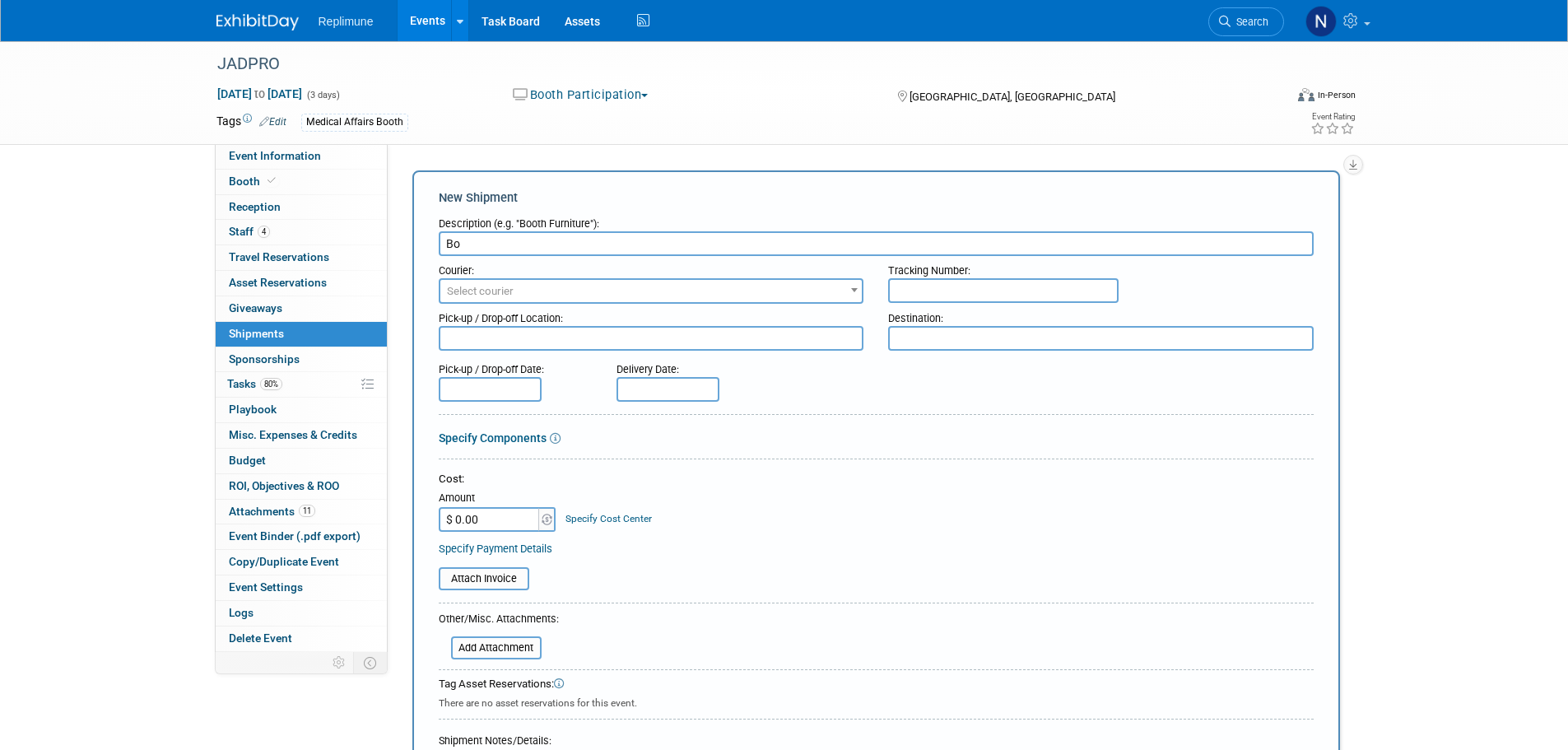
type input "B"
type input "E"
type input "Booth"
click at [470, 342] on textarea at bounding box center [651, 337] width 425 height 24
click at [513, 515] on input "$ 0.00" at bounding box center [490, 519] width 103 height 24
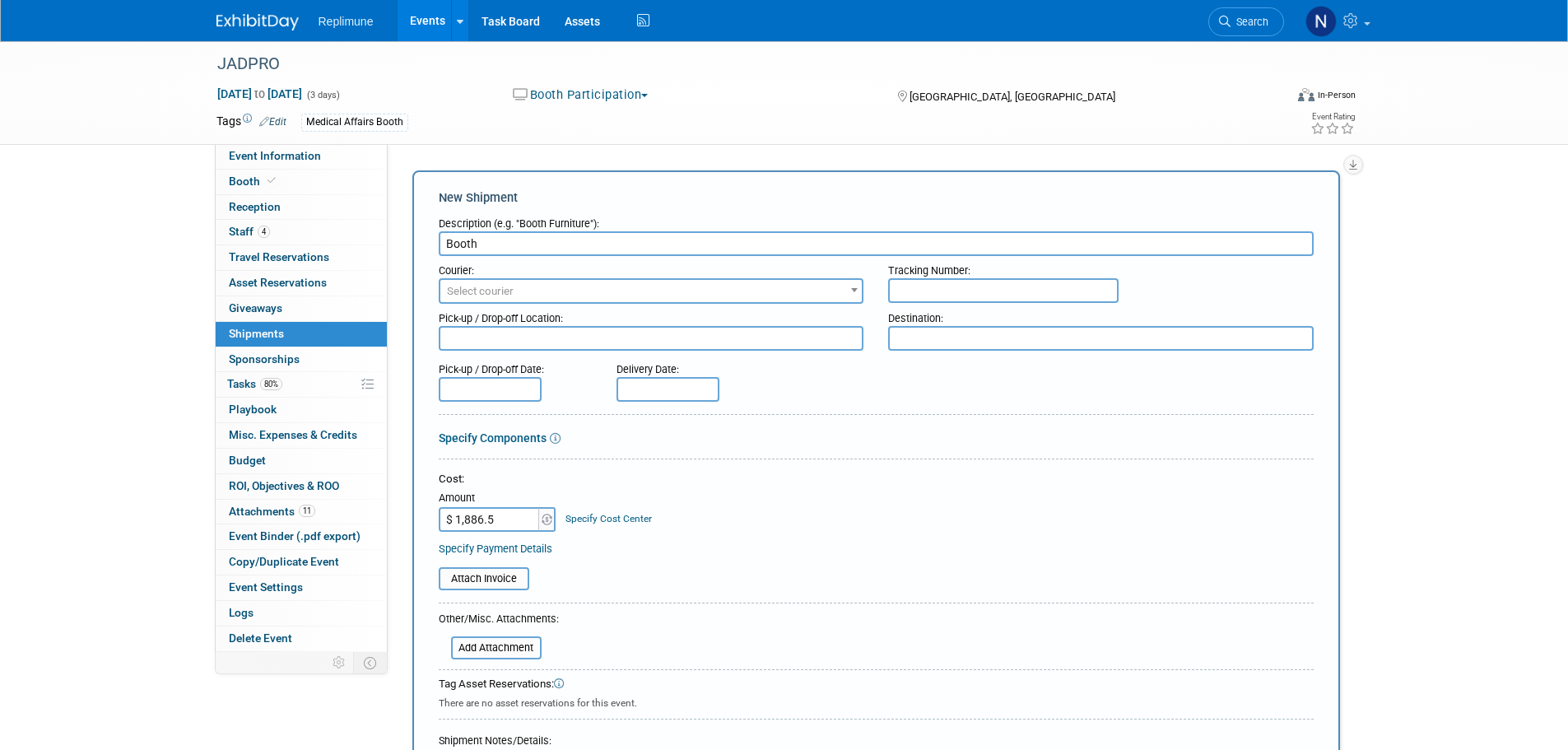
type input "$ 1,886.54"
click at [546, 289] on span "Select courier" at bounding box center [651, 291] width 423 height 23
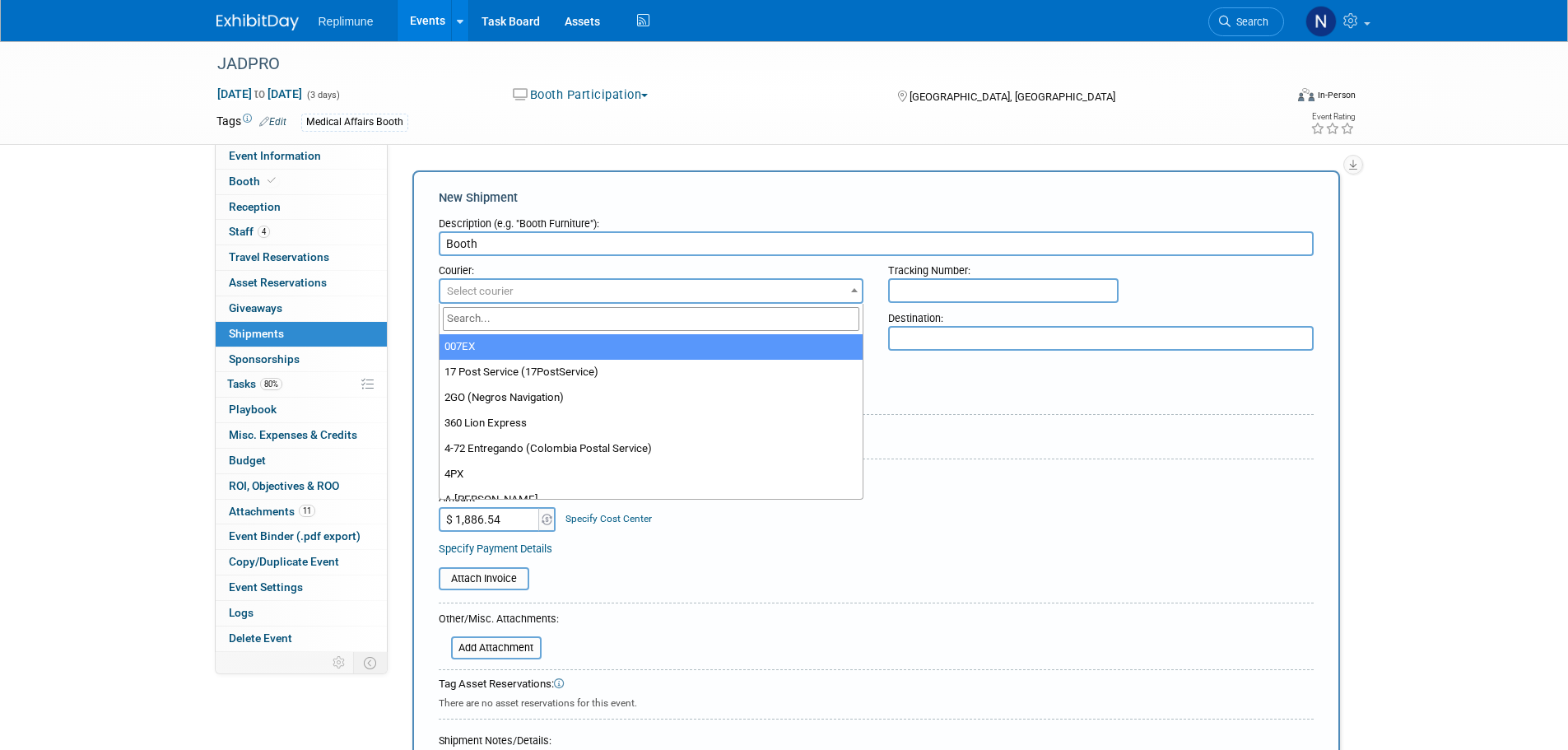
click at [992, 383] on div "Pick-up / Drop-off Date: Delivery Date:" at bounding box center [876, 379] width 899 height 47
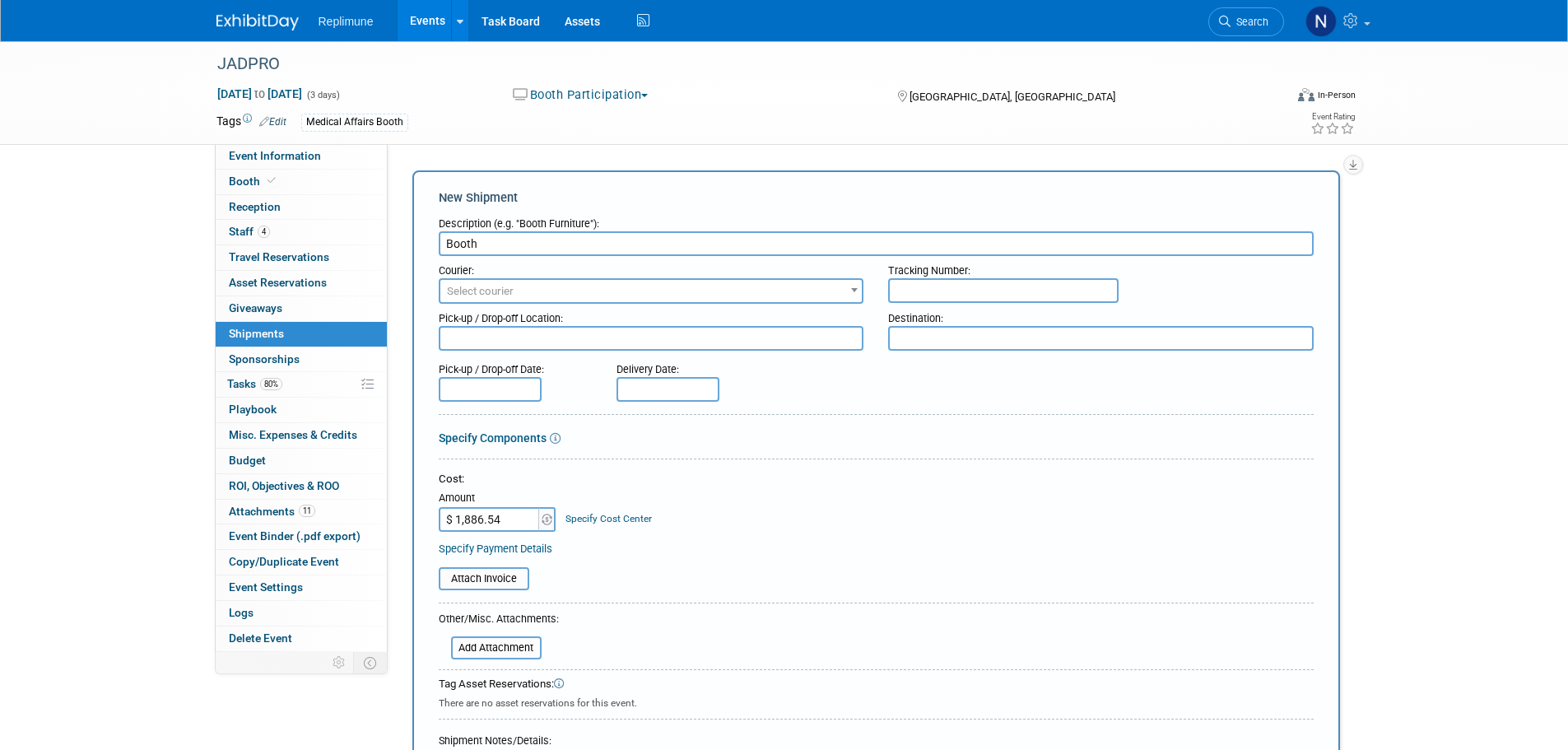
click at [527, 337] on textarea at bounding box center [651, 337] width 425 height 24
type textarea "Condit - Denver CO"
click at [1051, 343] on textarea at bounding box center [1101, 337] width 425 height 24
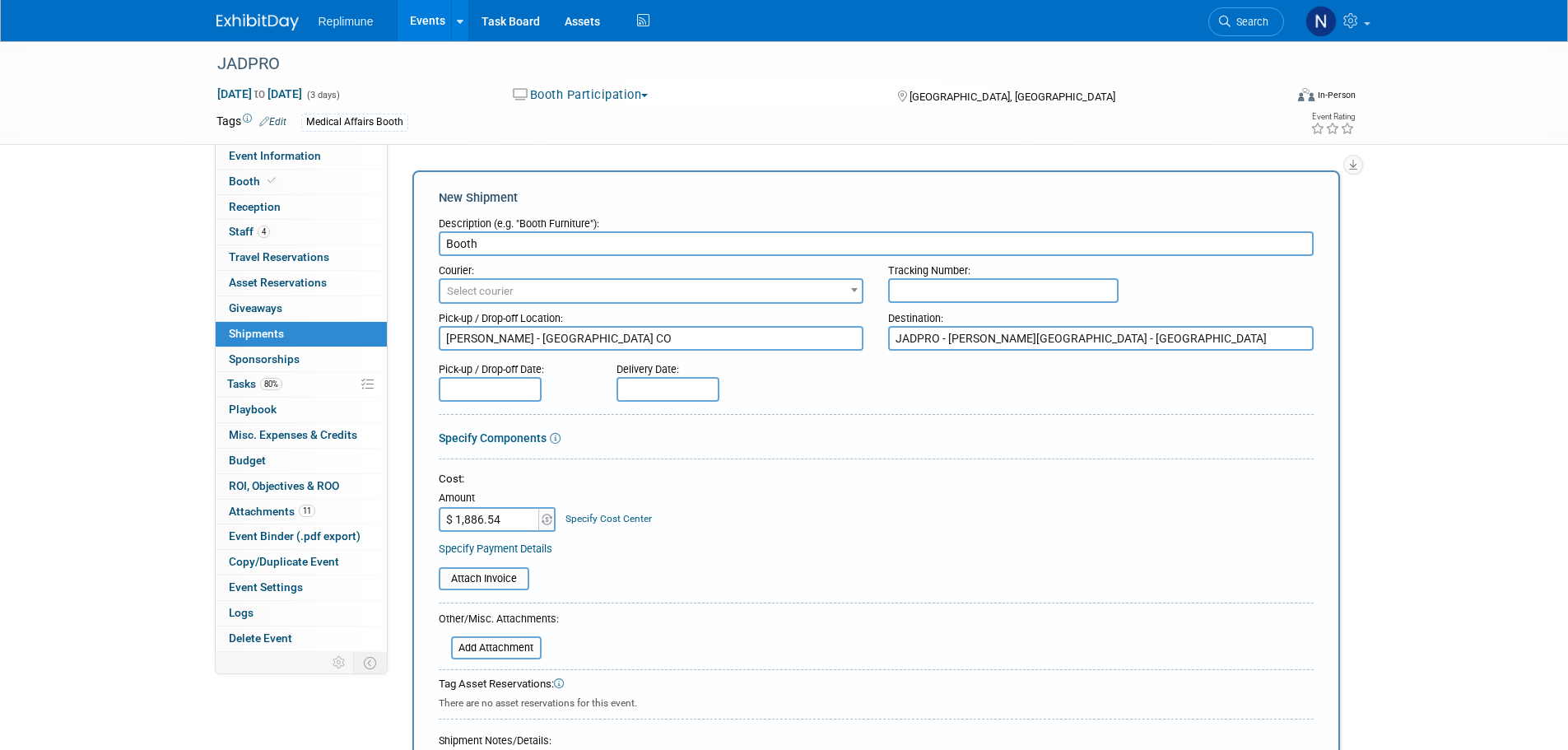
type textarea "JADPRO - Gaylord Hotel - DC"
click at [452, 390] on input "text" at bounding box center [490, 389] width 103 height 24
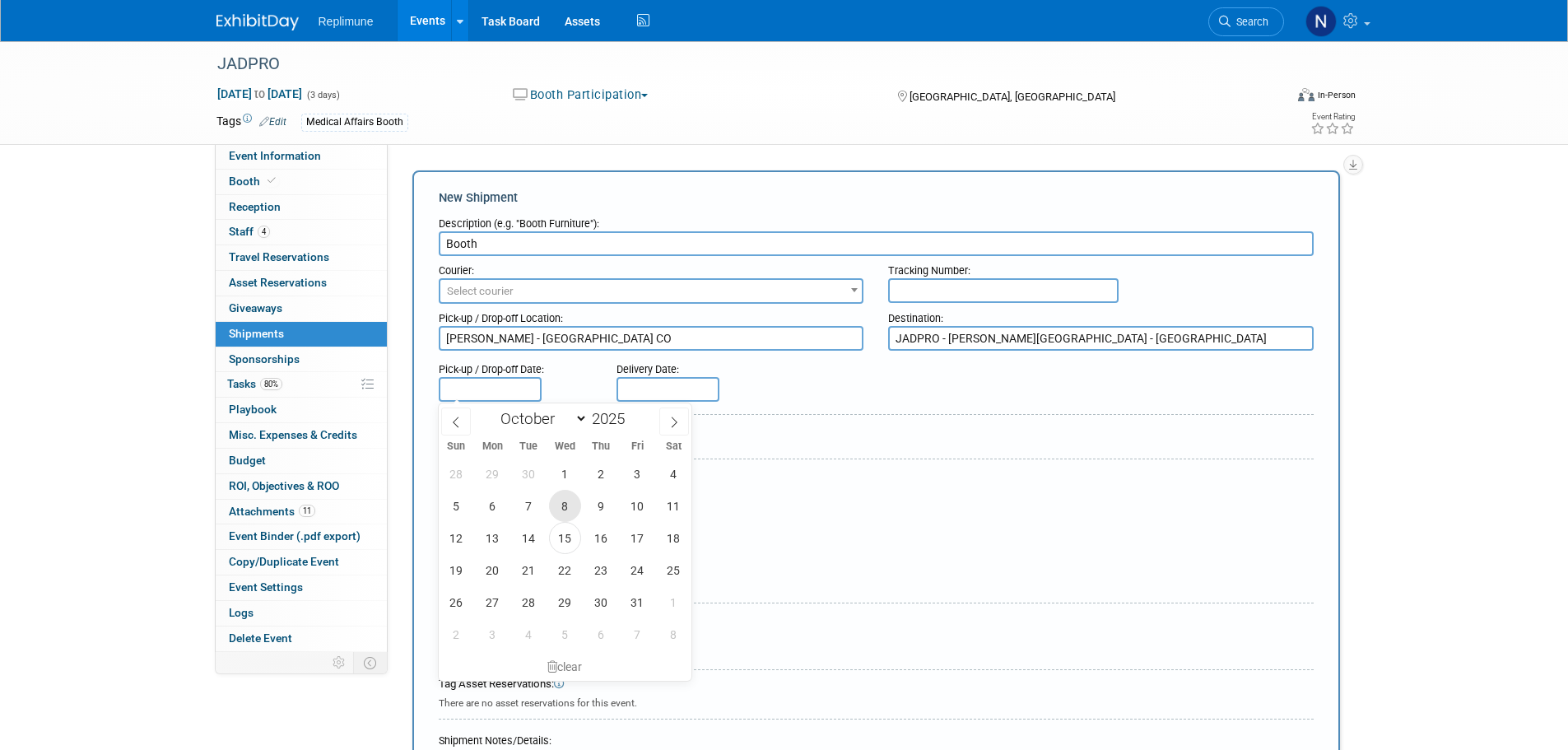
click at [563, 513] on span "8" at bounding box center [565, 506] width 32 height 32
type input "Oct 8, 2025"
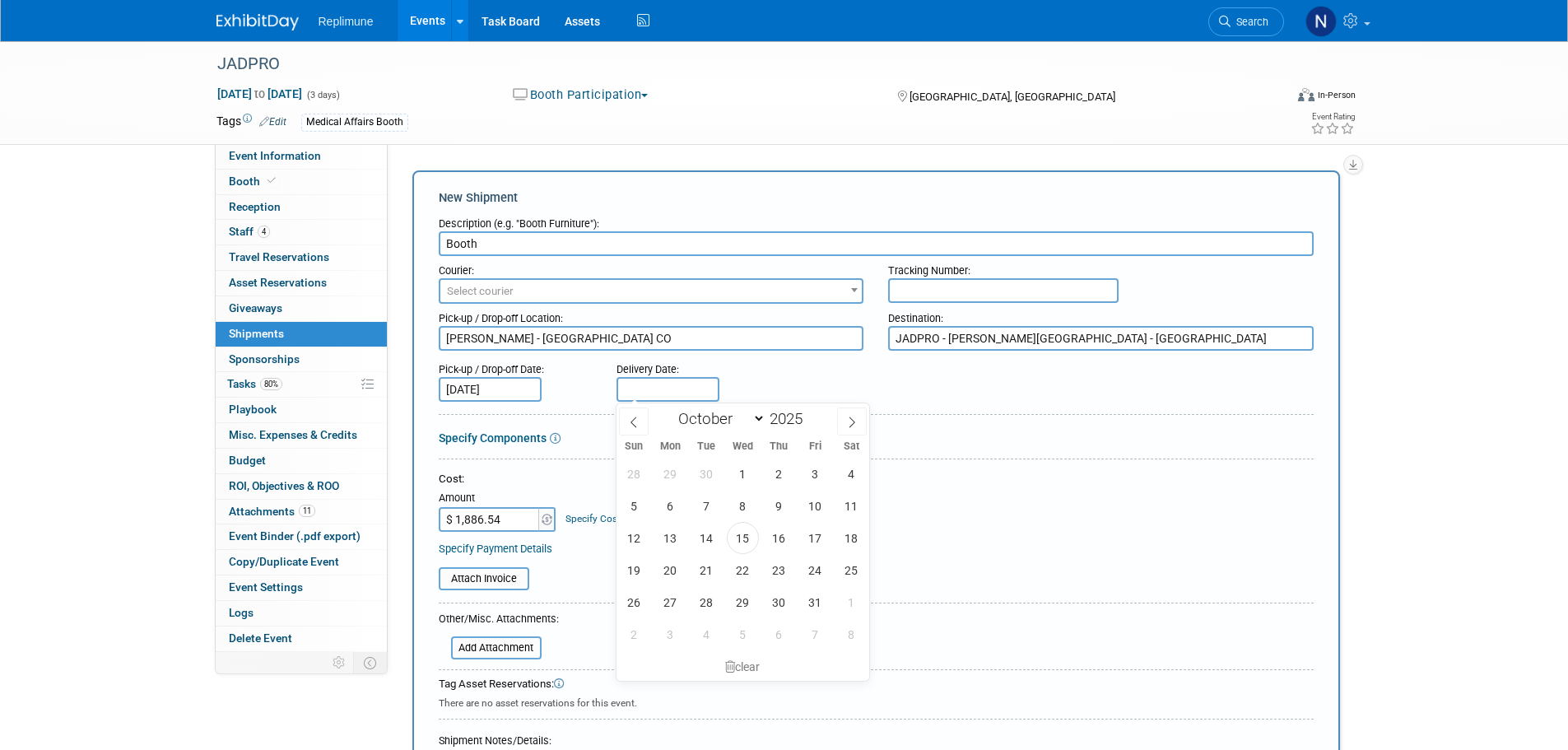
click at [653, 392] on input "text" at bounding box center [668, 389] width 103 height 24
click at [736, 537] on span "15" at bounding box center [743, 538] width 32 height 32
type input "Oct 15, 2025"
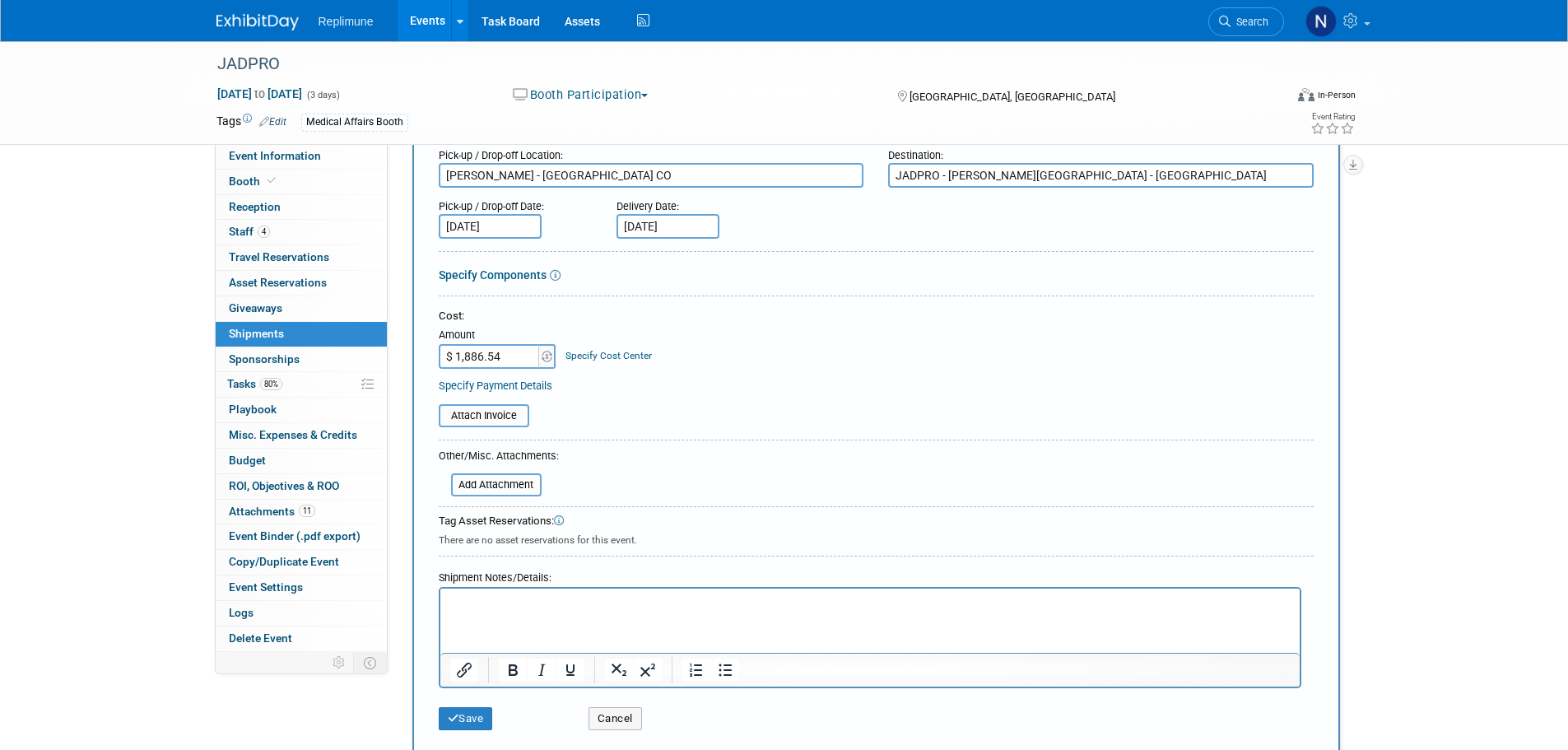
scroll to position [165, 0]
click at [458, 720] on button "Save" at bounding box center [466, 716] width 54 height 23
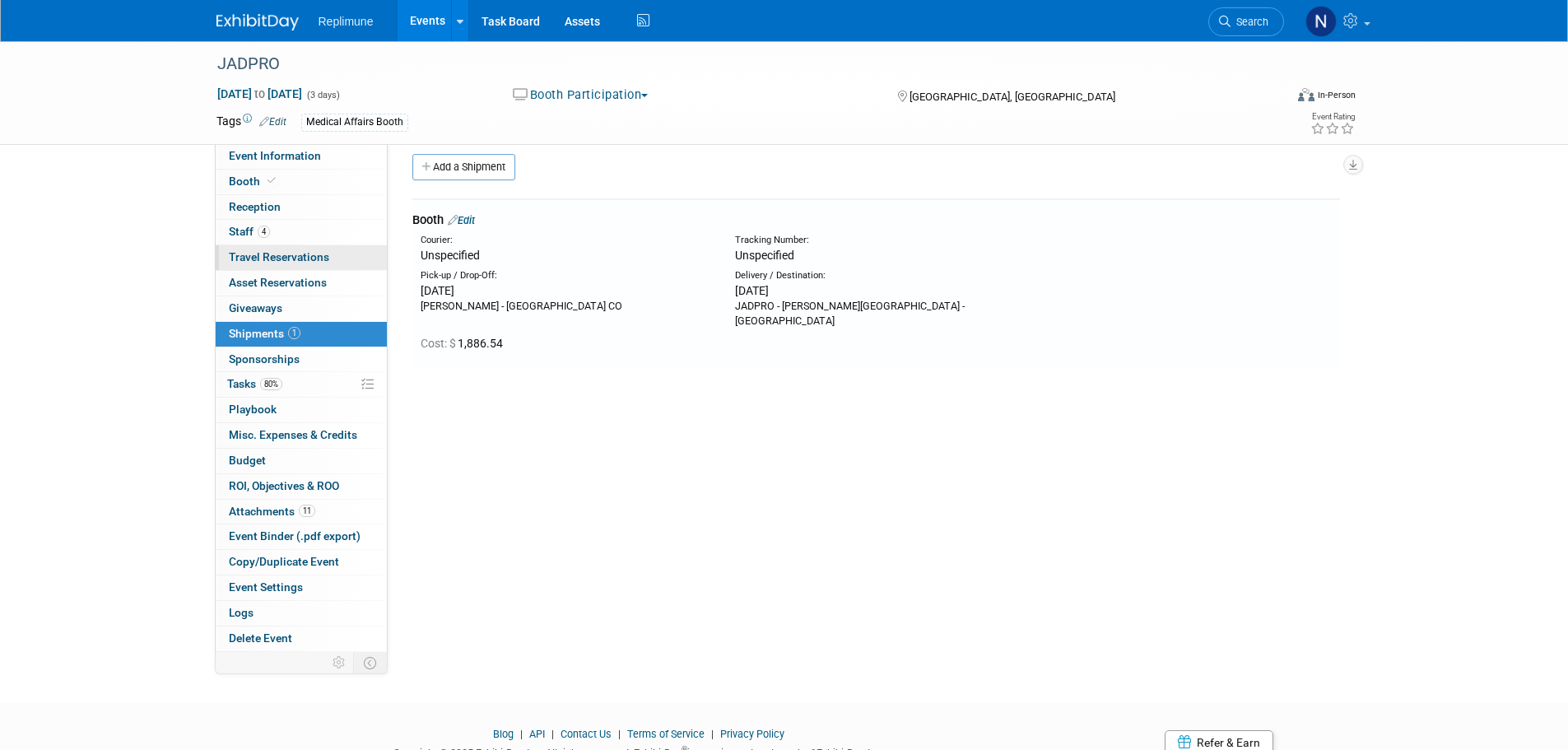
scroll to position [0, 0]
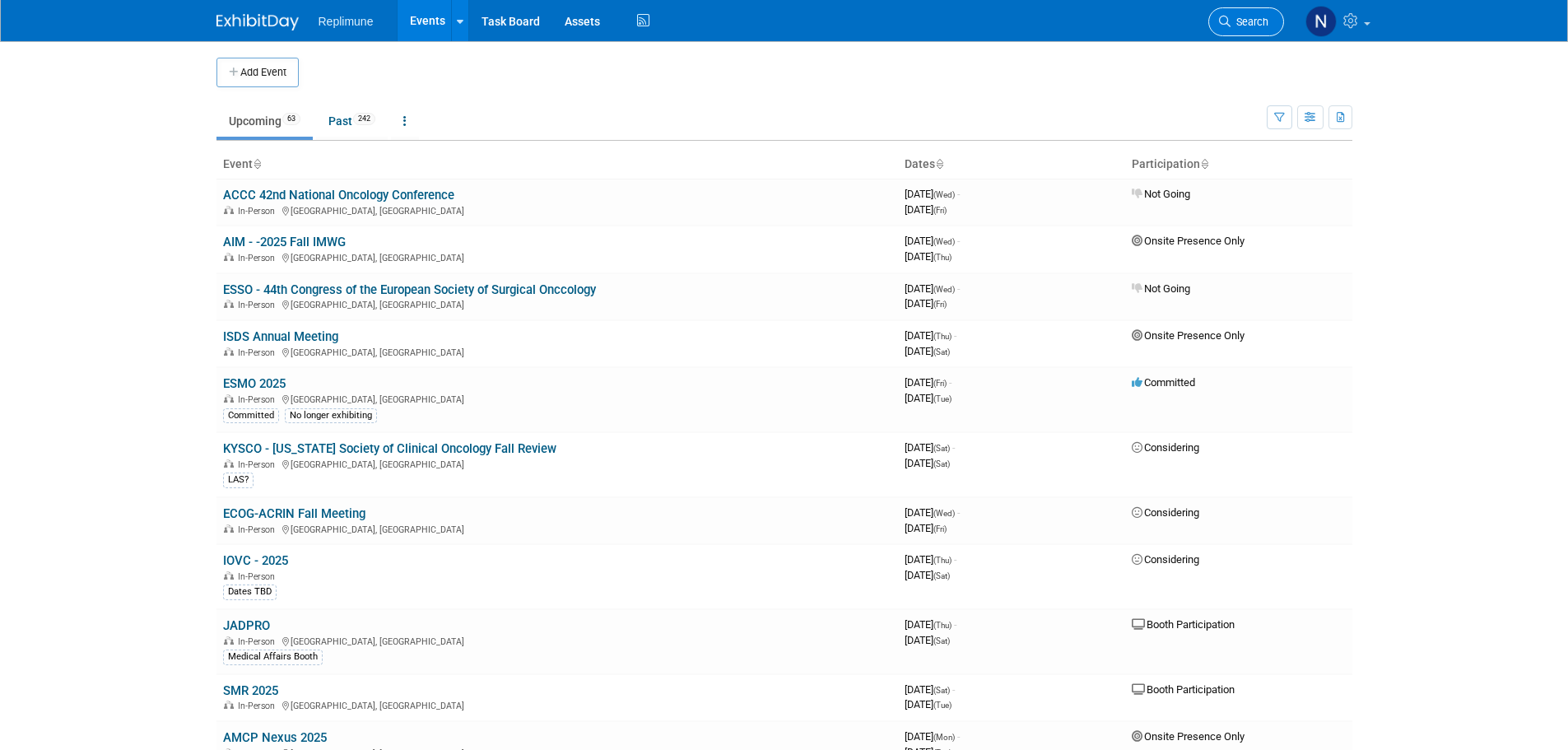
click at [1252, 16] on span "Search" at bounding box center [1249, 22] width 38 height 13
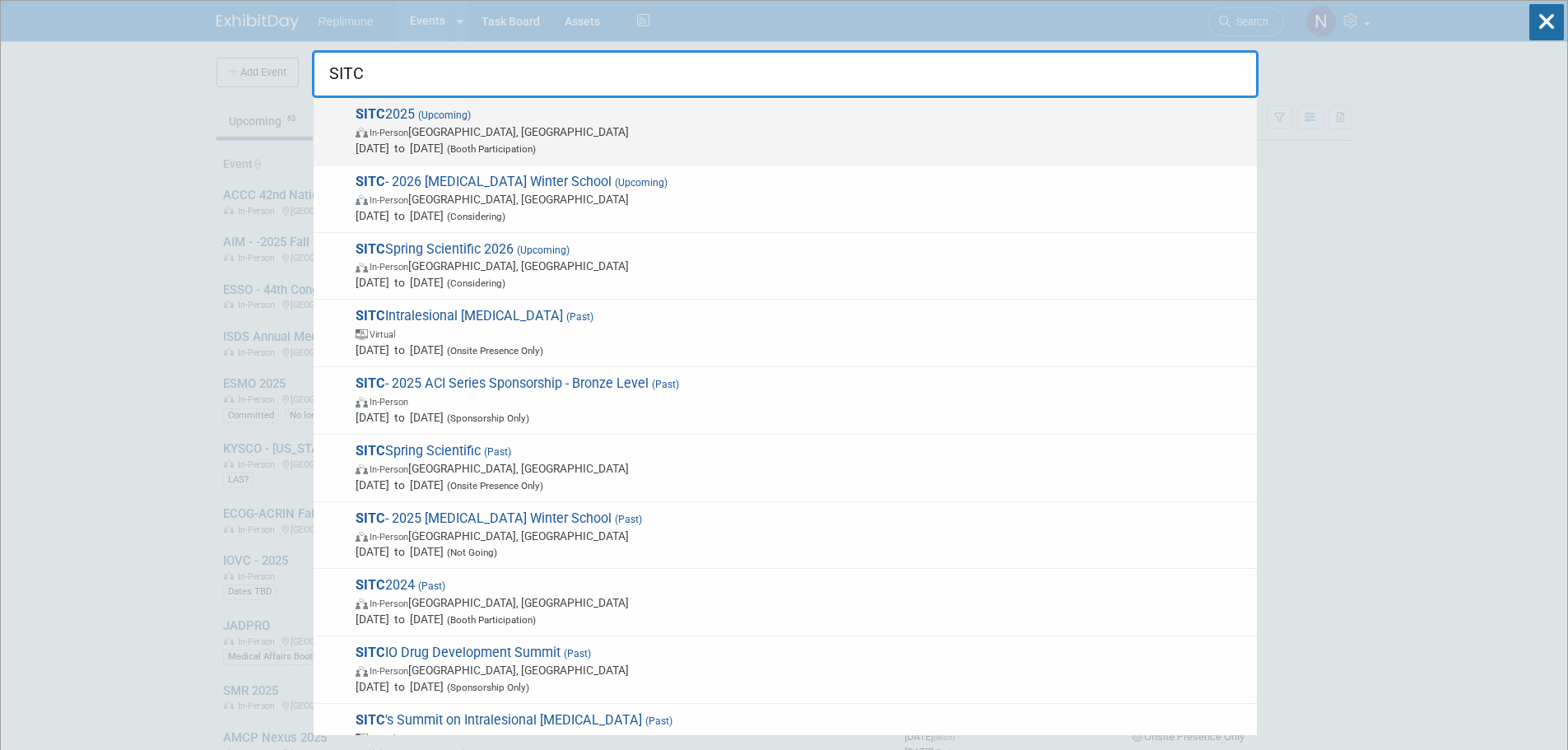
type input "SITC"
click at [440, 109] on span "SITC 2025 (Upcoming) In-Person National Harbor, MD Nov 5, 2025 to Nov 9, 2025 (…" at bounding box center [800, 132] width 898 height 51
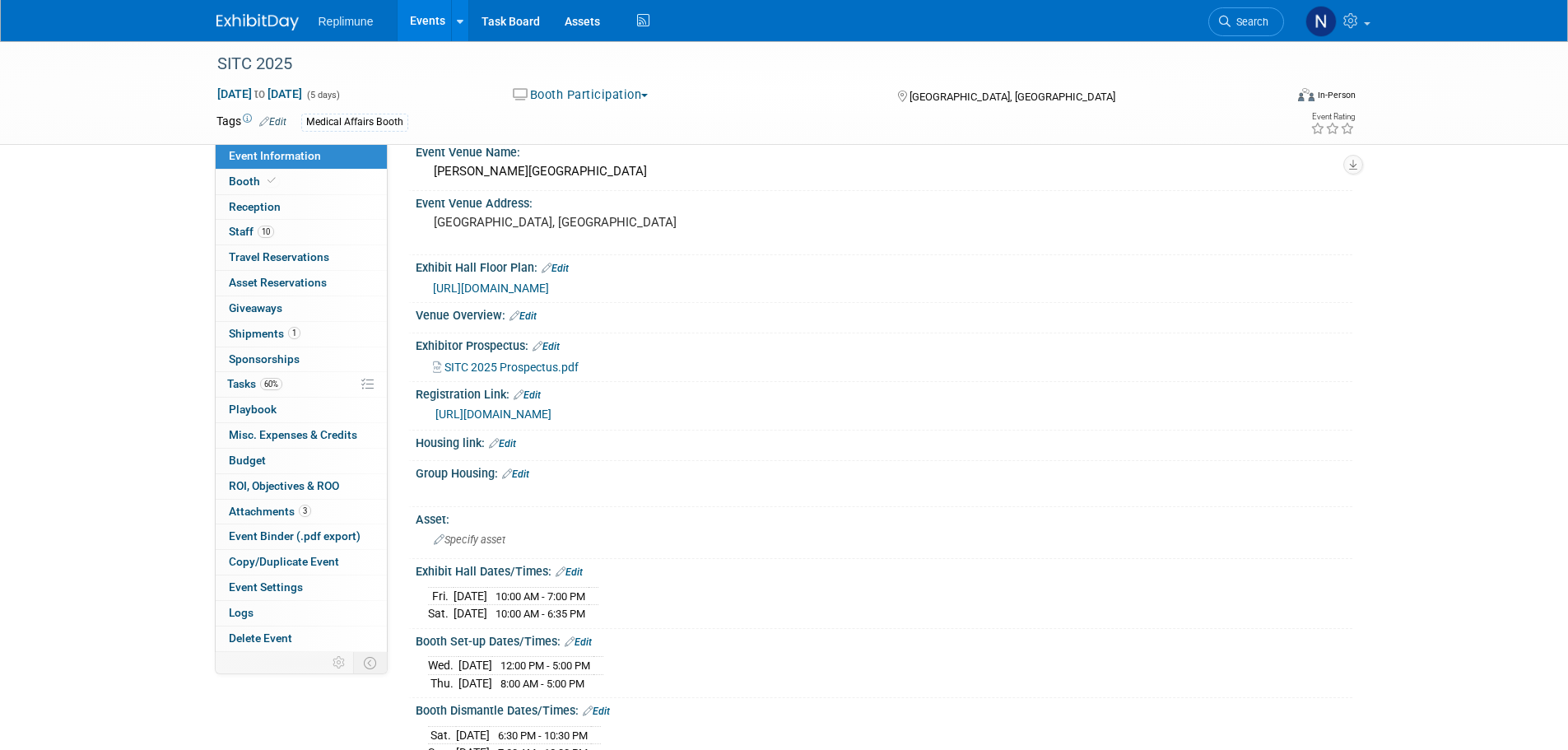
scroll to position [165, 0]
